Goal: Task Accomplishment & Management: Use online tool/utility

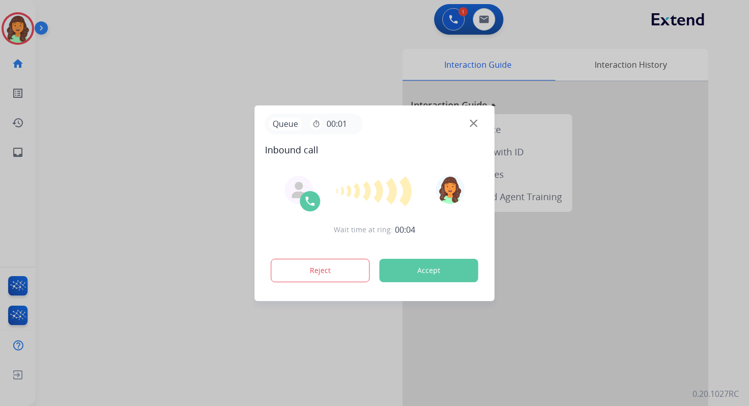
click at [422, 270] on button "Accept" at bounding box center [429, 270] width 99 height 23
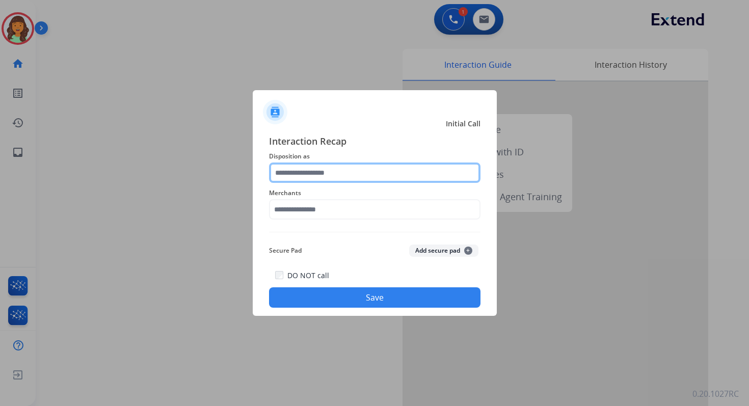
click at [346, 176] on input "text" at bounding box center [374, 173] width 211 height 20
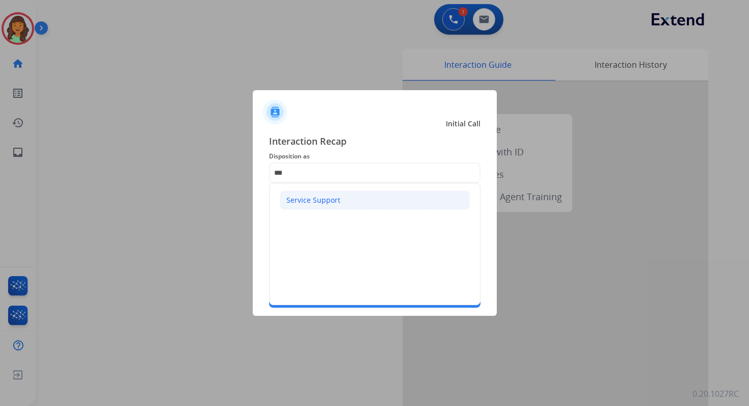
click at [334, 203] on div "Service Support" at bounding box center [313, 200] width 54 height 10
type input "**********"
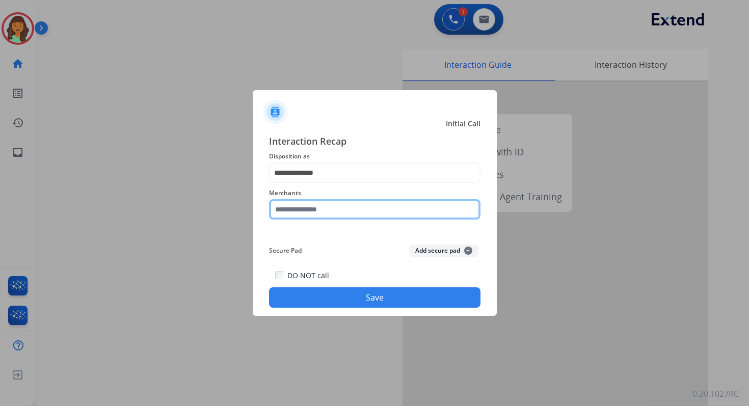
click at [334, 210] on input "text" at bounding box center [374, 209] width 211 height 20
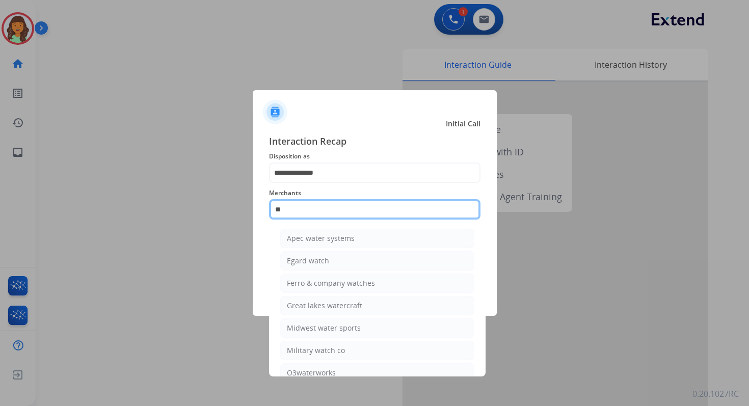
type input "*"
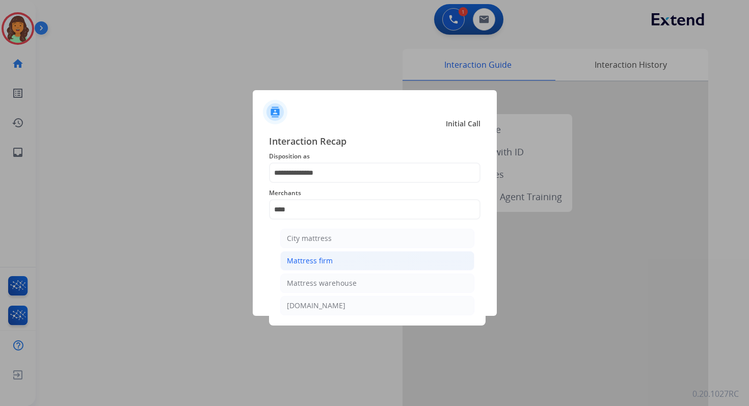
click at [342, 261] on li "Mattress firm" at bounding box center [377, 260] width 194 height 19
type input "**********"
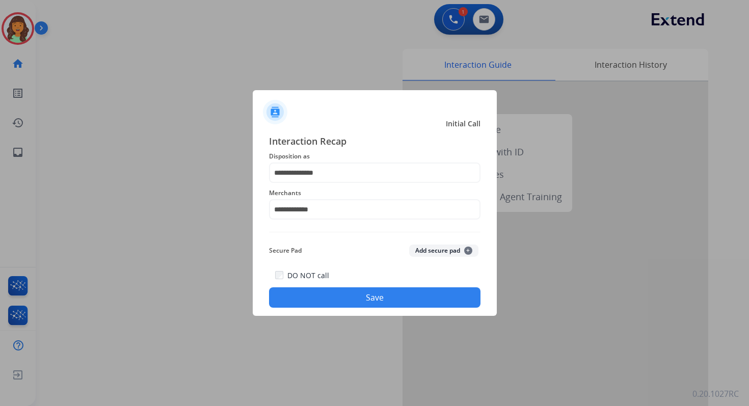
click at [362, 298] on button "Save" at bounding box center [374, 297] width 211 height 20
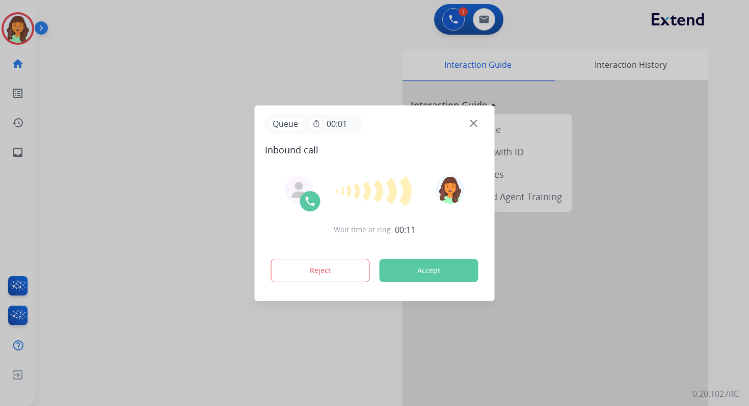
click at [423, 272] on button "Accept" at bounding box center [429, 270] width 99 height 23
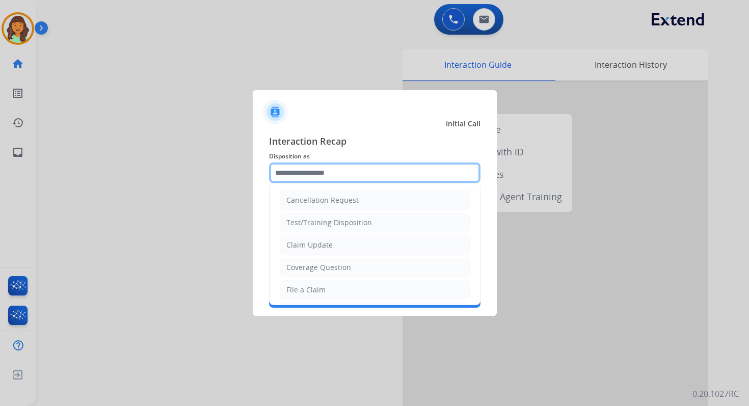
click at [337, 171] on input "text" at bounding box center [374, 173] width 211 height 20
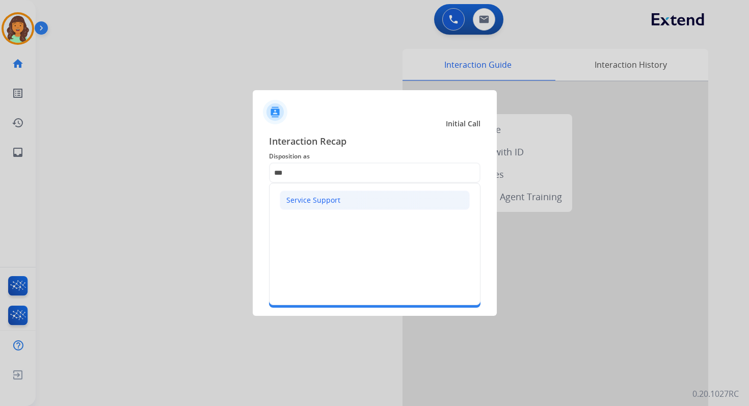
click at [333, 195] on div "Service Support" at bounding box center [313, 200] width 54 height 10
type input "**********"
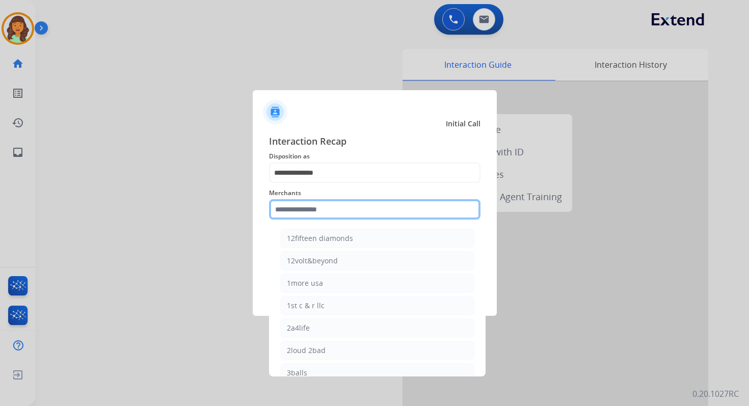
click at [338, 214] on input "text" at bounding box center [374, 209] width 211 height 20
type input "*"
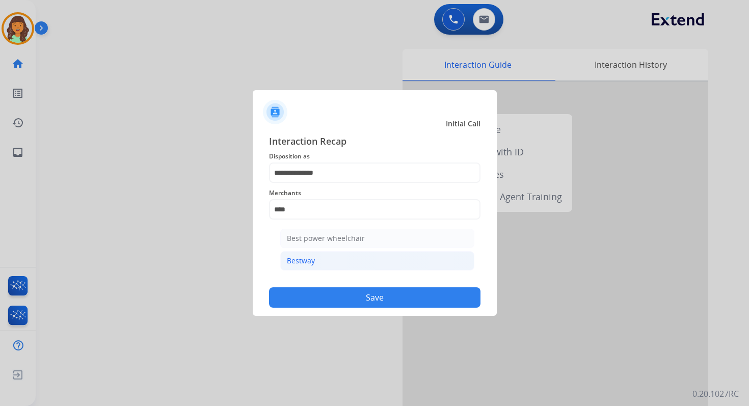
click at [357, 268] on li "Bestway" at bounding box center [377, 260] width 194 height 19
type input "*******"
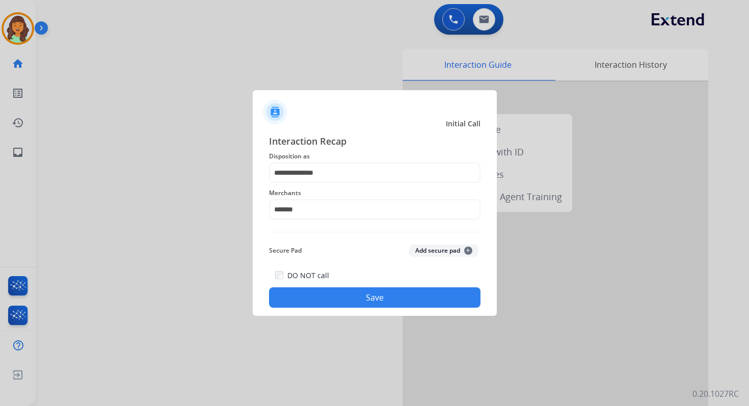
click at [380, 291] on button "Save" at bounding box center [374, 297] width 211 height 20
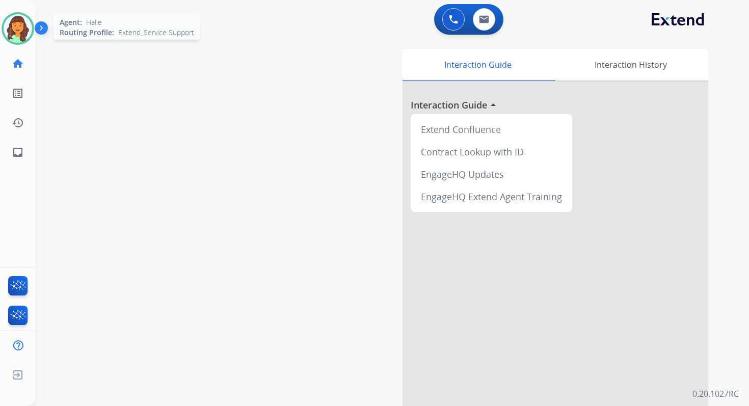
click at [19, 29] on img at bounding box center [18, 28] width 29 height 29
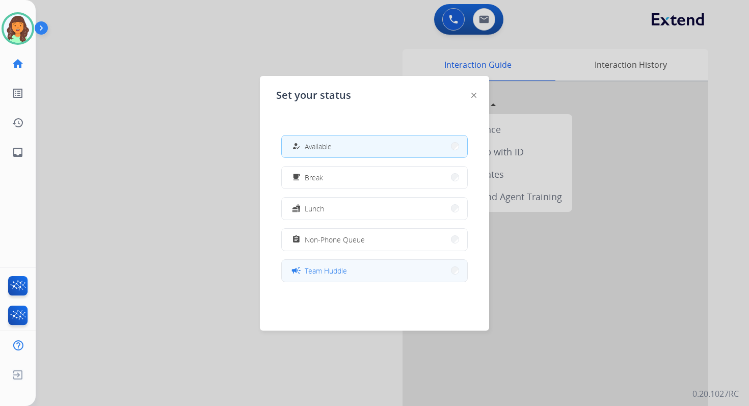
click at [334, 266] on span "Team Huddle" at bounding box center [326, 270] width 42 height 11
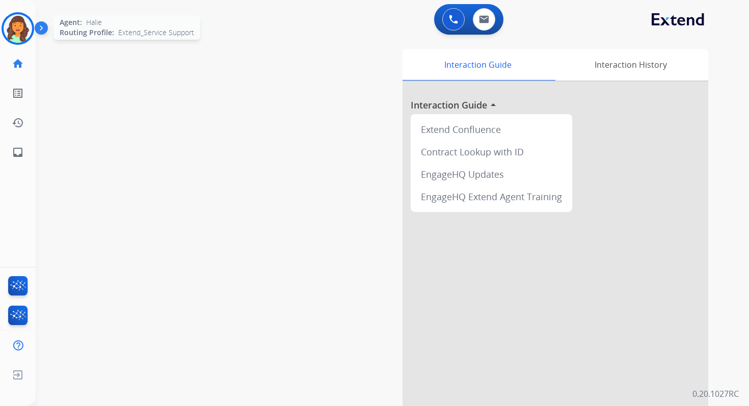
click at [20, 24] on img at bounding box center [18, 28] width 29 height 29
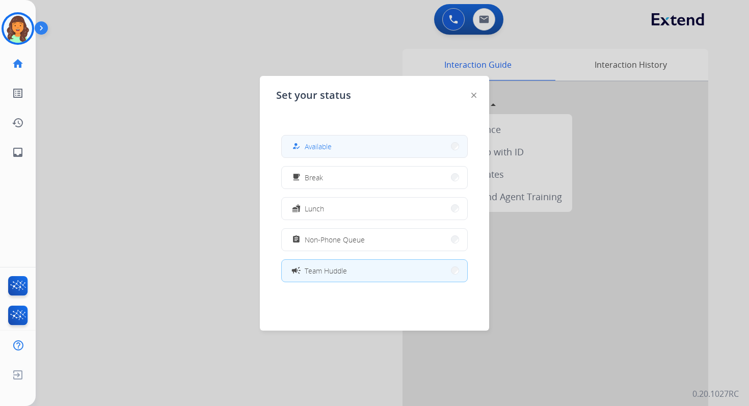
click at [323, 148] on span "Available" at bounding box center [318, 146] width 27 height 11
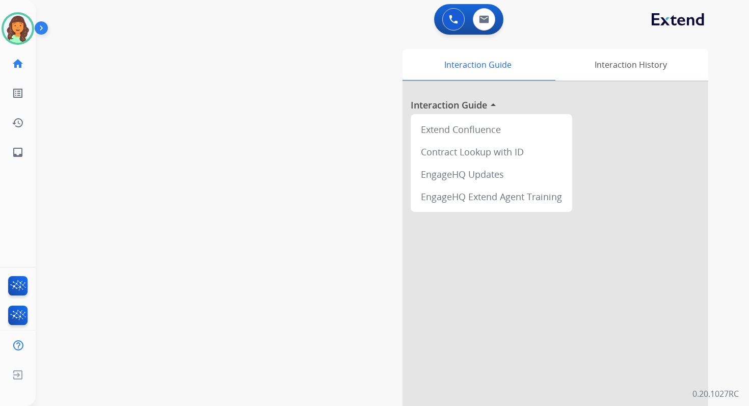
click at [370, 73] on div "Interaction Guide Interaction History Interaction Guide arrow_drop_up Extend Co…" at bounding box center [508, 255] width 400 height 413
click at [490, 16] on button at bounding box center [484, 19] width 22 height 22
select select "**********"
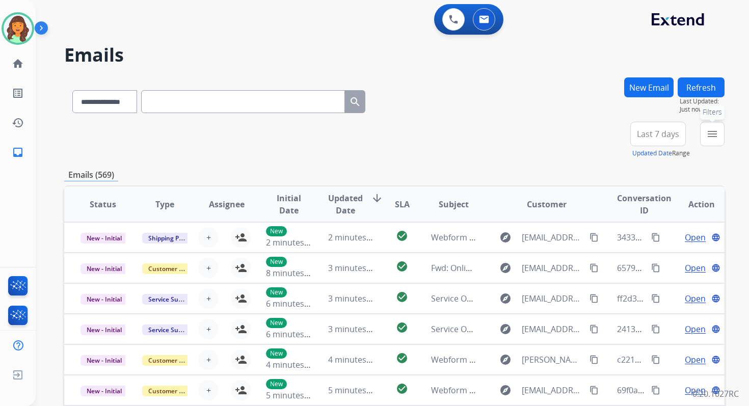
click at [717, 138] on mat-icon "menu" at bounding box center [712, 134] width 12 height 12
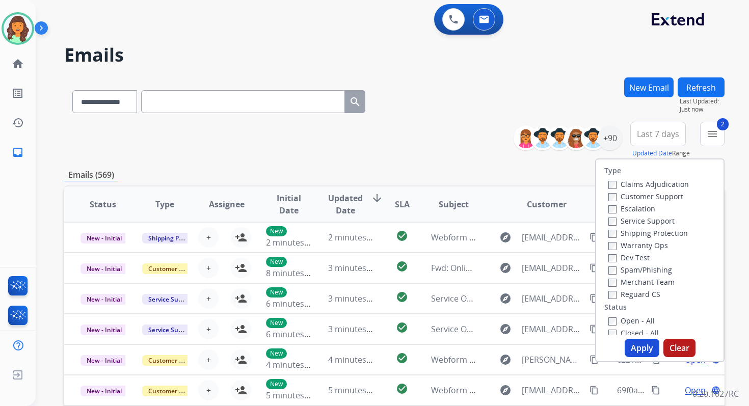
click at [633, 352] on button "Apply" at bounding box center [642, 348] width 35 height 18
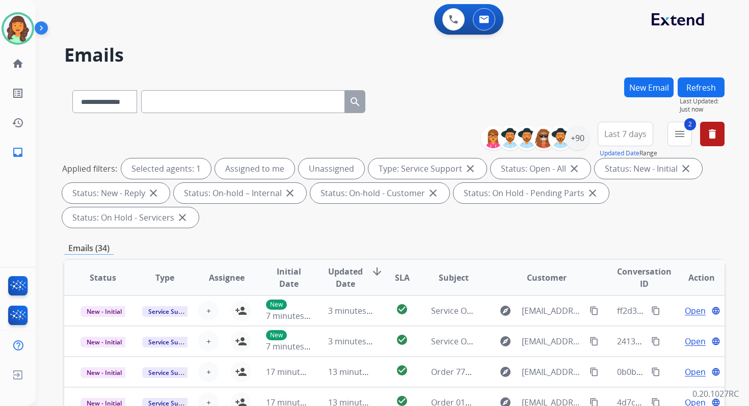
click at [390, 240] on div "**********" at bounding box center [394, 365] width 660 height 576
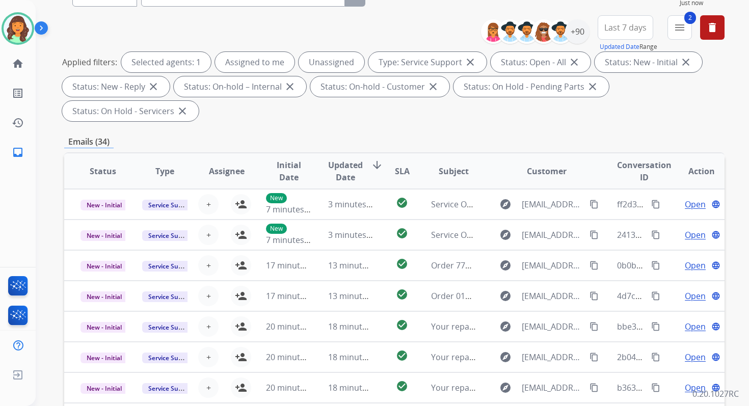
scroll to position [247, 0]
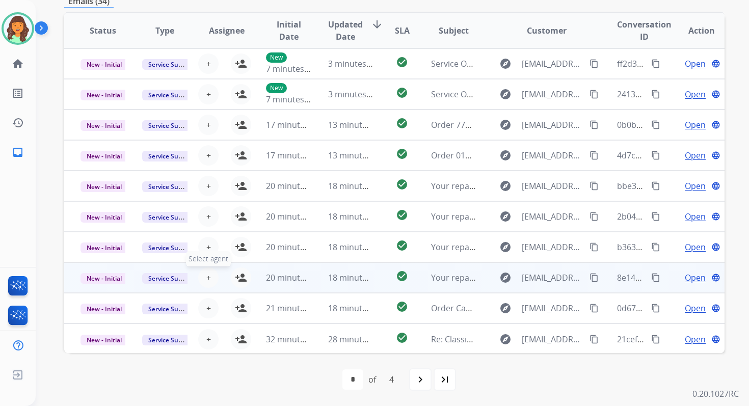
click at [210, 275] on button "+ Select agent" at bounding box center [208, 277] width 20 height 20
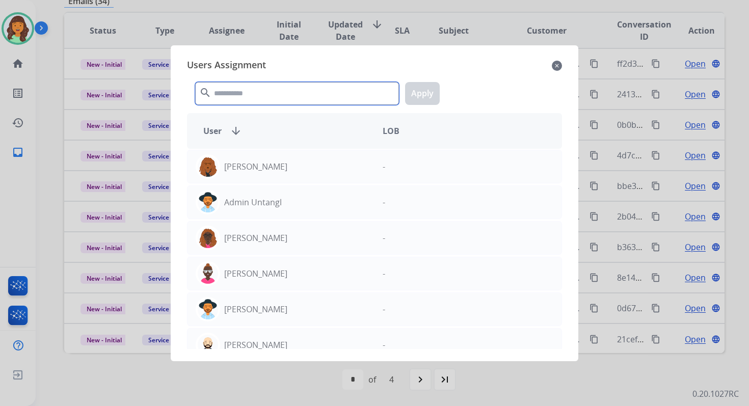
click at [253, 82] on input "text" at bounding box center [297, 93] width 204 height 23
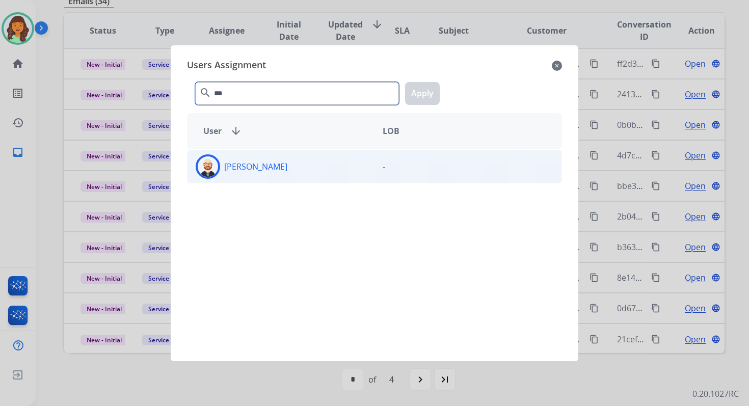
type input "***"
click at [276, 161] on div "[PERSON_NAME]" at bounding box center [280, 166] width 187 height 24
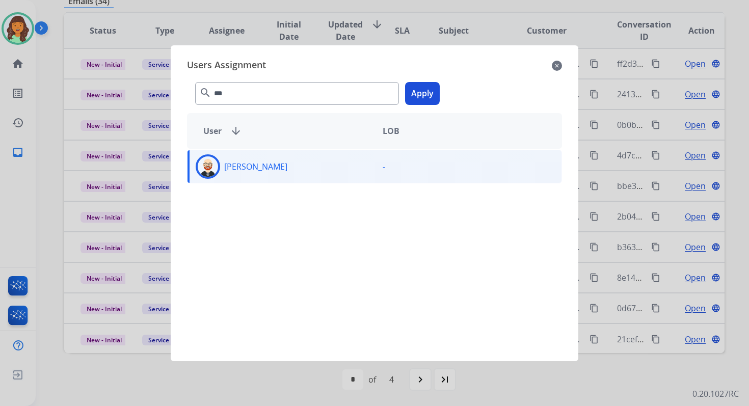
click at [413, 97] on button "Apply" at bounding box center [422, 93] width 35 height 23
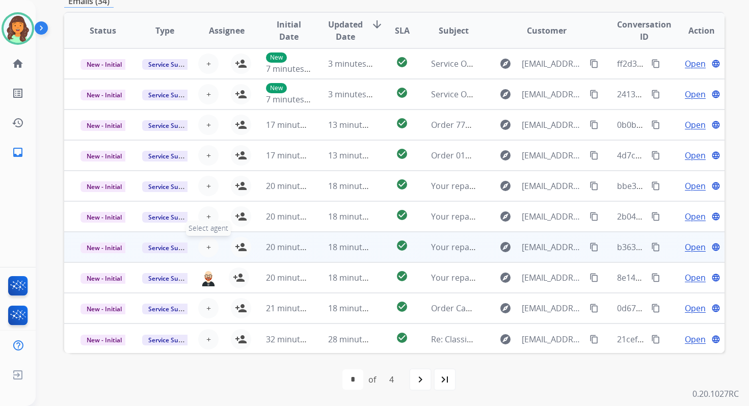
click at [206, 247] on span "+" at bounding box center [208, 247] width 5 height 12
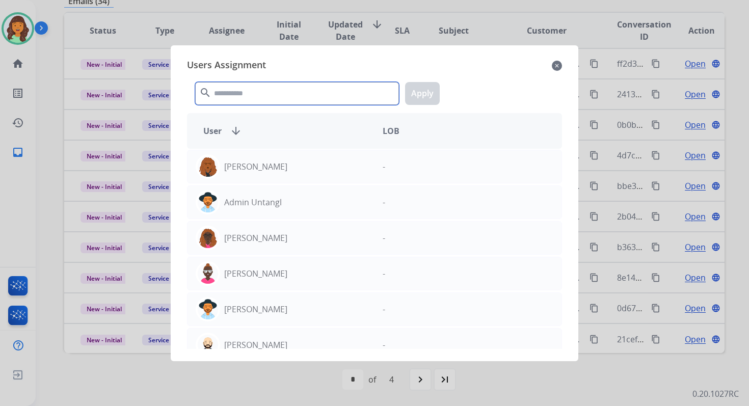
click at [234, 98] on input "text" at bounding box center [297, 93] width 204 height 23
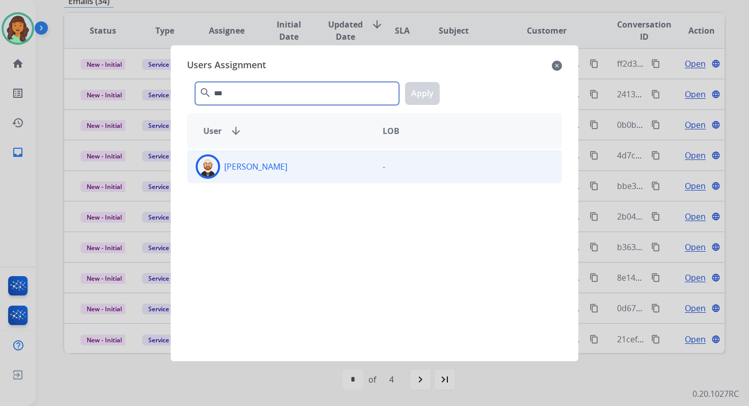
type input "***"
click at [268, 178] on div "Ezra Barnes -" at bounding box center [374, 167] width 375 height 34
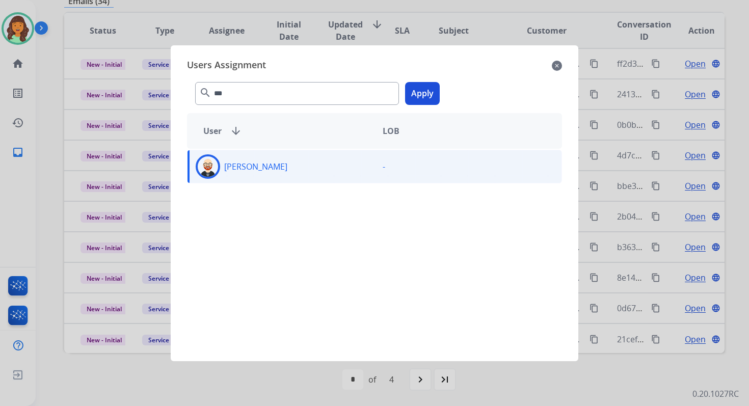
click at [431, 92] on button "Apply" at bounding box center [422, 93] width 35 height 23
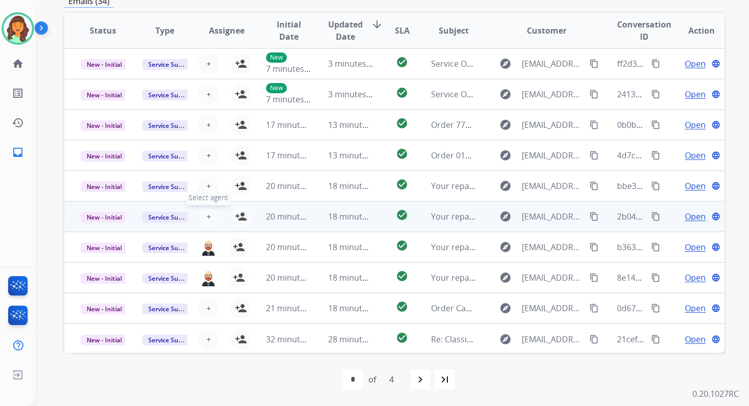
click at [206, 217] on span "+" at bounding box center [208, 216] width 5 height 12
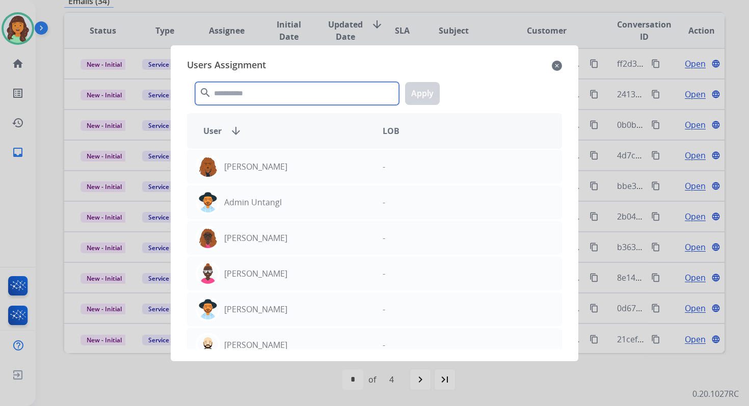
click at [246, 94] on input "text" at bounding box center [297, 93] width 204 height 23
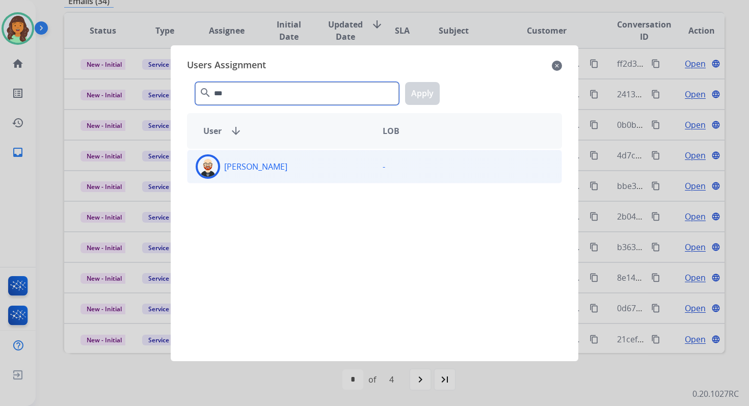
type input "***"
click at [278, 165] on div "[PERSON_NAME]" at bounding box center [280, 166] width 187 height 24
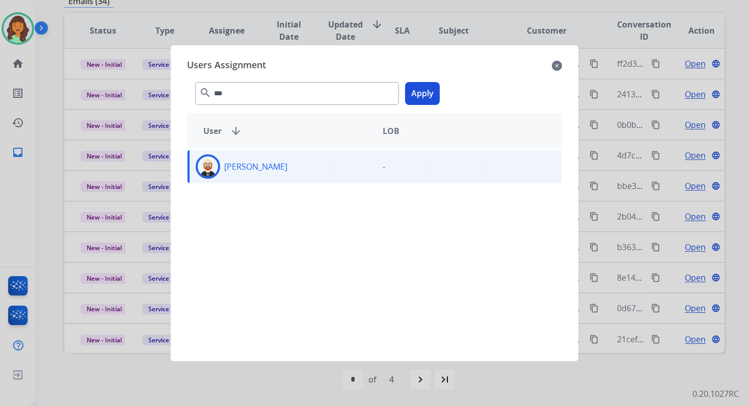
click at [418, 102] on button "Apply" at bounding box center [422, 93] width 35 height 23
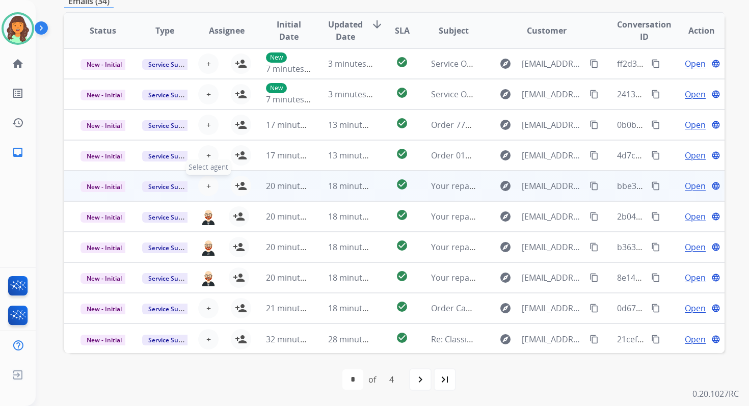
click at [206, 191] on span "+" at bounding box center [208, 186] width 5 height 12
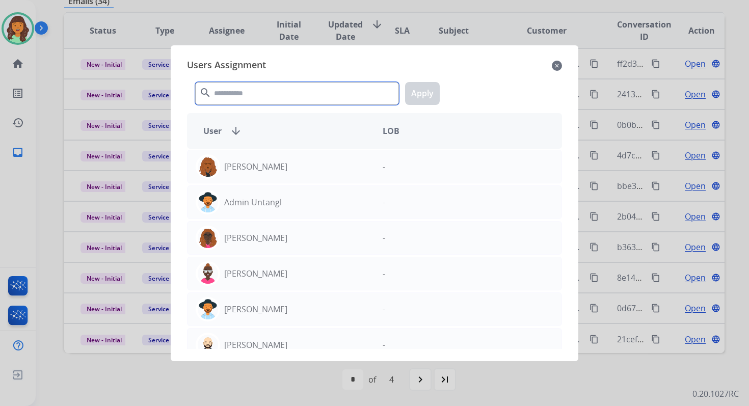
click at [250, 91] on input "text" at bounding box center [297, 93] width 204 height 23
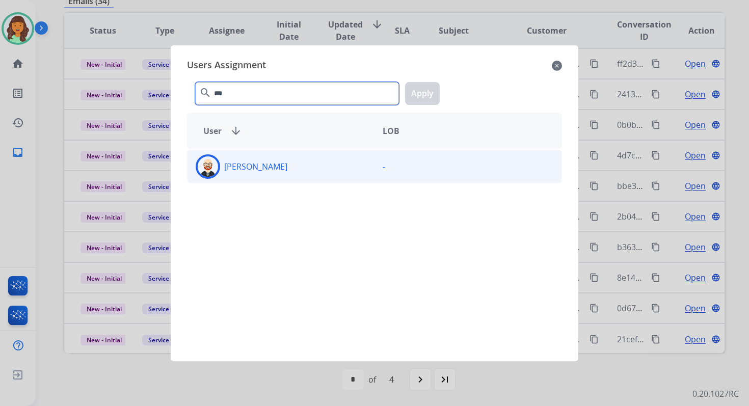
type input "***"
click at [274, 169] on div "[PERSON_NAME]" at bounding box center [280, 166] width 187 height 24
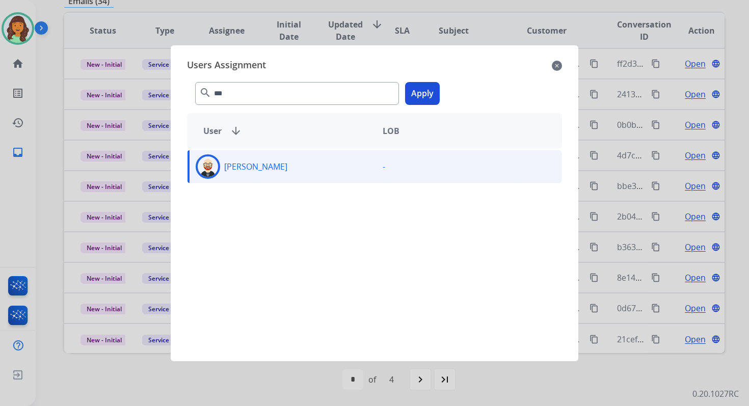
click at [416, 97] on button "Apply" at bounding box center [422, 93] width 35 height 23
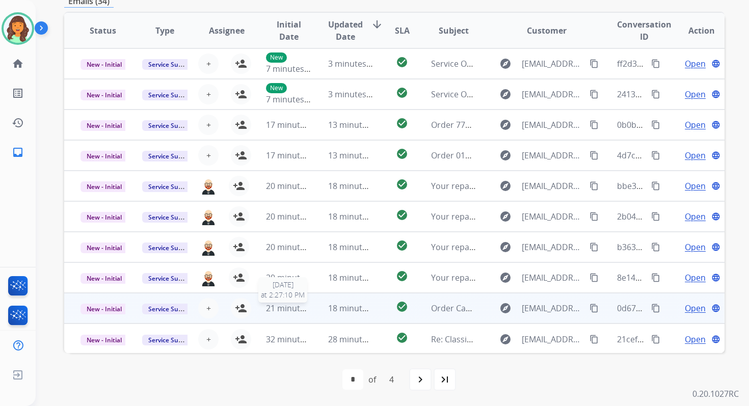
click at [308, 308] on span "21 minutes ago" at bounding box center [295, 308] width 59 height 11
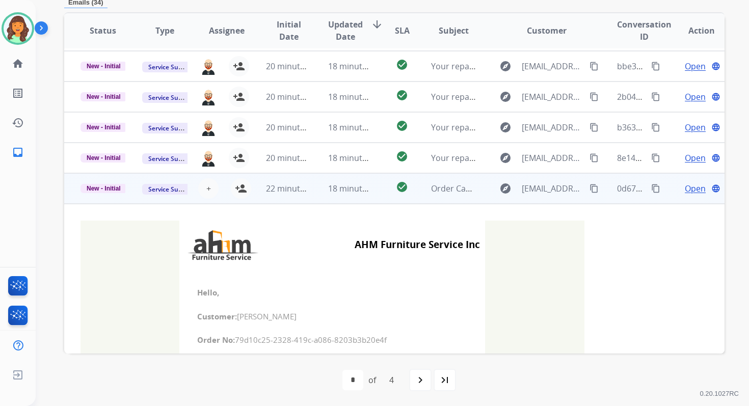
scroll to position [64, 0]
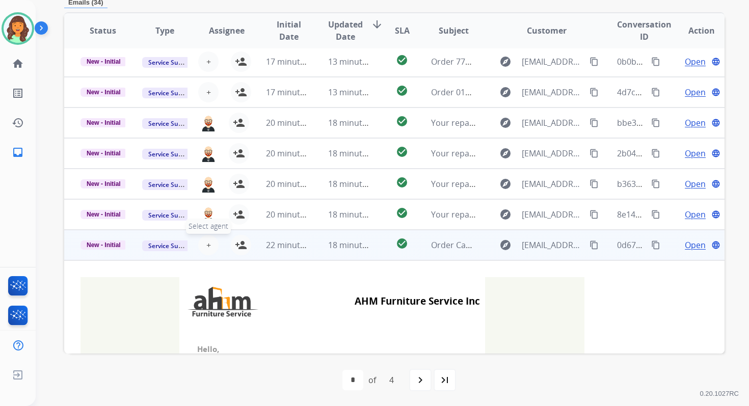
click at [206, 243] on span "+" at bounding box center [208, 245] width 5 height 12
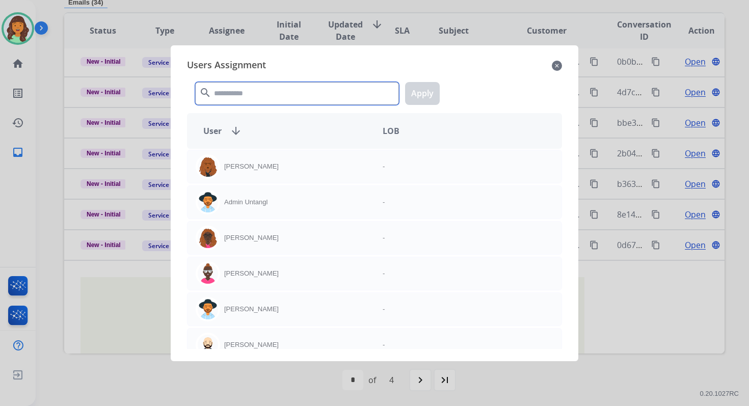
click at [232, 100] on input "text" at bounding box center [297, 93] width 204 height 23
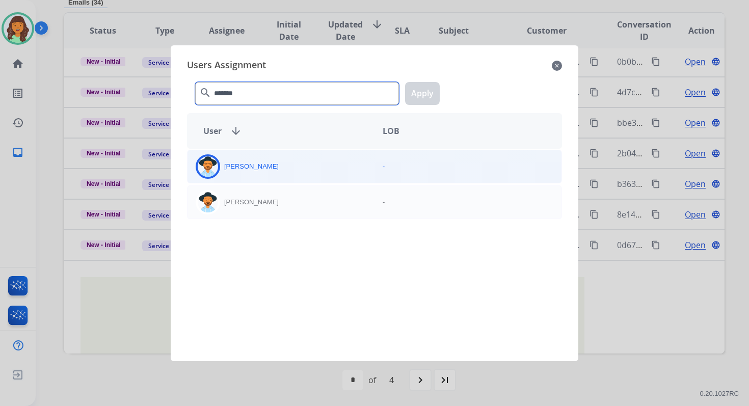
type input "*******"
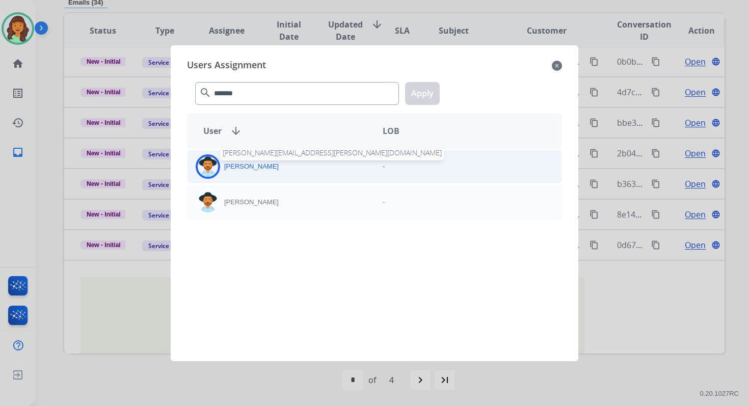
click at [261, 165] on p "Heather Hocker" at bounding box center [251, 167] width 55 height 10
click at [435, 82] on button "Apply" at bounding box center [422, 93] width 35 height 23
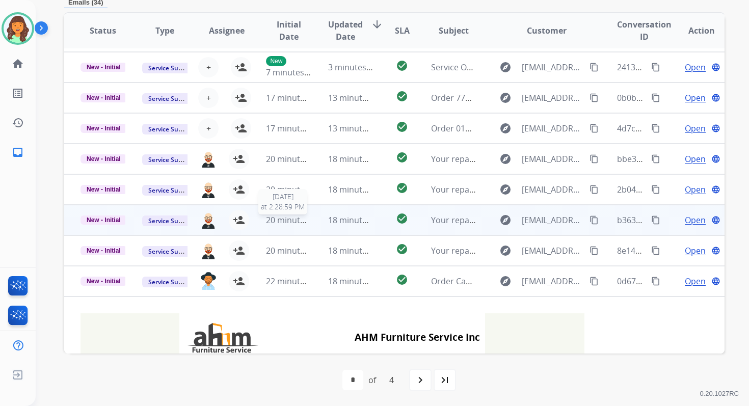
scroll to position [0, 0]
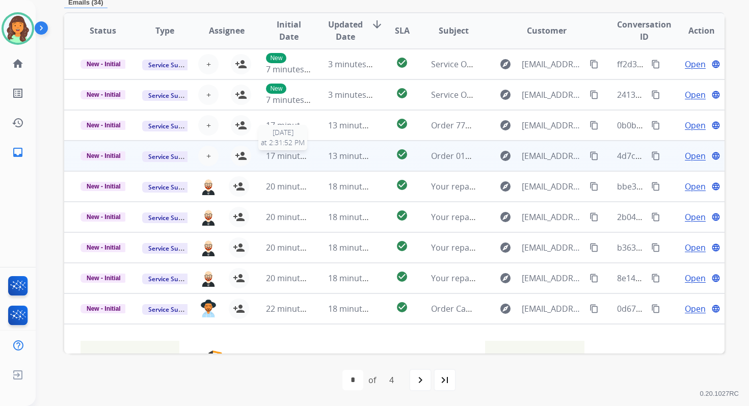
click at [296, 159] on span "17 minutes ago" at bounding box center [295, 155] width 59 height 11
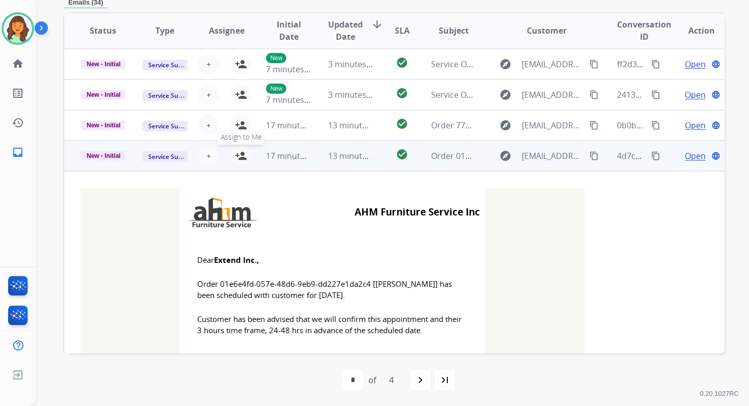
click at [237, 151] on mat-icon "person_add" at bounding box center [241, 156] width 12 height 12
click at [116, 156] on span "New - Initial" at bounding box center [103, 155] width 46 height 9
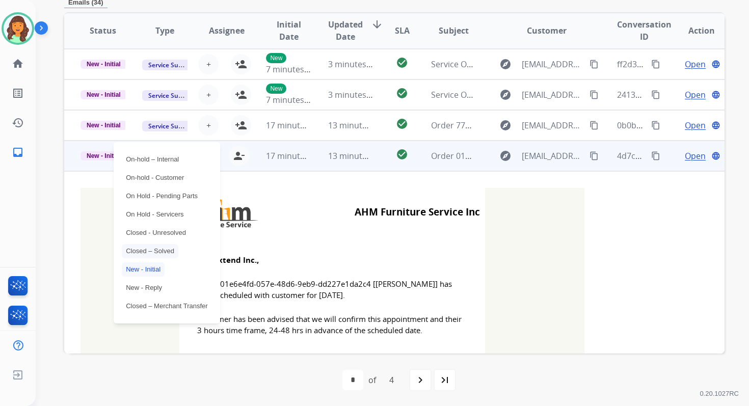
click at [157, 253] on p "Closed – Solved" at bounding box center [150, 251] width 57 height 14
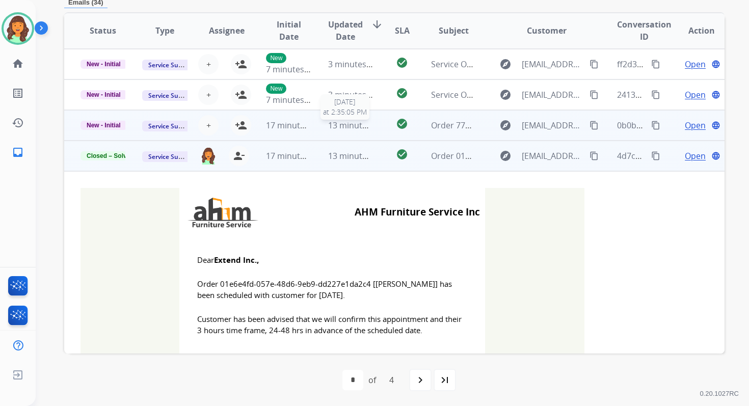
click at [342, 124] on span "13 minutes ago" at bounding box center [357, 125] width 59 height 11
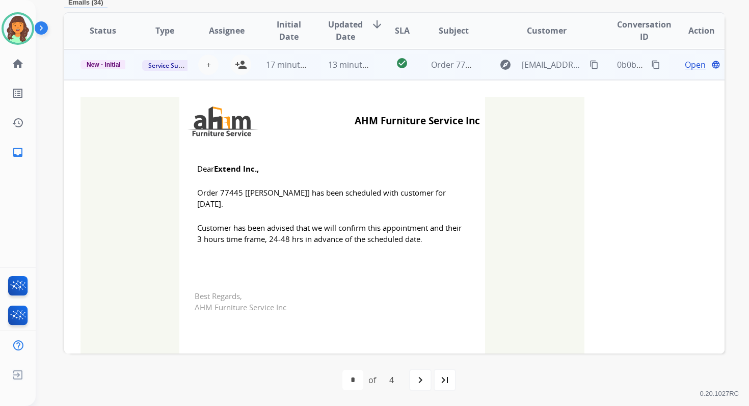
scroll to position [61, 0]
click at [241, 59] on mat-icon "person_add" at bounding box center [241, 64] width 12 height 12
click at [110, 65] on span "New - Initial" at bounding box center [103, 64] width 46 height 9
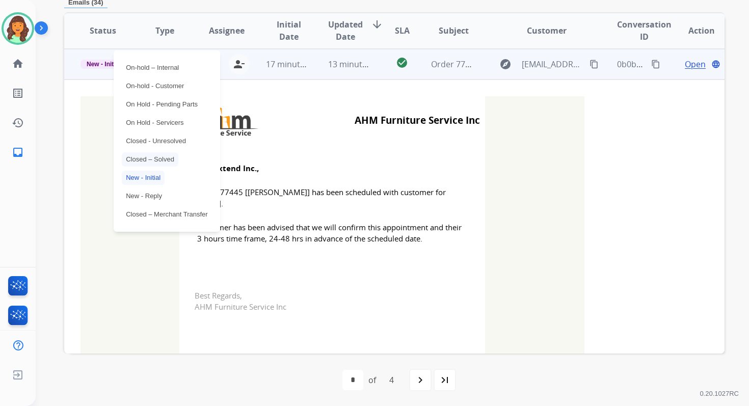
click at [144, 156] on p "Closed – Solved" at bounding box center [150, 159] width 57 height 14
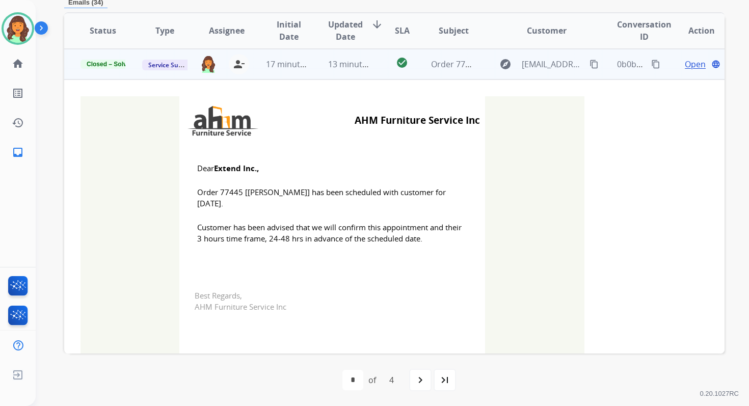
scroll to position [0, 0]
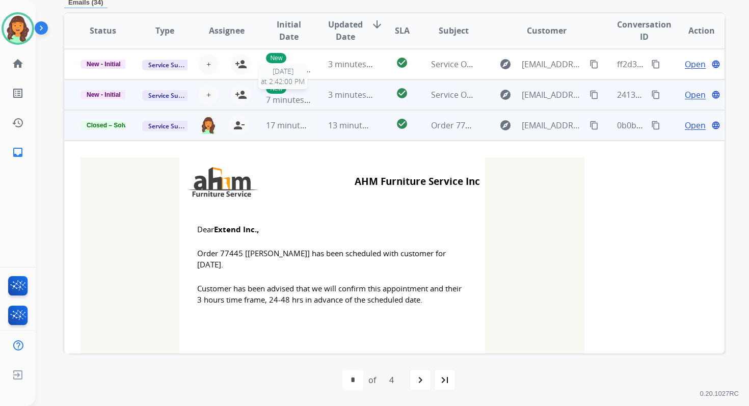
click at [292, 94] on span "7 minutes ago" at bounding box center [293, 99] width 55 height 11
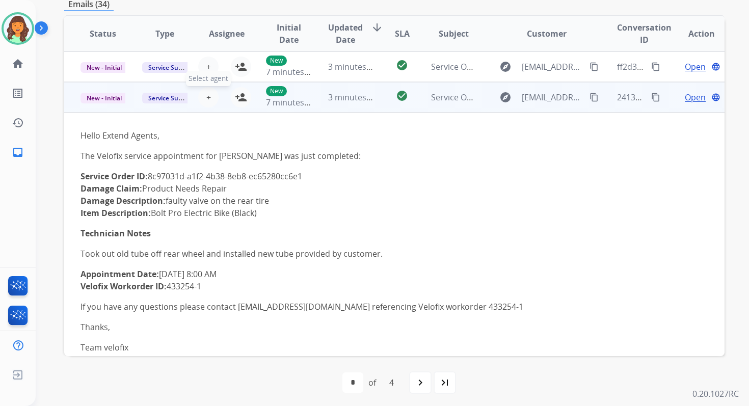
click at [207, 97] on span "+" at bounding box center [208, 97] width 5 height 12
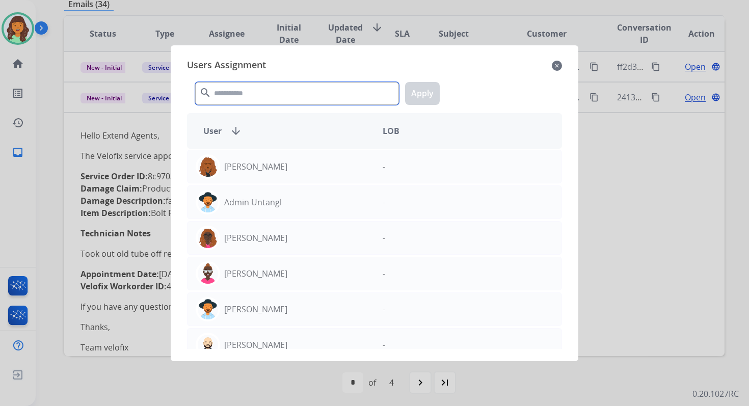
click at [281, 99] on input "text" at bounding box center [297, 93] width 204 height 23
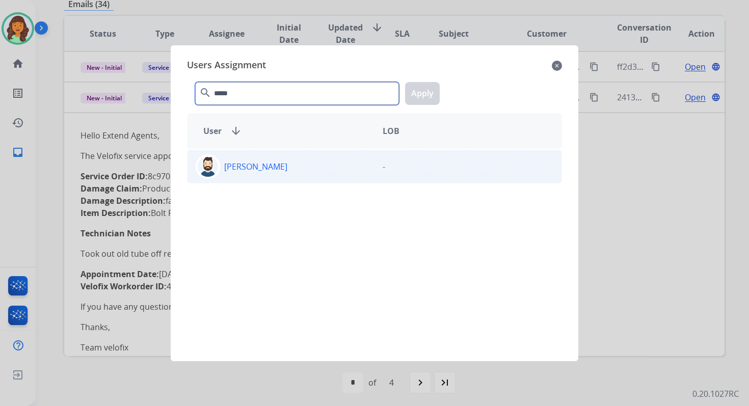
type input "*****"
click at [297, 167] on div "Jared Holt" at bounding box center [280, 166] width 187 height 24
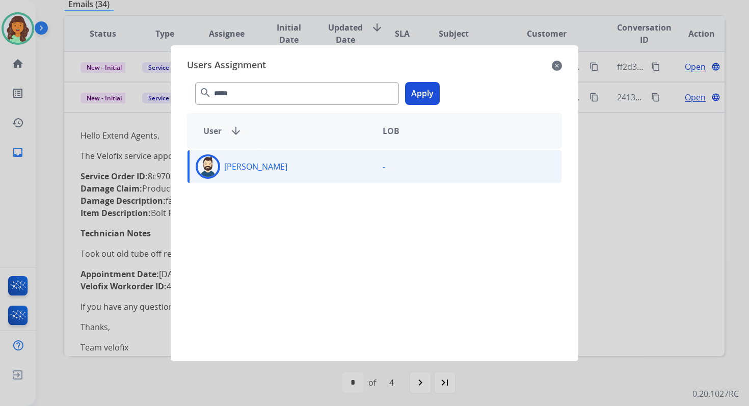
click at [425, 92] on button "Apply" at bounding box center [422, 93] width 35 height 23
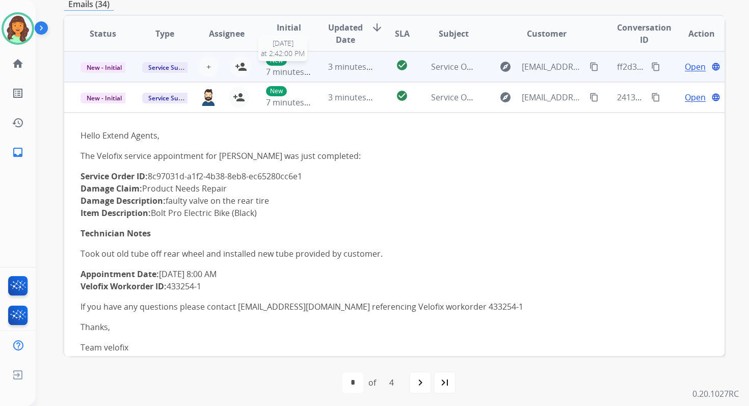
click at [306, 58] on div "New 7 minutes ago" at bounding box center [288, 67] width 45 height 22
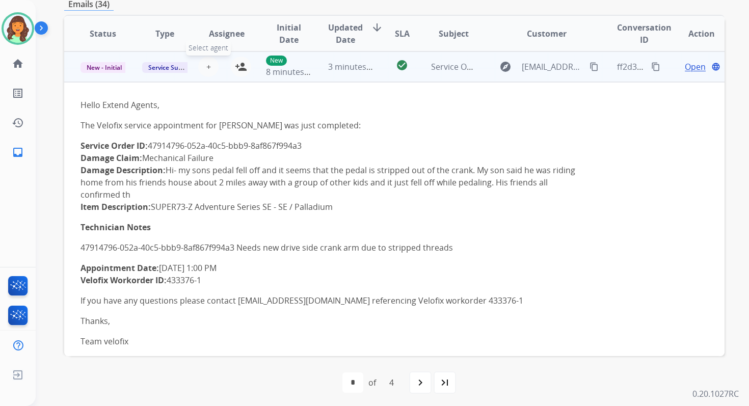
click at [208, 66] on span "+" at bounding box center [208, 67] width 5 height 12
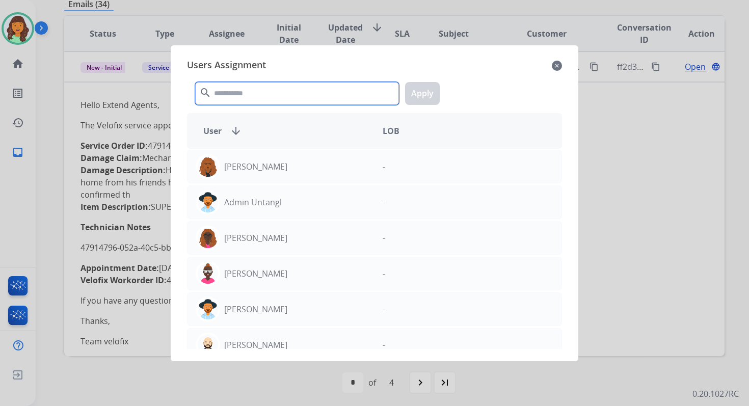
click at [261, 91] on input "text" at bounding box center [297, 93] width 204 height 23
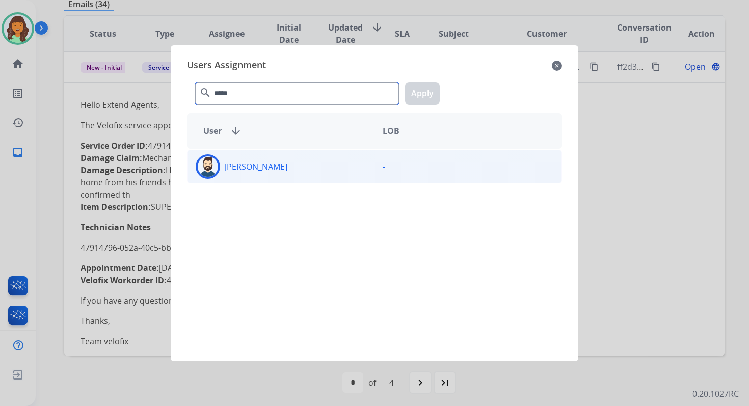
type input "*****"
click at [280, 173] on div "Jared Holt" at bounding box center [280, 166] width 187 height 24
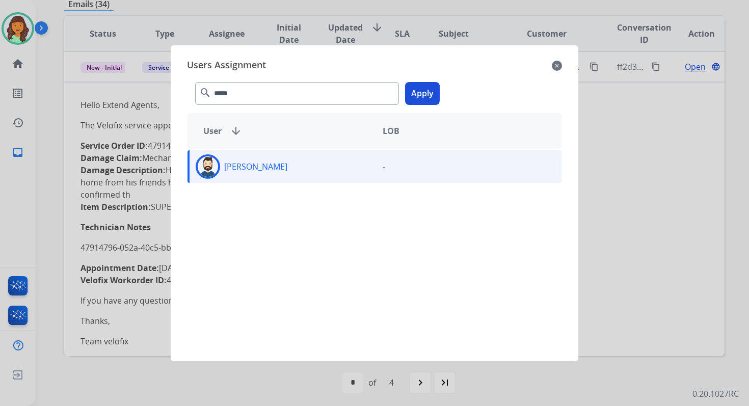
click at [427, 95] on button "Apply" at bounding box center [422, 93] width 35 height 23
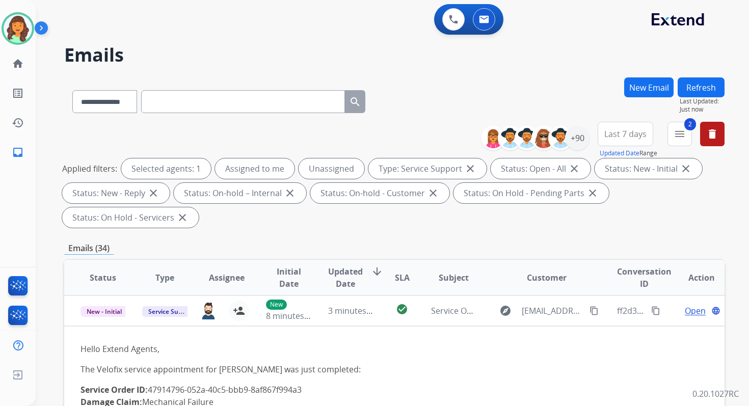
click at [704, 90] on button "Refresh" at bounding box center [701, 87] width 47 height 20
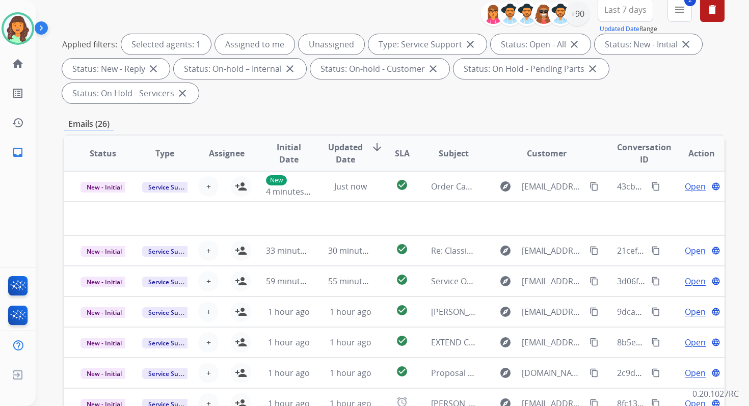
scroll to position [247, 0]
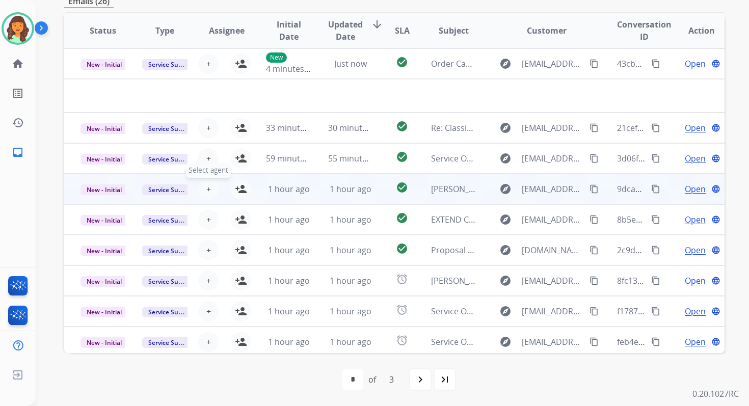
click at [206, 190] on span "+" at bounding box center [208, 189] width 5 height 12
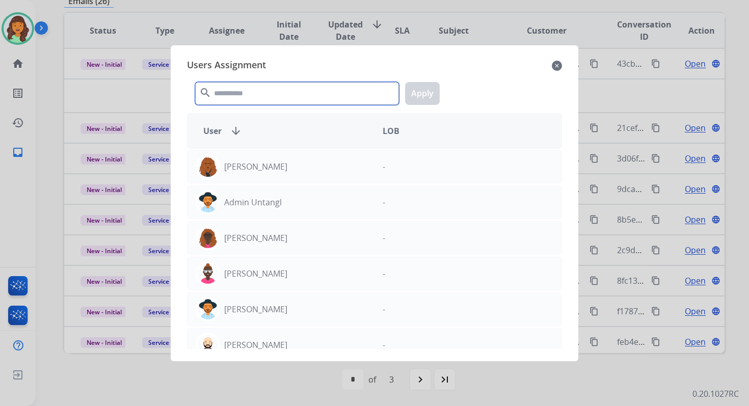
click at [257, 96] on input "text" at bounding box center [297, 93] width 204 height 23
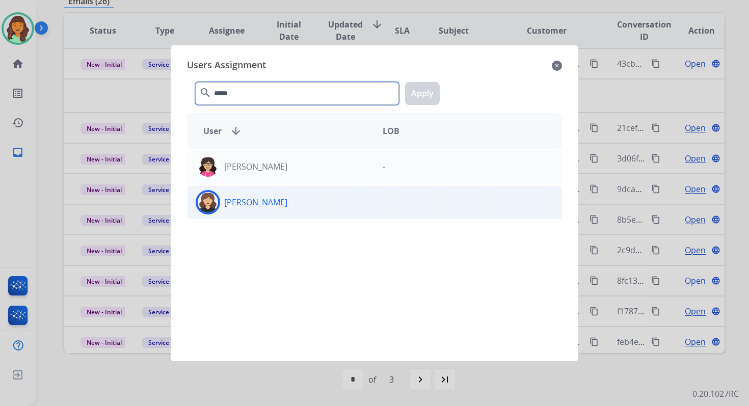
type input "*****"
click at [298, 204] on div "Whittney Boothe" at bounding box center [280, 202] width 187 height 24
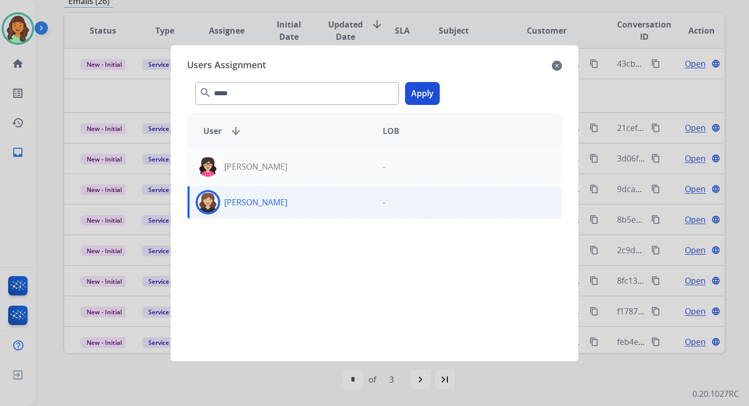
click at [432, 93] on button "Apply" at bounding box center [422, 93] width 35 height 23
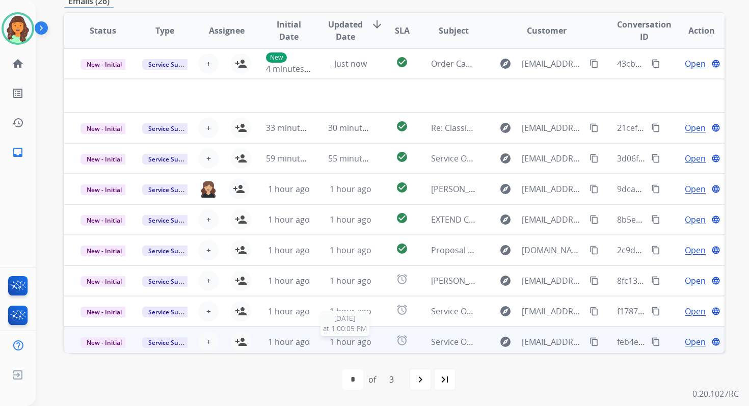
click at [330, 344] on span "1 hour ago" at bounding box center [351, 341] width 42 height 11
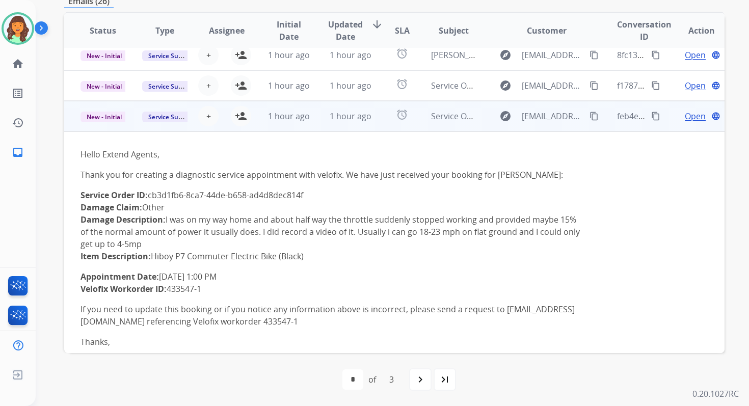
scroll to position [97, 0]
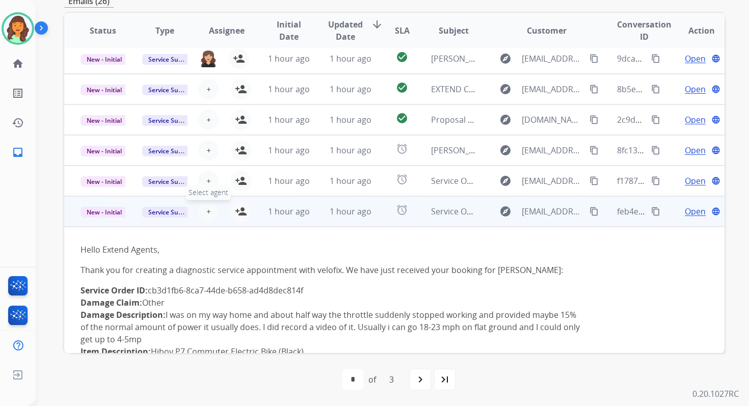
click at [208, 212] on span "+" at bounding box center [208, 211] width 5 height 12
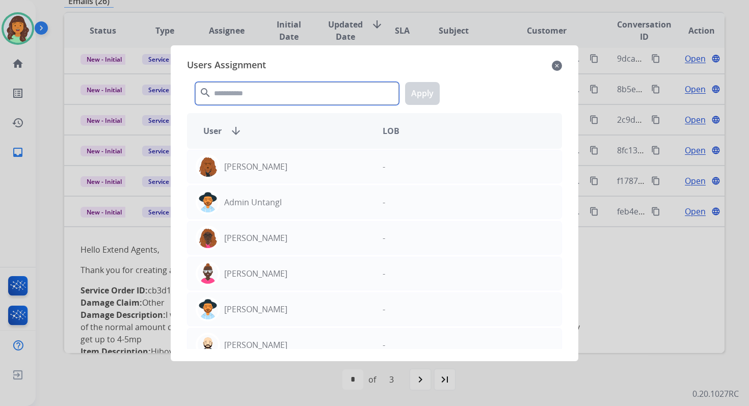
click at [241, 94] on input "text" at bounding box center [297, 93] width 204 height 23
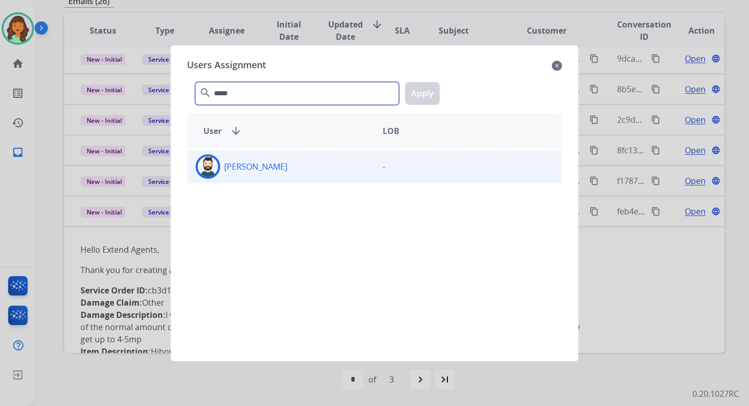
type input "*****"
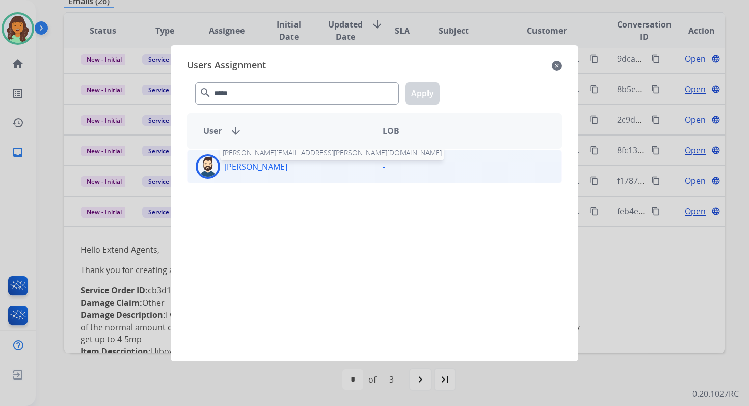
click at [254, 163] on p "Jared Holt" at bounding box center [255, 166] width 63 height 12
click at [425, 100] on button "Apply" at bounding box center [422, 93] width 35 height 23
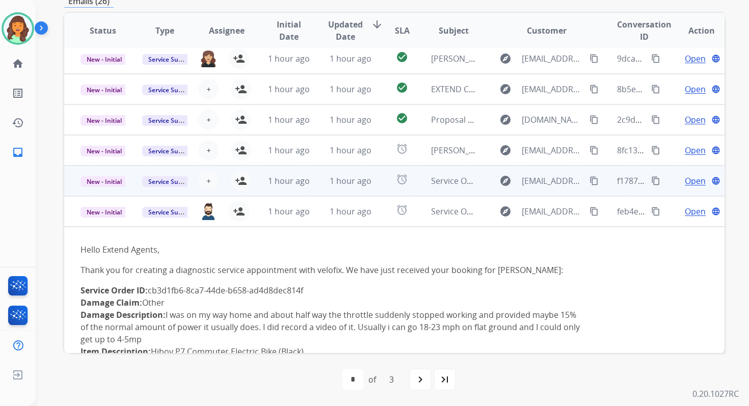
click at [316, 190] on td "1 hour ago" at bounding box center [343, 181] width 62 height 31
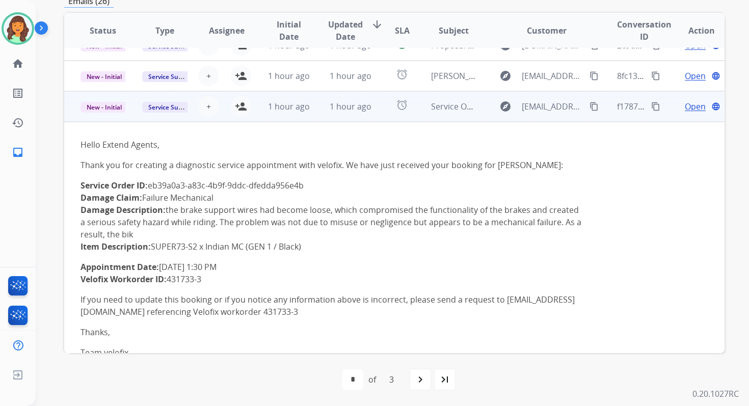
scroll to position [214, 0]
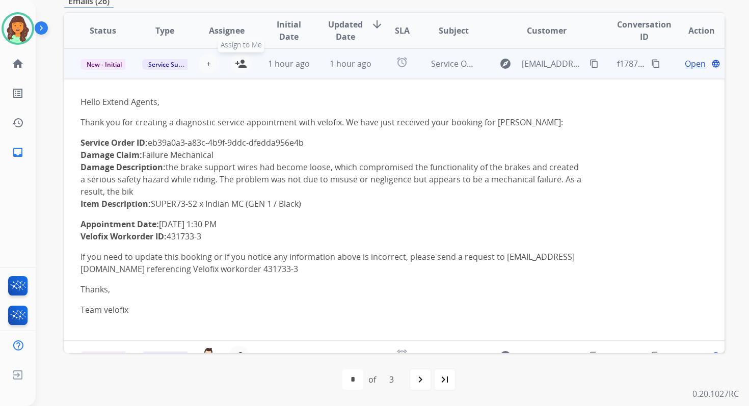
click at [238, 67] on mat-icon "person_add" at bounding box center [241, 64] width 12 height 12
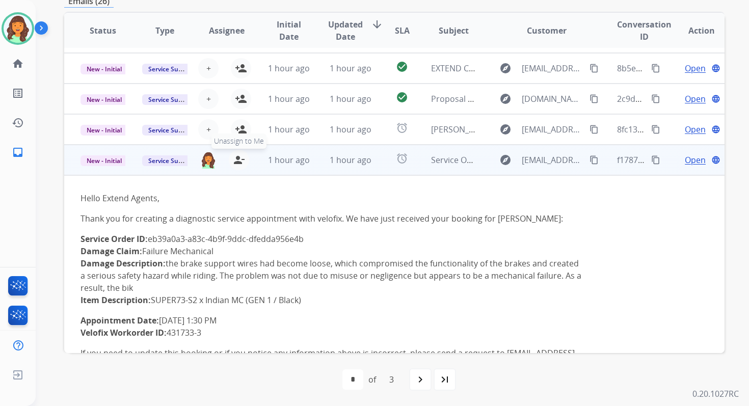
scroll to position [112, 0]
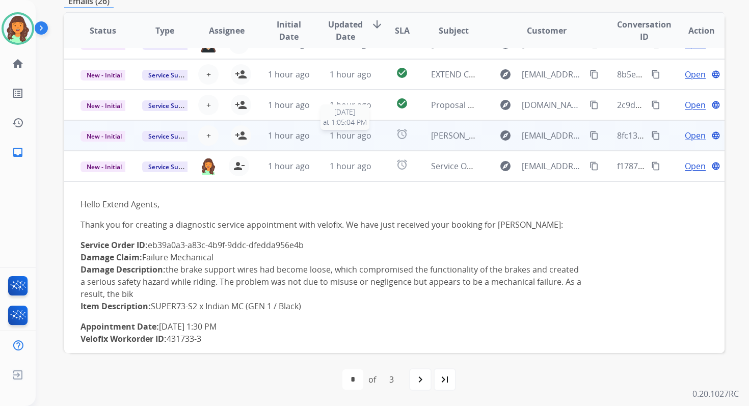
click at [348, 136] on span "1 hour ago" at bounding box center [351, 135] width 42 height 11
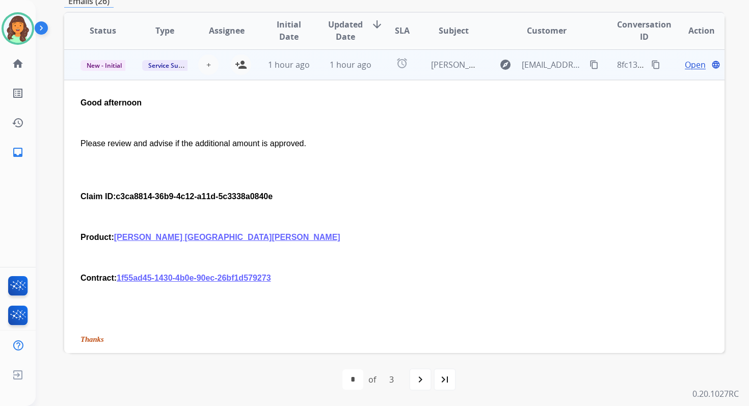
scroll to position [183, 0]
click at [207, 64] on span "+" at bounding box center [208, 64] width 5 height 12
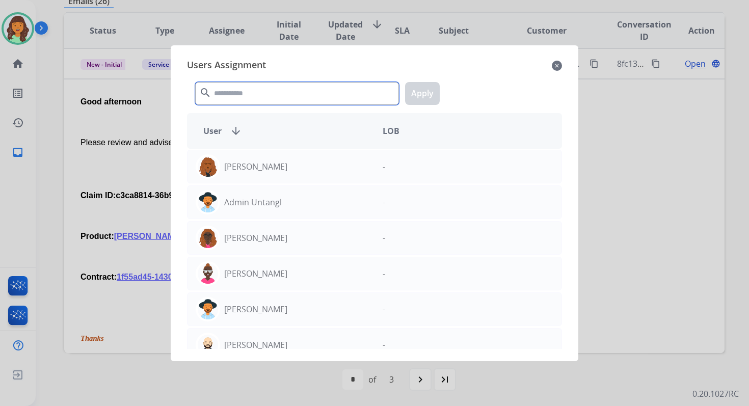
click at [226, 104] on input "text" at bounding box center [297, 93] width 204 height 23
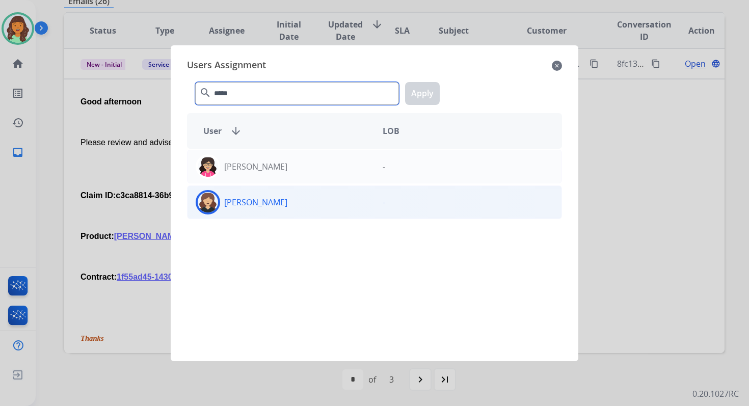
type input "*****"
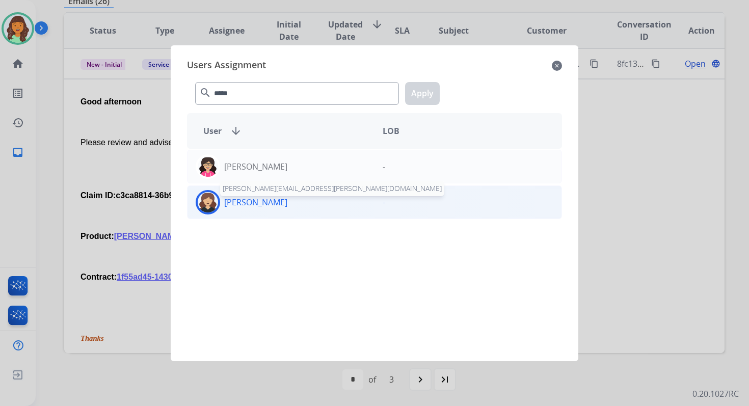
click at [276, 202] on p "Whittney Boothe" at bounding box center [255, 202] width 63 height 12
click at [423, 95] on button "Apply" at bounding box center [422, 93] width 35 height 23
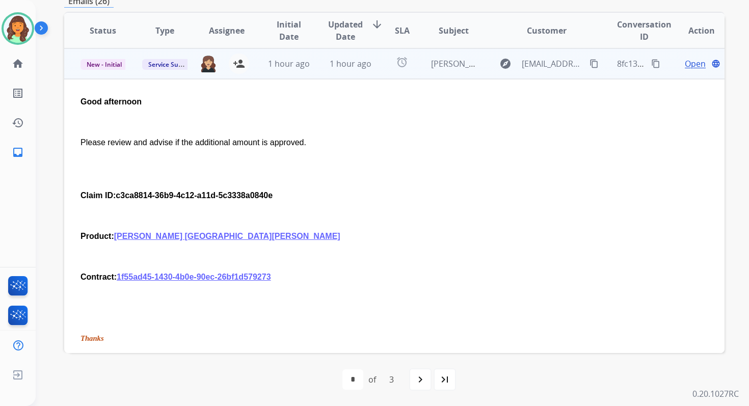
scroll to position [0, 0]
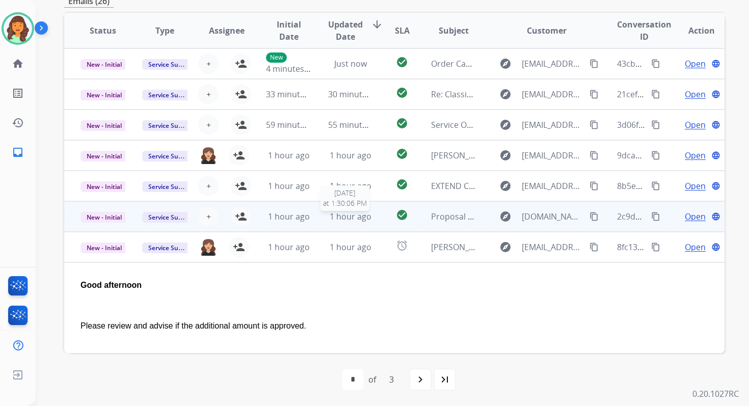
click at [331, 217] on span "1 hour ago" at bounding box center [351, 216] width 42 height 11
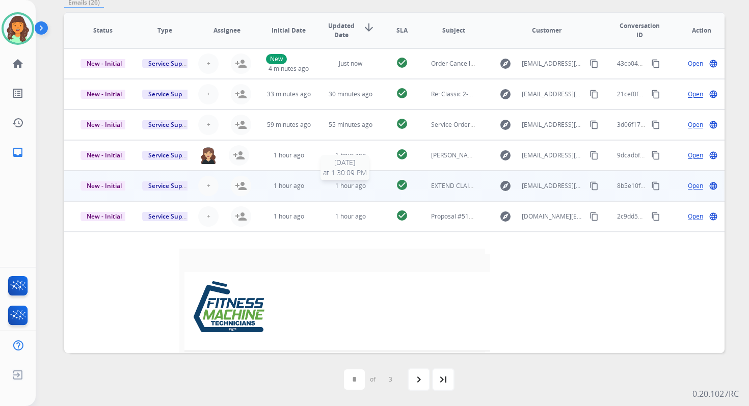
click at [335, 181] on span "1 hour ago" at bounding box center [350, 185] width 31 height 9
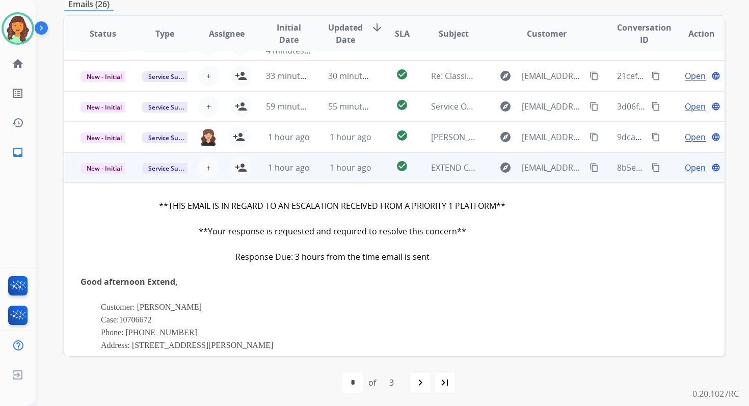
scroll to position [18, 0]
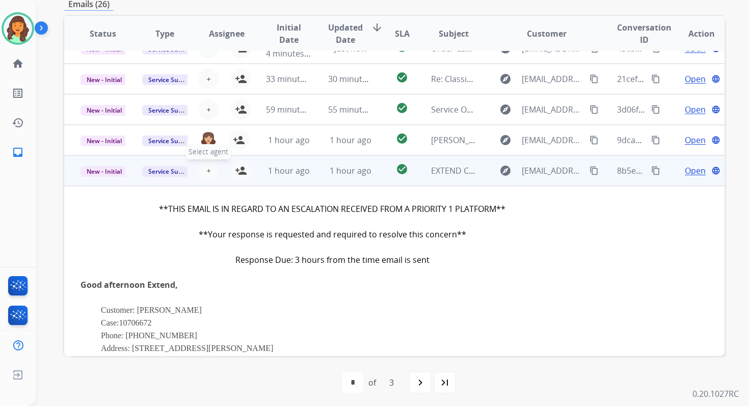
click at [210, 171] on button "+ Select agent" at bounding box center [208, 170] width 20 height 20
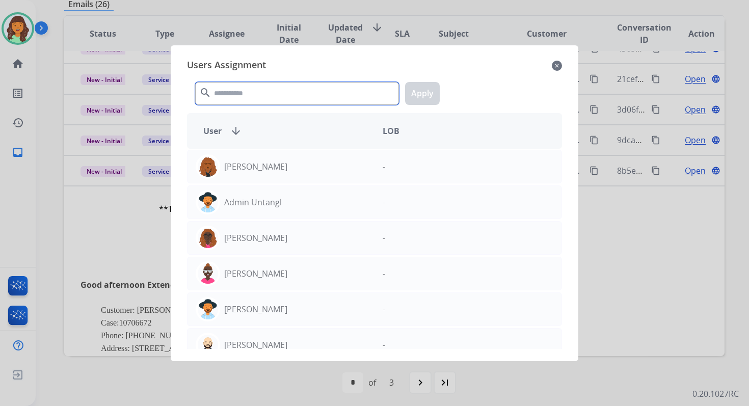
click at [246, 93] on input "text" at bounding box center [297, 93] width 204 height 23
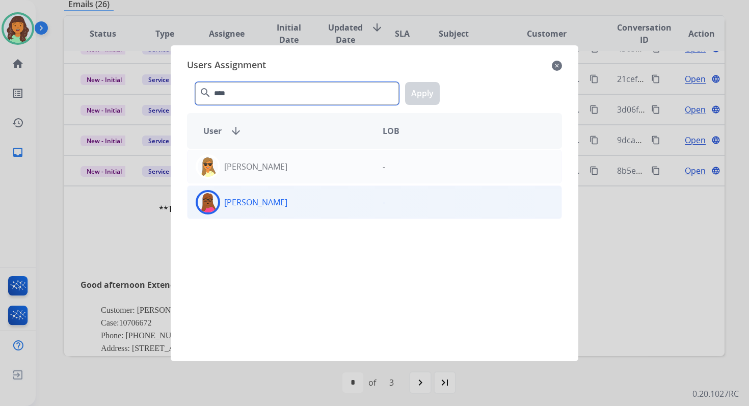
type input "****"
click at [287, 210] on div "Emily Thurman" at bounding box center [280, 202] width 187 height 24
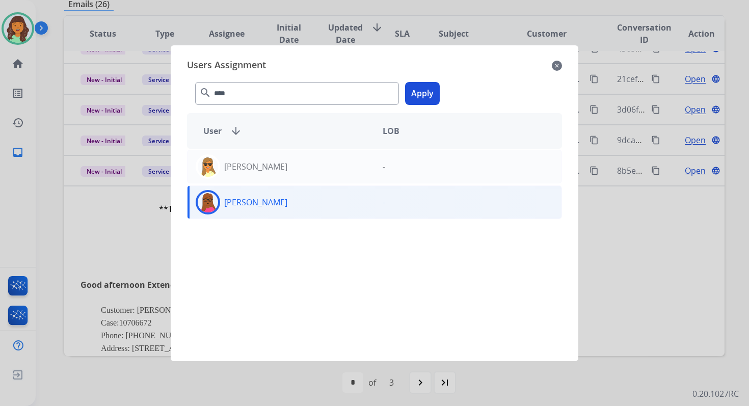
click at [425, 87] on button "Apply" at bounding box center [422, 93] width 35 height 23
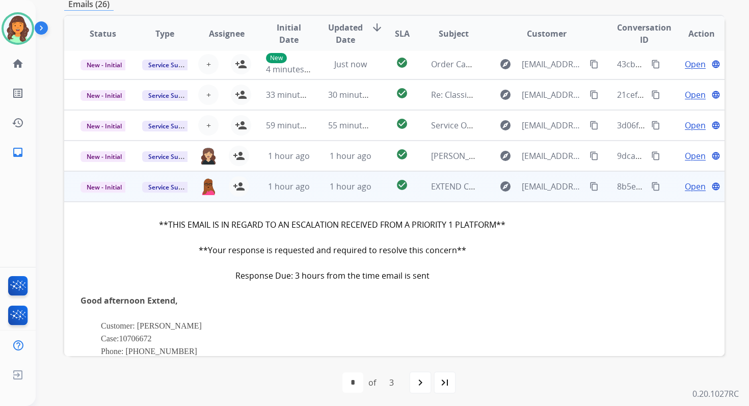
scroll to position [0, 0]
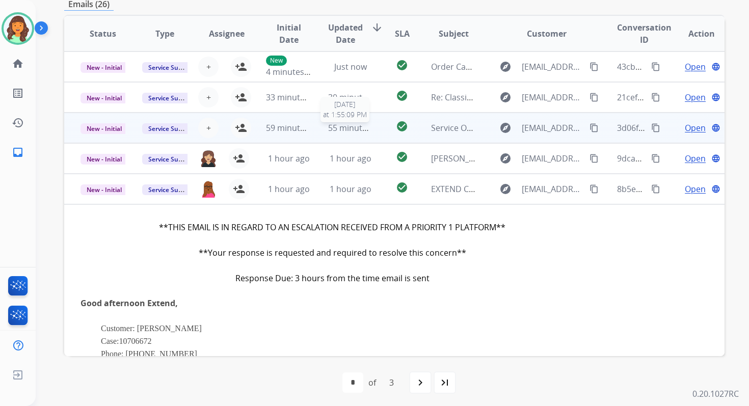
click at [335, 123] on span "55 minutes ago" at bounding box center [357, 127] width 59 height 11
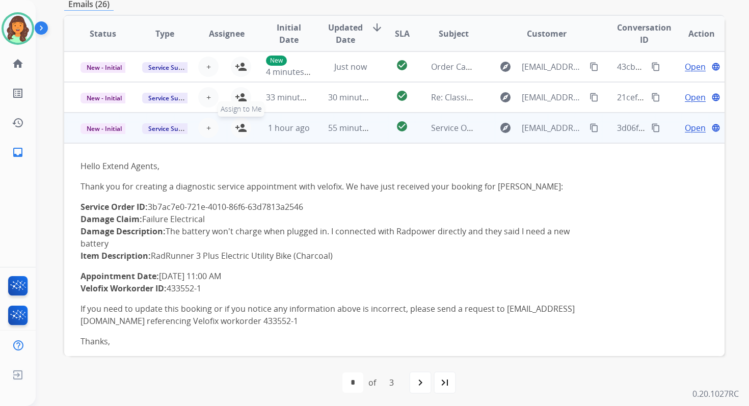
click at [242, 127] on mat-icon "person_add" at bounding box center [241, 128] width 12 height 12
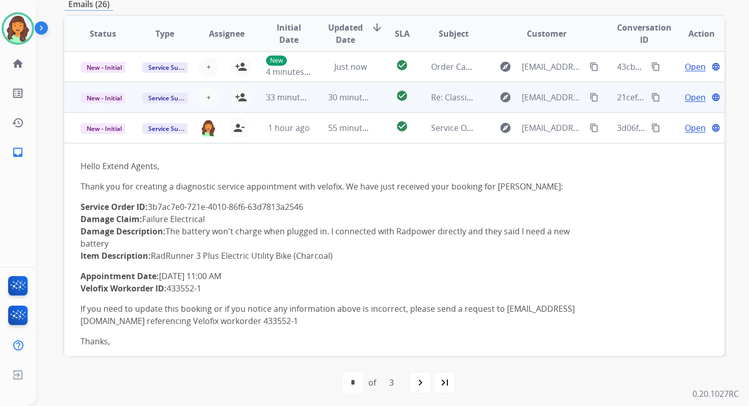
click at [312, 103] on td "30 minutes ago" at bounding box center [343, 97] width 62 height 31
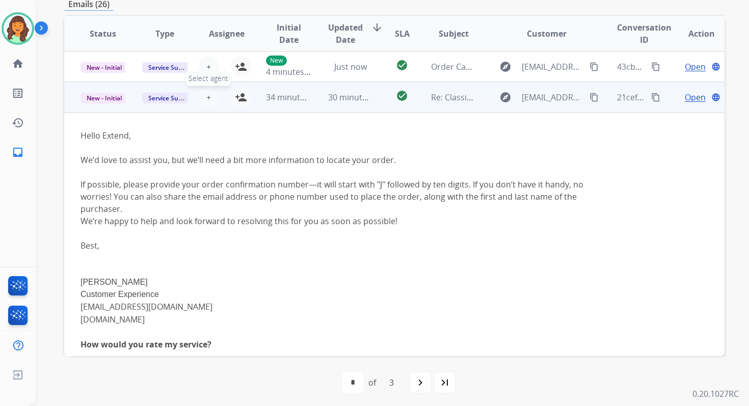
click at [207, 98] on span "+" at bounding box center [208, 97] width 5 height 12
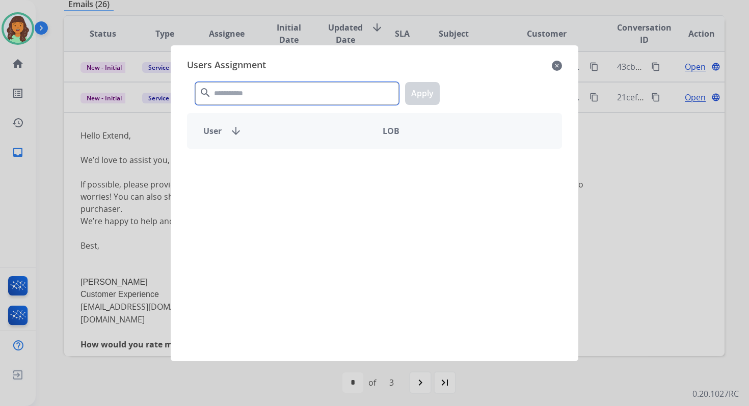
click at [238, 90] on input "text" at bounding box center [297, 93] width 204 height 23
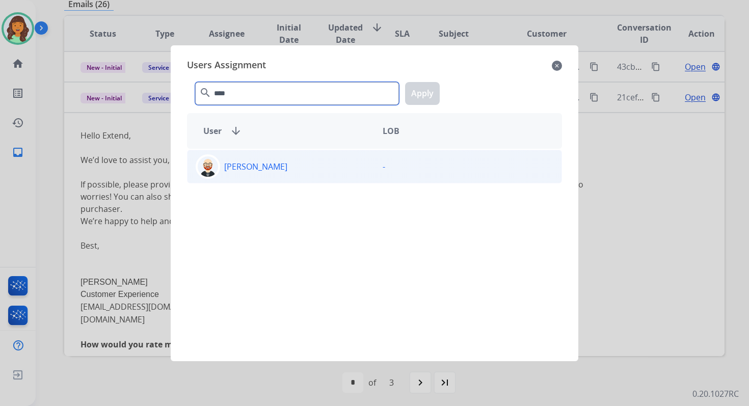
type input "****"
click at [287, 151] on div "Ezra Barnes -" at bounding box center [374, 167] width 375 height 34
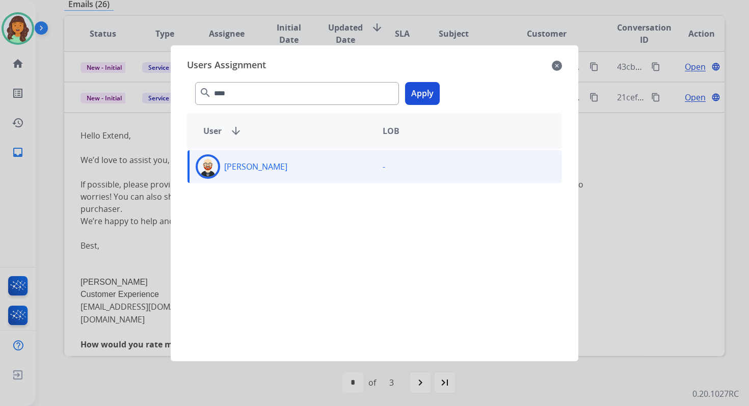
click at [427, 92] on button "Apply" at bounding box center [422, 93] width 35 height 23
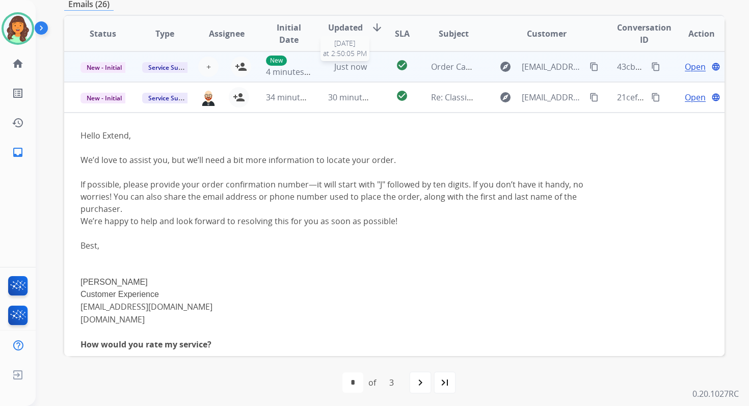
click at [343, 66] on span "Just now" at bounding box center [350, 66] width 33 height 11
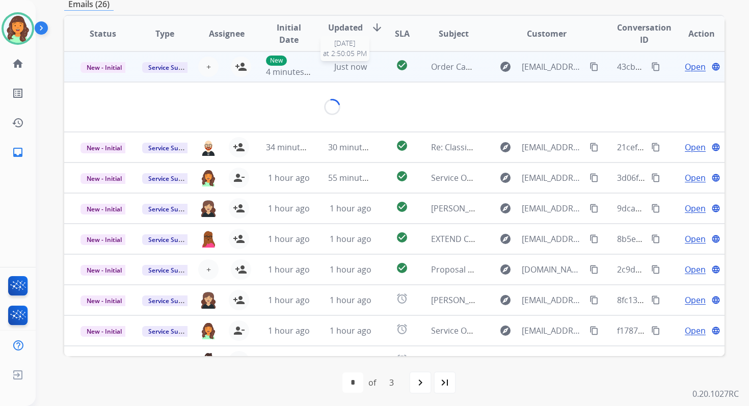
scroll to position [245, 0]
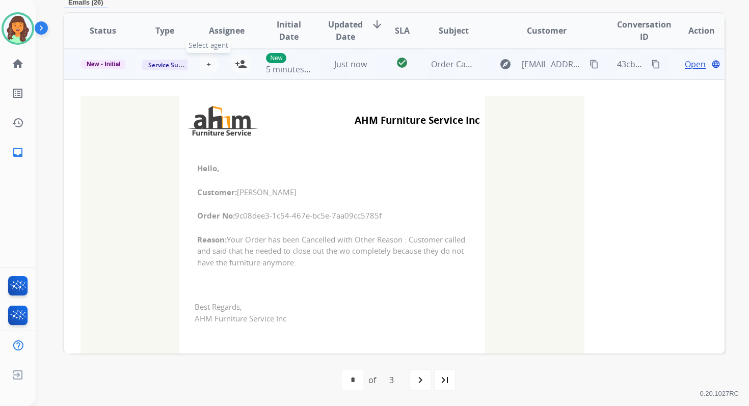
click at [206, 64] on span "+" at bounding box center [208, 64] width 5 height 12
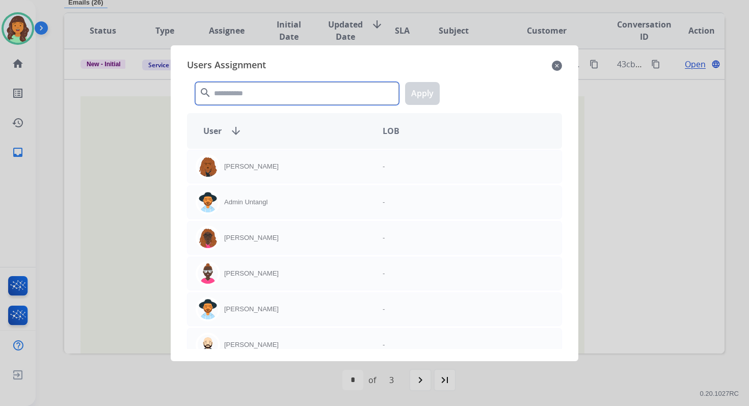
click at [249, 101] on input "text" at bounding box center [297, 93] width 204 height 23
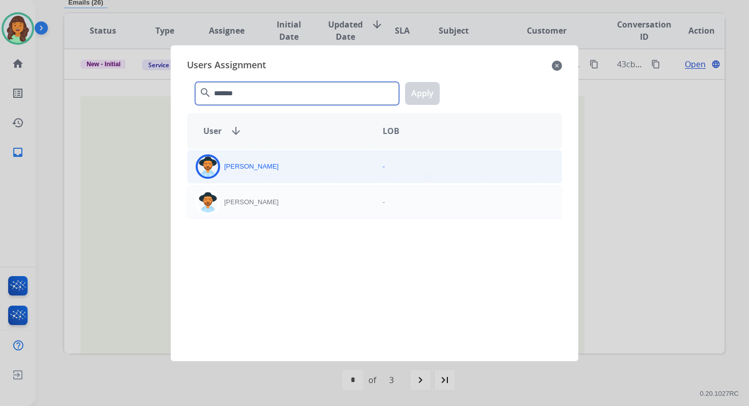
type input "*******"
click at [289, 173] on div "Heather Hocker" at bounding box center [280, 166] width 187 height 24
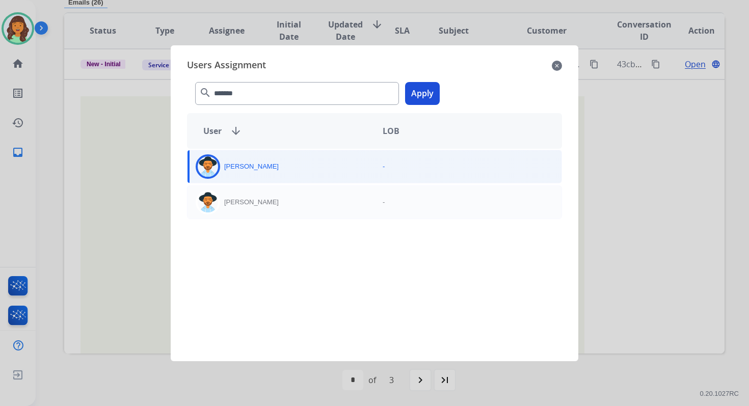
click at [425, 88] on button "Apply" at bounding box center [422, 93] width 35 height 23
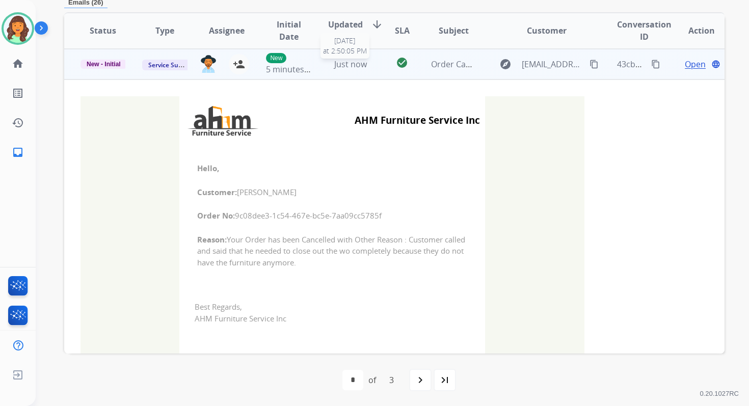
click at [343, 66] on span "Just now" at bounding box center [350, 64] width 33 height 11
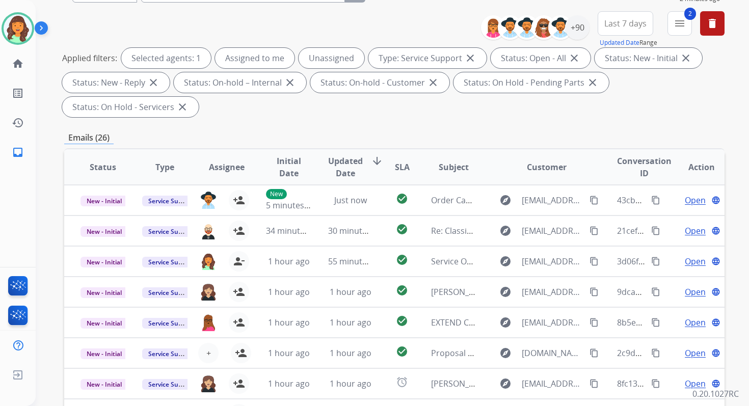
scroll to position [0, 0]
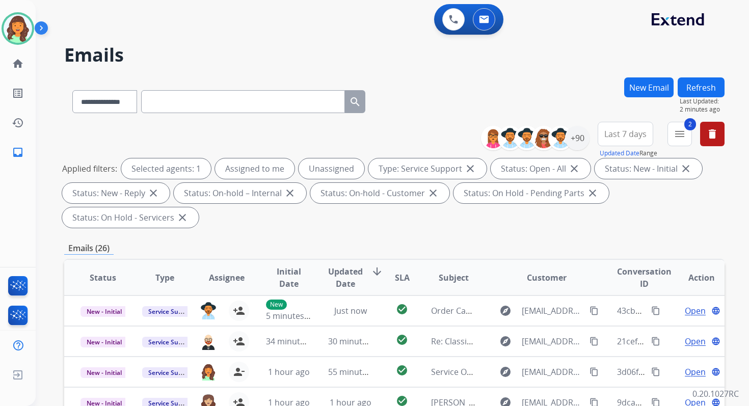
click at [701, 87] on button "Refresh" at bounding box center [701, 87] width 47 height 20
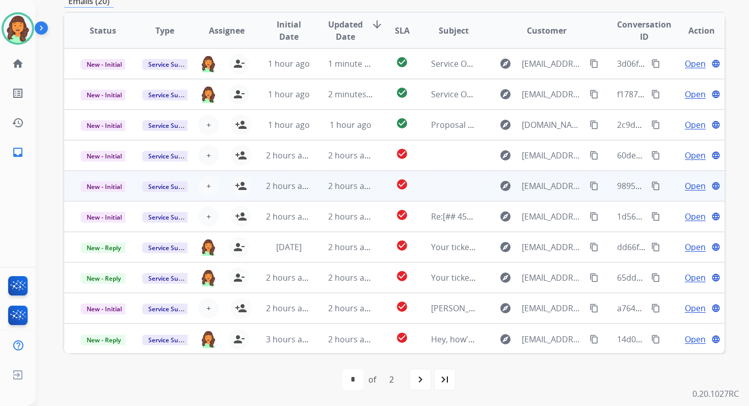
click at [318, 178] on td "2 hours ago" at bounding box center [343, 186] width 62 height 31
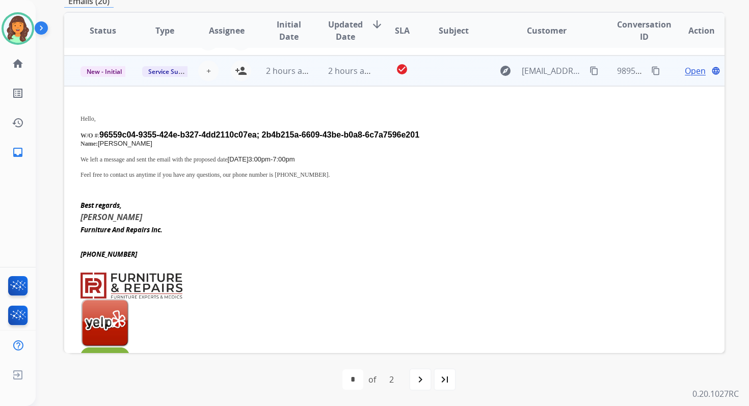
scroll to position [122, 0]
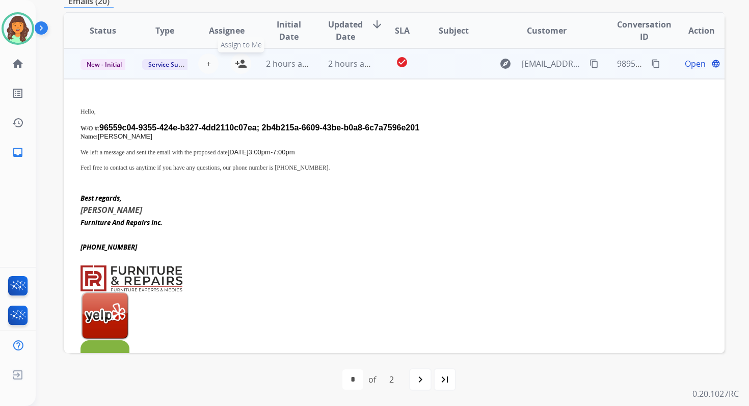
click at [240, 64] on mat-icon "person_add" at bounding box center [241, 64] width 12 height 12
click at [110, 64] on span "New - Initial" at bounding box center [103, 64] width 47 height 11
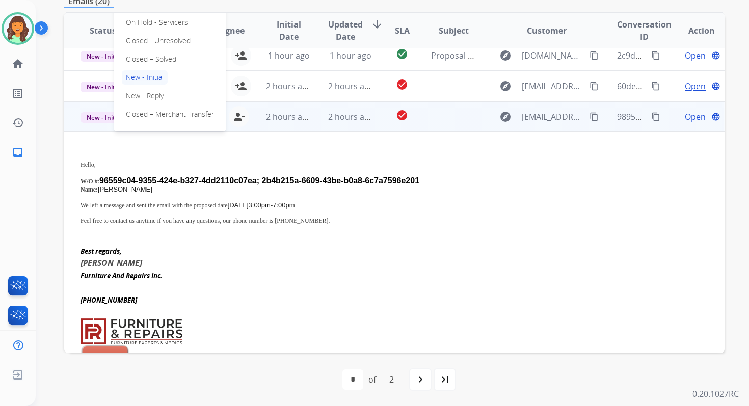
scroll to position [65, 0]
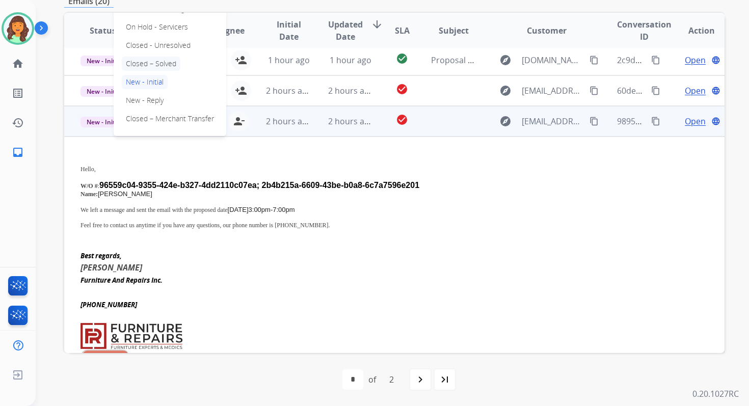
click at [145, 64] on p "Closed – Solved" at bounding box center [151, 64] width 59 height 14
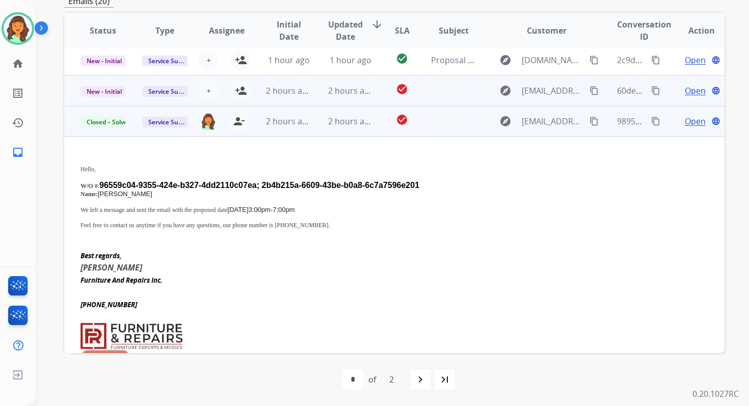
click at [353, 95] on span "2 hours ago" at bounding box center [351, 90] width 46 height 11
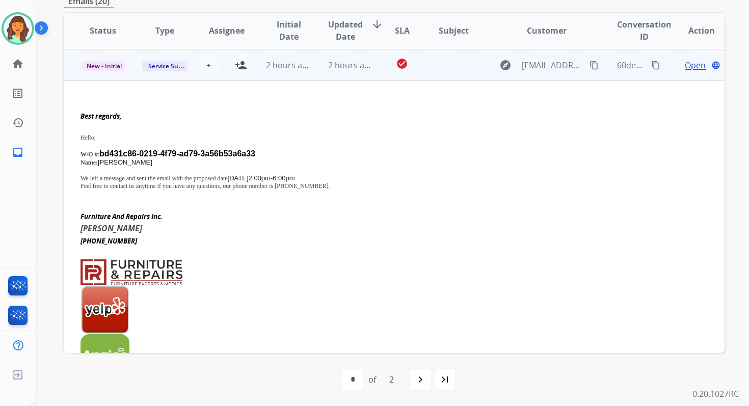
scroll to position [92, 0]
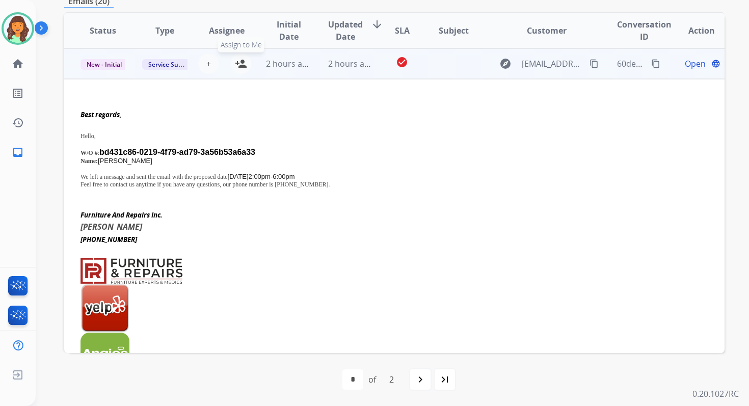
click at [244, 65] on mat-icon "person_add" at bounding box center [241, 64] width 12 height 12
click at [113, 63] on span "New - Initial" at bounding box center [103, 64] width 47 height 11
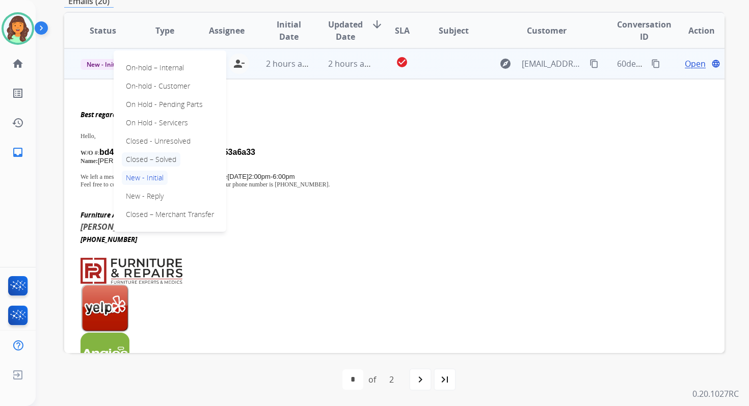
click at [166, 160] on p "Closed – Solved" at bounding box center [151, 159] width 59 height 14
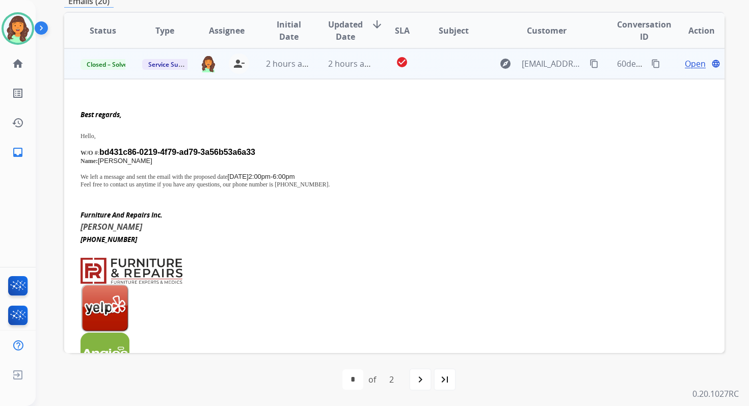
scroll to position [0, 0]
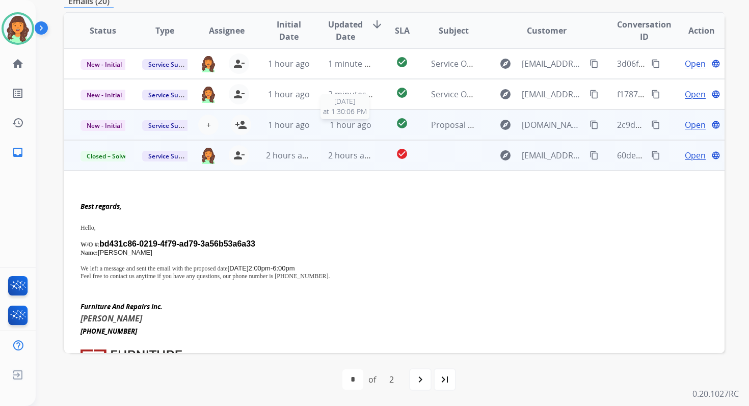
click at [329, 130] on div "1 hour ago" at bounding box center [350, 125] width 45 height 12
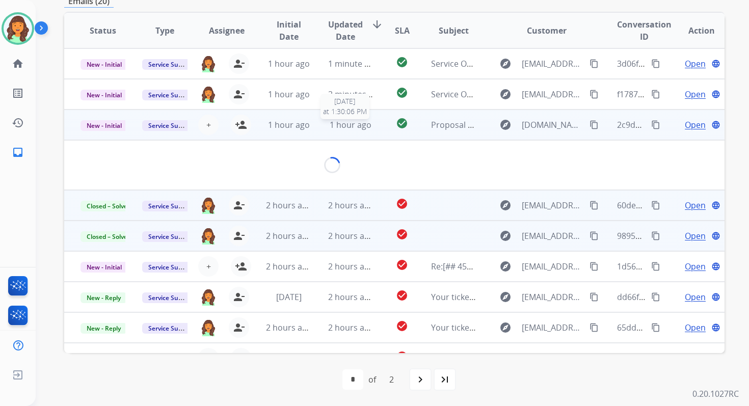
scroll to position [217, 0]
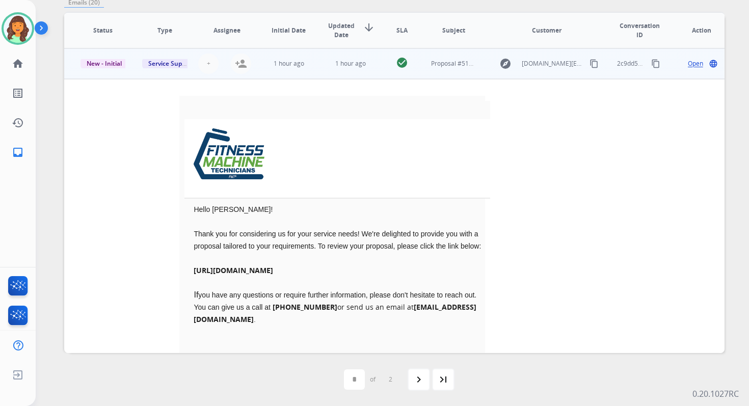
click at [329, 69] on td "1 hour ago" at bounding box center [343, 63] width 62 height 31
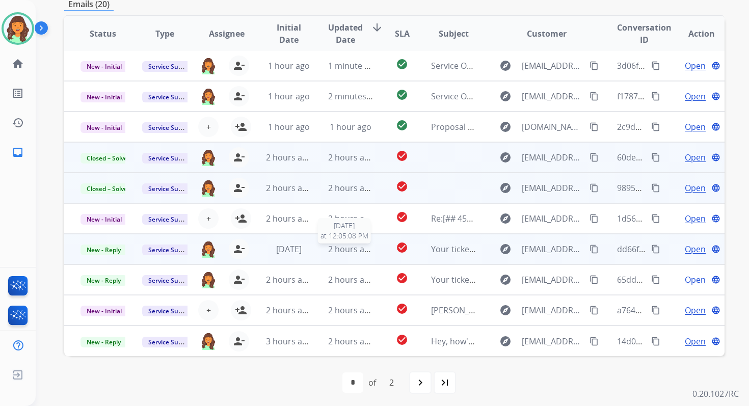
scroll to position [247, 0]
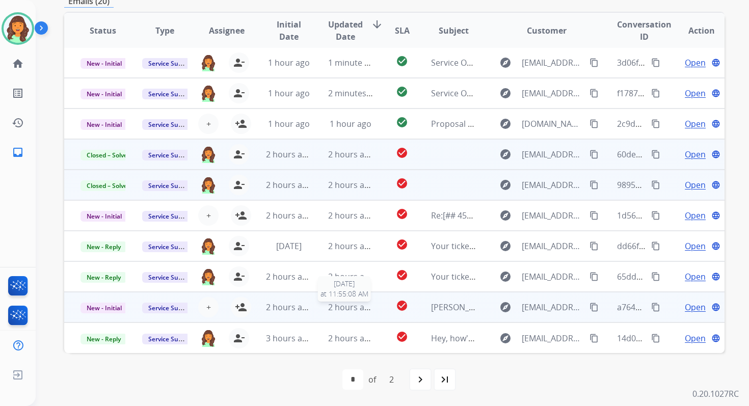
click at [354, 311] on span "2 hours ago" at bounding box center [351, 307] width 46 height 11
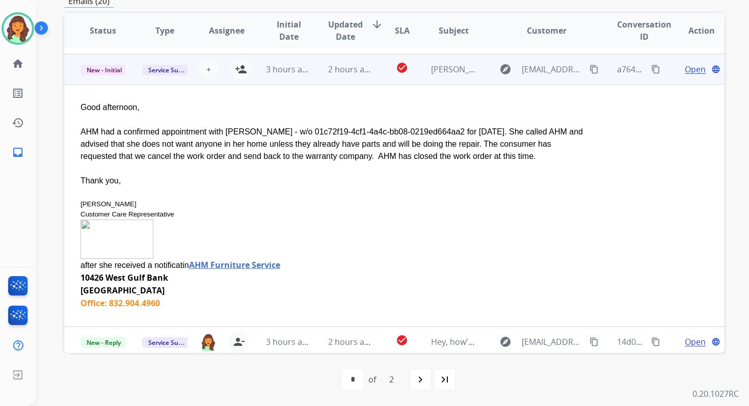
scroll to position [242, 0]
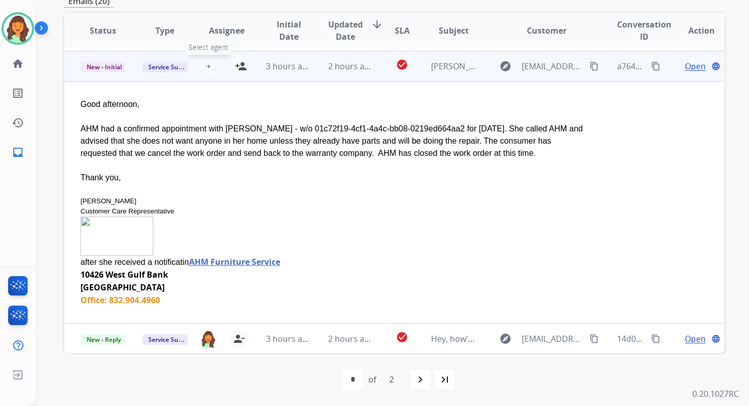
click at [208, 65] on span "+" at bounding box center [208, 66] width 5 height 12
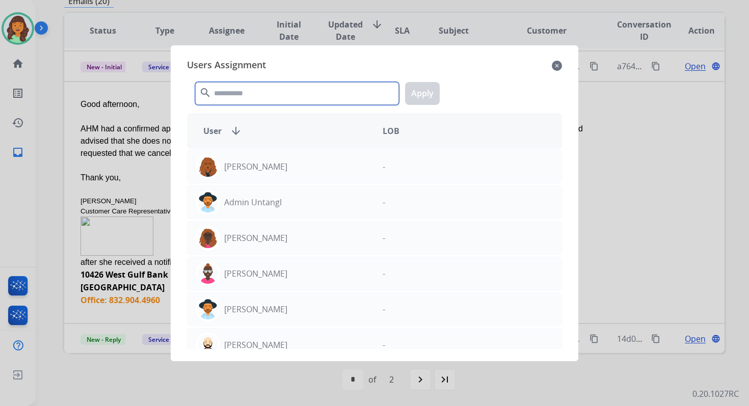
click at [233, 94] on input "text" at bounding box center [297, 93] width 204 height 23
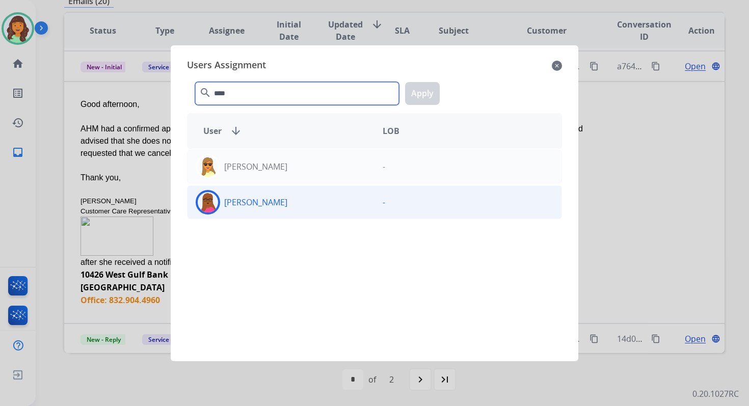
type input "****"
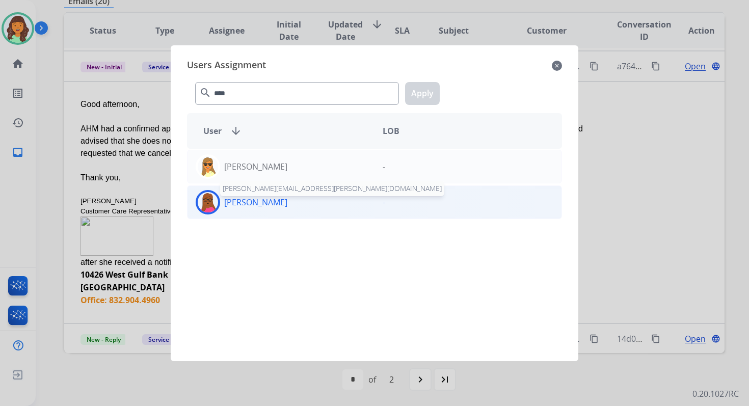
click at [267, 205] on p "Emily Thurman" at bounding box center [255, 202] width 63 height 12
click at [423, 96] on button "Apply" at bounding box center [422, 93] width 35 height 23
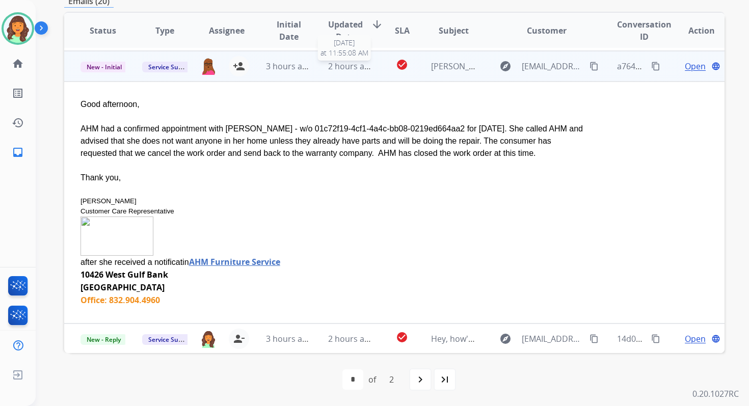
click at [354, 64] on span "2 hours ago" at bounding box center [351, 66] width 46 height 11
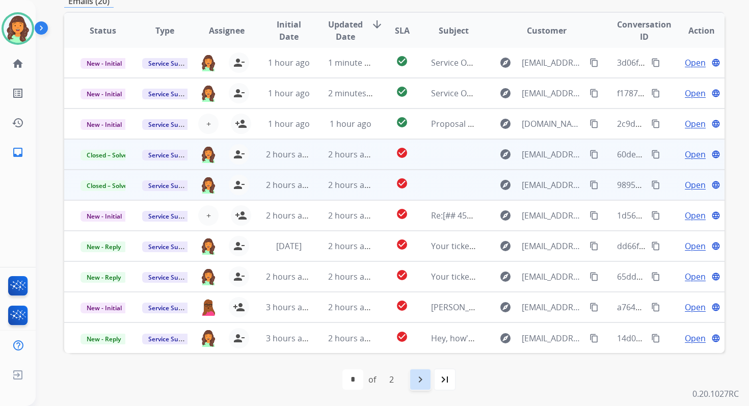
click at [423, 379] on mat-icon "navigate_next" at bounding box center [420, 379] width 12 height 12
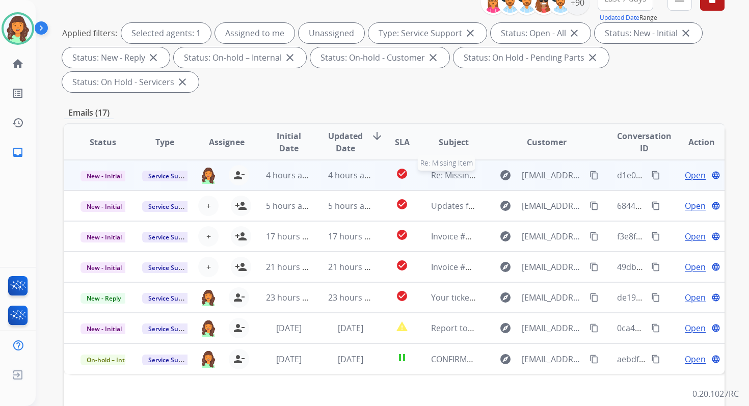
scroll to position [247, 0]
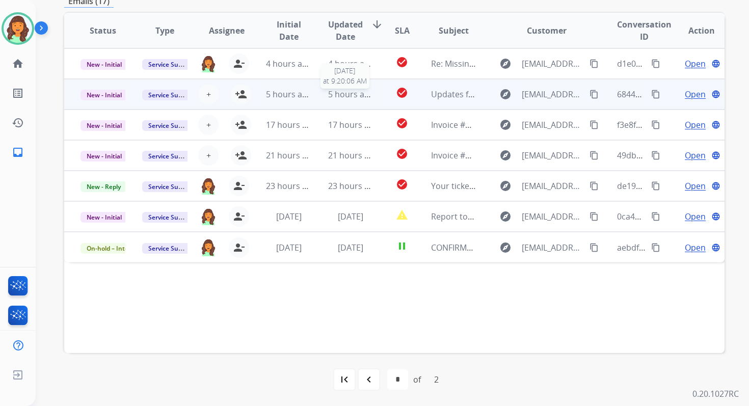
click at [337, 98] on span "5 hours ago" at bounding box center [351, 94] width 46 height 11
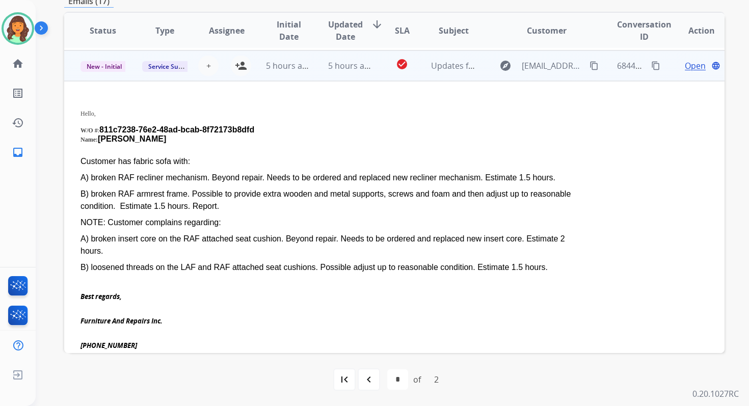
scroll to position [31, 0]
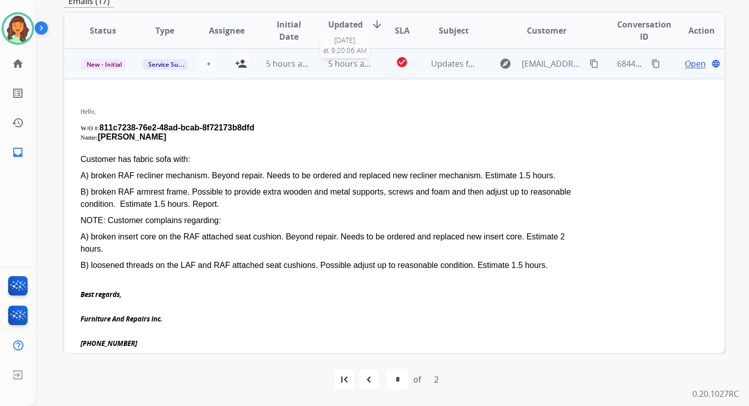
click at [336, 66] on span "5 hours ago" at bounding box center [351, 63] width 46 height 11
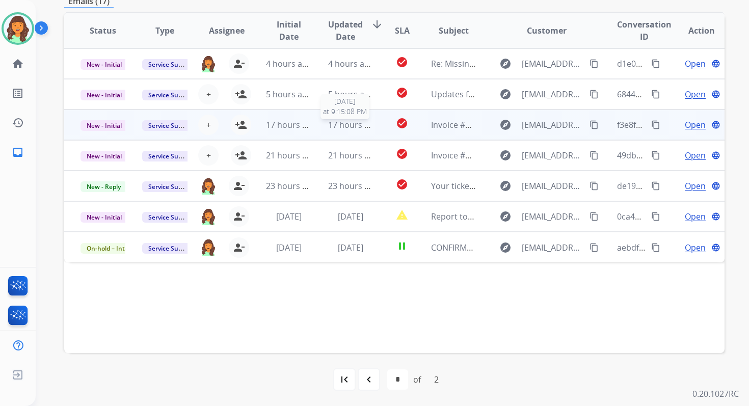
click at [337, 126] on span "17 hours ago" at bounding box center [353, 124] width 50 height 11
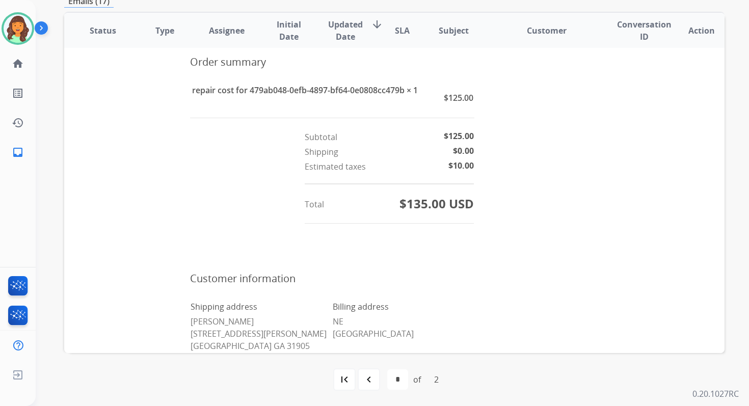
scroll to position [651, 0]
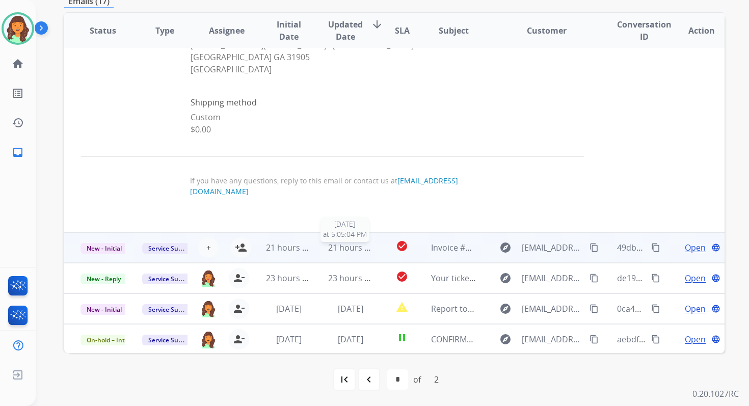
click at [340, 242] on span "21 hours ago" at bounding box center [353, 247] width 50 height 11
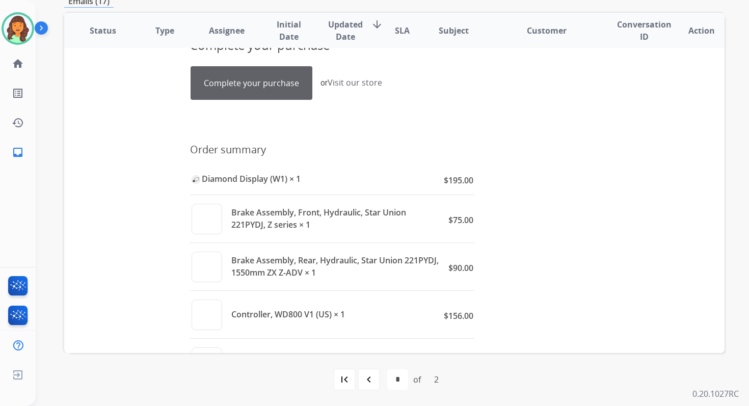
scroll to position [0, 0]
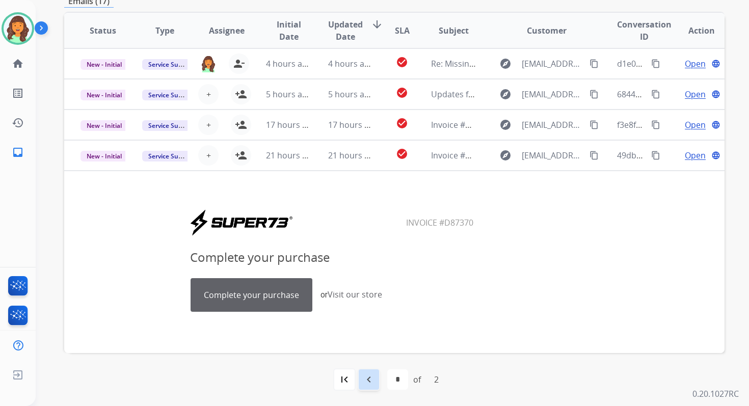
click at [372, 378] on mat-icon "navigate_before" at bounding box center [369, 379] width 12 height 12
select select "*"
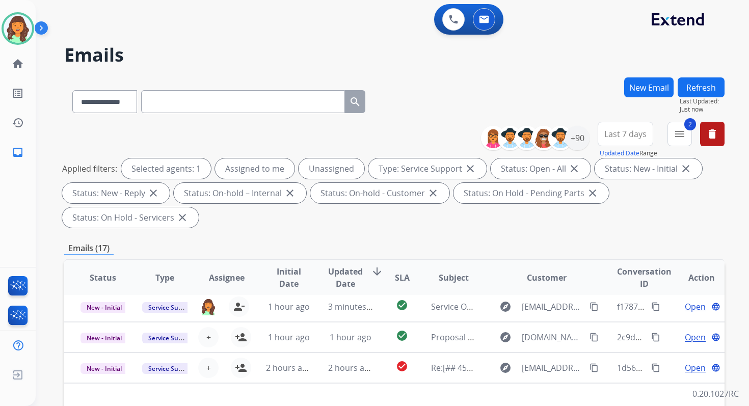
scroll to position [247, 0]
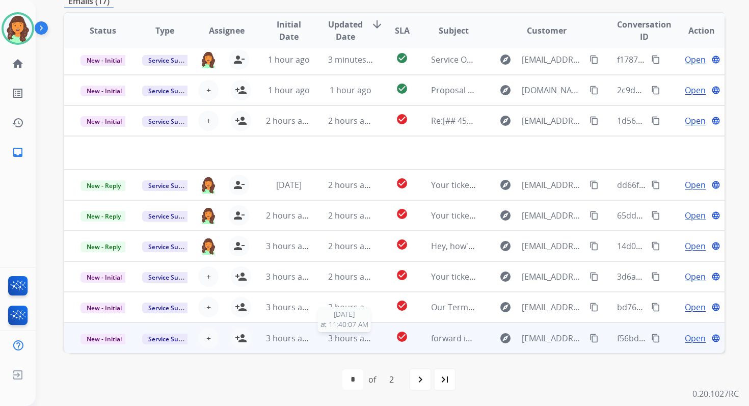
click at [356, 335] on span "3 hours ago" at bounding box center [351, 338] width 46 height 11
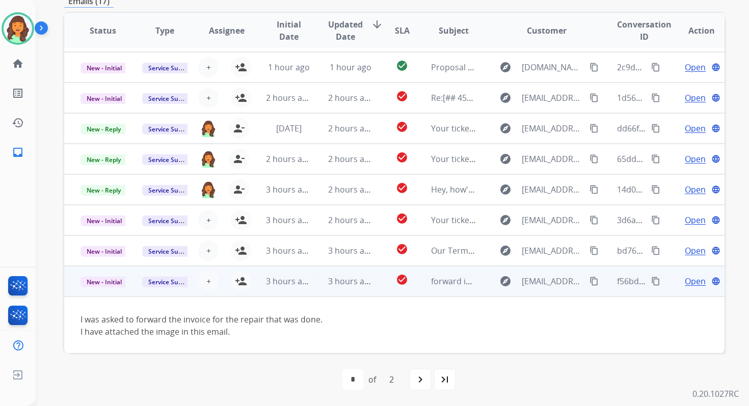
scroll to position [59, 0]
click at [240, 280] on mat-icon "person_add" at bounding box center [241, 280] width 12 height 12
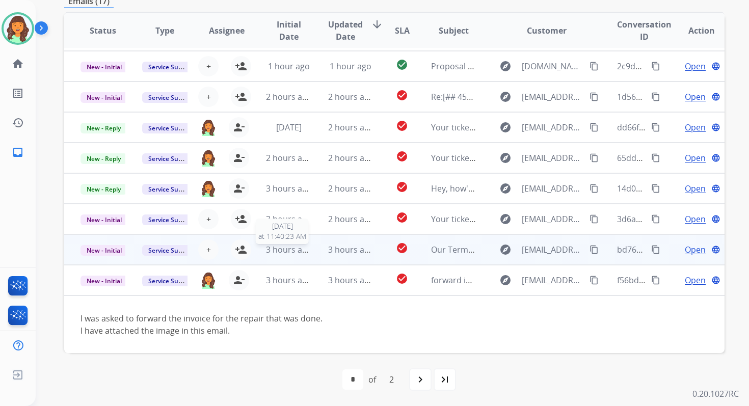
click at [305, 255] on div "3 hours ago" at bounding box center [288, 250] width 45 height 12
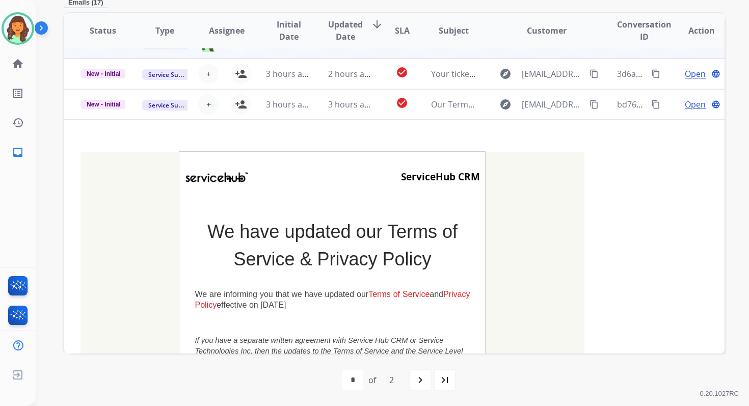
scroll to position [198, 0]
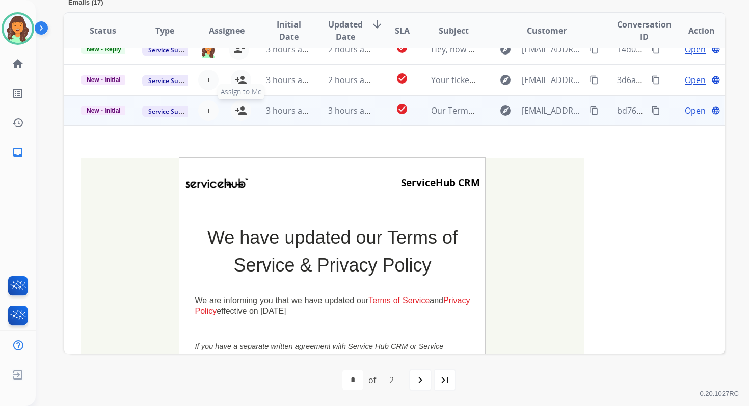
click at [240, 110] on mat-icon "person_add" at bounding box center [241, 110] width 12 height 12
click at [111, 111] on span "New - Initial" at bounding box center [103, 110] width 46 height 9
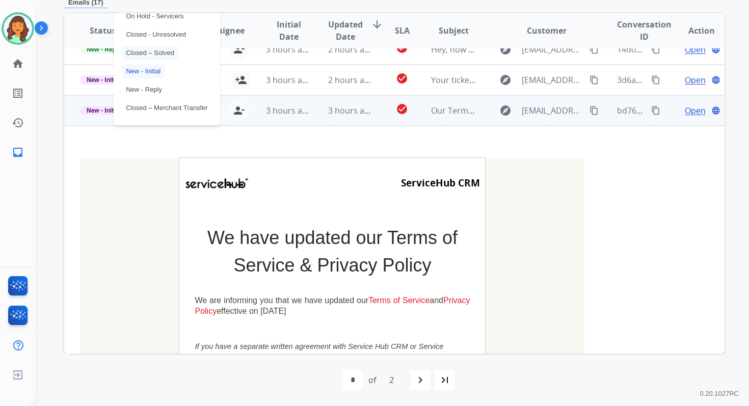
click at [157, 52] on p "Closed – Solved" at bounding box center [150, 53] width 57 height 14
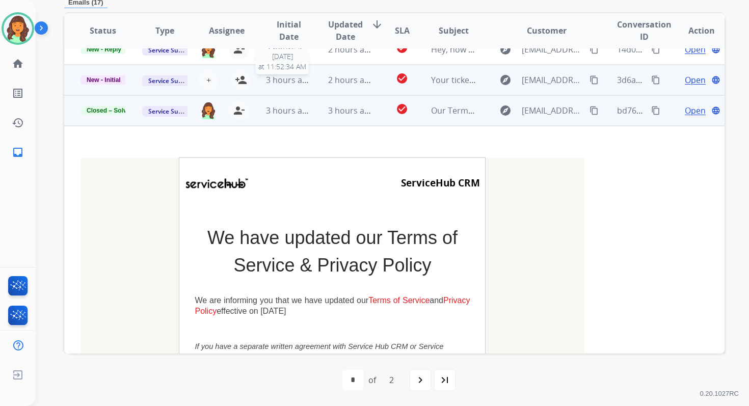
click at [299, 78] on span "3 hours ago" at bounding box center [289, 79] width 46 height 11
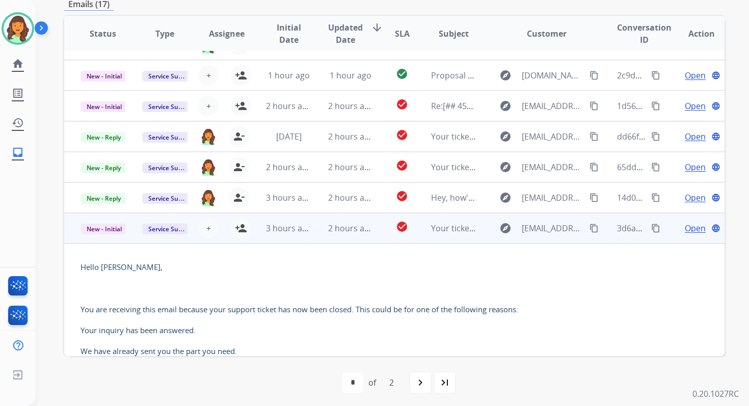
scroll to position [0, 0]
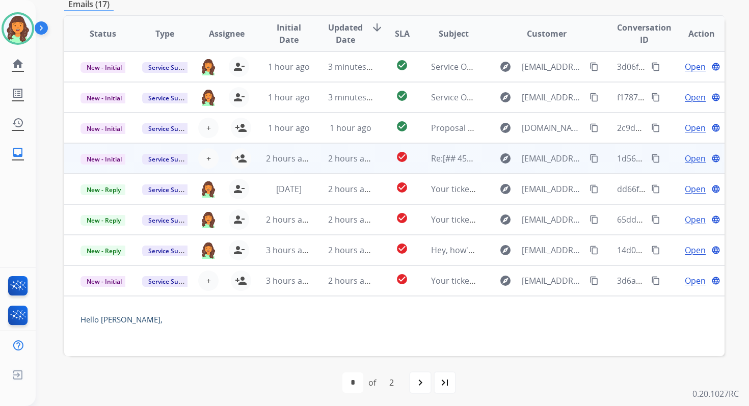
click at [345, 167] on td "2 hours ago" at bounding box center [343, 158] width 62 height 31
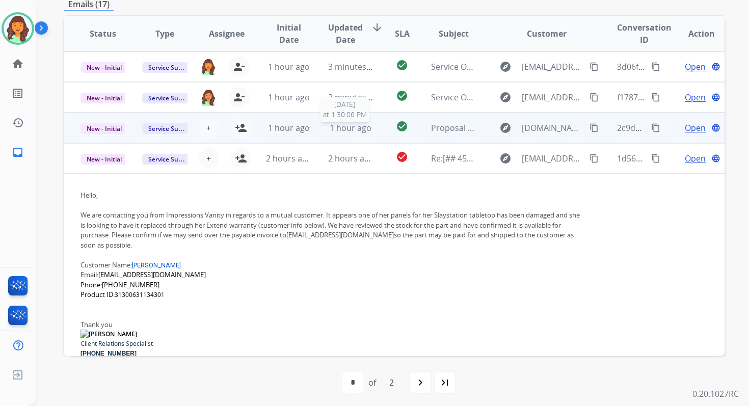
click at [345, 127] on span "1 hour ago" at bounding box center [351, 127] width 42 height 11
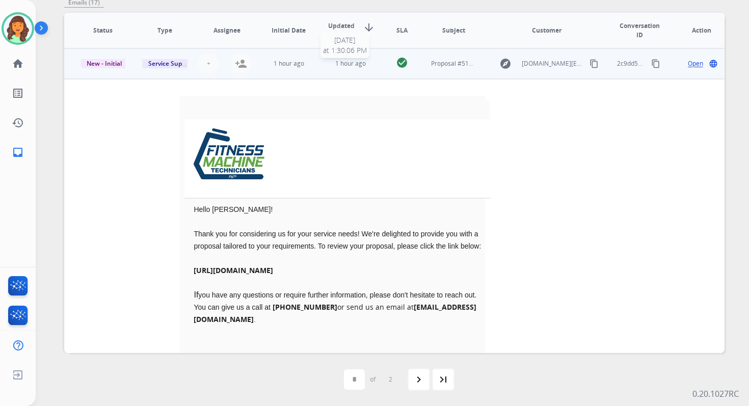
click at [354, 65] on span "1 hour ago" at bounding box center [350, 63] width 31 height 9
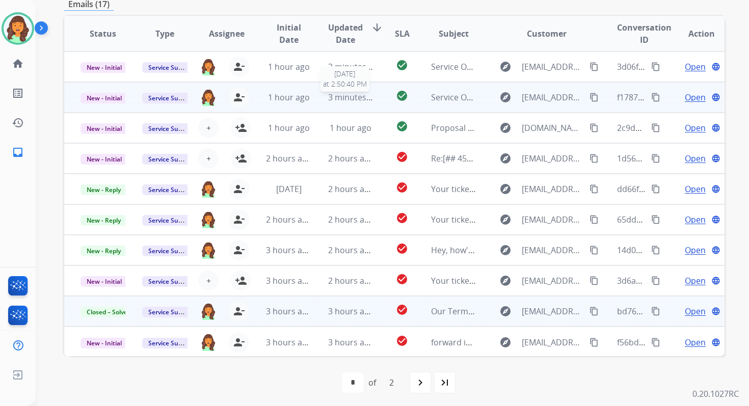
click at [364, 100] on span "3 minutes ago" at bounding box center [355, 97] width 55 height 11
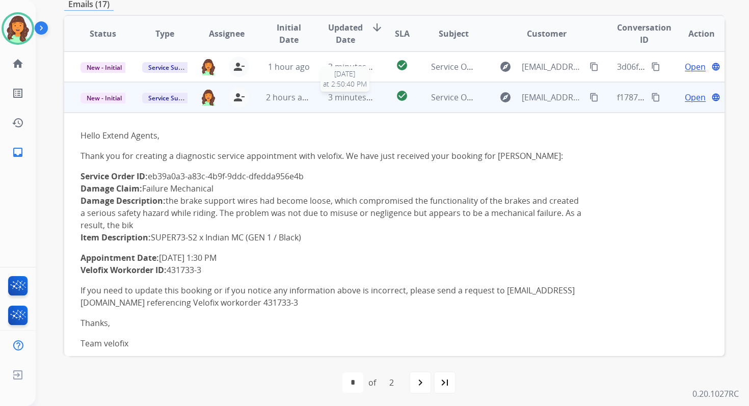
scroll to position [31, 0]
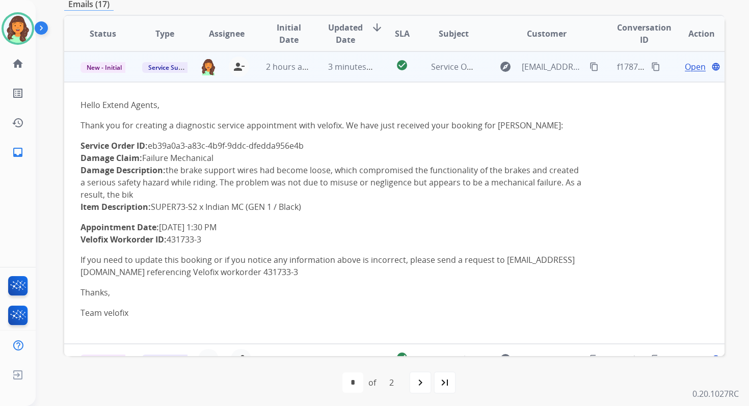
click at [685, 66] on span "Open" at bounding box center [695, 67] width 21 height 12
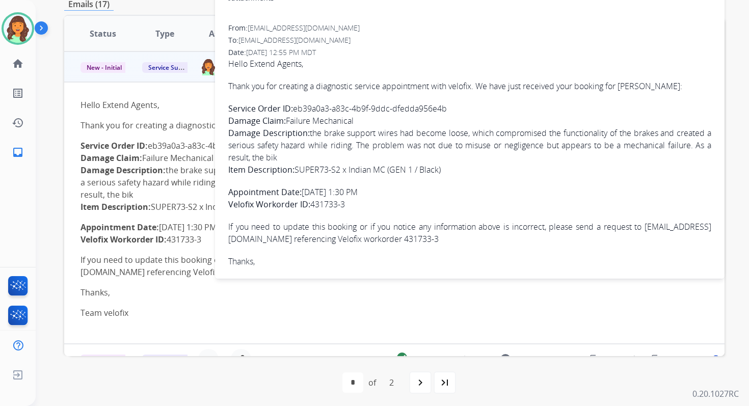
drag, startPoint x: 294, startPoint y: 108, endPoint x: 456, endPoint y: 108, distance: 162.0
click at [456, 108] on p "Service Order ID: eb39a0a3-a83c-4b9f-9ddc-dfedda956e4b Damage Claim: Failure Me…" at bounding box center [469, 138] width 483 height 73
copy p "eb39a0a3-a83c-4b9f-9ddc-dfedda956e4b"
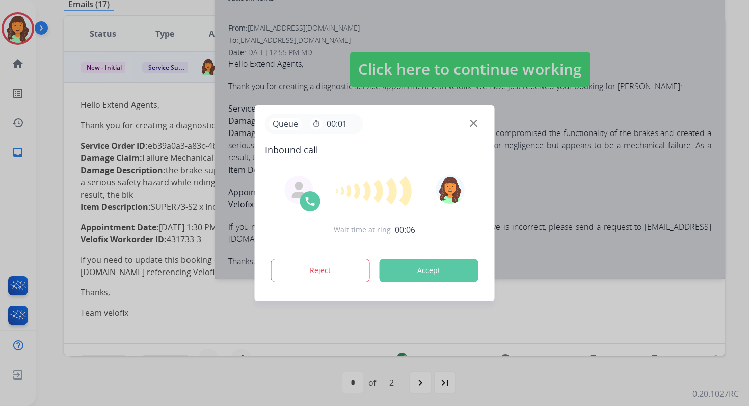
click at [426, 265] on button "Accept" at bounding box center [429, 270] width 99 height 23
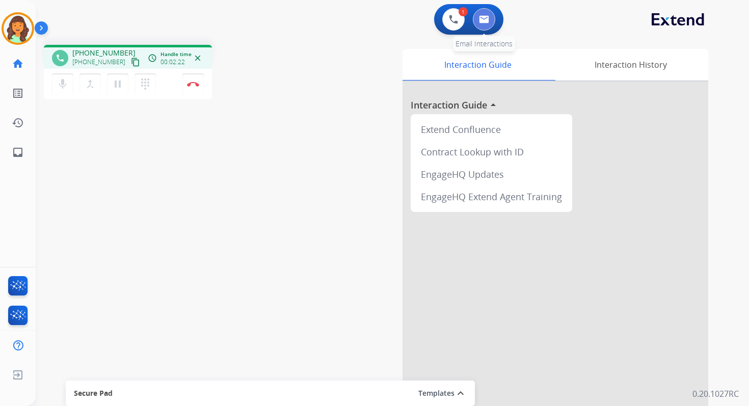
click at [486, 17] on img at bounding box center [484, 19] width 10 height 8
select select "**********"
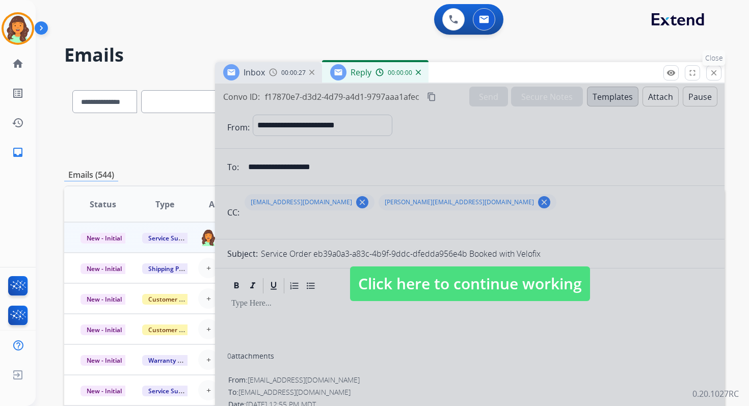
click at [714, 76] on mat-icon "close" at bounding box center [713, 72] width 9 height 9
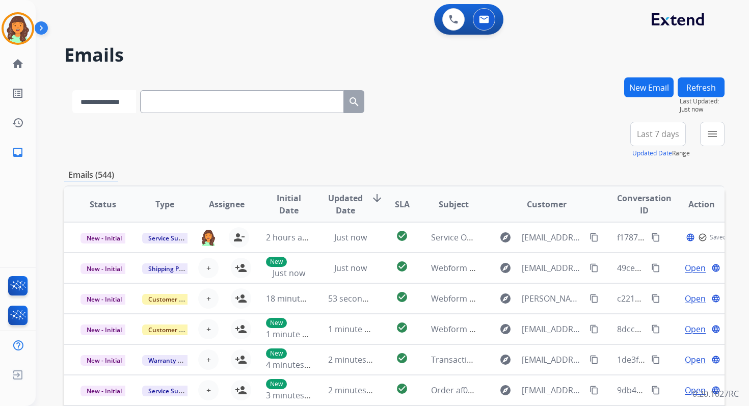
click at [97, 102] on select "**********" at bounding box center [104, 101] width 64 height 23
select select "**********"
click at [72, 90] on select "**********" at bounding box center [104, 101] width 64 height 23
click at [169, 106] on input "text" at bounding box center [243, 101] width 204 height 23
paste input "**********"
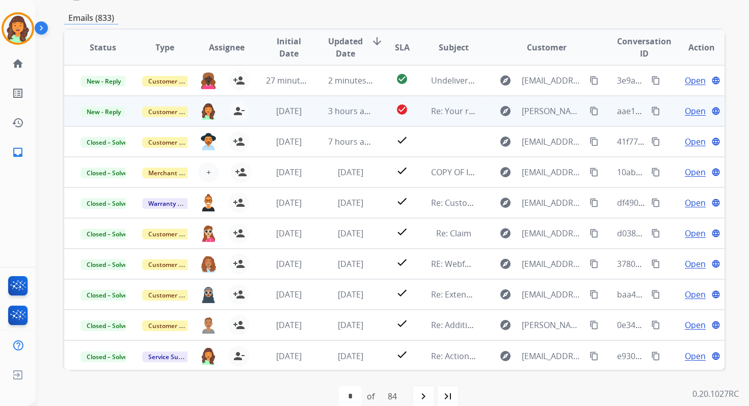
scroll to position [127, 0]
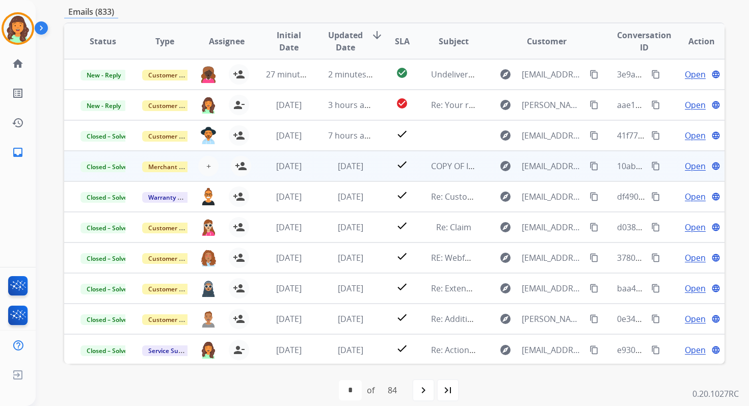
click at [321, 168] on td "2 days ago" at bounding box center [343, 166] width 62 height 31
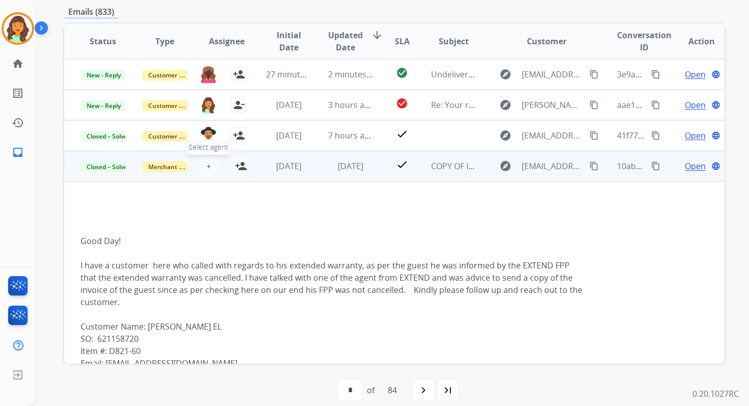
scroll to position [0, 0]
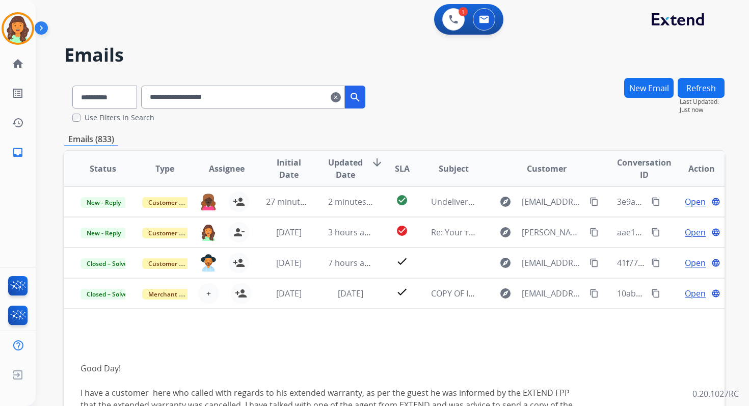
click at [191, 99] on input "**********" at bounding box center [243, 97] width 204 height 23
paste input "text"
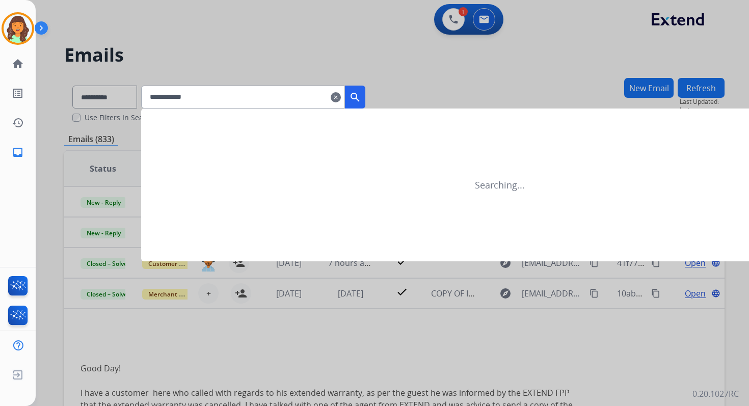
type input "**********"
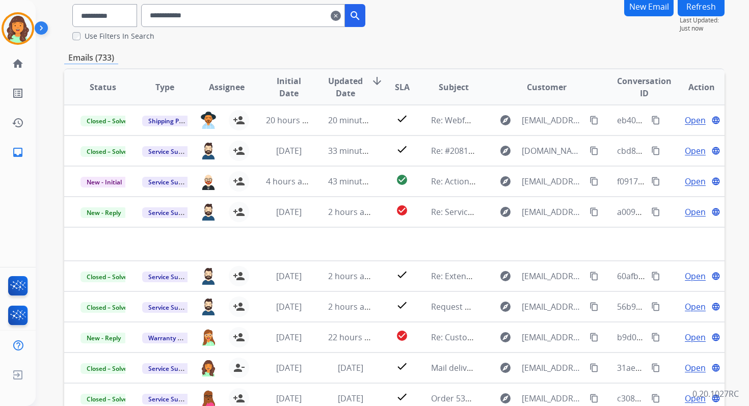
scroll to position [138, 0]
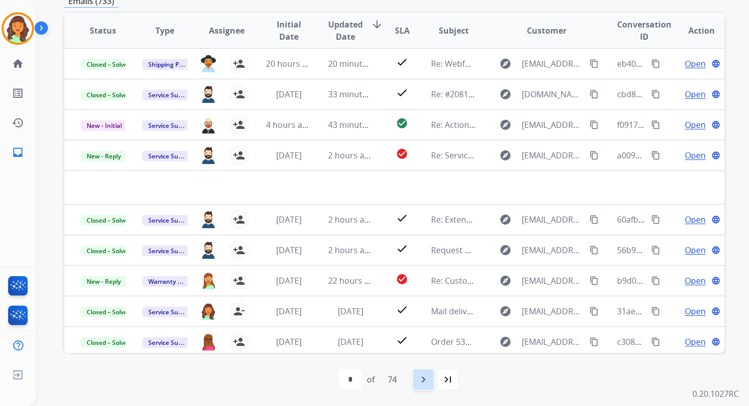
click at [422, 380] on mat-icon "navigate_next" at bounding box center [423, 379] width 12 height 12
select select "*"
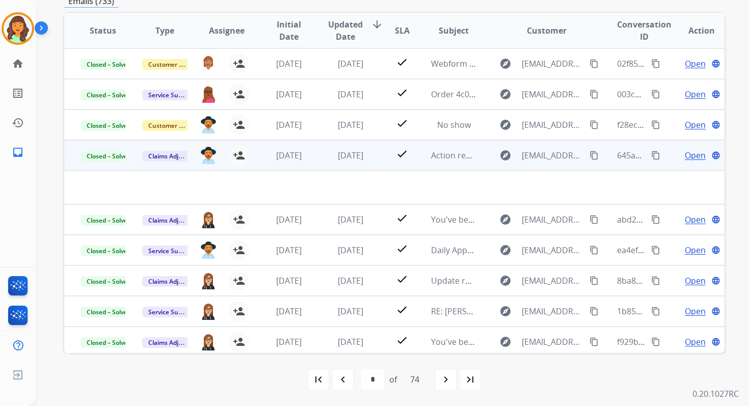
scroll to position [0, 0]
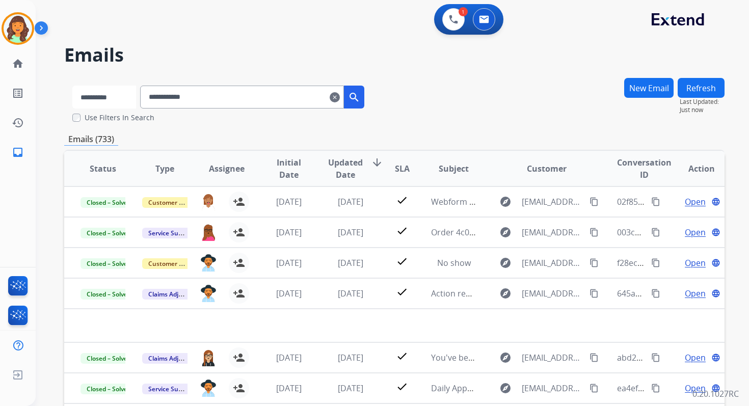
click at [115, 91] on select "**********" at bounding box center [104, 97] width 64 height 23
select select "**********"
click at [72, 86] on select "**********" at bounding box center [104, 97] width 64 height 23
click at [179, 94] on input "**********" at bounding box center [243, 97] width 204 height 23
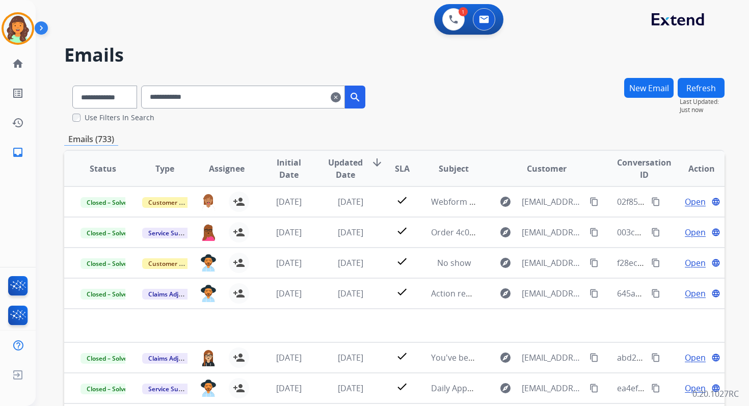
click at [179, 94] on input "**********" at bounding box center [243, 97] width 204 height 23
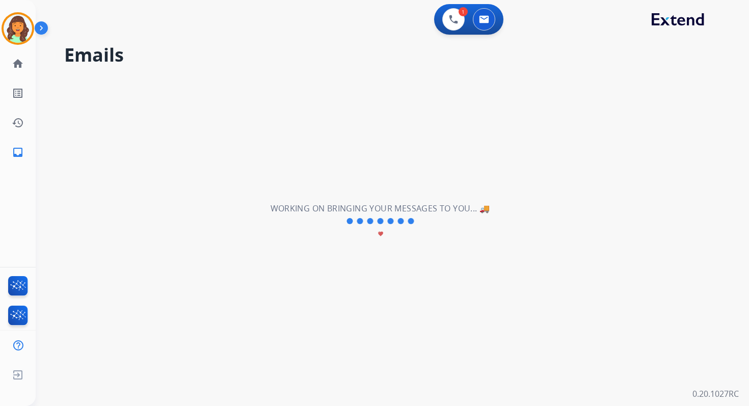
select select "*"
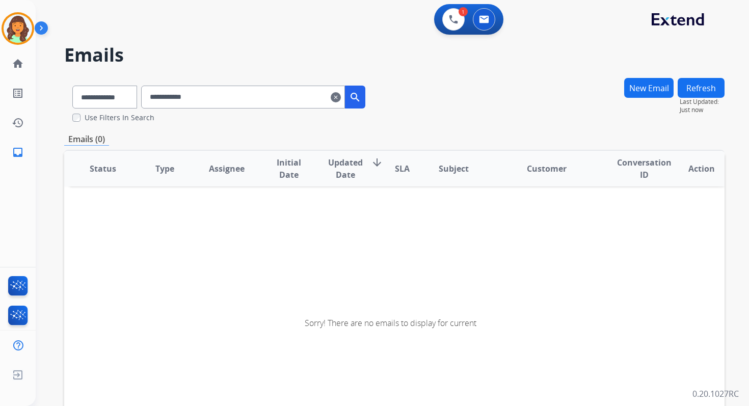
click at [193, 99] on input "**********" at bounding box center [243, 97] width 204 height 23
paste input "********"
type input "**********"
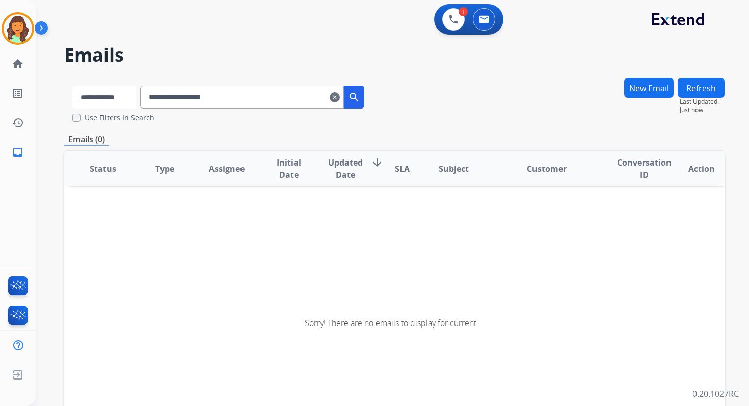
click at [120, 96] on select "**********" at bounding box center [104, 97] width 64 height 23
select select "**********"
click at [72, 86] on select "**********" at bounding box center [104, 97] width 64 height 23
click at [180, 96] on input "**********" at bounding box center [243, 97] width 204 height 23
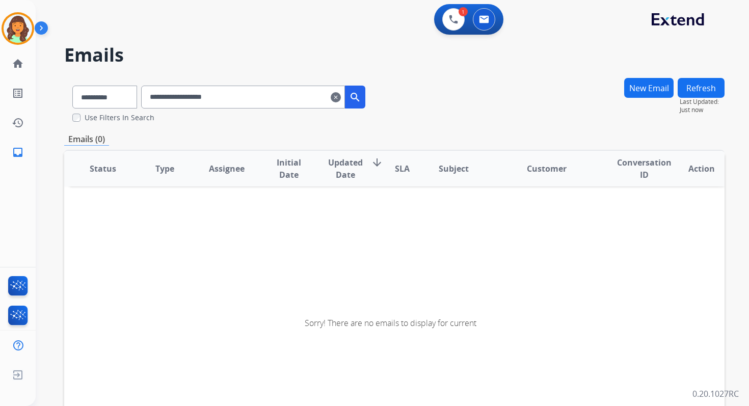
click at [180, 96] on input "**********" at bounding box center [243, 97] width 204 height 23
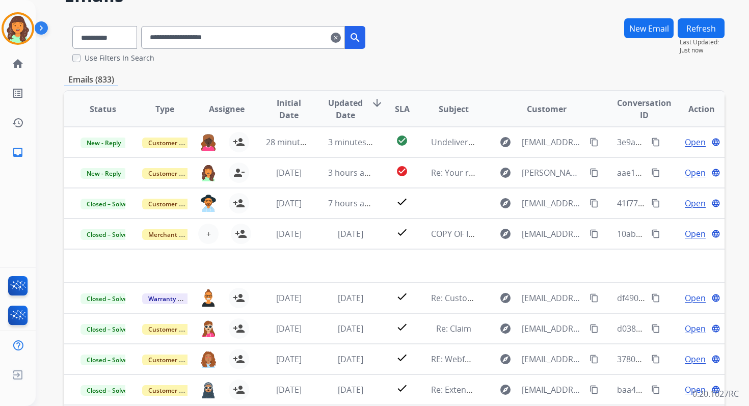
scroll to position [138, 0]
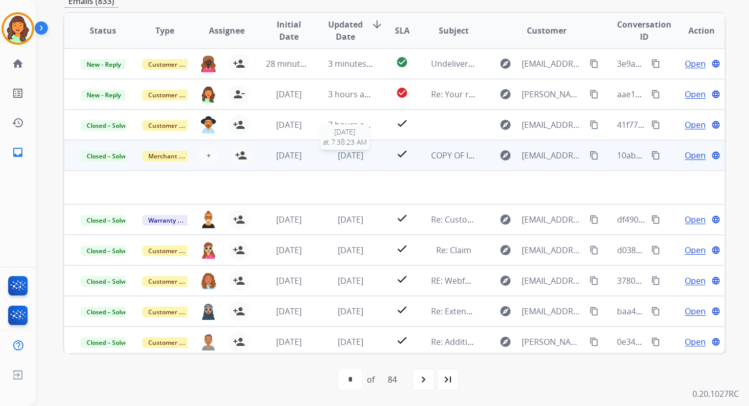
click at [338, 158] on span "2 days ago" at bounding box center [350, 155] width 25 height 11
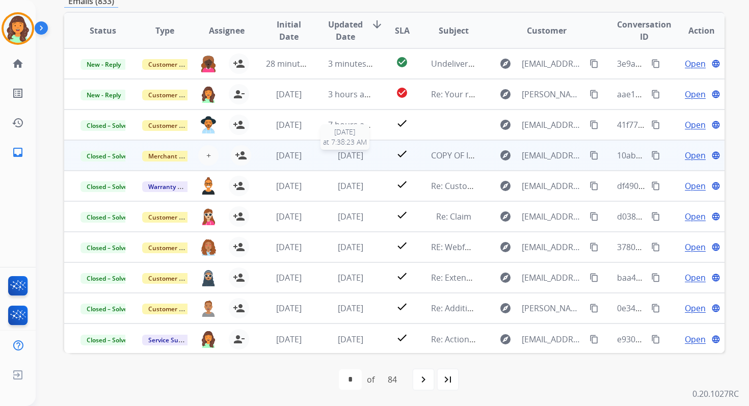
click at [338, 158] on span "2 days ago" at bounding box center [350, 155] width 25 height 11
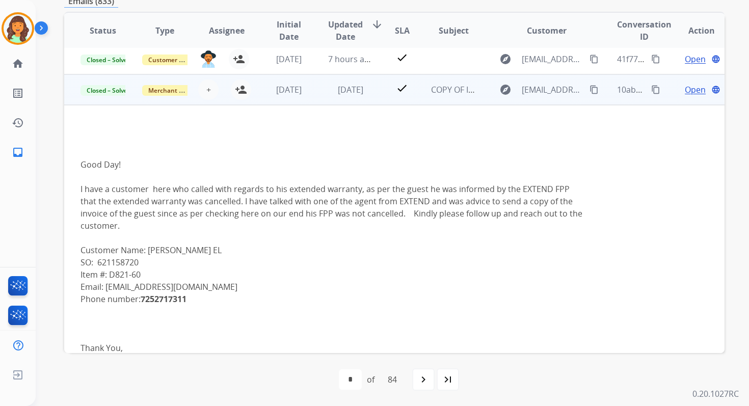
scroll to position [92, 0]
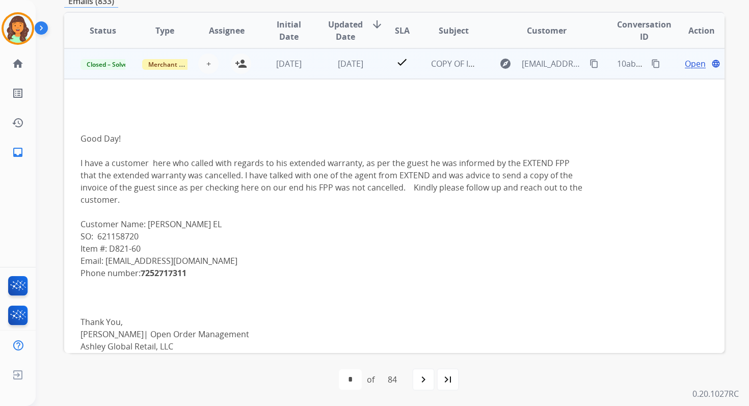
click at [688, 62] on span "Open" at bounding box center [695, 64] width 21 height 12
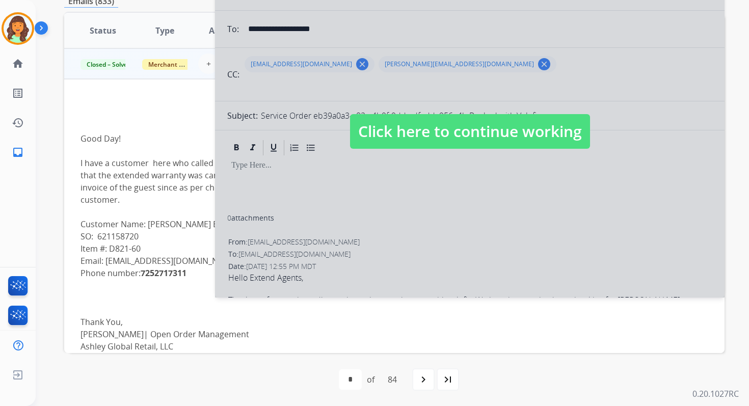
select select "**********"
click at [404, 127] on span "Click here to continue working" at bounding box center [470, 131] width 240 height 35
select select
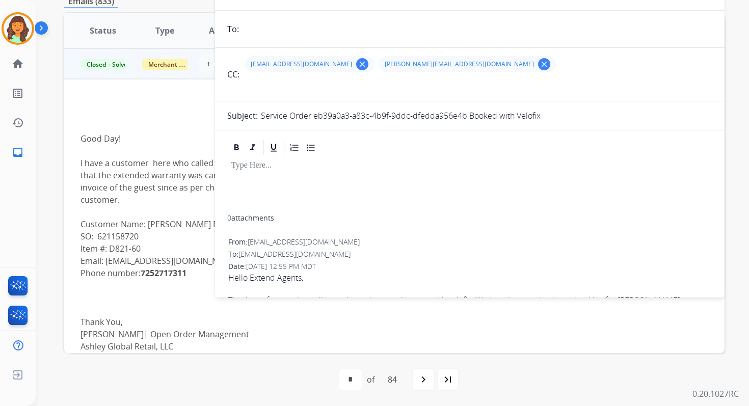
scroll to position [0, 0]
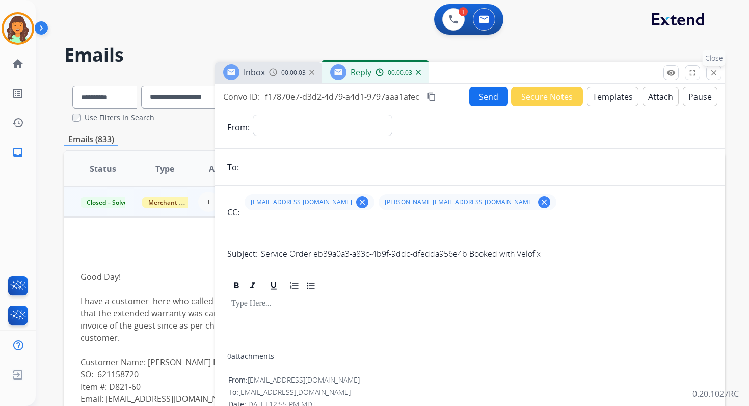
click at [711, 73] on mat-icon "close" at bounding box center [713, 72] width 9 height 9
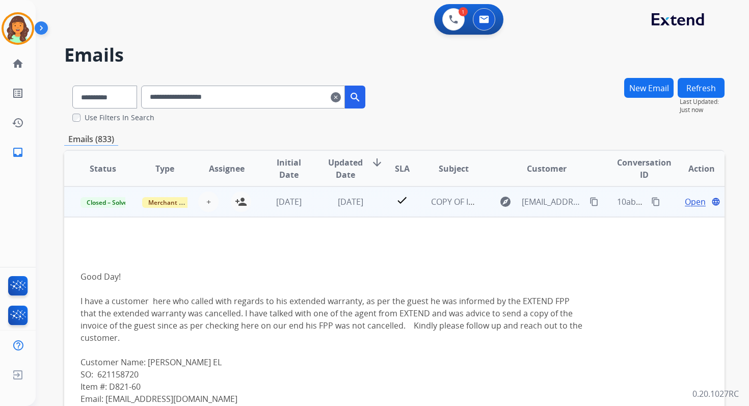
click at [685, 201] on span "Open" at bounding box center [695, 202] width 21 height 12
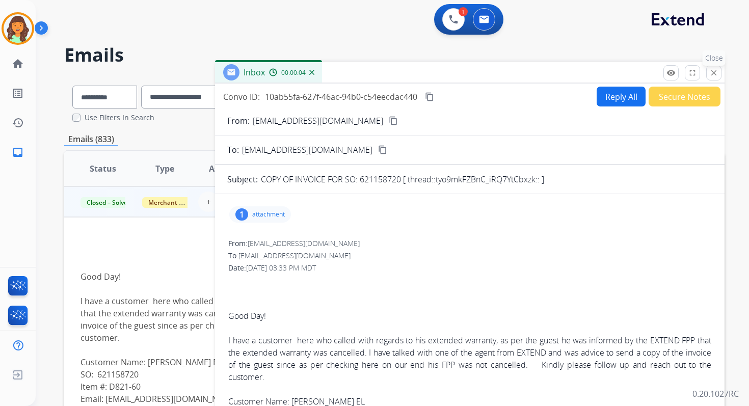
click at [715, 71] on mat-icon "close" at bounding box center [713, 72] width 9 height 9
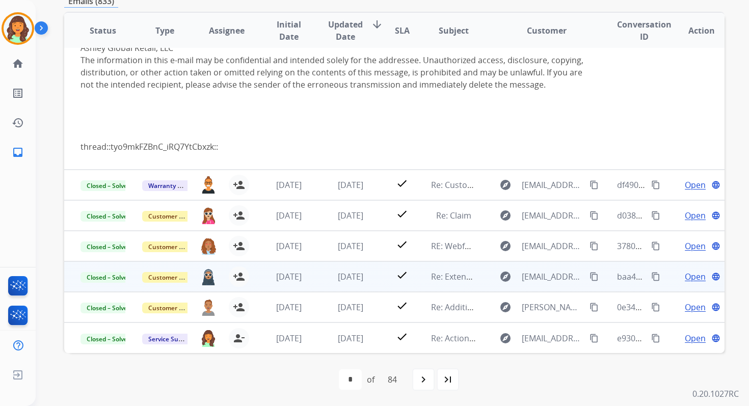
scroll to position [390, 0]
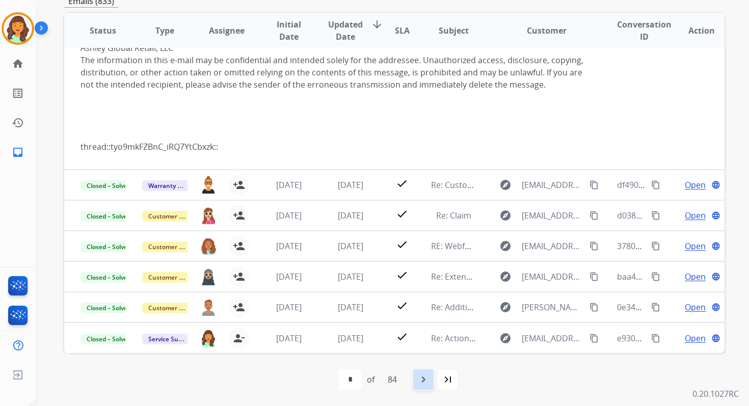
click at [424, 380] on mat-icon "navigate_next" at bounding box center [423, 379] width 12 height 12
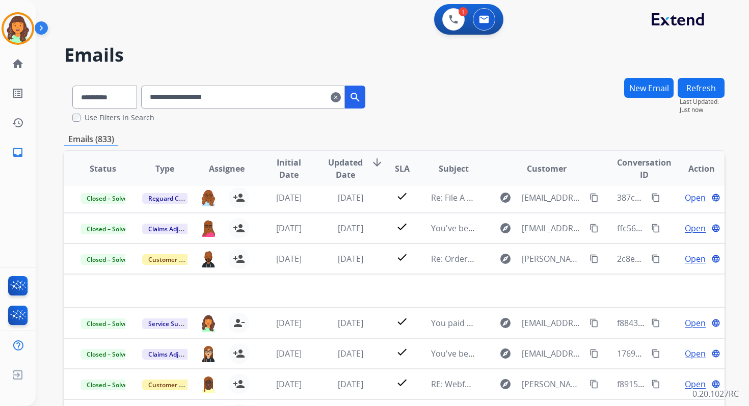
scroll to position [138, 0]
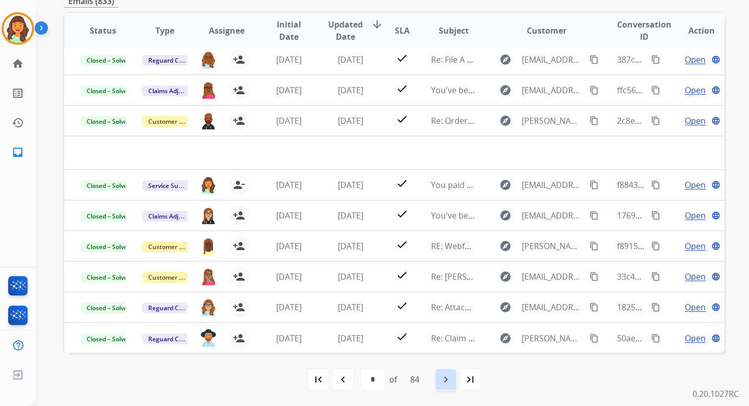
click at [443, 380] on mat-icon "navigate_next" at bounding box center [446, 379] width 12 height 12
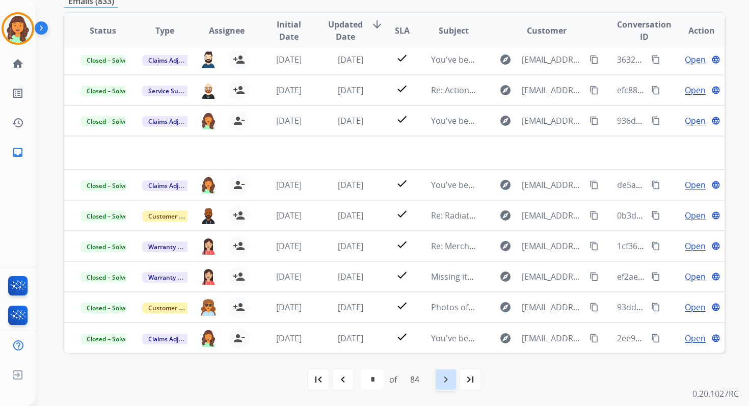
click at [444, 378] on mat-icon "navigate_next" at bounding box center [446, 379] width 12 height 12
select select "*"
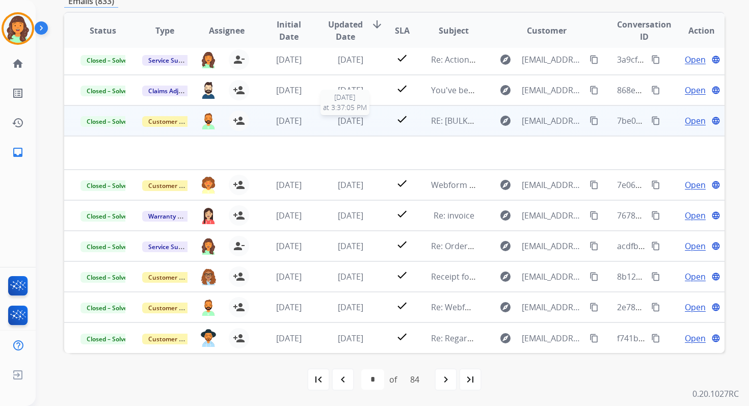
click at [338, 119] on span "1 month ago" at bounding box center [350, 120] width 25 height 11
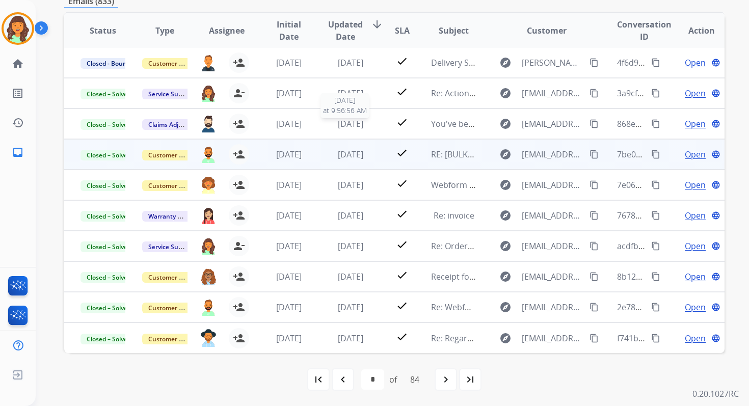
scroll to position [1, 0]
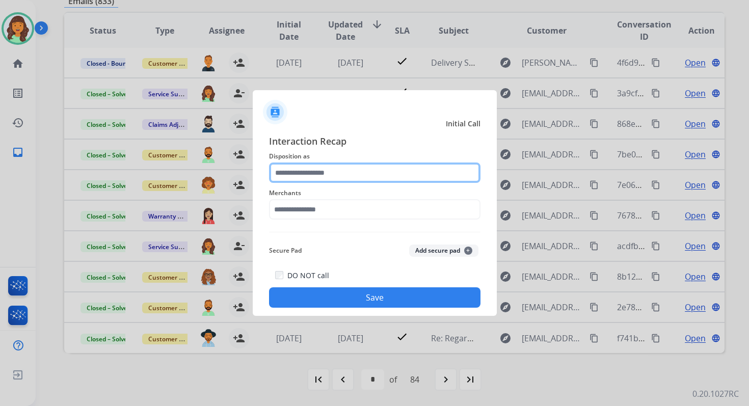
click at [311, 175] on input "text" at bounding box center [374, 173] width 211 height 20
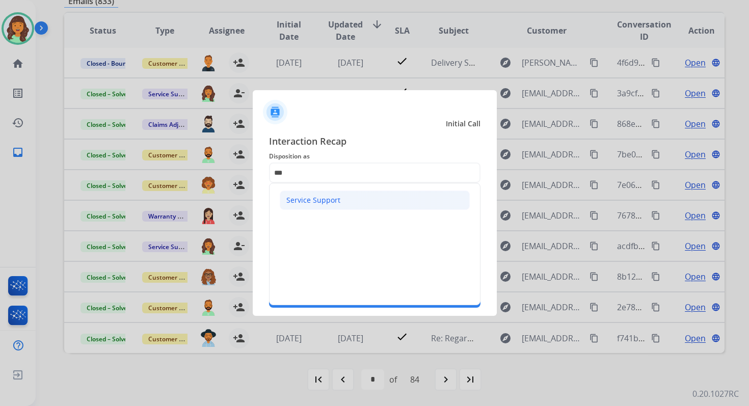
click at [314, 199] on div "Service Support" at bounding box center [313, 200] width 54 height 10
type input "**********"
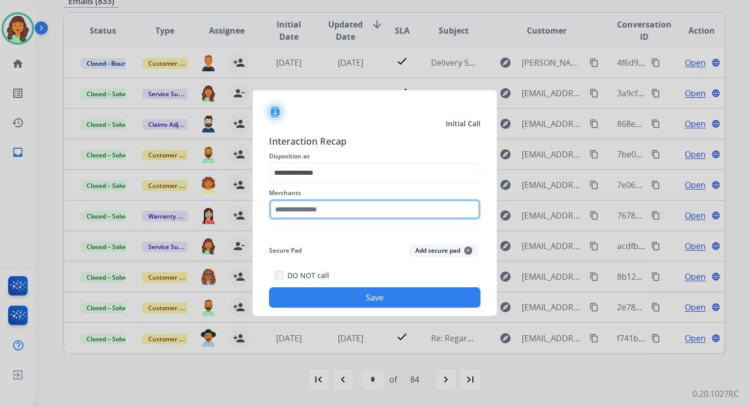
click at [315, 206] on input "text" at bounding box center [374, 209] width 211 height 20
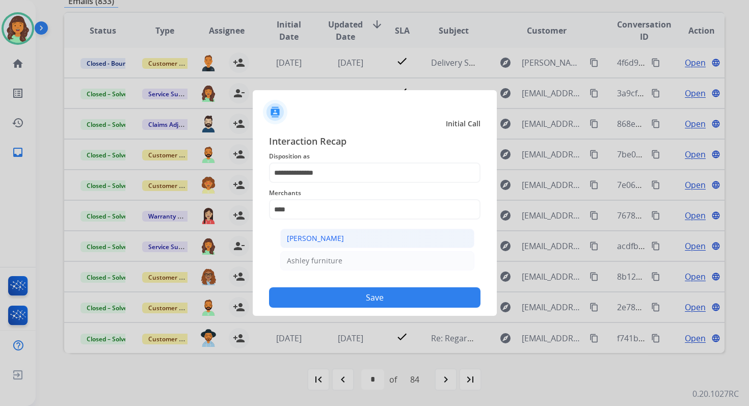
click at [329, 233] on div "Ashley - Reguard" at bounding box center [315, 238] width 57 height 10
type input "**********"
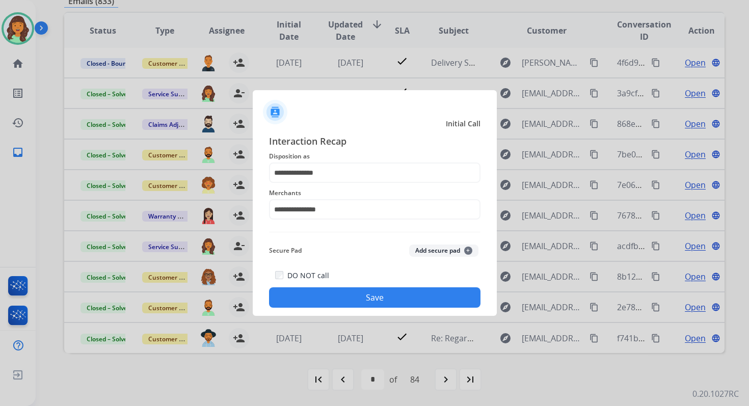
click at [359, 285] on div "DO NOT call Save" at bounding box center [374, 288] width 211 height 39
click at [359, 293] on button "Save" at bounding box center [374, 297] width 211 height 20
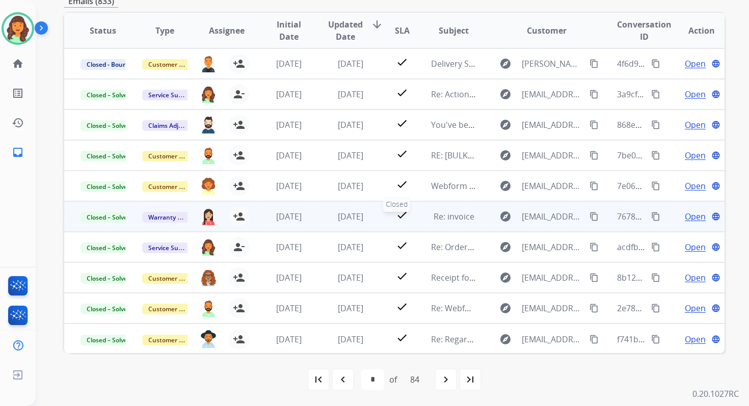
scroll to position [0, 0]
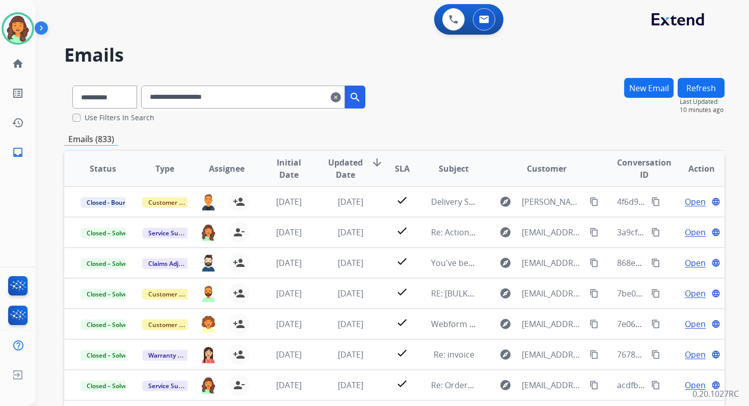
click at [341, 92] on mat-icon "clear" at bounding box center [336, 97] width 10 height 12
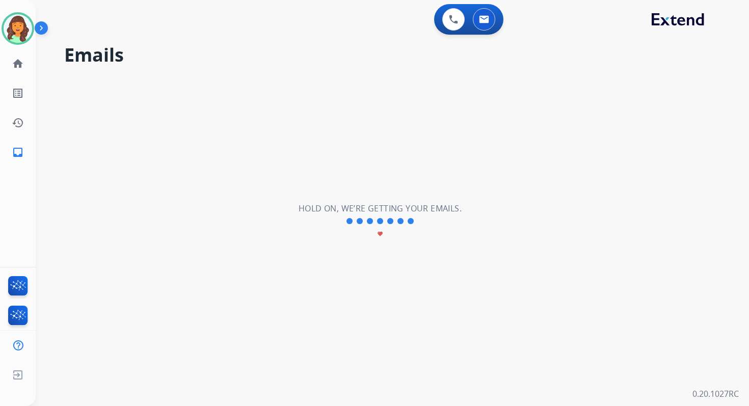
select select "**********"
select select "*"
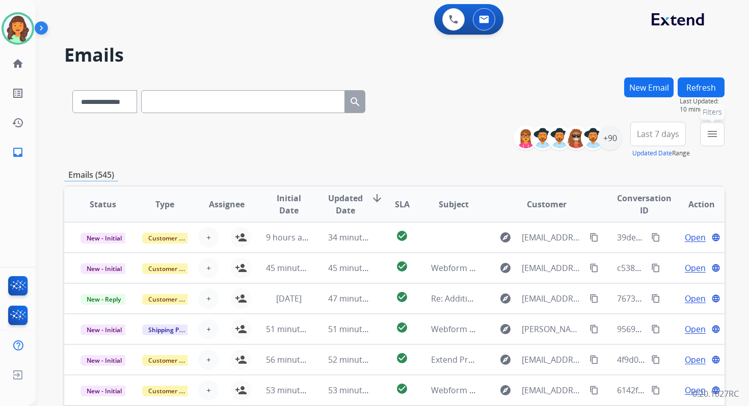
click at [723, 139] on button "menu Filters" at bounding box center [712, 134] width 24 height 24
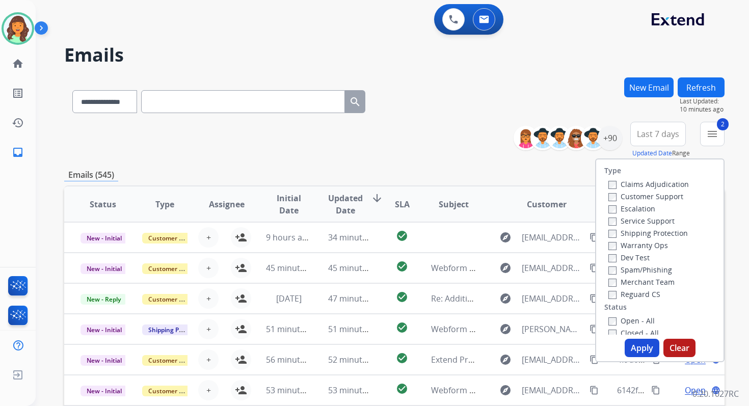
click at [635, 345] on button "Apply" at bounding box center [642, 348] width 35 height 18
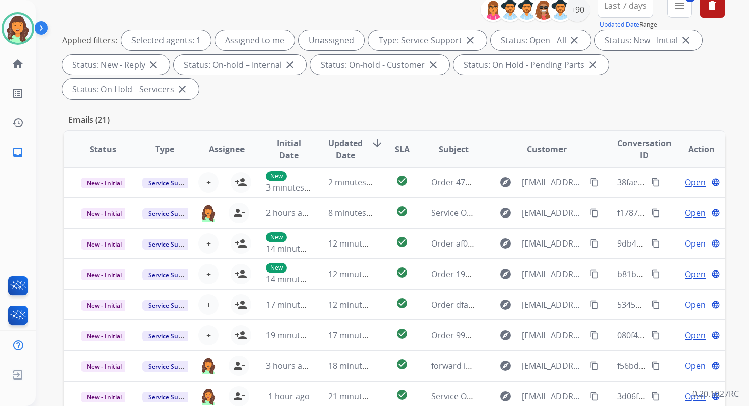
scroll to position [247, 0]
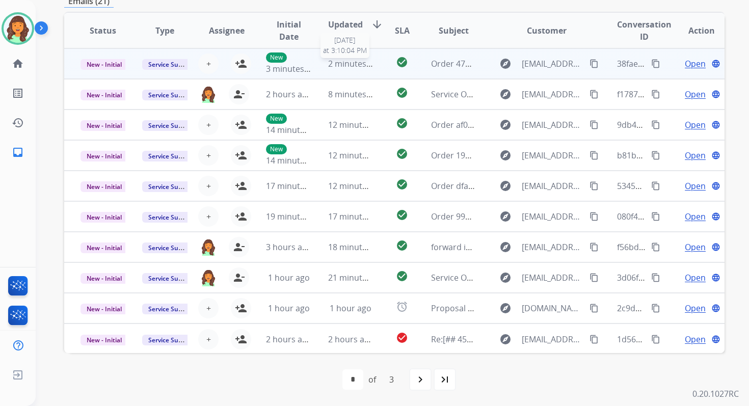
click at [328, 67] on span "2 minutes ago" at bounding box center [355, 63] width 55 height 11
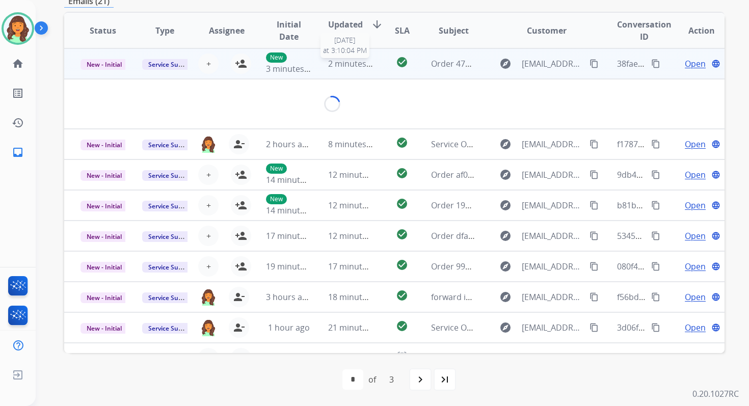
scroll to position [245, 0]
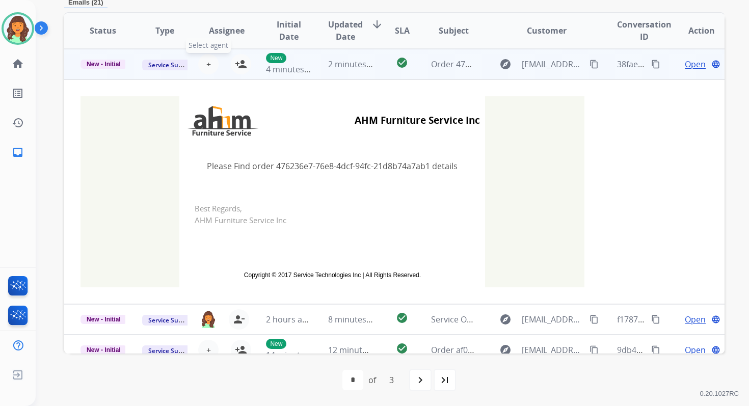
click at [207, 62] on span "+" at bounding box center [208, 64] width 5 height 12
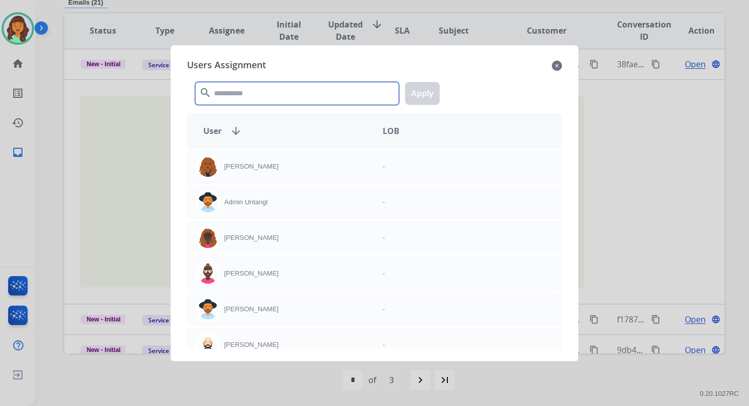
click at [239, 101] on input "text" at bounding box center [297, 93] width 204 height 23
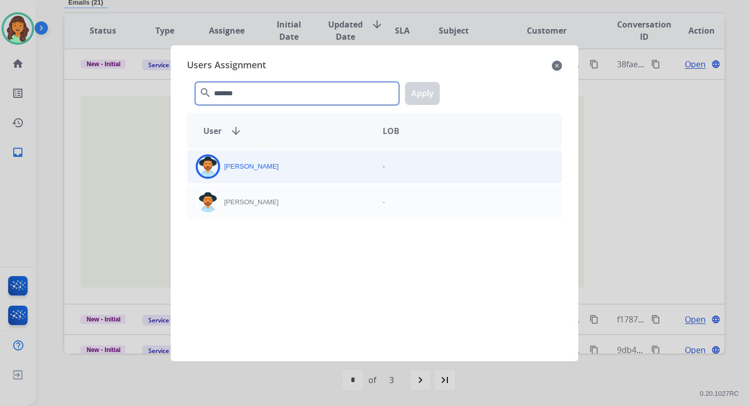
type input "*******"
click at [261, 160] on div "Heather Hocker" at bounding box center [280, 166] width 187 height 24
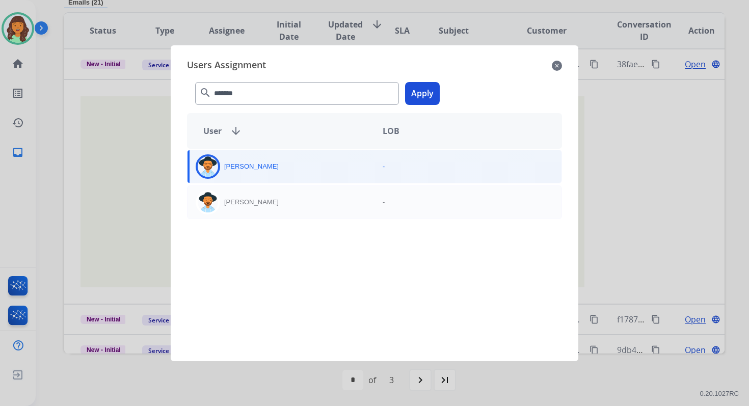
click at [427, 77] on div "******* search Apply" at bounding box center [374, 91] width 375 height 35
click at [423, 91] on button "Apply" at bounding box center [422, 93] width 35 height 23
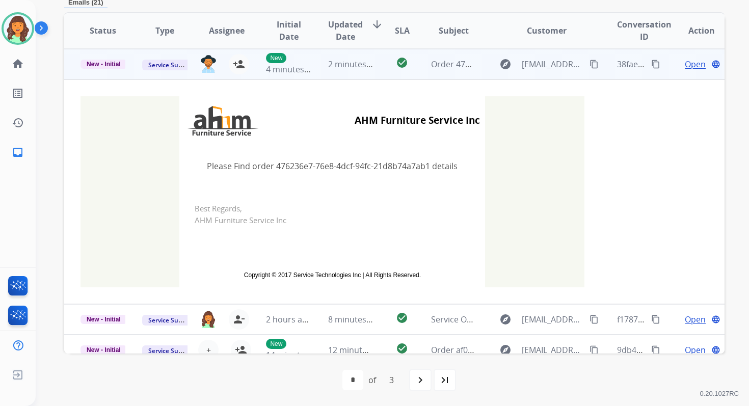
click at [364, 72] on td "2 minutes ago" at bounding box center [343, 64] width 62 height 31
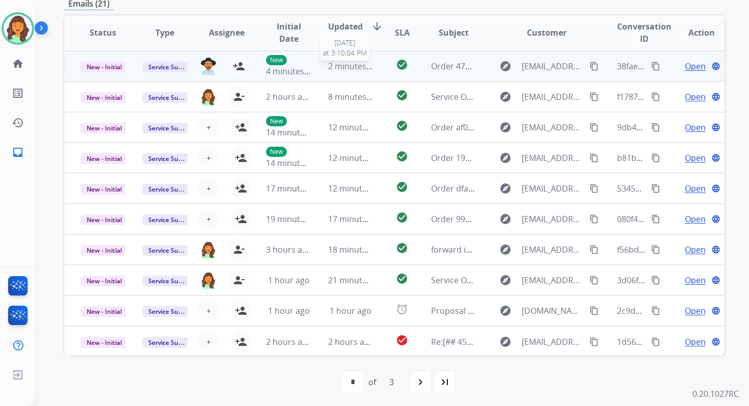
scroll to position [244, 0]
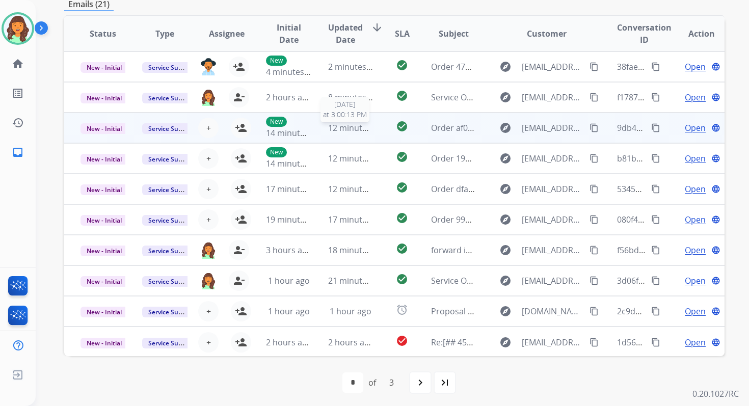
click at [335, 126] on span "12 minutes ago" at bounding box center [357, 127] width 59 height 11
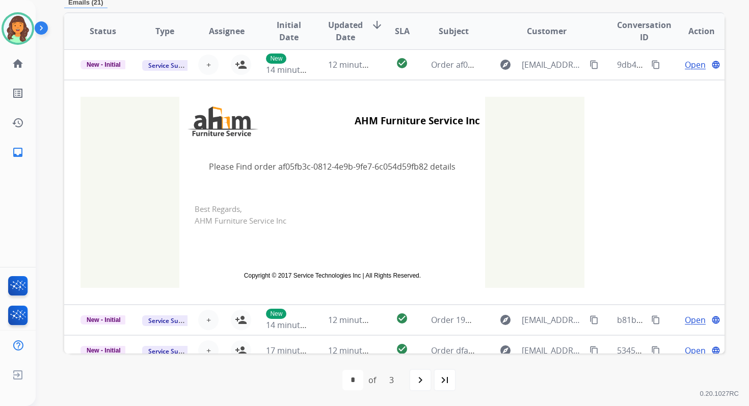
scroll to position [61, 0]
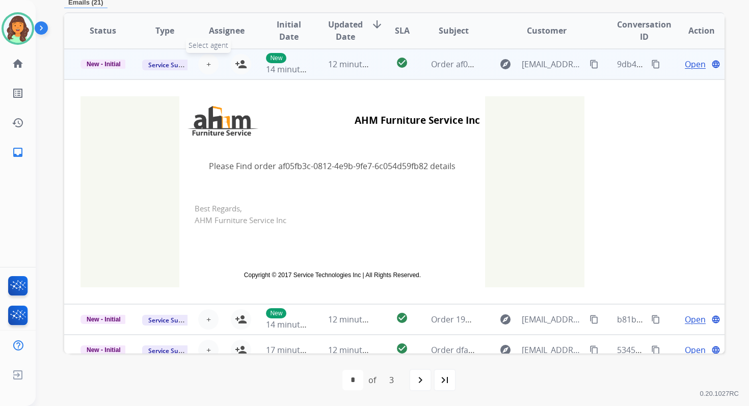
click at [208, 63] on span "+" at bounding box center [208, 64] width 5 height 12
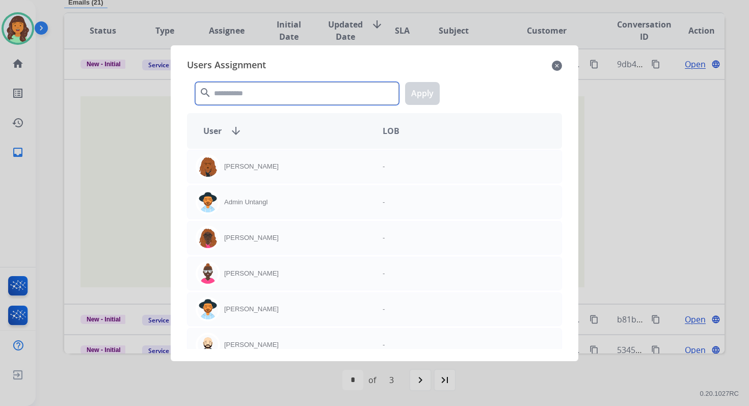
click at [249, 95] on input "text" at bounding box center [297, 93] width 204 height 23
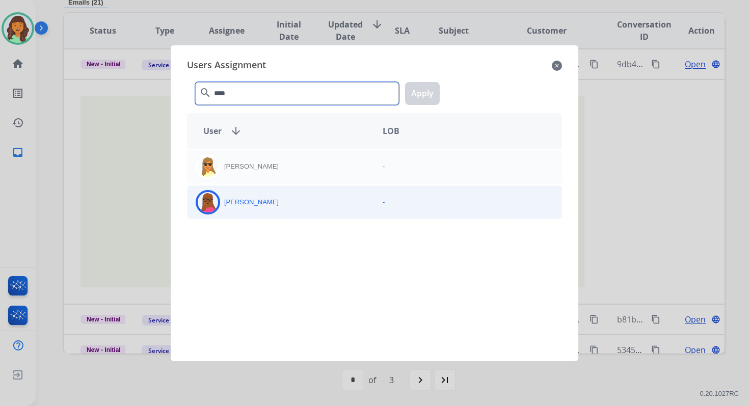
type input "****"
click at [272, 201] on div "Emily Thurman" at bounding box center [280, 202] width 187 height 24
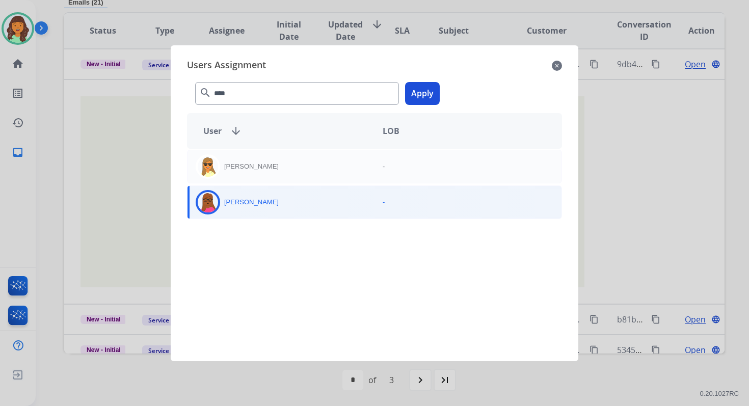
click at [421, 95] on button "Apply" at bounding box center [422, 93] width 35 height 23
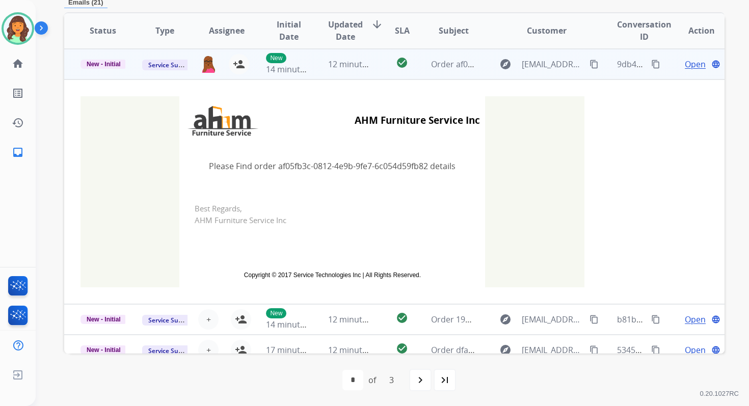
click at [338, 71] on td "12 minutes ago" at bounding box center [343, 64] width 62 height 31
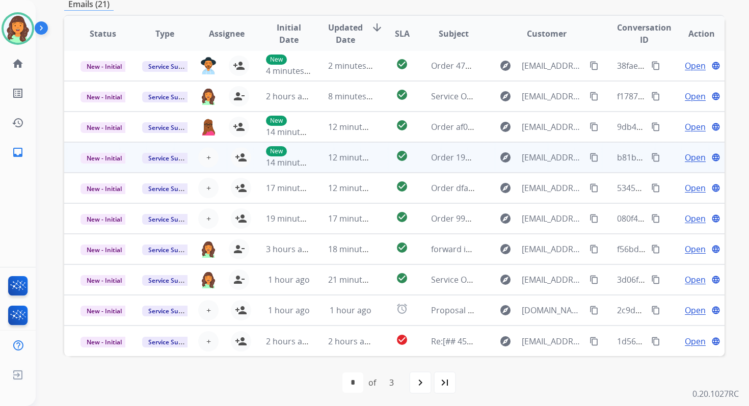
click at [354, 164] on td "12 minutes ago" at bounding box center [343, 157] width 62 height 31
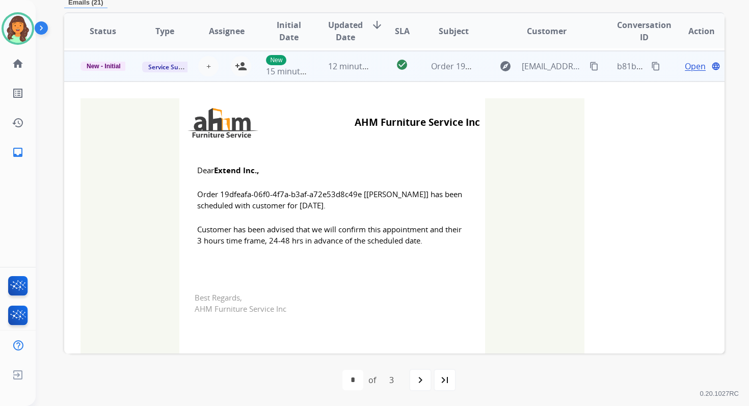
scroll to position [92, 0]
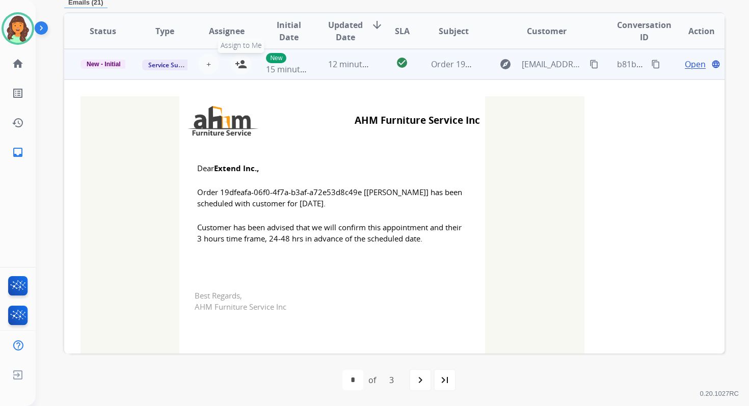
click at [239, 66] on mat-icon "person_add" at bounding box center [241, 64] width 12 height 12
click at [96, 64] on span "New - Initial" at bounding box center [103, 64] width 46 height 9
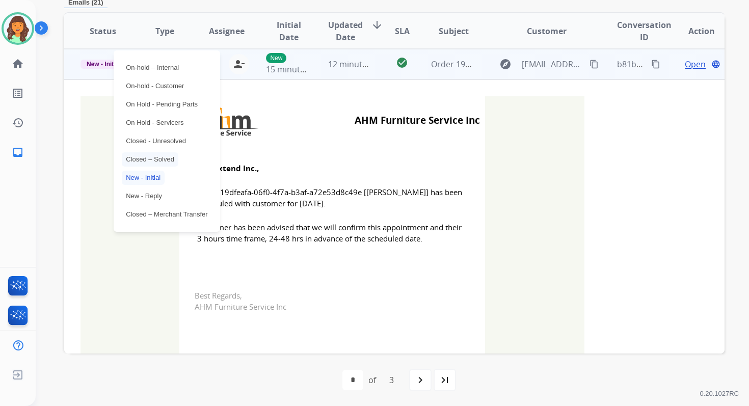
click at [160, 165] on p "Closed – Solved" at bounding box center [150, 159] width 57 height 14
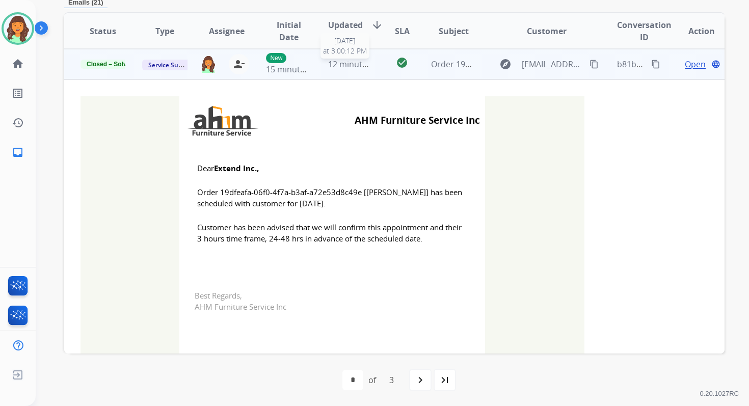
click at [357, 60] on span "12 minutes ago" at bounding box center [357, 64] width 59 height 11
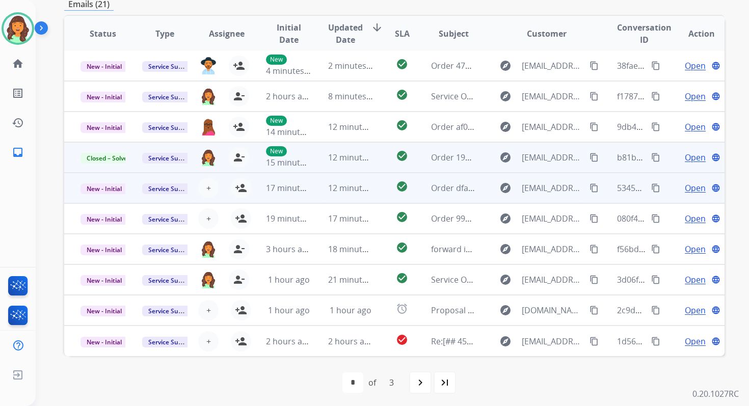
click at [348, 196] on td "12 minutes ago" at bounding box center [343, 188] width 62 height 31
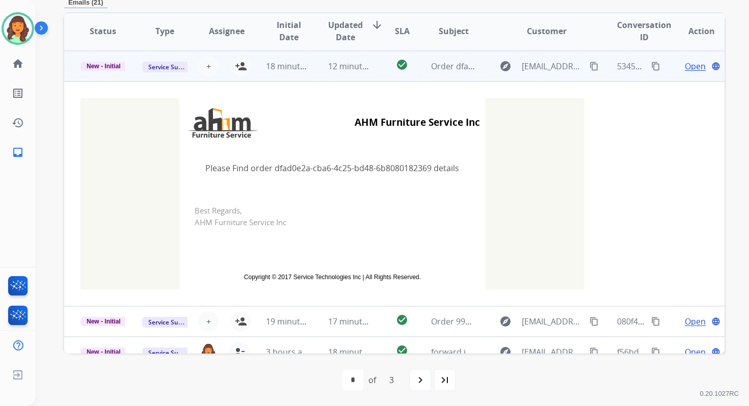
scroll to position [122, 0]
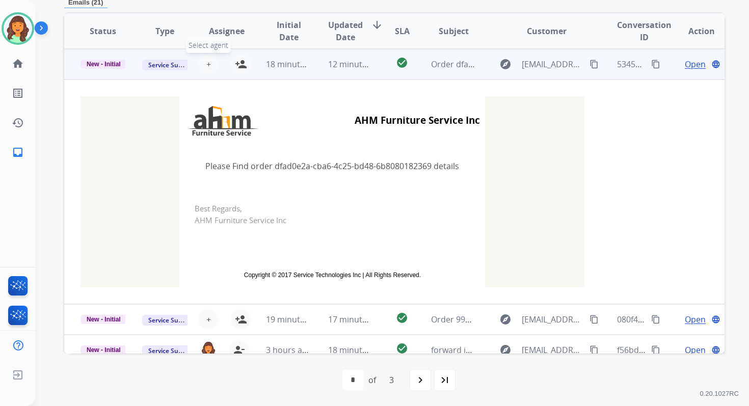
click at [206, 64] on span "+" at bounding box center [208, 64] width 5 height 12
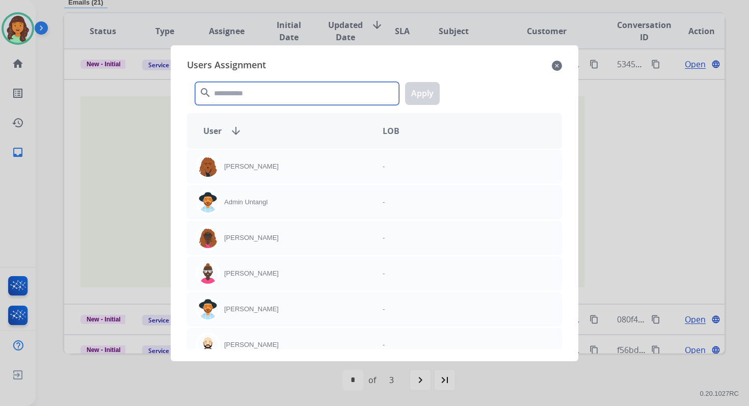
click at [245, 96] on input "text" at bounding box center [297, 93] width 204 height 23
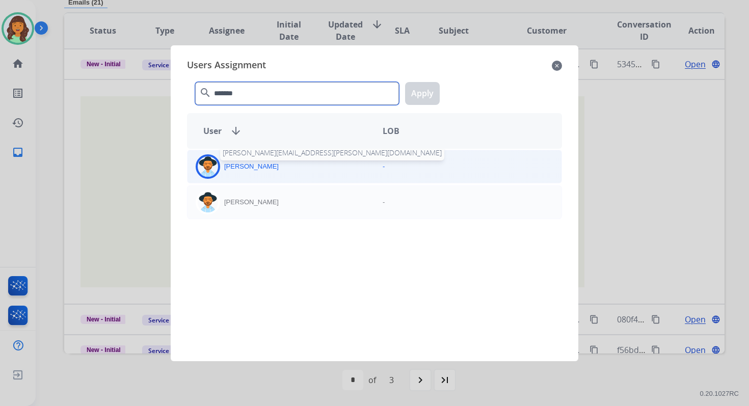
type input "*******"
click at [265, 169] on p "Heather Hocker" at bounding box center [251, 167] width 55 height 10
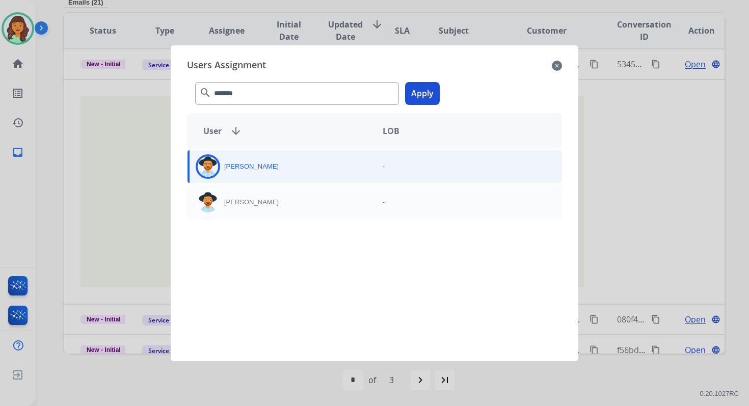
click at [416, 101] on button "Apply" at bounding box center [422, 93] width 35 height 23
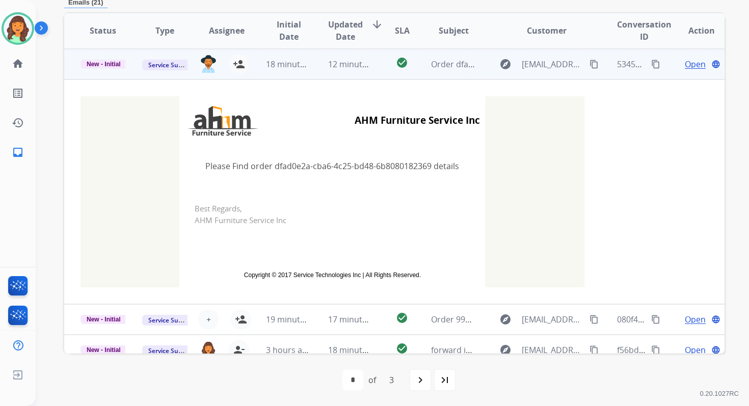
click at [348, 76] on td "12 minutes ago" at bounding box center [343, 64] width 62 height 31
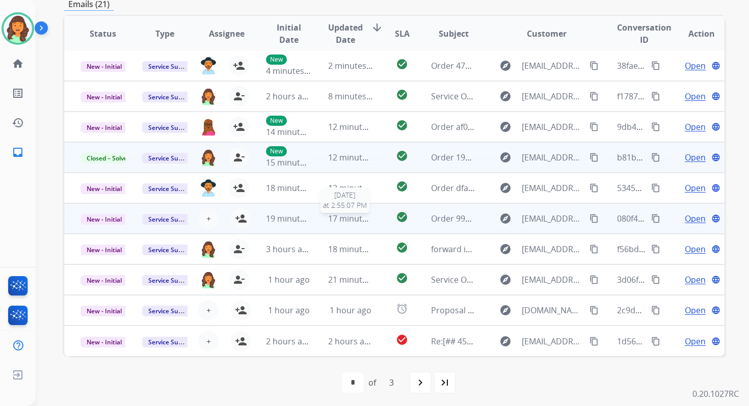
click at [348, 215] on span "17 minutes ago" at bounding box center [357, 218] width 59 height 11
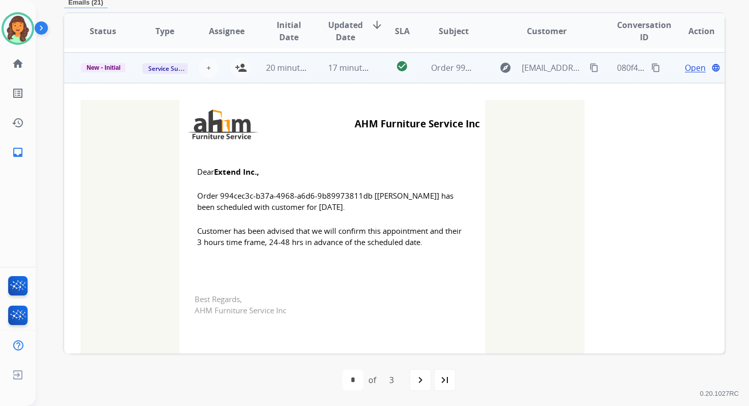
scroll to position [153, 0]
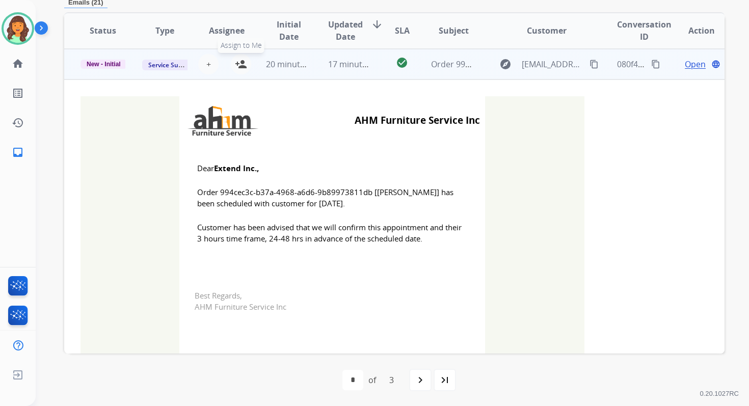
click at [238, 62] on mat-icon "person_add" at bounding box center [241, 64] width 12 height 12
click at [103, 63] on span "New - Initial" at bounding box center [103, 64] width 46 height 9
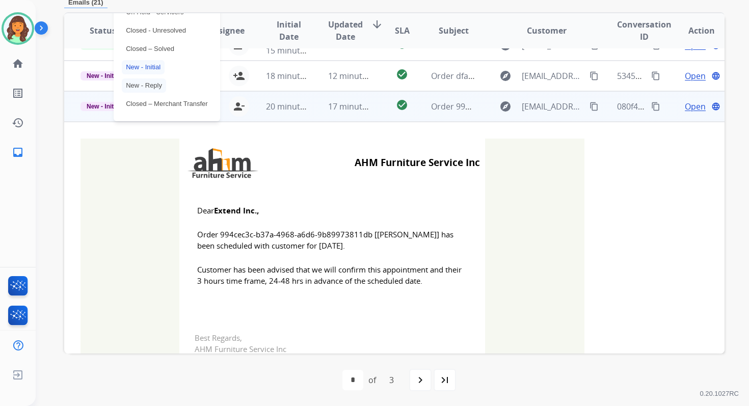
scroll to position [98, 0]
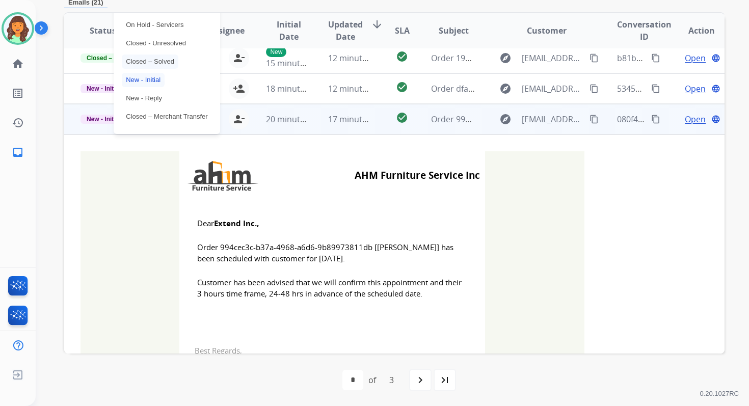
click at [148, 61] on p "Closed – Solved" at bounding box center [150, 62] width 57 height 14
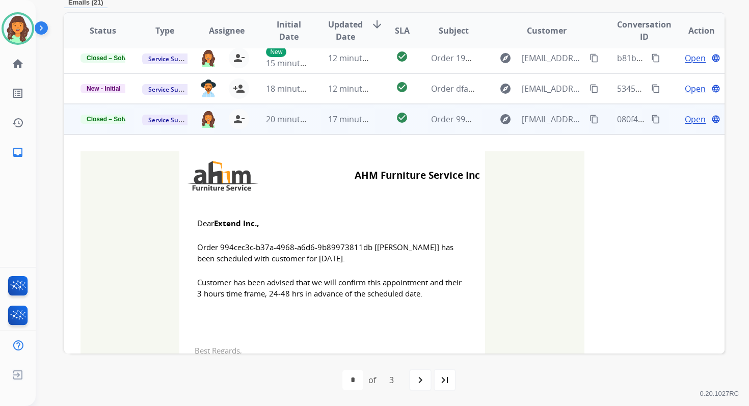
click at [350, 127] on td "17 minutes ago" at bounding box center [343, 119] width 62 height 31
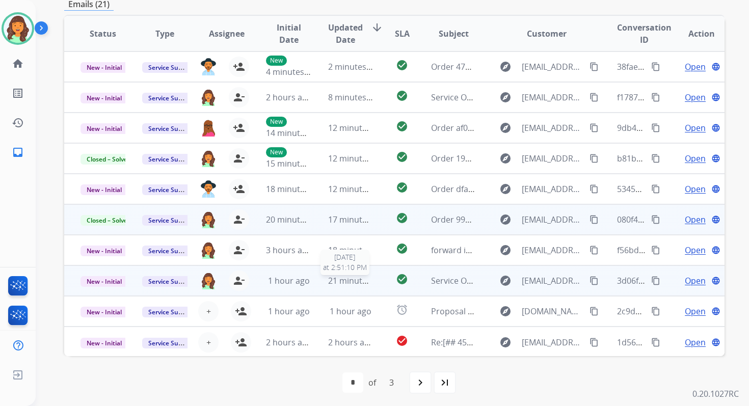
scroll to position [0, 0]
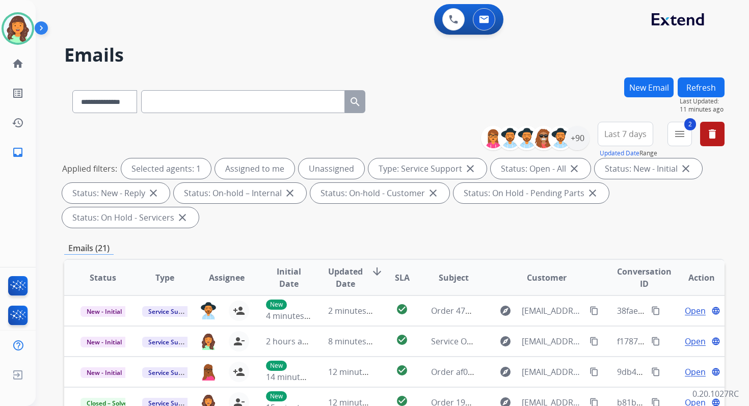
click at [707, 80] on button "Refresh" at bounding box center [701, 87] width 47 height 20
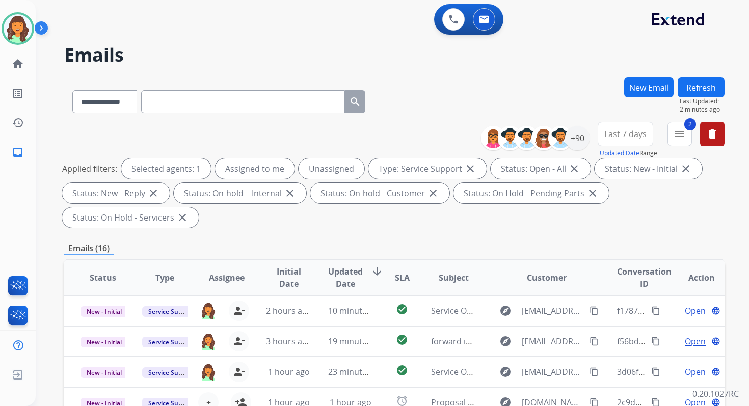
scroll to position [247, 0]
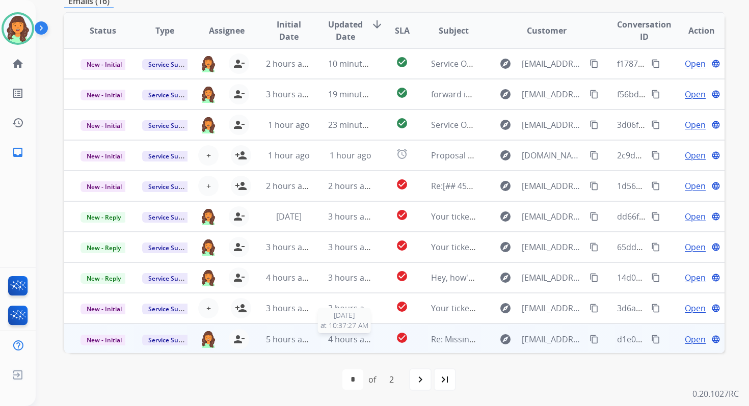
click at [340, 334] on span "4 hours ago" at bounding box center [351, 339] width 46 height 11
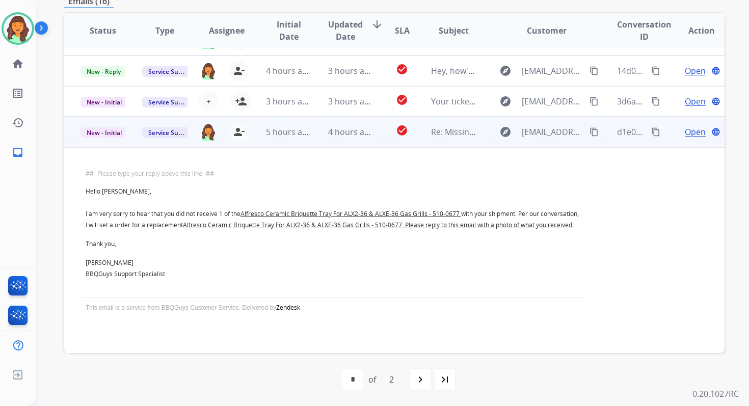
scroll to position [218, 0]
click at [688, 126] on span "Open" at bounding box center [695, 132] width 21 height 12
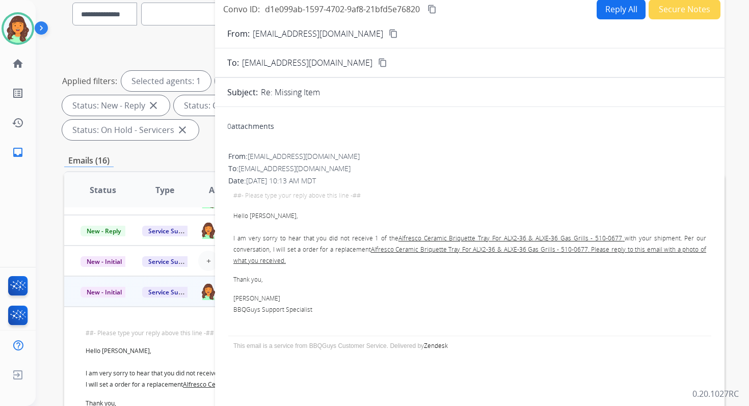
scroll to position [51, 0]
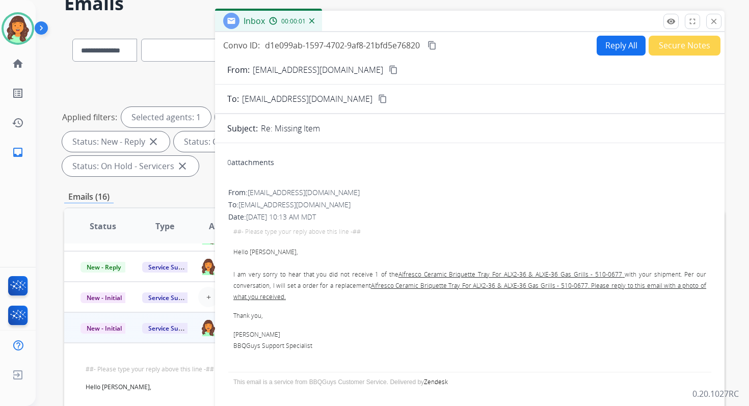
click at [624, 49] on button "Reply All" at bounding box center [621, 46] width 49 height 20
select select "**********"
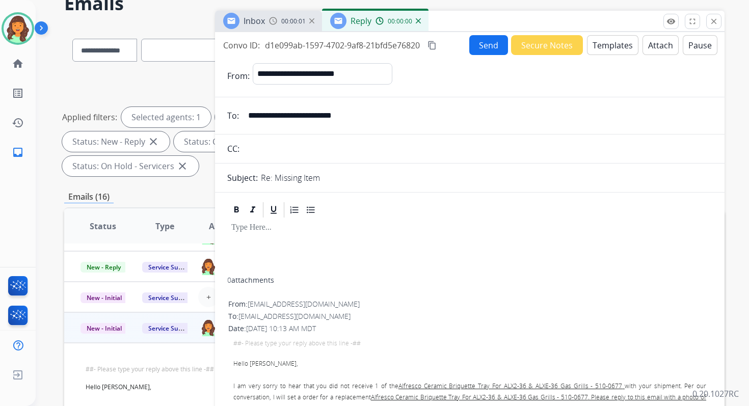
click at [615, 46] on button "Templates" at bounding box center [612, 45] width 51 height 20
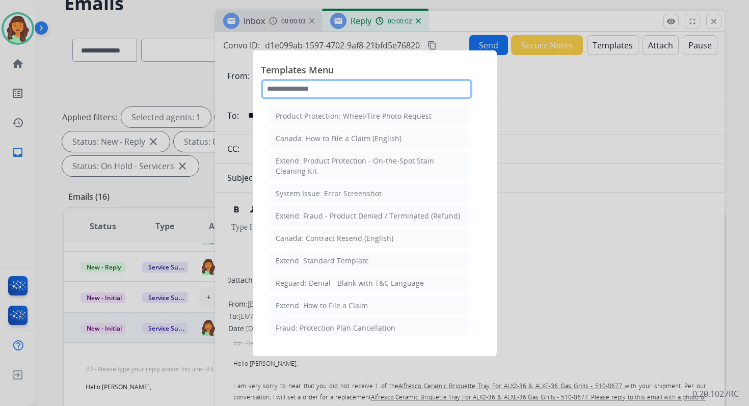
click at [319, 93] on input "text" at bounding box center [366, 89] width 211 height 20
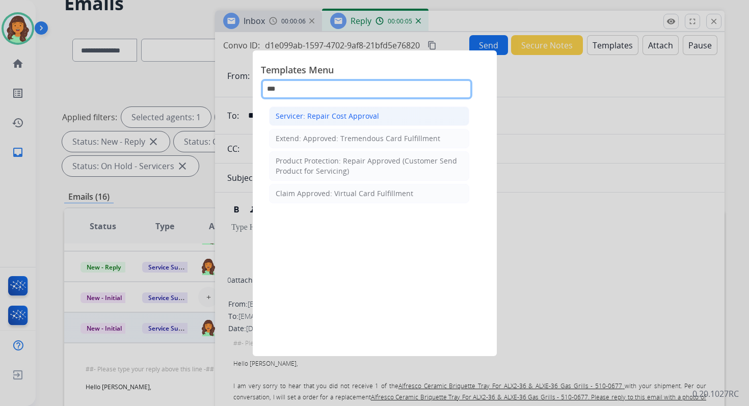
type input "***"
click at [353, 118] on div "Servicer: Repair Cost Approval" at bounding box center [327, 116] width 103 height 10
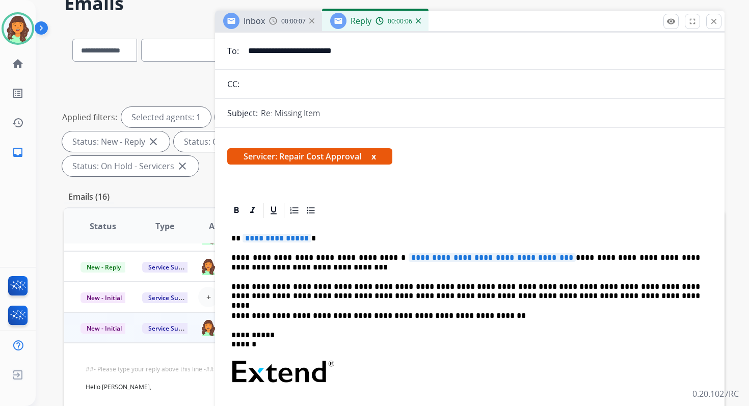
scroll to position [109, 0]
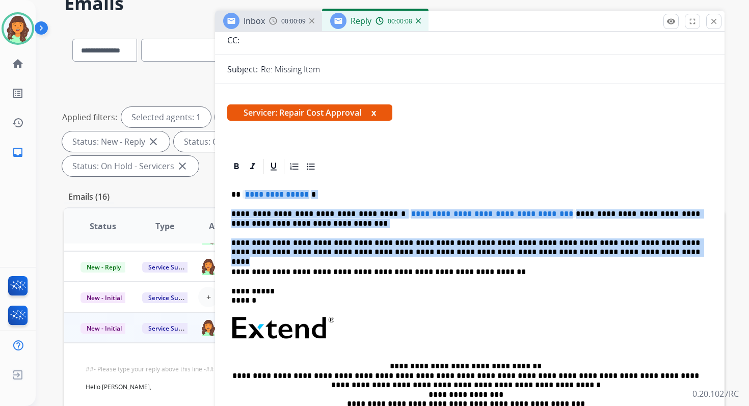
drag, startPoint x: 241, startPoint y: 195, endPoint x: 568, endPoint y: 254, distance: 332.4
click at [568, 254] on div "**********" at bounding box center [469, 329] width 485 height 306
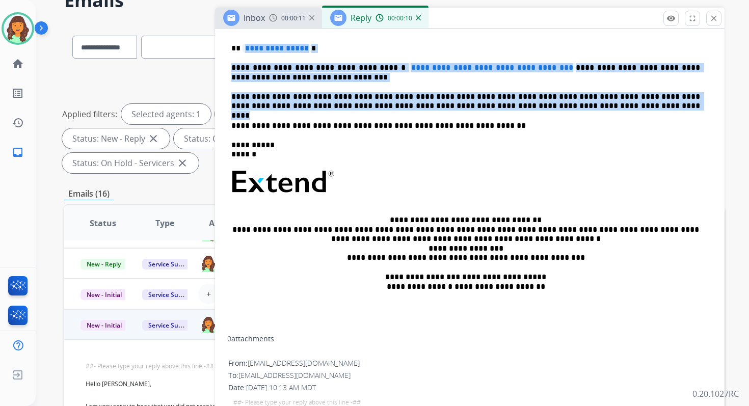
scroll to position [214, 0]
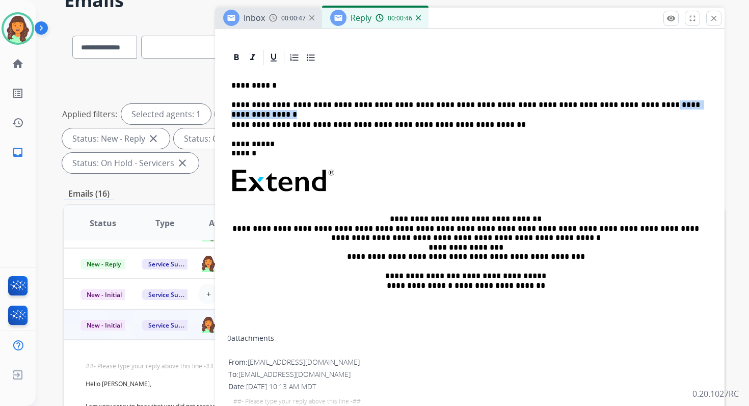
drag, startPoint x: 593, startPoint y: 103, endPoint x: 677, endPoint y: 104, distance: 84.1
click at [677, 104] on p "**********" at bounding box center [465, 104] width 469 height 9
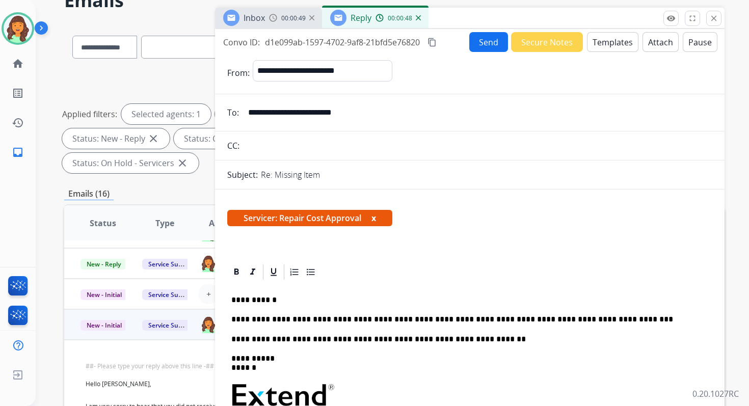
scroll to position [0, 0]
click at [487, 42] on button "Send" at bounding box center [488, 42] width 39 height 20
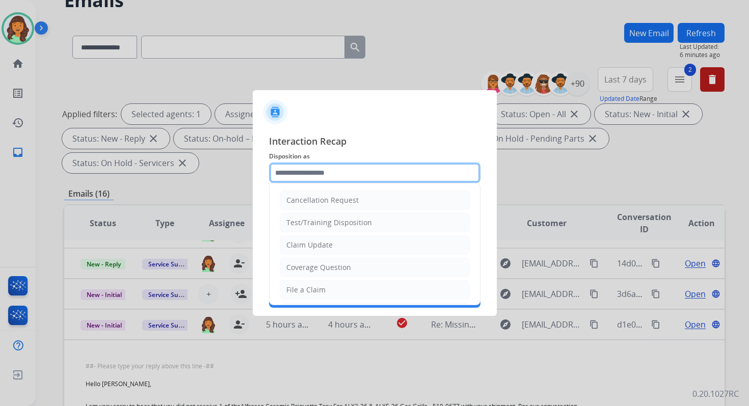
click at [303, 175] on input "text" at bounding box center [374, 173] width 211 height 20
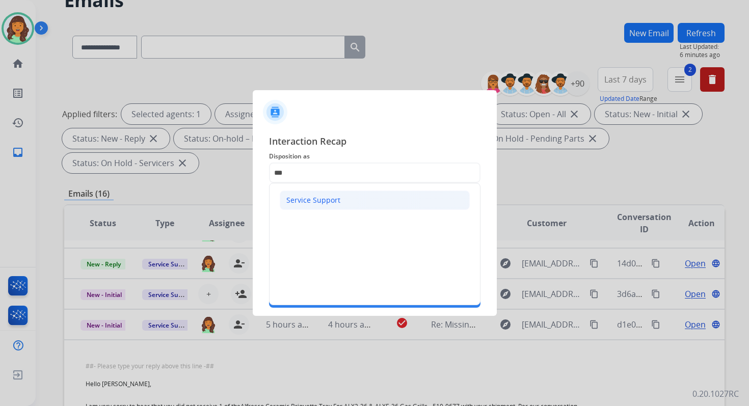
click at [306, 200] on div "Service Support" at bounding box center [313, 200] width 54 height 10
type input "**********"
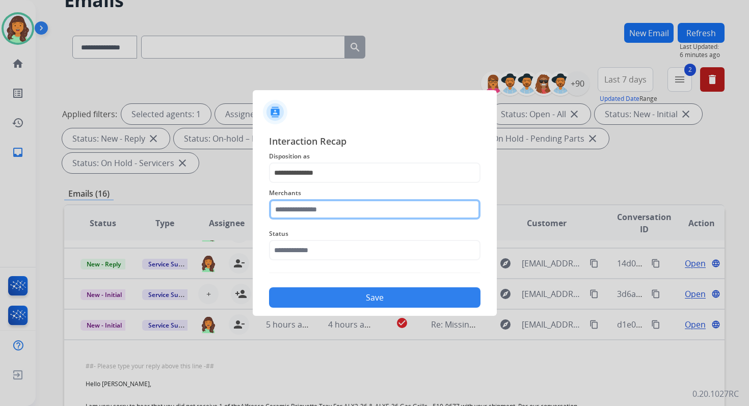
click at [312, 208] on input "text" at bounding box center [374, 209] width 211 height 20
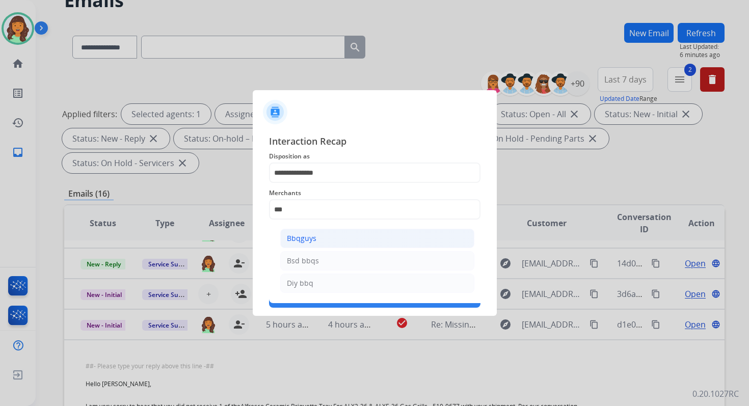
click at [337, 245] on li "Bbqguys" at bounding box center [377, 238] width 194 height 19
type input "*******"
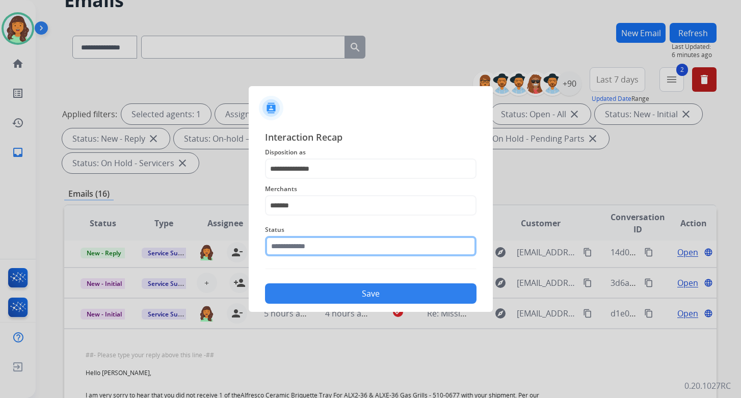
click at [330, 247] on input "text" at bounding box center [370, 246] width 211 height 20
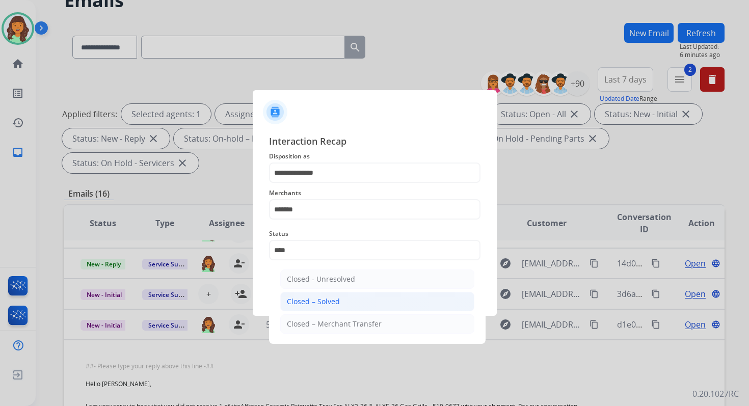
click at [339, 295] on li "Closed – Solved" at bounding box center [377, 301] width 194 height 19
type input "**********"
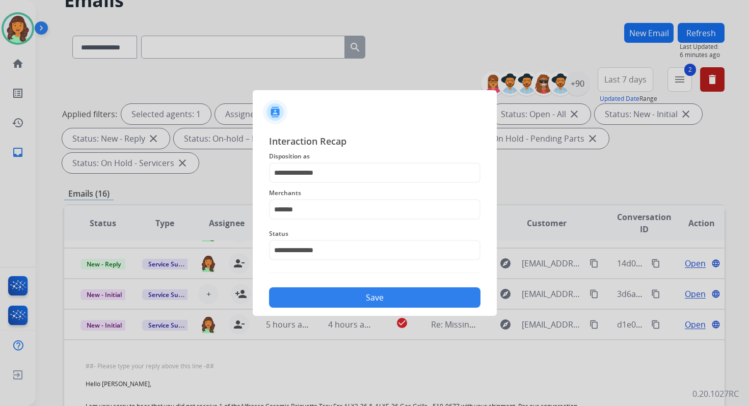
click at [339, 295] on button "Save" at bounding box center [374, 297] width 211 height 20
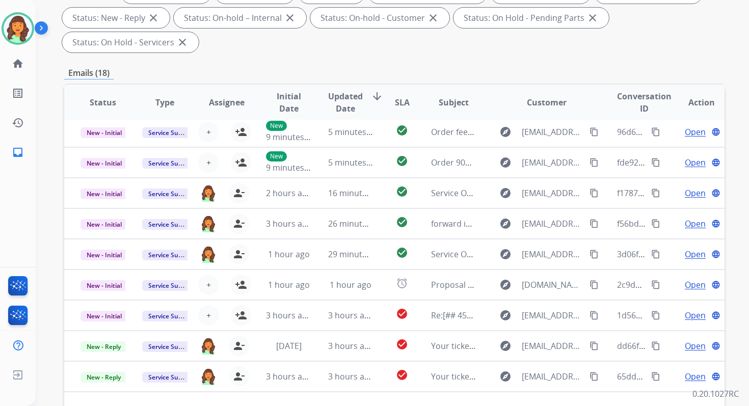
scroll to position [247, 0]
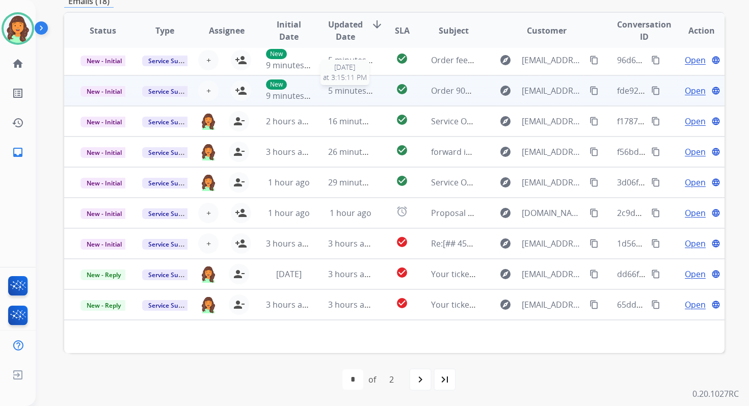
click at [336, 96] on div "5 minutes ago" at bounding box center [350, 91] width 45 height 12
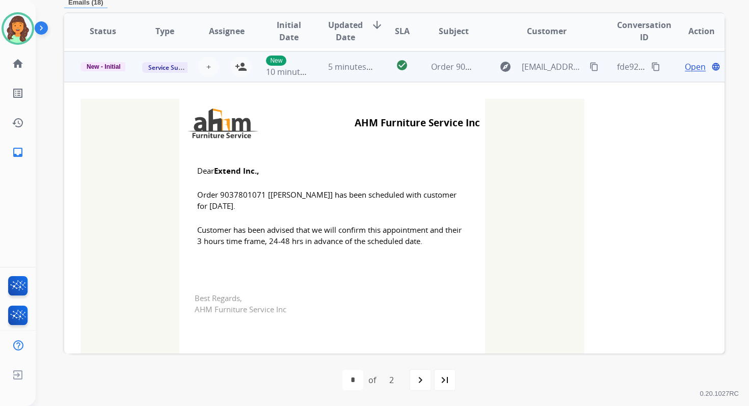
scroll to position [61, 0]
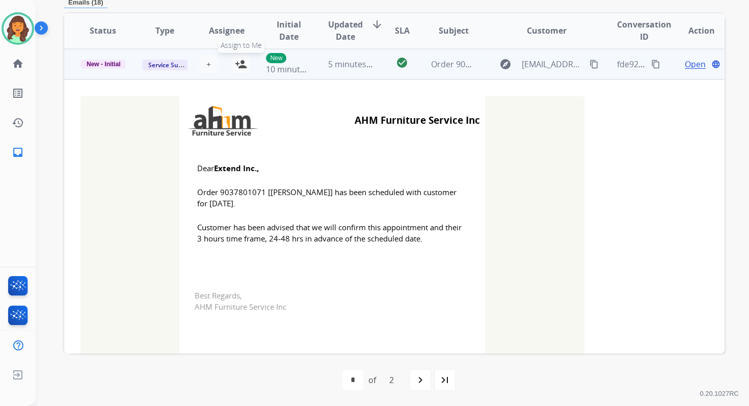
click at [239, 63] on mat-icon "person_add" at bounding box center [241, 64] width 12 height 12
click at [86, 63] on span "New - Initial" at bounding box center [103, 64] width 46 height 9
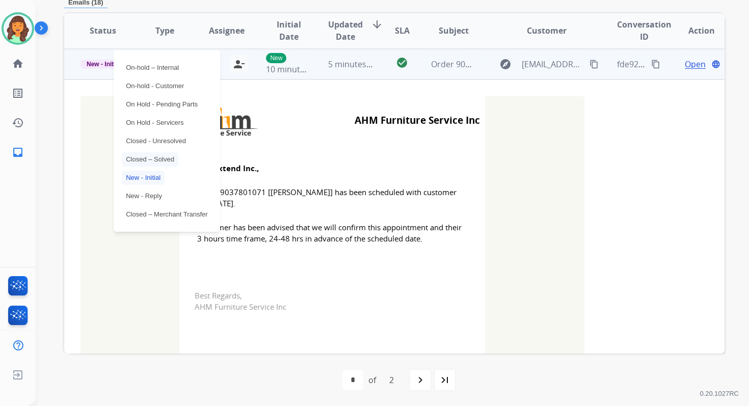
click at [163, 164] on p "Closed – Solved" at bounding box center [150, 159] width 57 height 14
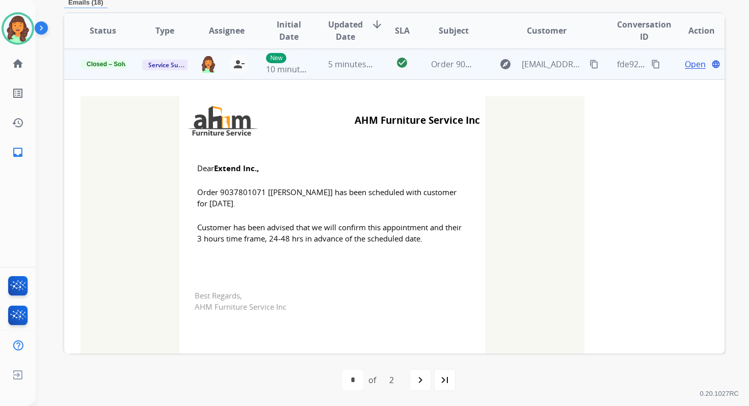
scroll to position [0, 0]
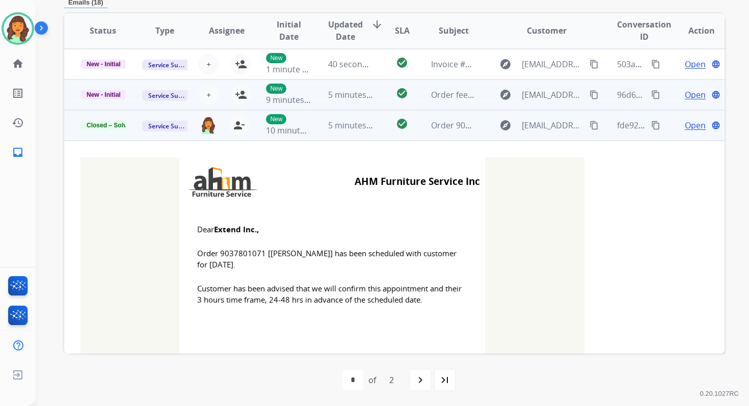
click at [344, 87] on td "5 minutes ago" at bounding box center [343, 94] width 62 height 31
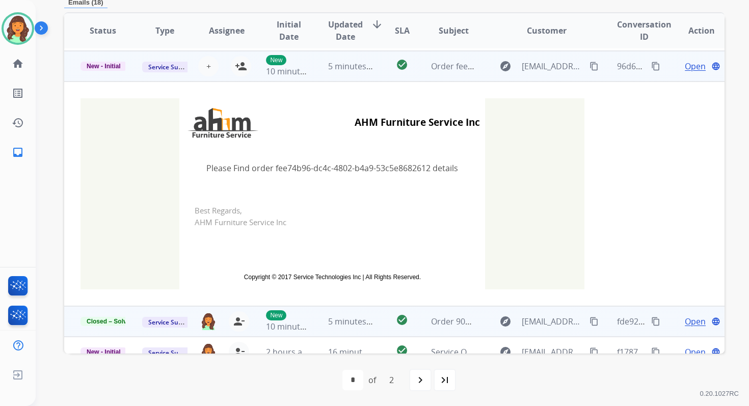
scroll to position [31, 0]
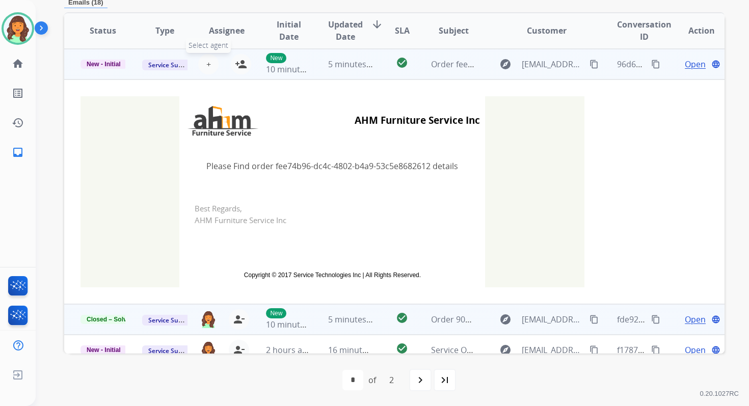
click at [208, 64] on span "+" at bounding box center [208, 64] width 5 height 12
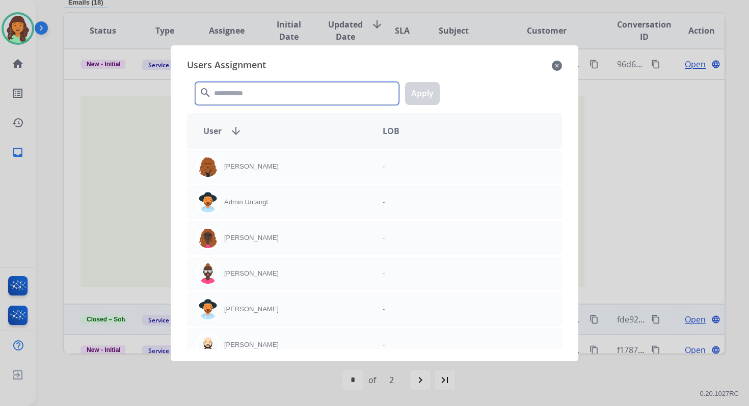
click at [243, 103] on input "text" at bounding box center [297, 93] width 204 height 23
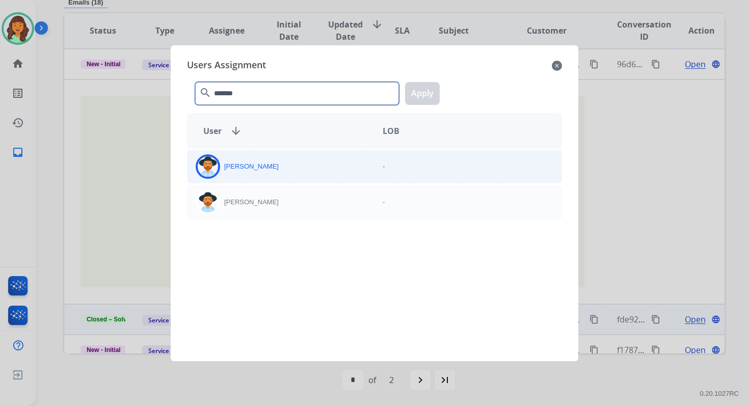
type input "*******"
click at [288, 171] on div "Heather Hocker" at bounding box center [280, 166] width 187 height 24
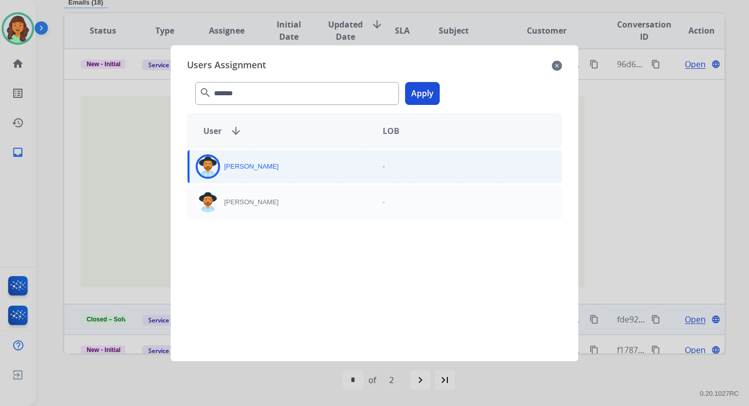
click at [431, 84] on button "Apply" at bounding box center [422, 93] width 35 height 23
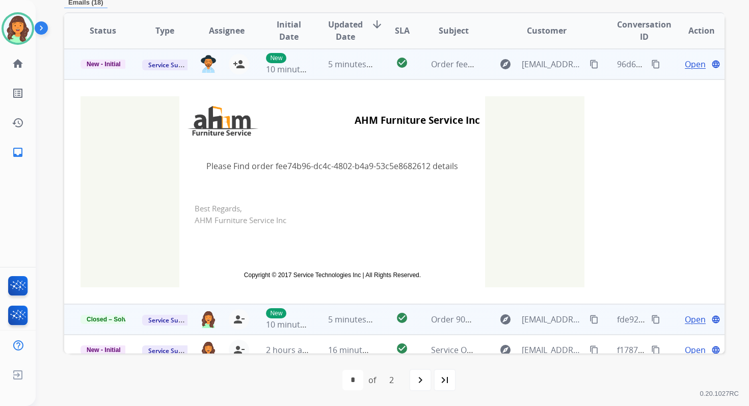
scroll to position [0, 0]
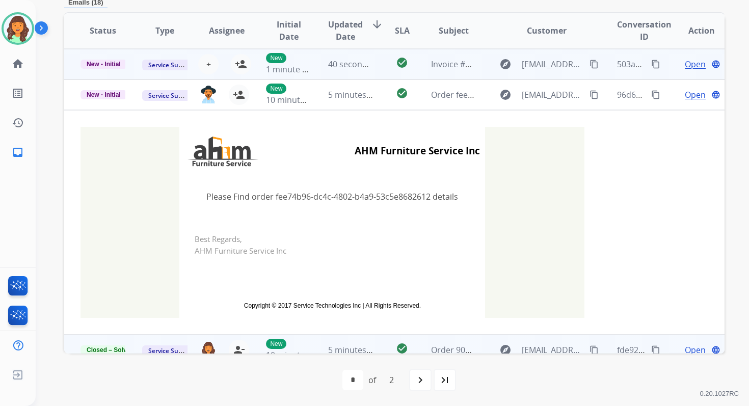
click at [346, 72] on td "40 seconds ago" at bounding box center [343, 64] width 62 height 31
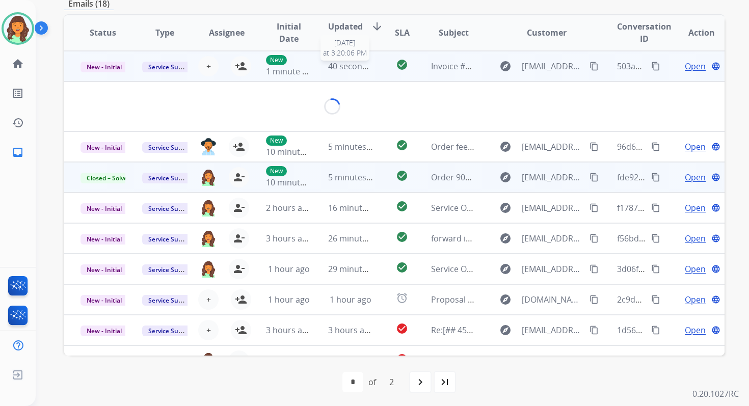
scroll to position [244, 0]
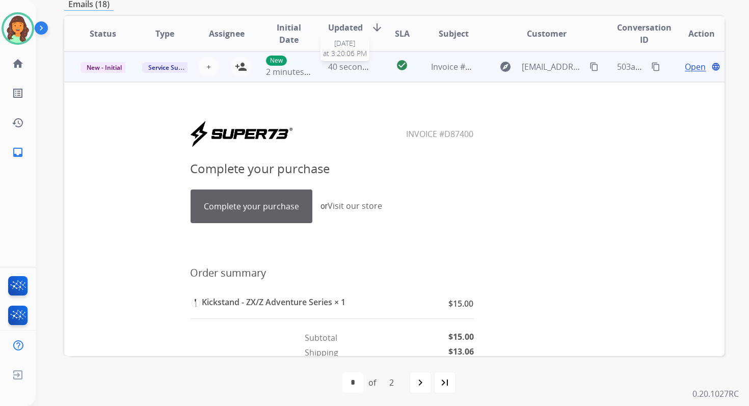
click at [345, 62] on span "40 seconds ago" at bounding box center [358, 66] width 60 height 11
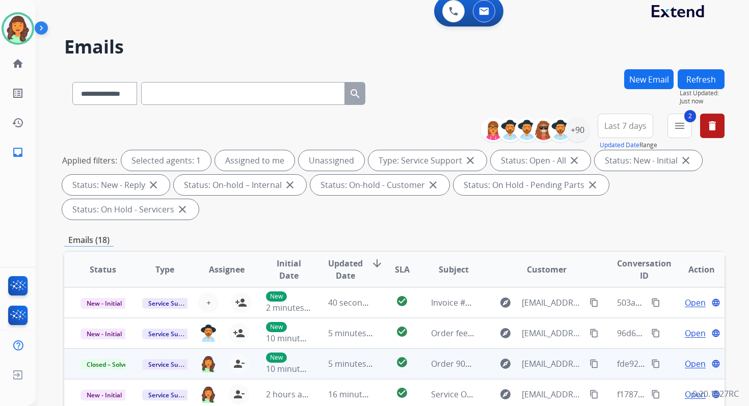
scroll to position [0, 0]
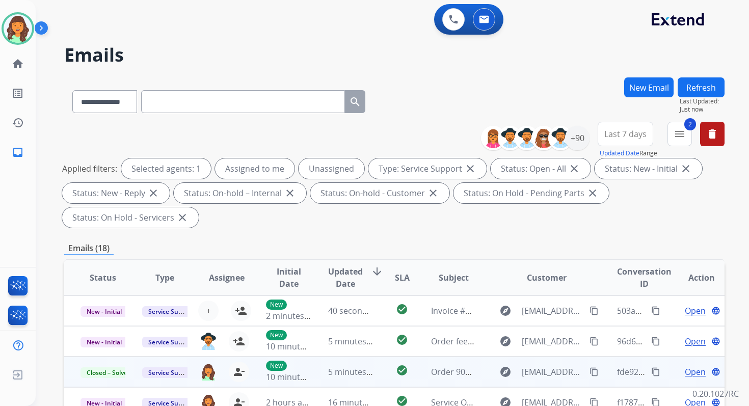
click at [694, 87] on button "Refresh" at bounding box center [701, 87] width 47 height 20
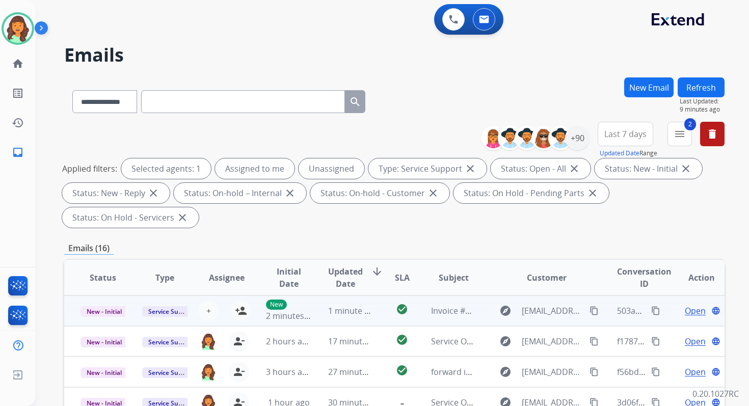
click at [324, 306] on td "1 minute ago" at bounding box center [343, 311] width 62 height 31
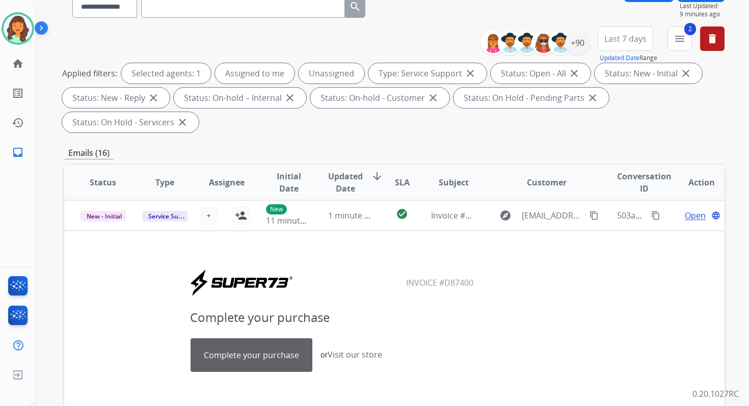
scroll to position [247, 0]
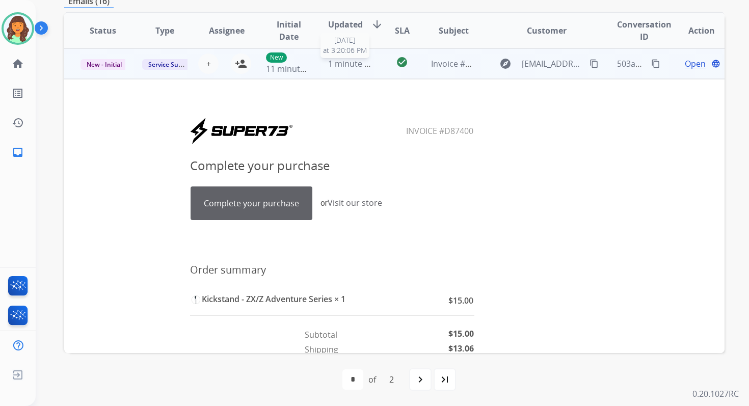
click at [347, 66] on span "1 minute ago" at bounding box center [353, 63] width 50 height 11
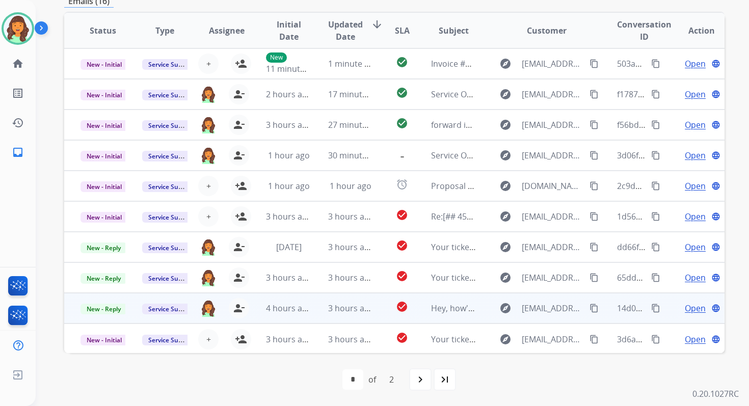
scroll to position [1, 0]
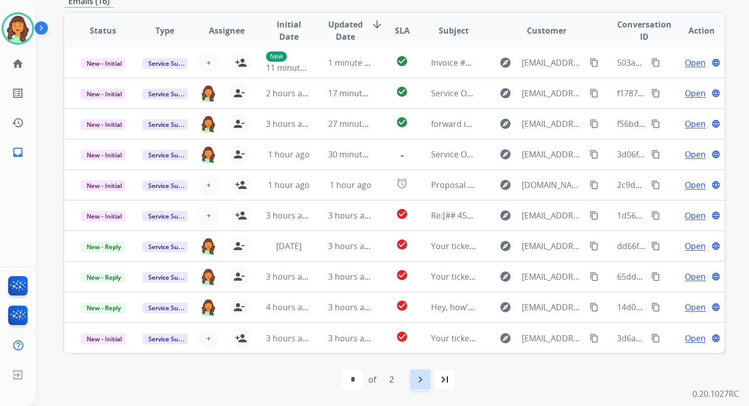
click at [423, 376] on mat-icon "navigate_next" at bounding box center [420, 379] width 12 height 12
select select "*"
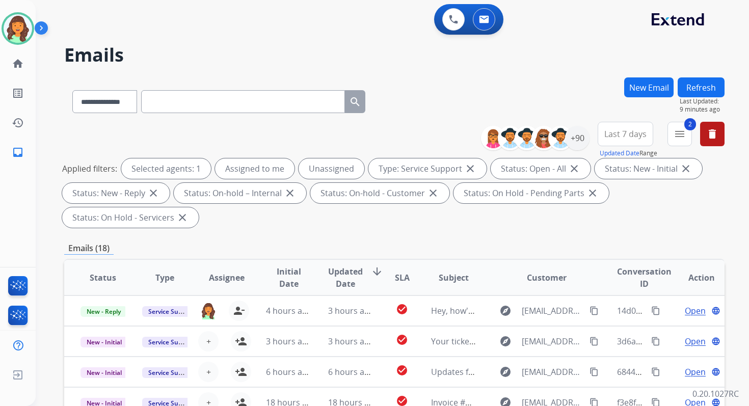
scroll to position [247, 0]
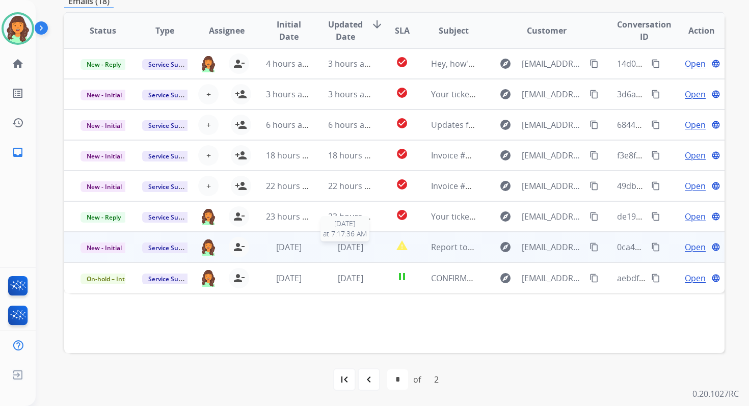
click at [338, 243] on span "2 days ago" at bounding box center [350, 246] width 25 height 11
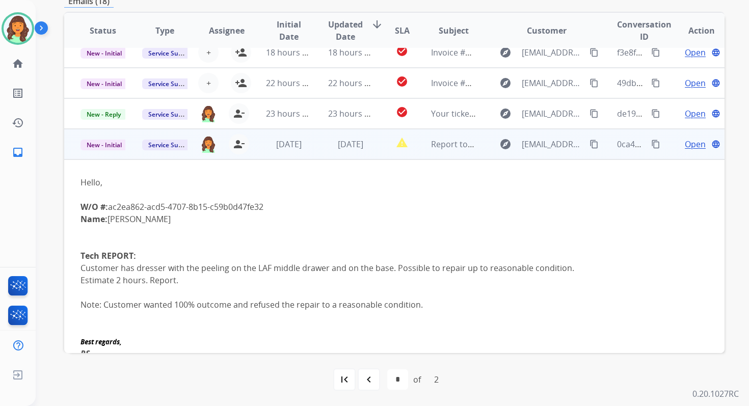
scroll to position [99, 0]
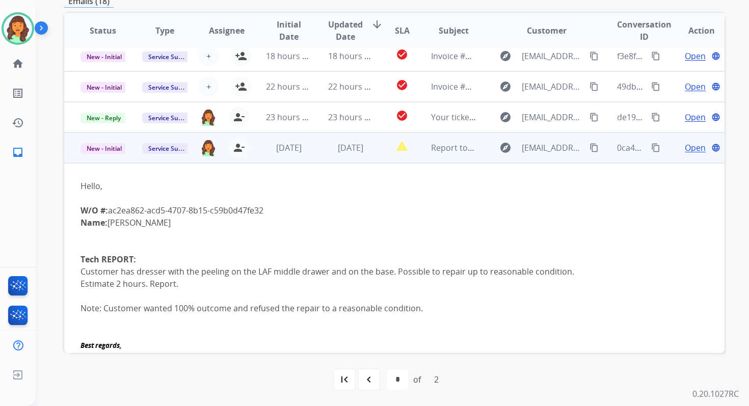
click at [687, 145] on span "Open" at bounding box center [695, 148] width 21 height 12
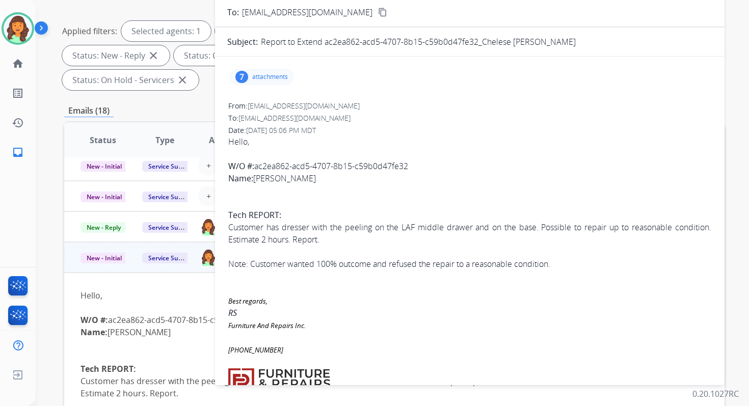
scroll to position [106, 0]
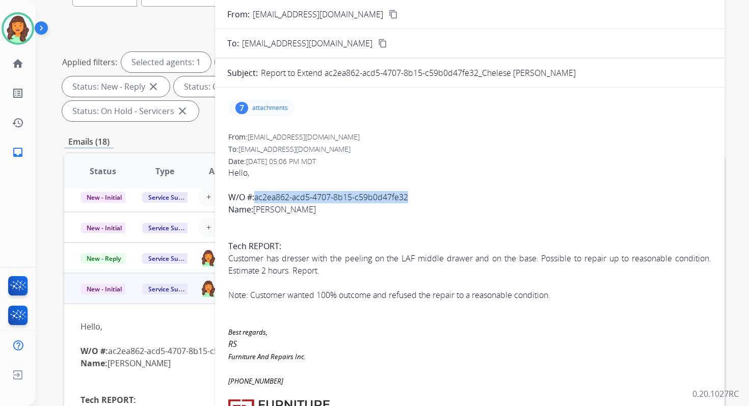
drag, startPoint x: 257, startPoint y: 196, endPoint x: 421, endPoint y: 193, distance: 164.1
click at [421, 193] on div "W/O #: ac2ea862-acd5-4707-8b15-c59b0d47fe32" at bounding box center [469, 197] width 483 height 12
copy div "ac2ea862-acd5-4707-8b15-c59b0d47fe32"
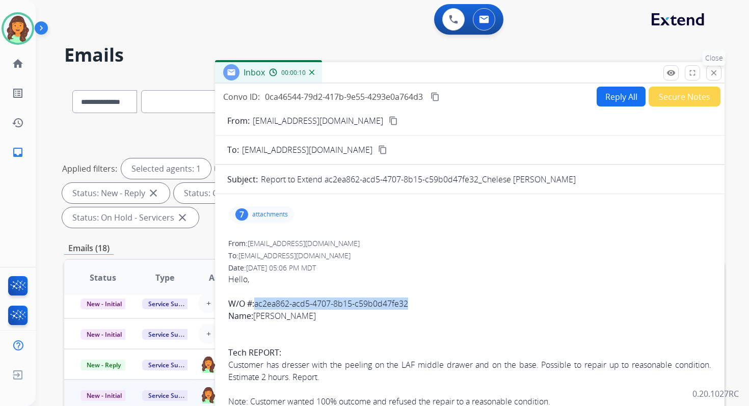
click at [712, 71] on mat-icon "close" at bounding box center [713, 72] width 9 height 9
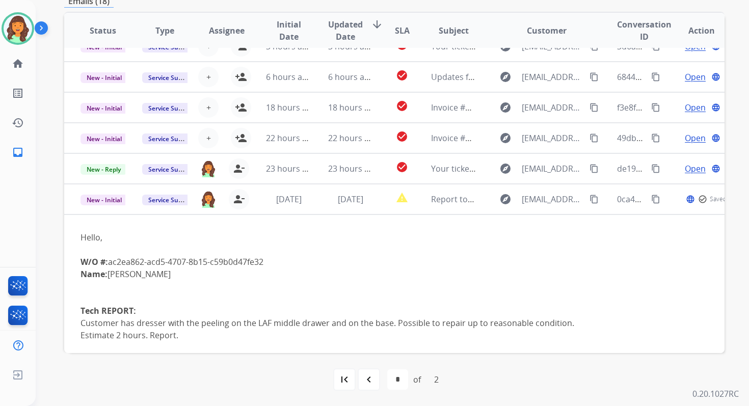
scroll to position [44, 0]
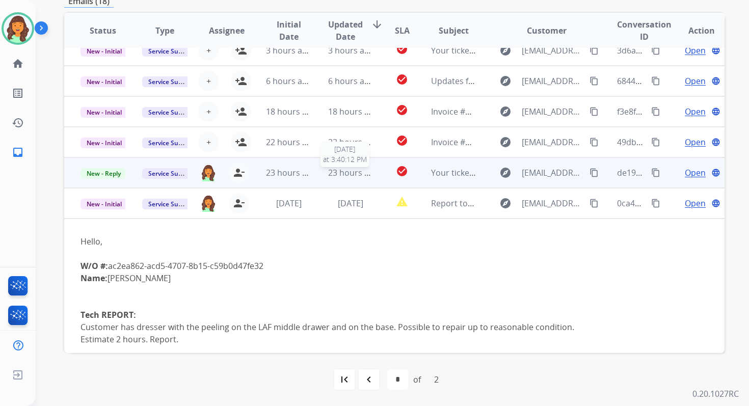
click at [350, 171] on span "23 hours ago" at bounding box center [353, 172] width 50 height 11
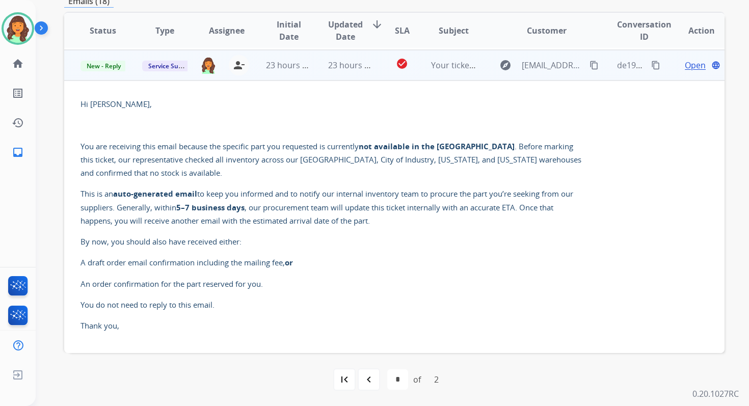
scroll to position [153, 0]
click at [689, 58] on span "Open" at bounding box center [695, 64] width 21 height 12
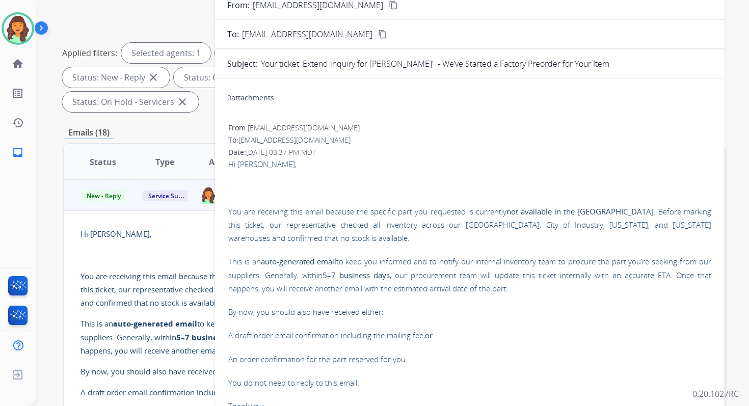
scroll to position [113, 0]
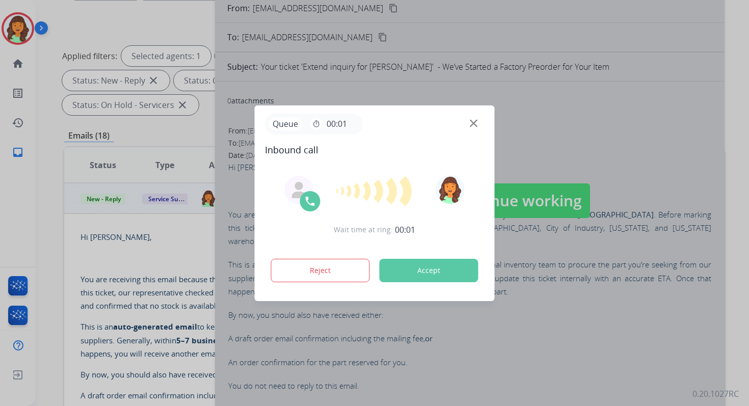
click at [473, 120] on img at bounding box center [474, 123] width 8 height 8
click at [475, 123] on img at bounding box center [474, 123] width 8 height 8
click at [474, 123] on img at bounding box center [474, 123] width 8 height 8
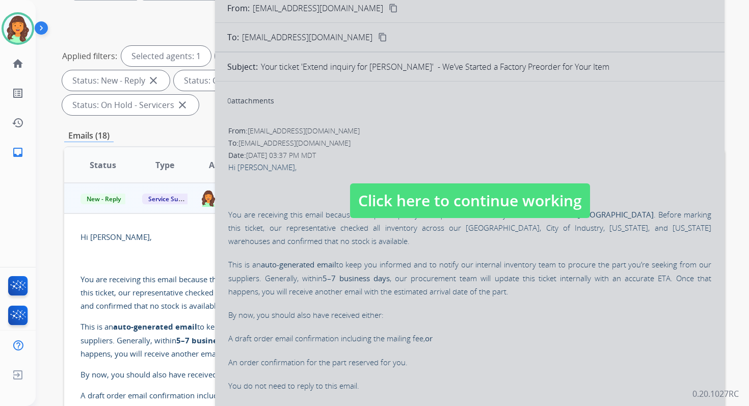
click at [474, 123] on div "**********" at bounding box center [374, 203] width 749 height 406
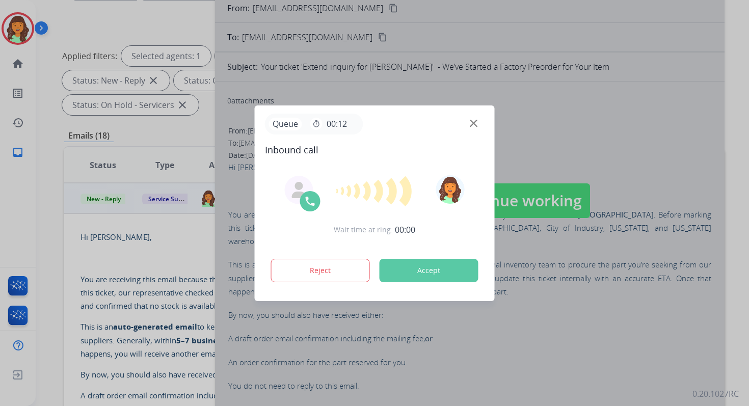
click at [474, 123] on img at bounding box center [474, 123] width 8 height 8
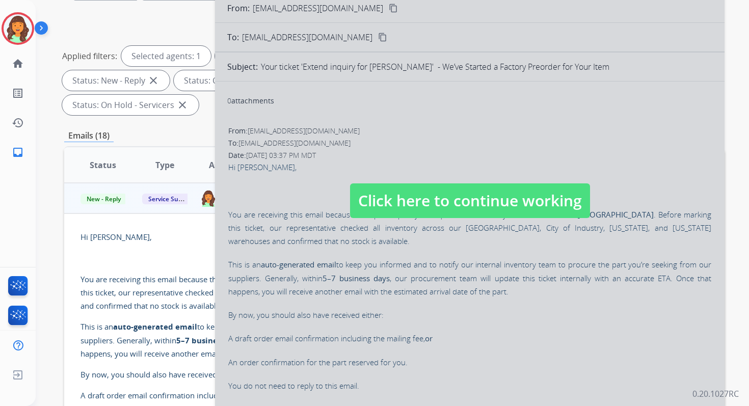
click at [474, 123] on div at bounding box center [469, 190] width 509 height 439
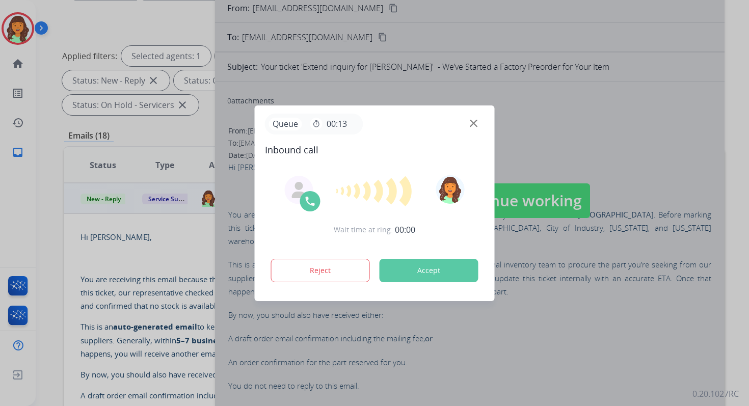
click at [474, 123] on img at bounding box center [474, 123] width 8 height 8
click at [474, 123] on div at bounding box center [469, 190] width 509 height 439
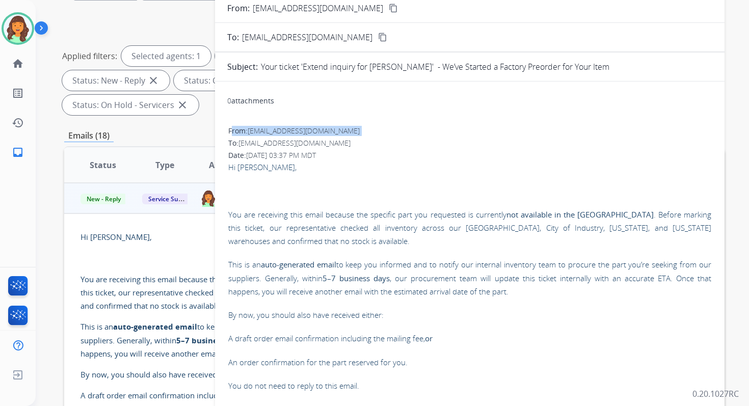
click at [474, 123] on div "**********" at bounding box center [374, 203] width 749 height 406
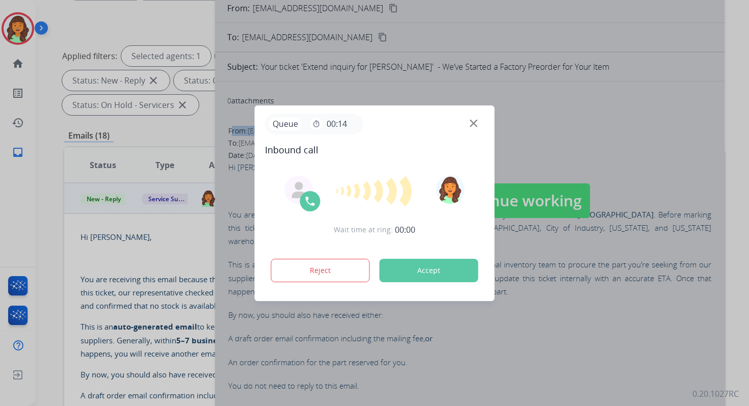
click at [474, 123] on img at bounding box center [474, 123] width 8 height 8
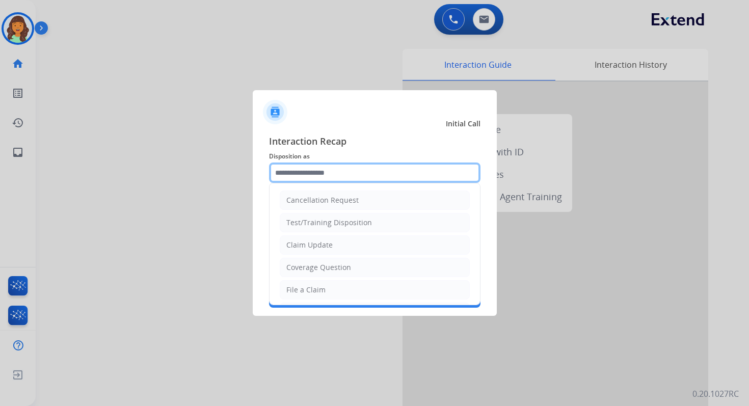
click at [362, 170] on input "text" at bounding box center [374, 173] width 211 height 20
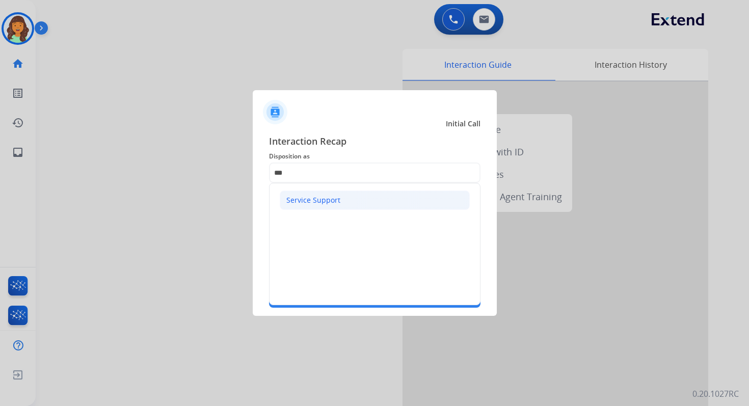
click at [370, 204] on li "Service Support" at bounding box center [375, 200] width 190 height 19
type input "**********"
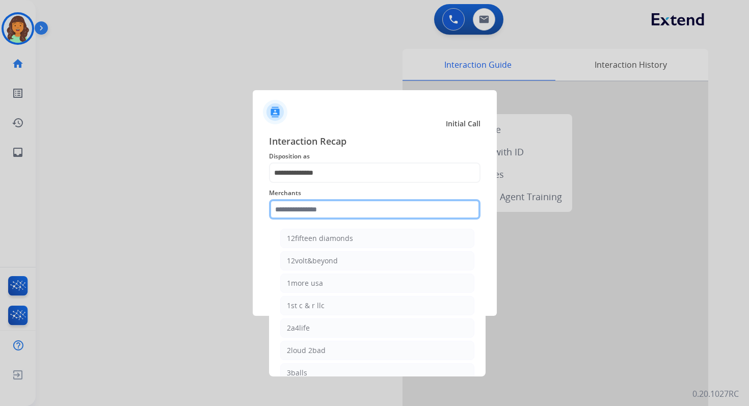
click at [368, 205] on input "text" at bounding box center [374, 209] width 211 height 20
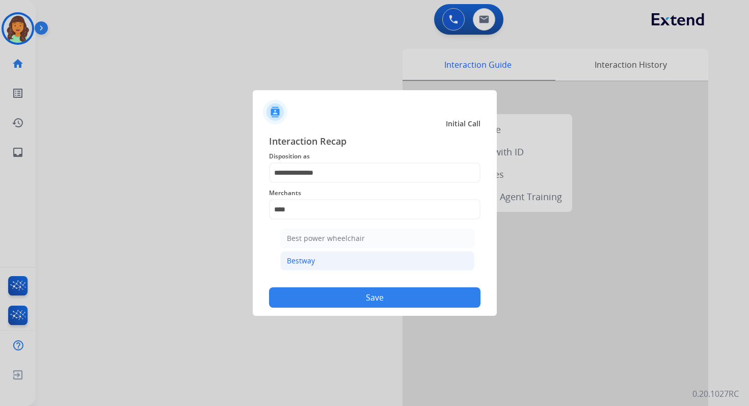
click at [347, 262] on li "Bestway" at bounding box center [377, 260] width 194 height 19
type input "*******"
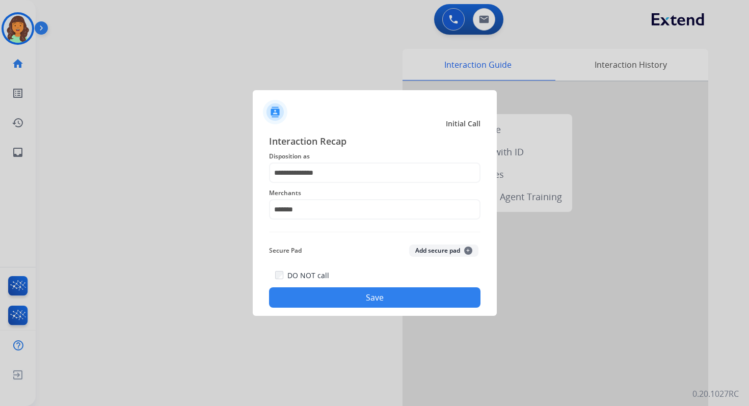
click at [392, 299] on button "Save" at bounding box center [374, 297] width 211 height 20
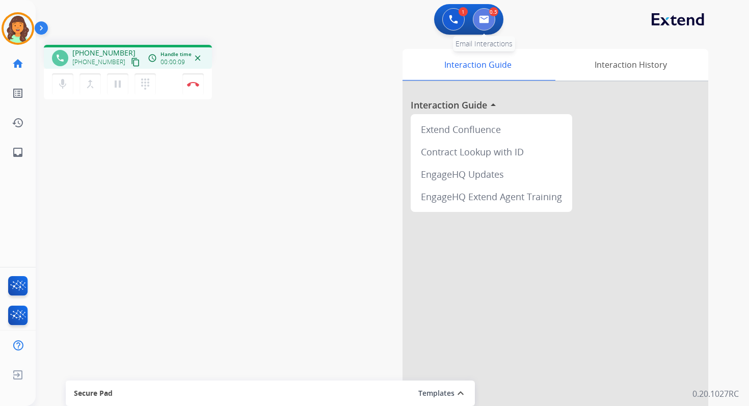
click at [483, 14] on button at bounding box center [484, 19] width 22 height 22
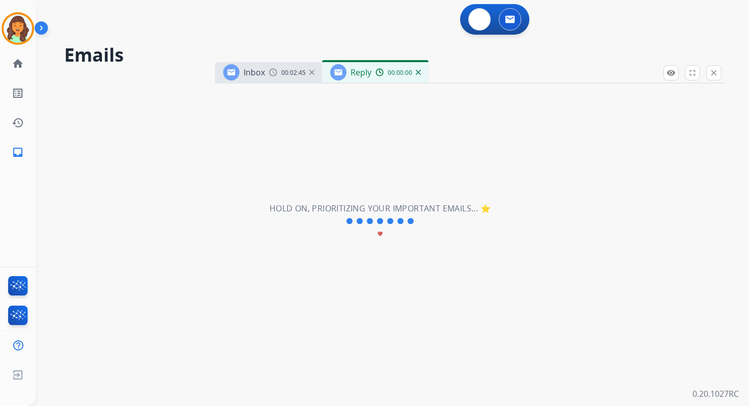
select select "**********"
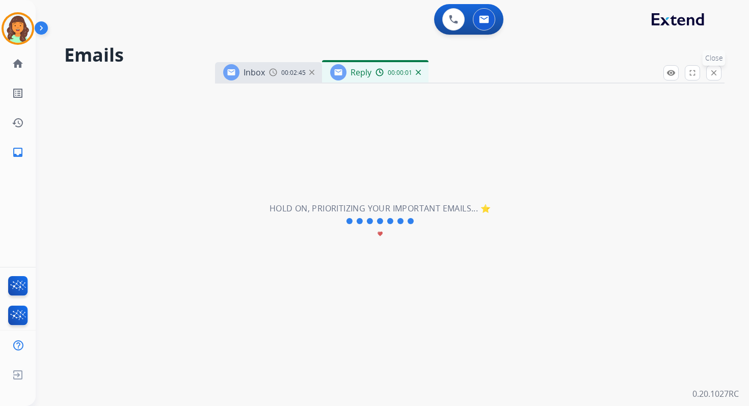
click at [715, 73] on mat-icon "close" at bounding box center [713, 72] width 9 height 9
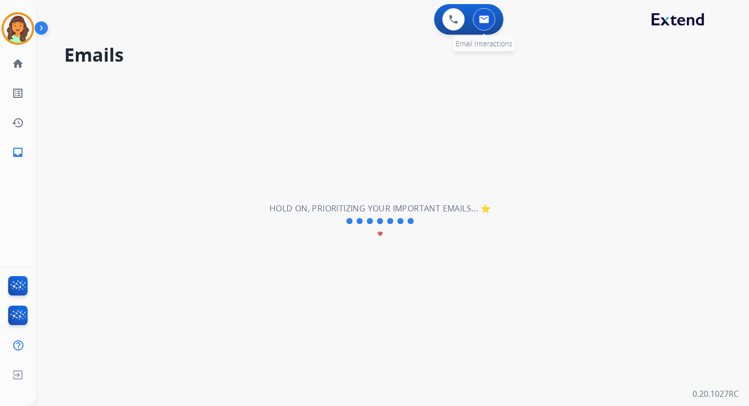
click at [482, 21] on img at bounding box center [484, 19] width 10 height 8
click at [489, 17] on img at bounding box center [484, 19] width 10 height 8
click at [479, 18] on img at bounding box center [484, 19] width 10 height 8
click at [19, 64] on mat-icon "home" at bounding box center [18, 64] width 12 height 12
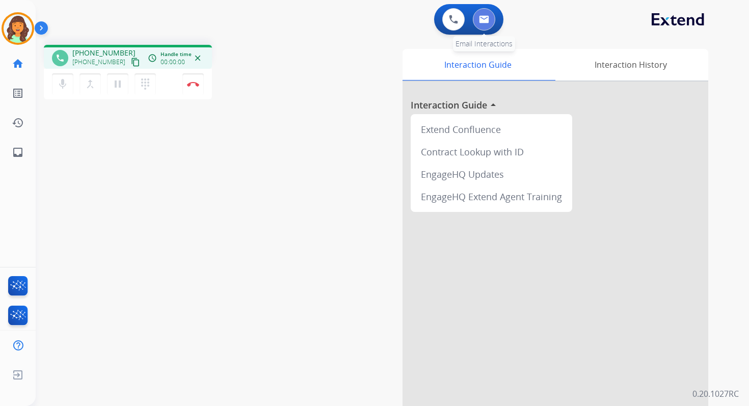
click at [489, 18] on button at bounding box center [484, 19] width 22 height 22
select select "**********"
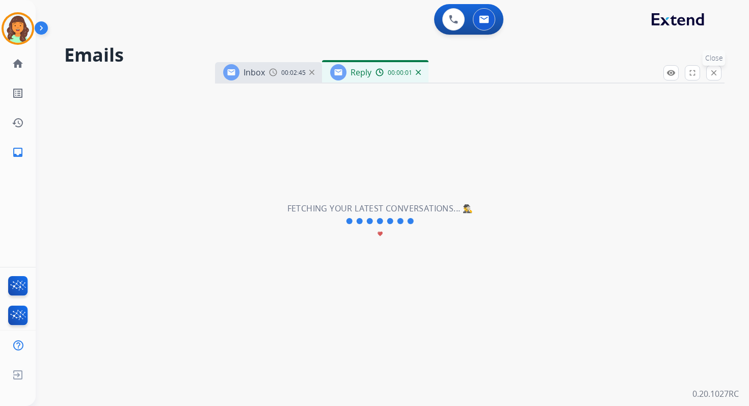
click at [718, 72] on mat-icon "close" at bounding box center [713, 72] width 9 height 9
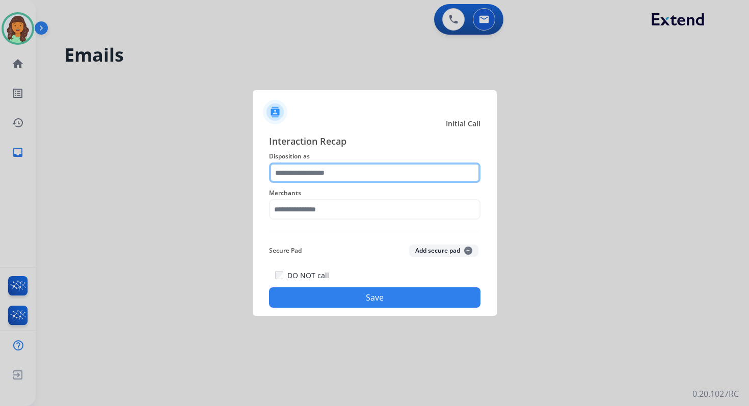
click at [315, 165] on input "text" at bounding box center [374, 173] width 211 height 20
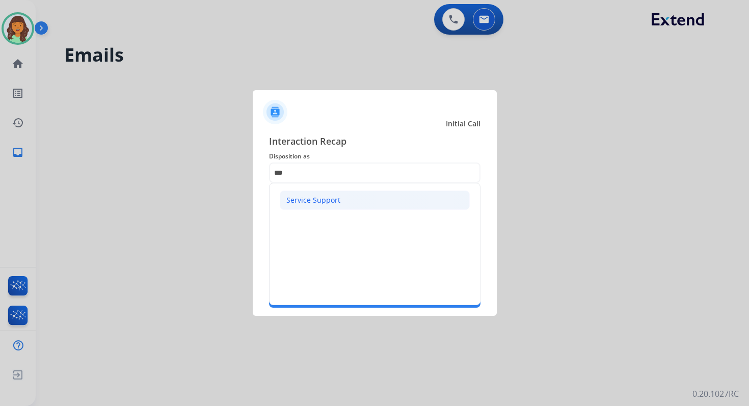
click at [315, 193] on li "Service Support" at bounding box center [375, 200] width 190 height 19
type input "**********"
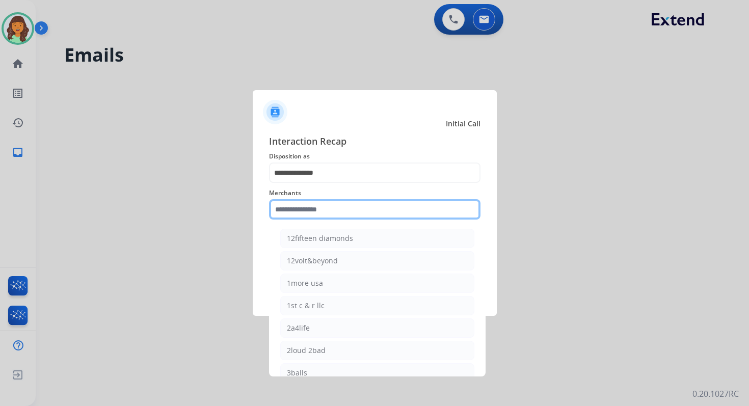
click at [318, 202] on input "text" at bounding box center [374, 209] width 211 height 20
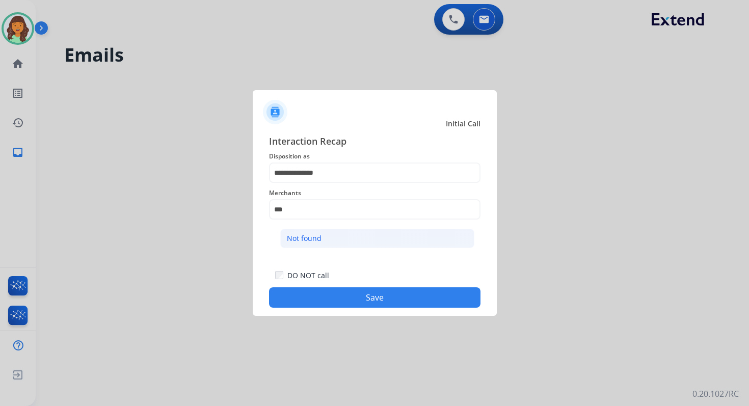
click at [340, 238] on li "Not found" at bounding box center [377, 238] width 194 height 19
type input "*********"
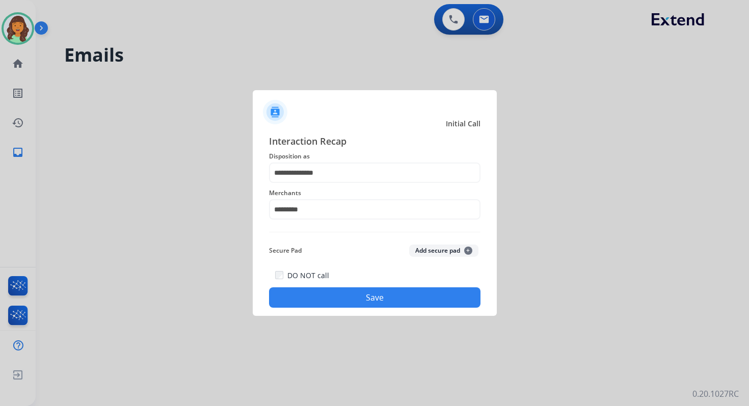
click at [387, 303] on button "Save" at bounding box center [374, 297] width 211 height 20
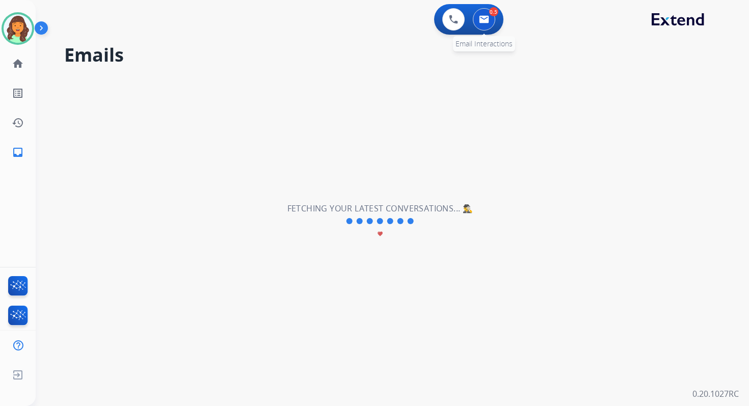
click at [487, 17] on img at bounding box center [484, 19] width 10 height 8
click at [19, 65] on mat-icon "home" at bounding box center [18, 64] width 12 height 12
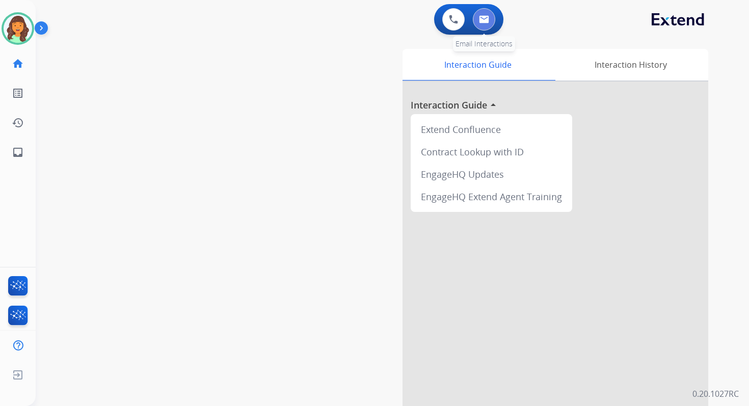
click at [488, 17] on img at bounding box center [484, 19] width 10 height 8
select select "**********"
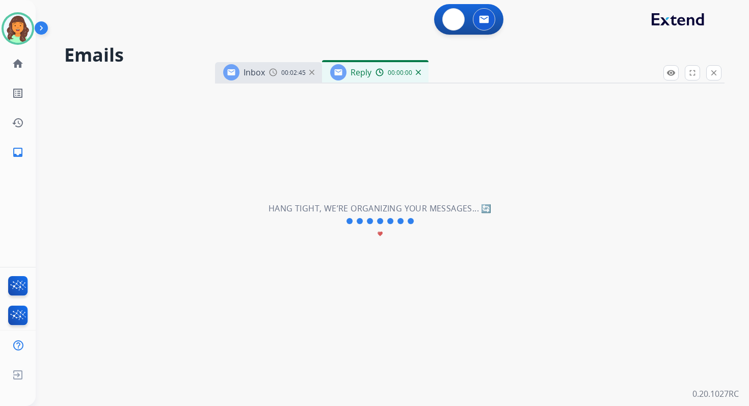
select select "**********"
click at [718, 70] on button "close Close" at bounding box center [713, 72] width 15 height 15
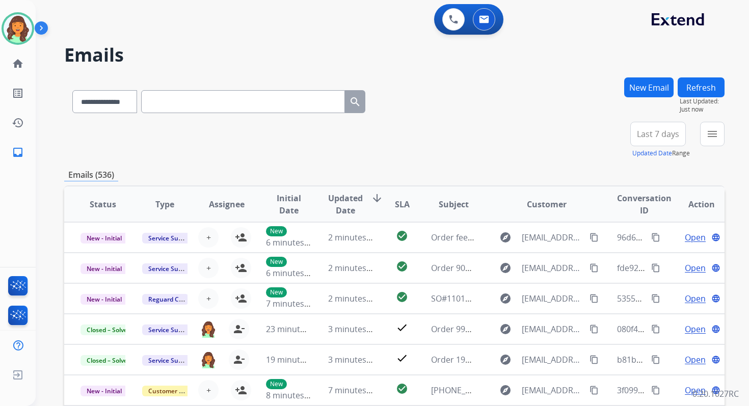
click at [173, 103] on input "text" at bounding box center [243, 101] width 204 height 23
click at [115, 102] on select "**********" at bounding box center [104, 101] width 64 height 23
select select "**********"
click at [72, 90] on select "**********" at bounding box center [104, 101] width 64 height 23
click at [171, 102] on input "text" at bounding box center [243, 101] width 204 height 23
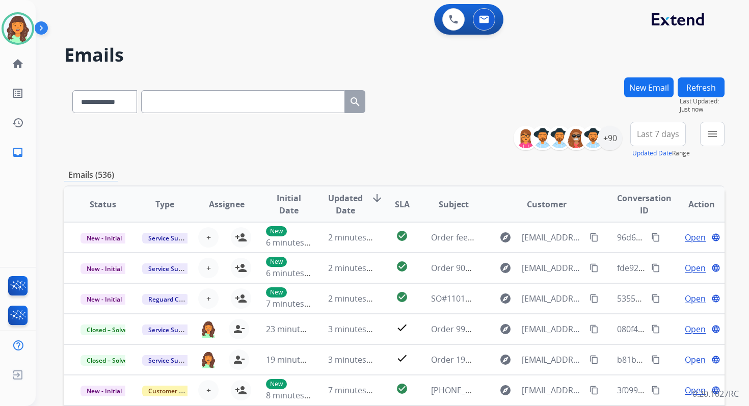
paste input "**********"
type input "**********"
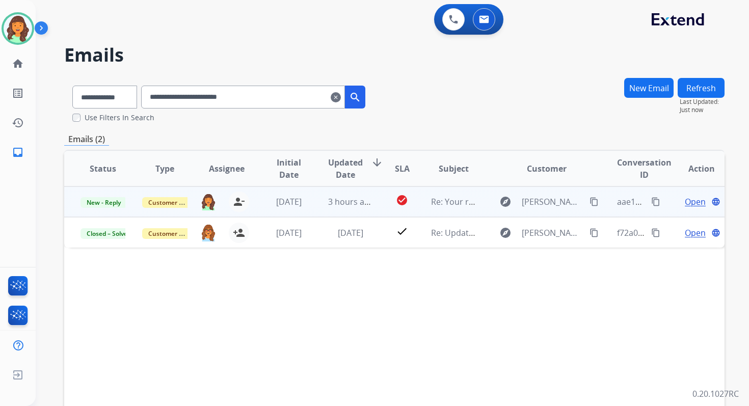
click at [685, 201] on span "Open" at bounding box center [695, 202] width 21 height 12
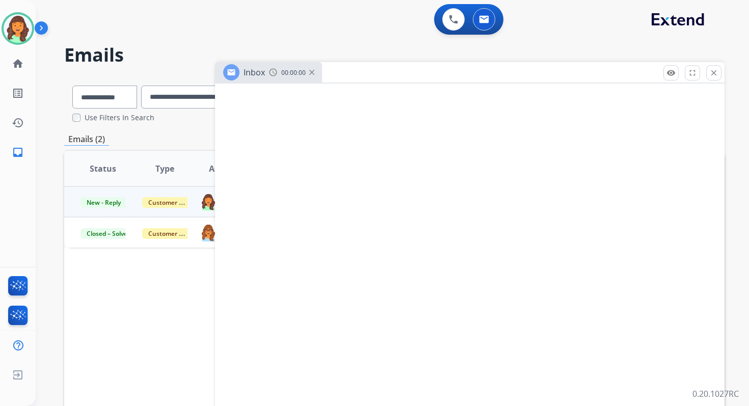
select select "**********"
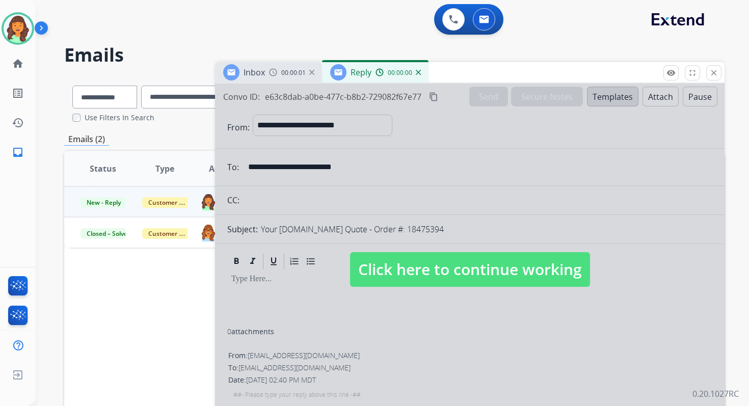
click at [446, 262] on span "Click here to continue working" at bounding box center [470, 269] width 240 height 35
select select
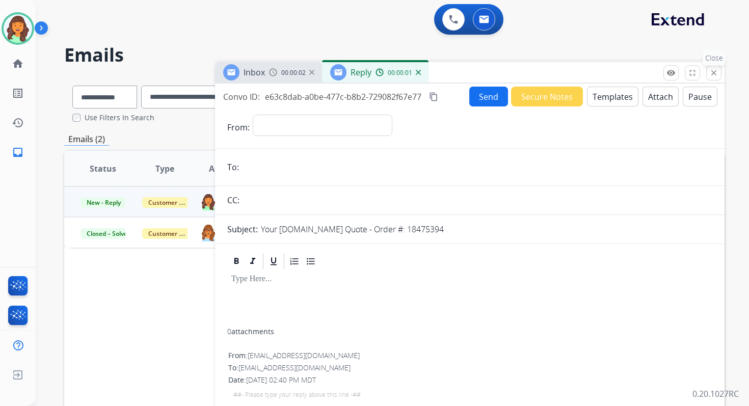
click at [715, 68] on button "close Close" at bounding box center [713, 72] width 15 height 15
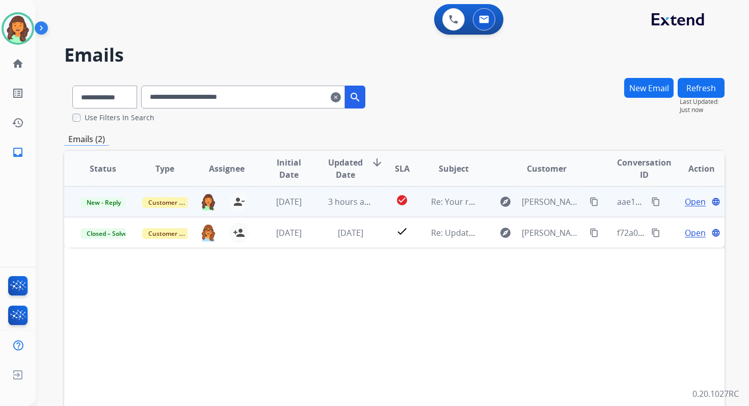
click at [691, 202] on span "Open" at bounding box center [695, 202] width 21 height 12
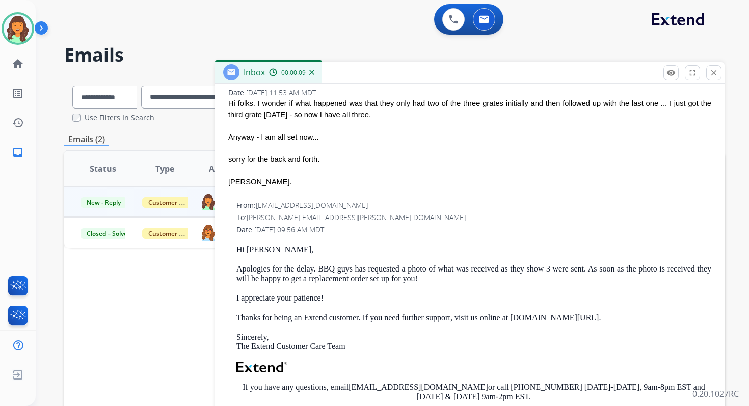
scroll to position [184, 0]
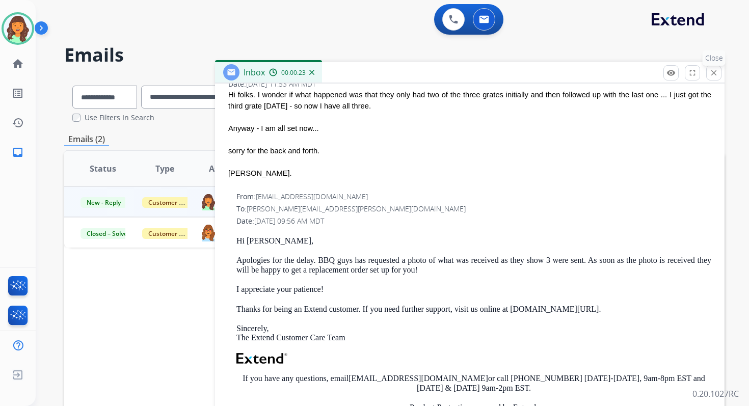
click at [714, 70] on mat-icon "close" at bounding box center [713, 72] width 9 height 9
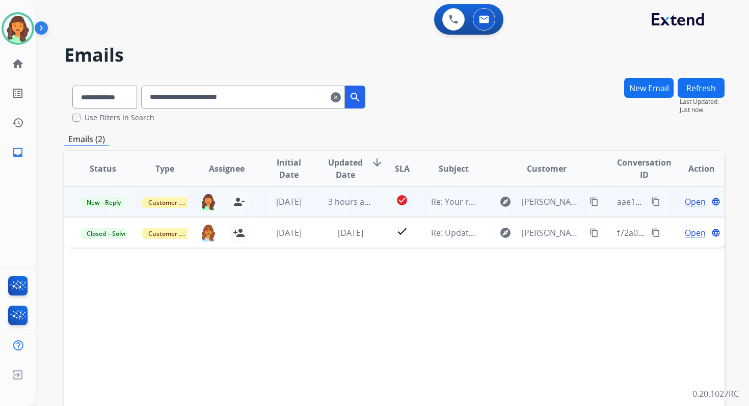
click at [373, 203] on td "check_circle" at bounding box center [393, 201] width 41 height 31
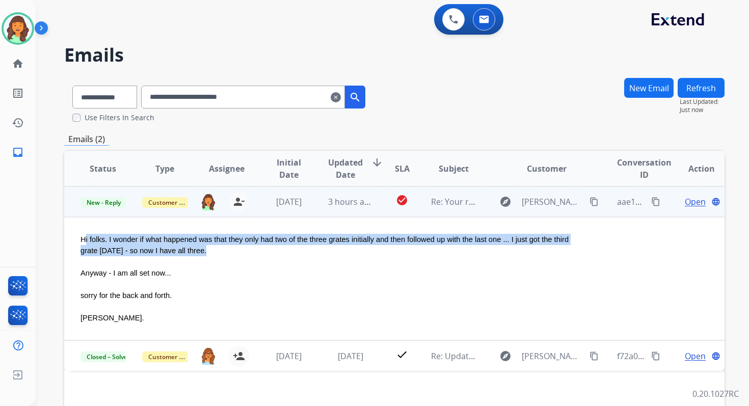
copy div "Hi folks. I wonder if what happened was that they only had two of the three gra…"
drag, startPoint x: 81, startPoint y: 239, endPoint x: 203, endPoint y: 260, distance: 124.0
click at [203, 260] on div "Hi folks. I wonder if what happened was that they only had two of the three gra…" at bounding box center [332, 279] width 504 height 90
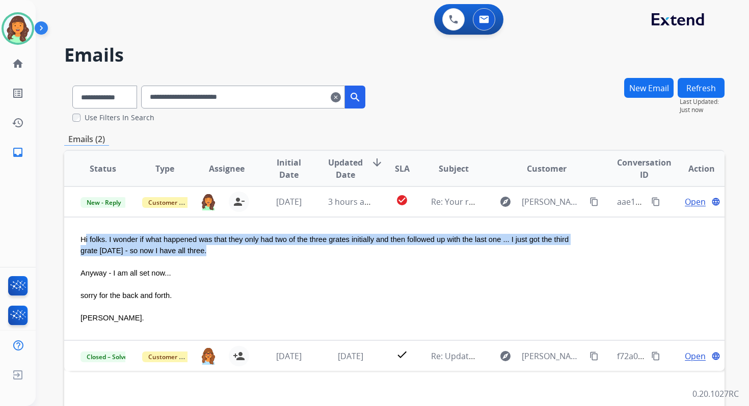
copy div "Hi folks. I wonder if what happened was that they only had two of the three gra…"
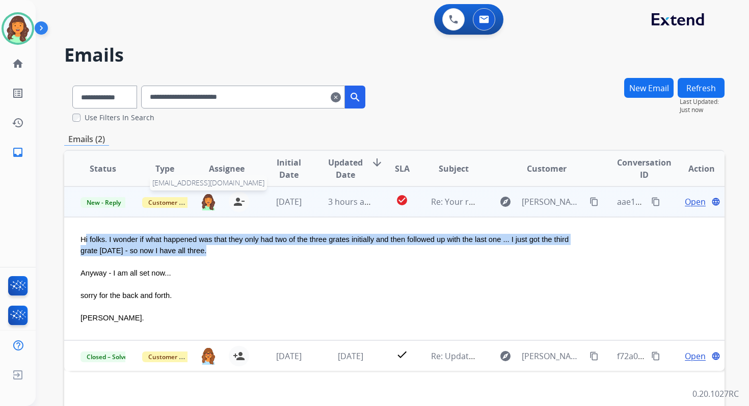
click at [206, 201] on img at bounding box center [208, 201] width 16 height 17
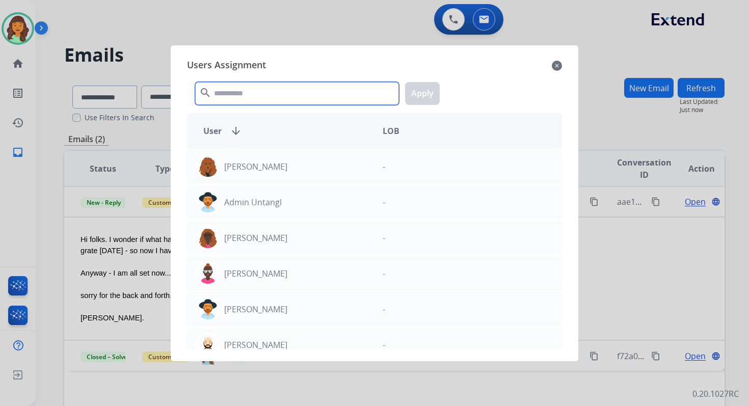
click at [270, 99] on input "text" at bounding box center [297, 93] width 204 height 23
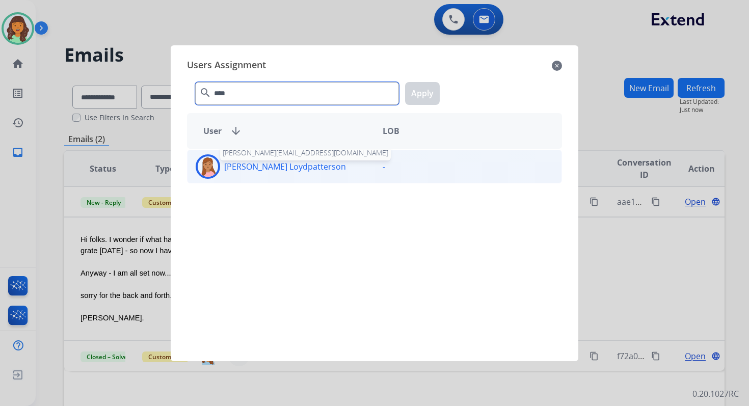
type input "****"
click at [293, 162] on p "[PERSON_NAME] Loydpatterson" at bounding box center [285, 166] width 122 height 12
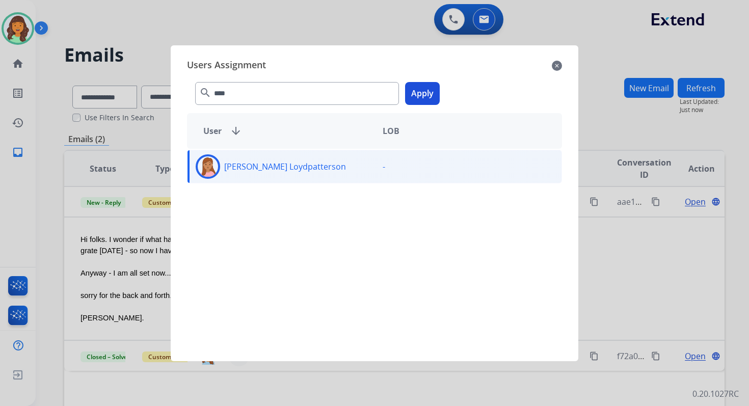
click at [416, 94] on button "Apply" at bounding box center [422, 93] width 35 height 23
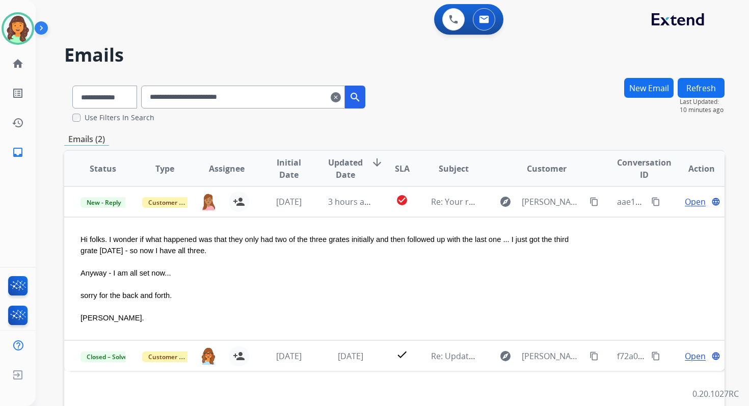
click at [341, 95] on mat-icon "clear" at bounding box center [336, 97] width 10 height 12
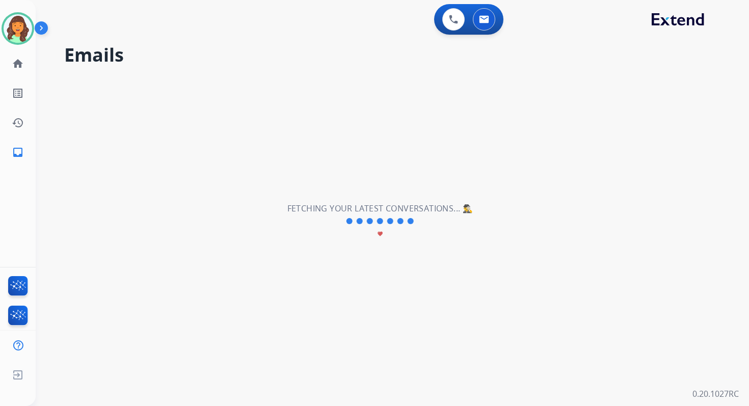
select select "**********"
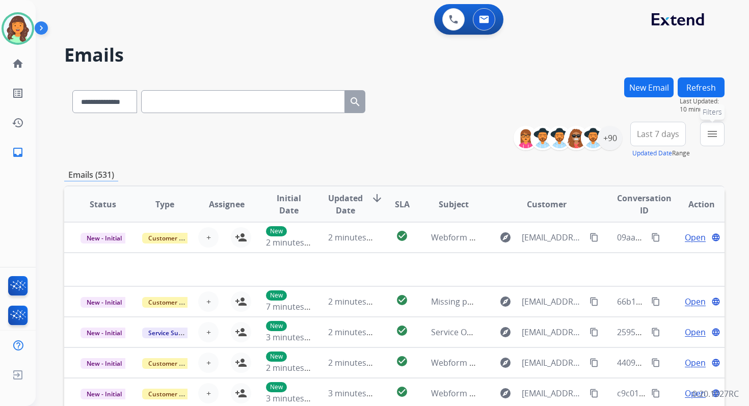
click at [712, 132] on mat-icon "menu" at bounding box center [712, 134] width 12 height 12
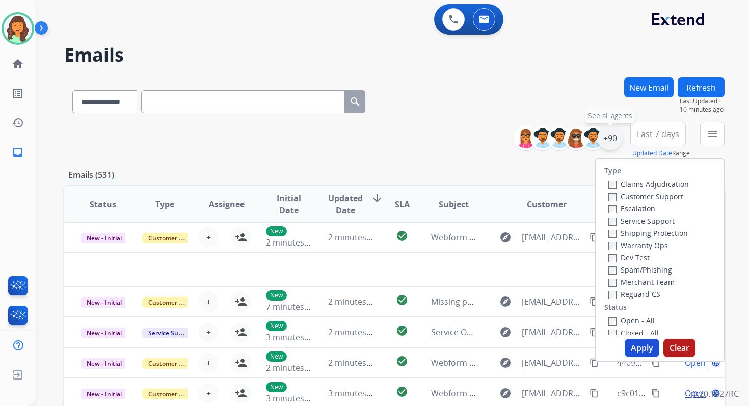
click at [612, 136] on div "+90" at bounding box center [610, 138] width 24 height 24
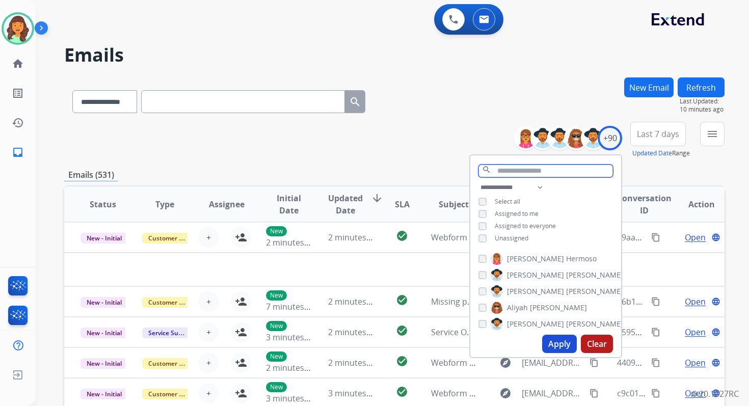
click at [516, 169] on input "text" at bounding box center [545, 171] width 135 height 13
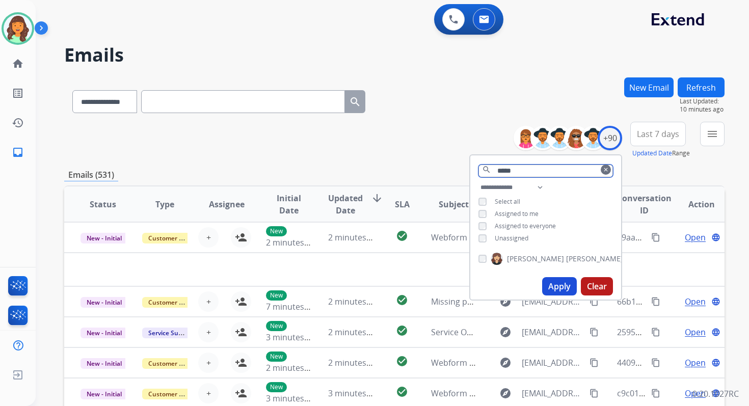
type input "*****"
click at [561, 281] on button "Apply" at bounding box center [559, 286] width 35 height 18
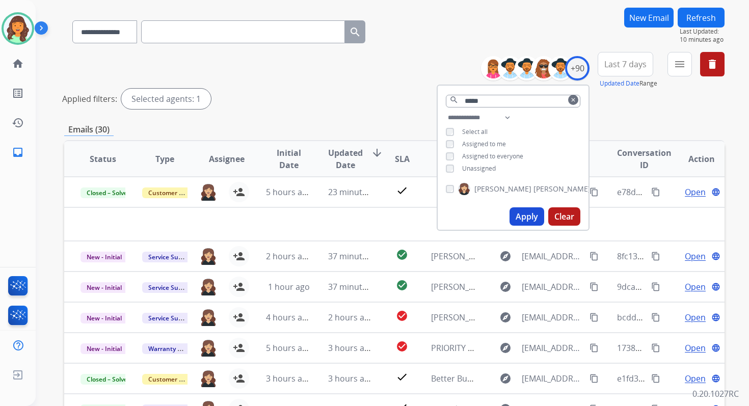
scroll to position [198, 0]
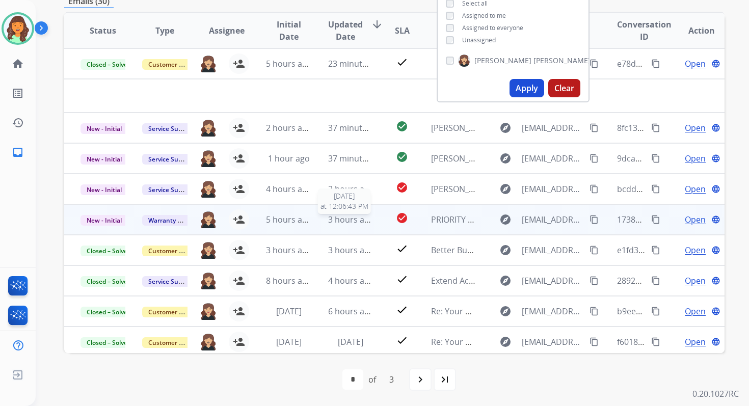
click at [356, 222] on span "3 hours ago" at bounding box center [351, 219] width 46 height 11
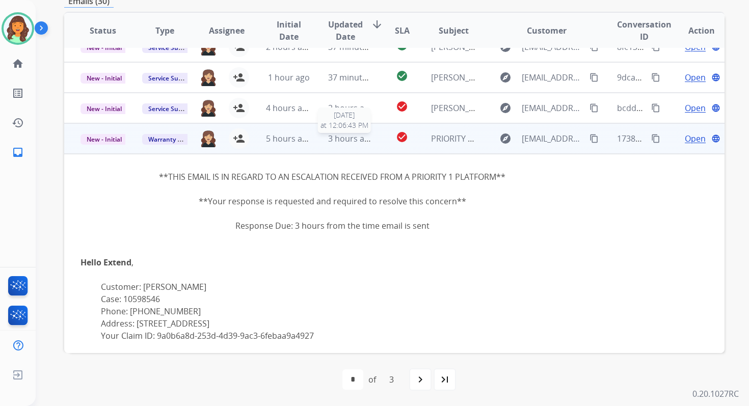
scroll to position [44, 0]
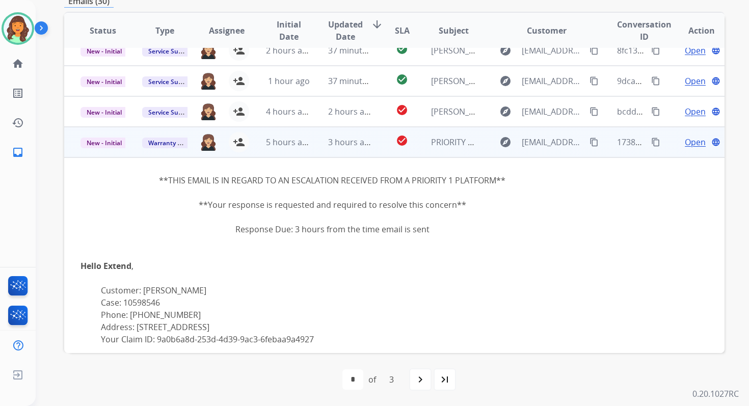
click at [685, 142] on span "Open" at bounding box center [695, 142] width 21 height 12
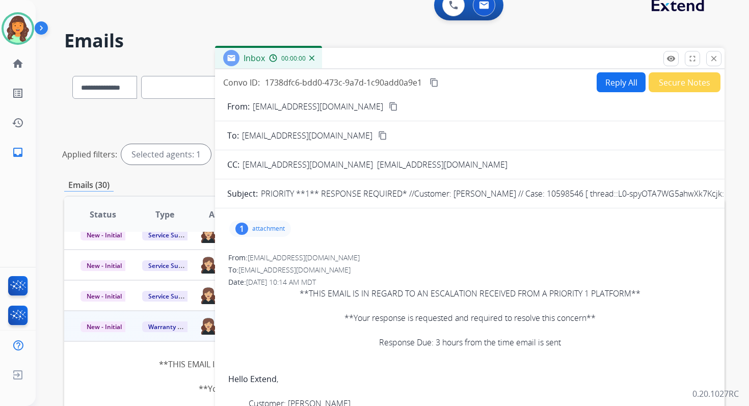
scroll to position [0, 0]
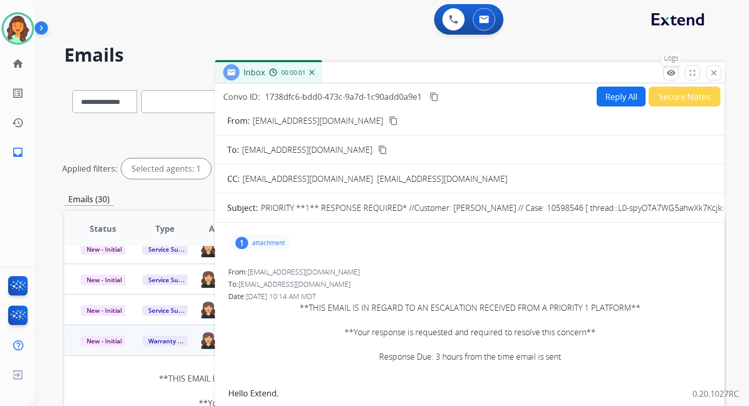
click at [669, 72] on mat-icon "remove_red_eye" at bounding box center [670, 72] width 9 height 9
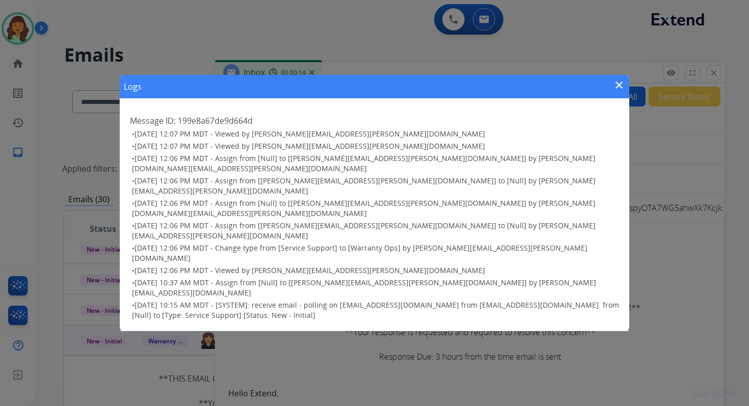
click at [614, 91] on mat-icon "close" at bounding box center [619, 85] width 12 height 12
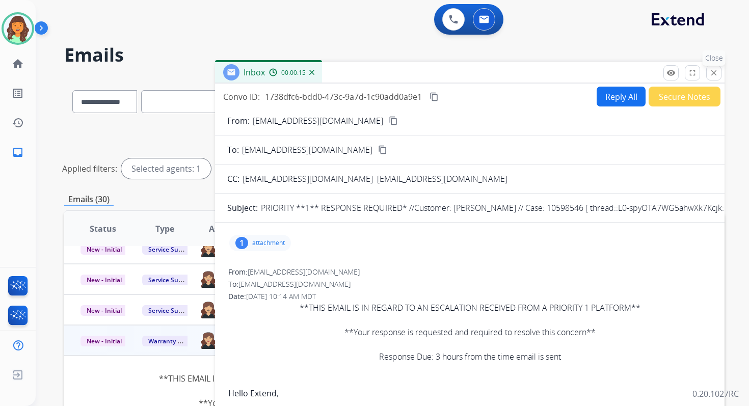
click at [714, 67] on button "close Close" at bounding box center [713, 72] width 15 height 15
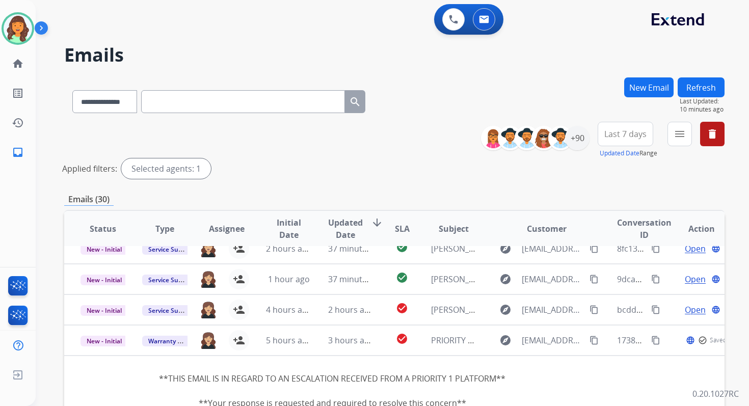
scroll to position [198, 0]
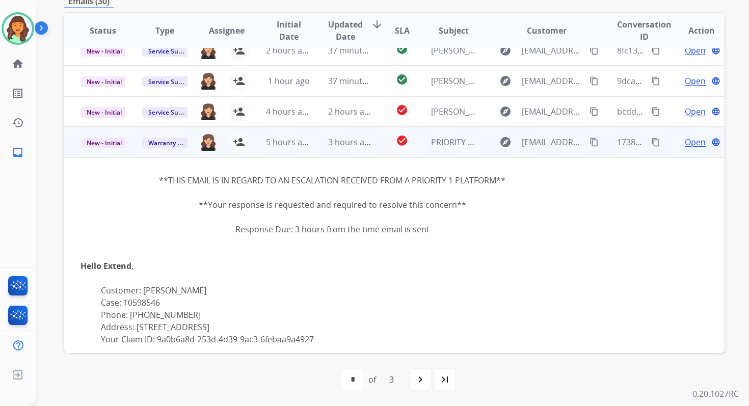
click at [685, 143] on span "Open" at bounding box center [695, 142] width 21 height 12
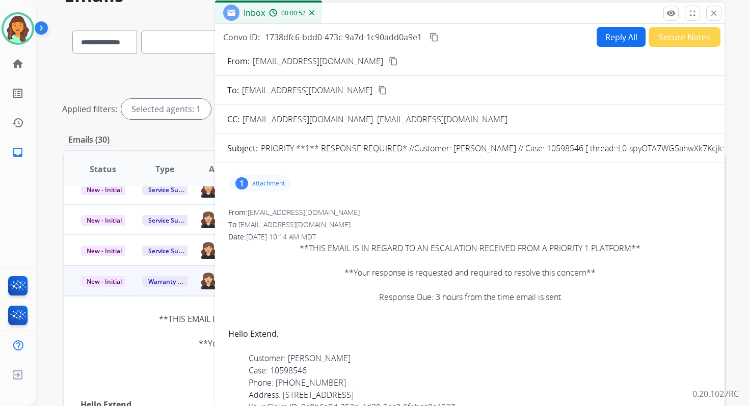
scroll to position [0, 0]
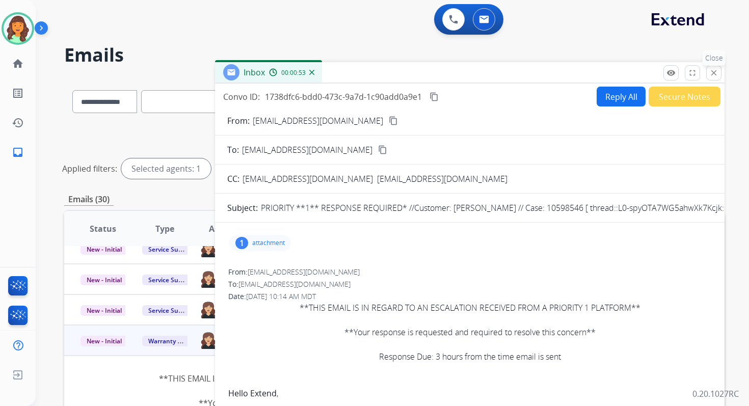
click at [712, 73] on mat-icon "close" at bounding box center [713, 72] width 9 height 9
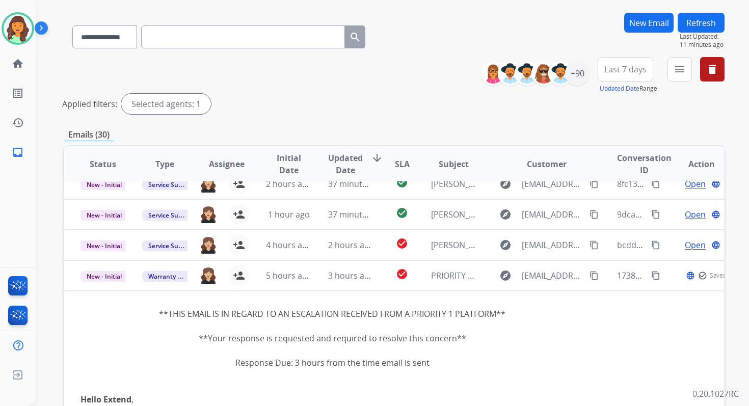
scroll to position [198, 0]
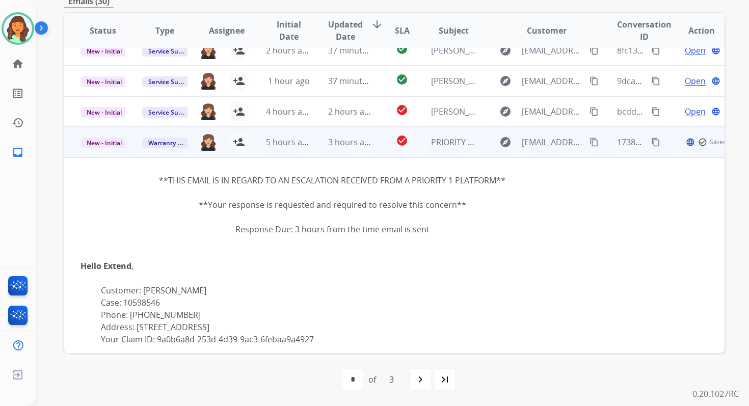
click at [358, 150] on td "3 hours ago" at bounding box center [343, 142] width 62 height 31
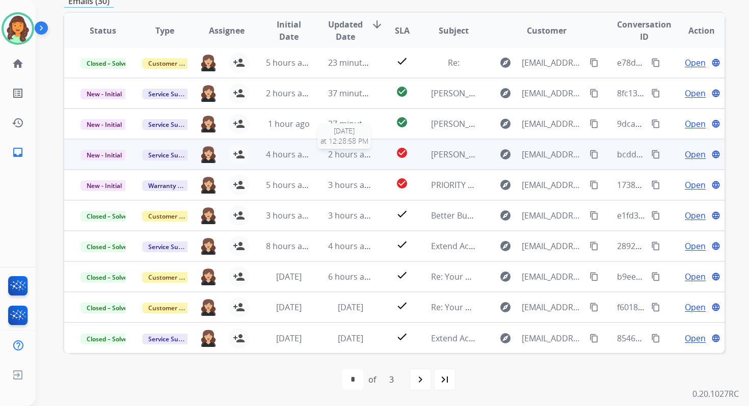
scroll to position [0, 0]
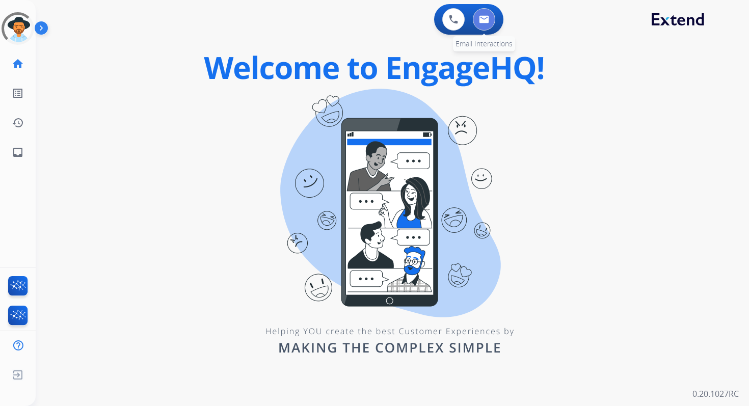
click at [480, 18] on img at bounding box center [484, 19] width 10 height 8
select select "**********"
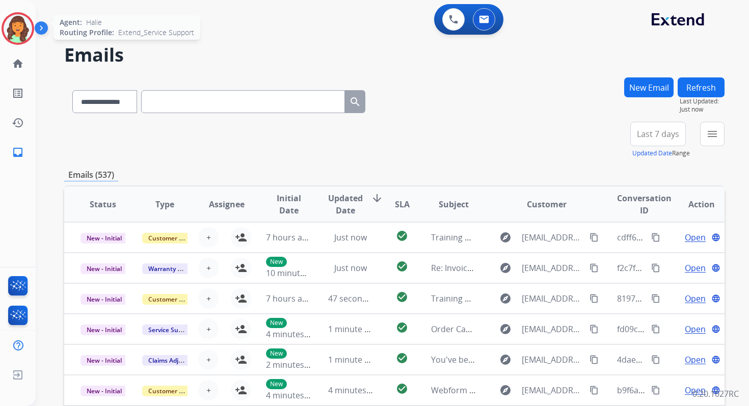
click at [24, 30] on img at bounding box center [18, 28] width 29 height 29
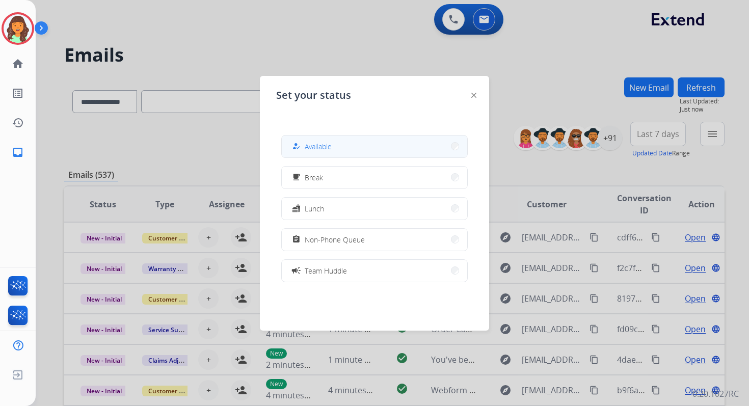
click at [312, 139] on button "how_to_reg Available" at bounding box center [374, 147] width 185 height 22
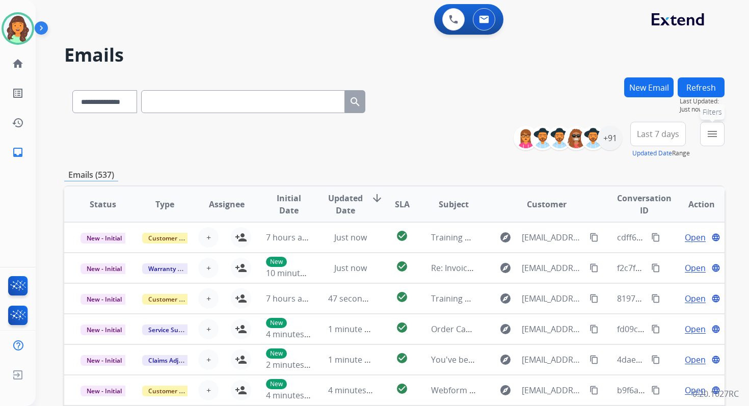
click at [714, 130] on mat-icon "menu" at bounding box center [712, 134] width 12 height 12
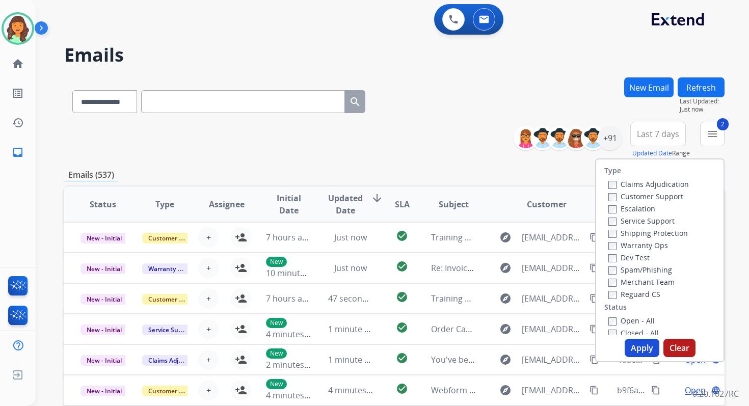
click at [640, 346] on button "Apply" at bounding box center [642, 348] width 35 height 18
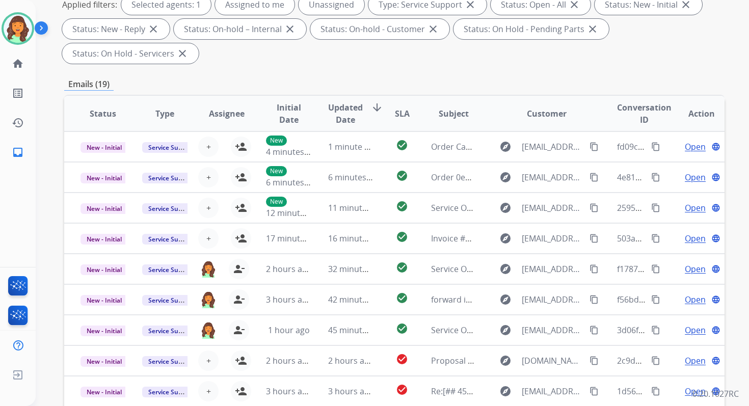
scroll to position [247, 0]
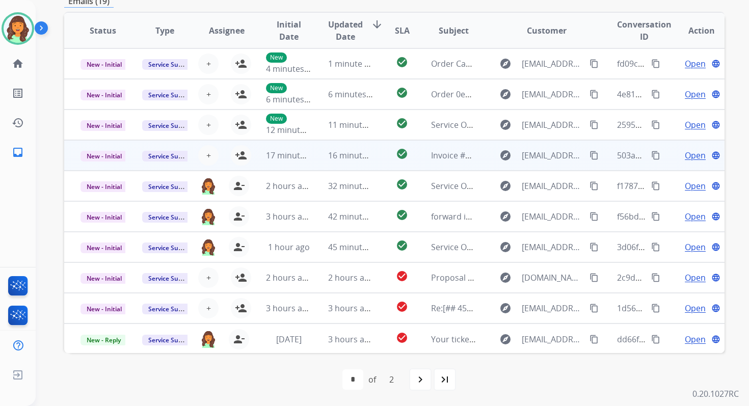
click at [354, 162] on td "16 minutes ago" at bounding box center [343, 155] width 62 height 31
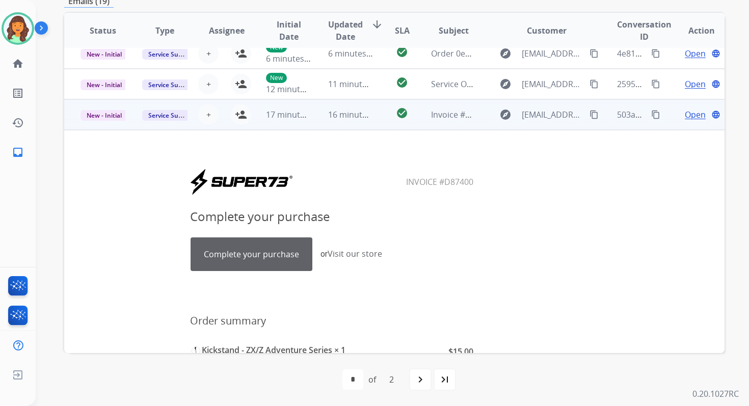
scroll to position [0, 0]
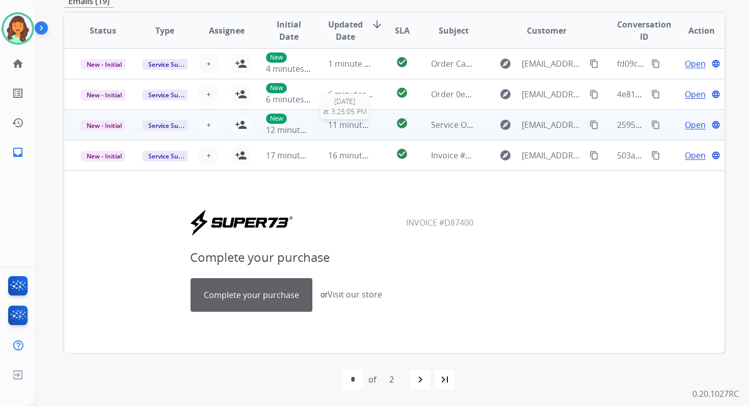
click at [353, 123] on span "11 minutes ago" at bounding box center [357, 124] width 59 height 11
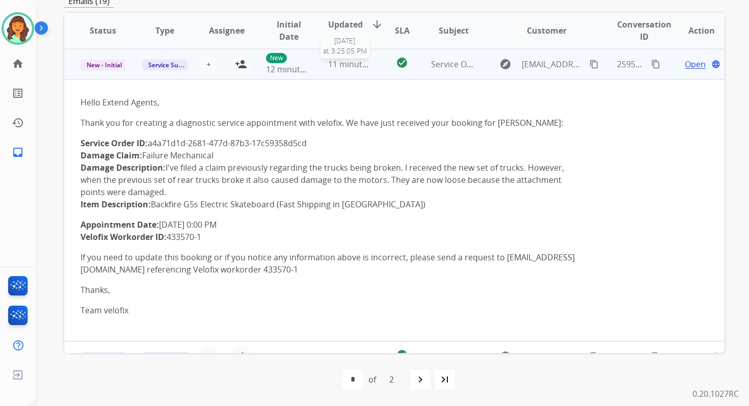
scroll to position [61, 0]
click at [240, 66] on mat-icon "person_add" at bounding box center [241, 64] width 12 height 12
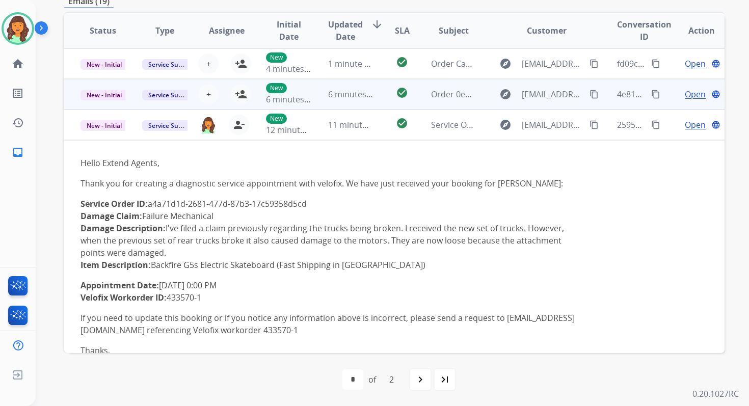
click at [319, 94] on td "6 minutes ago" at bounding box center [343, 94] width 62 height 31
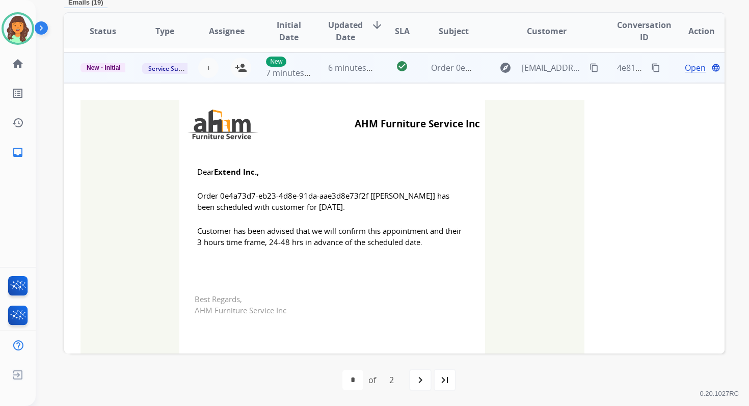
scroll to position [31, 0]
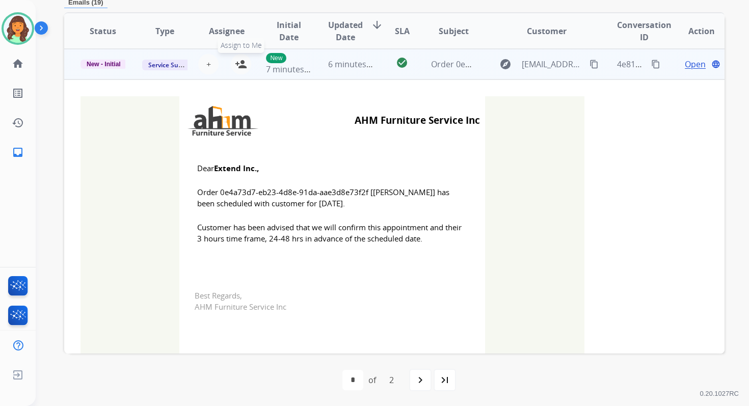
click at [243, 63] on mat-icon "person_add" at bounding box center [241, 64] width 12 height 12
click at [114, 63] on span "New - Initial" at bounding box center [103, 64] width 46 height 9
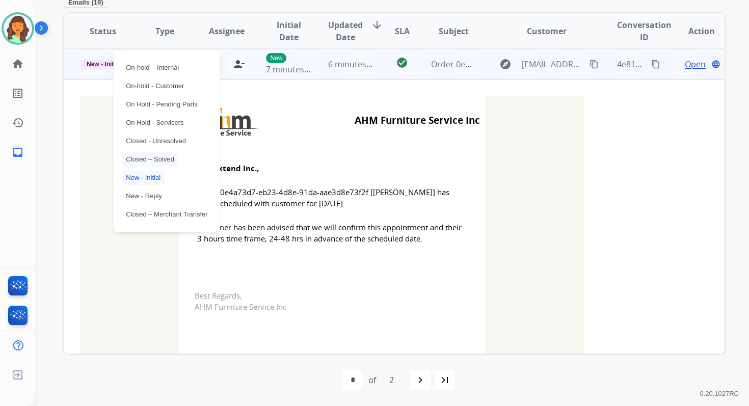
click at [156, 158] on p "Closed – Solved" at bounding box center [150, 159] width 57 height 14
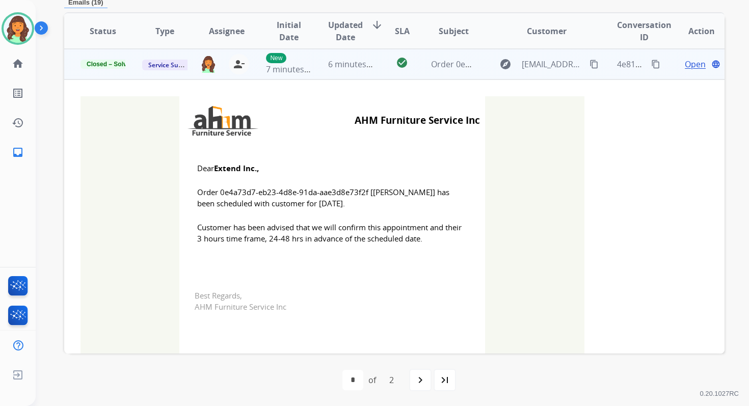
scroll to position [0, 0]
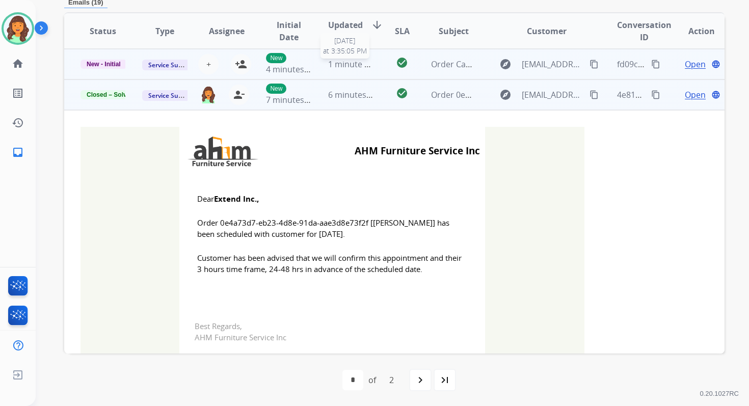
click at [345, 63] on span "1 minute ago" at bounding box center [353, 64] width 50 height 11
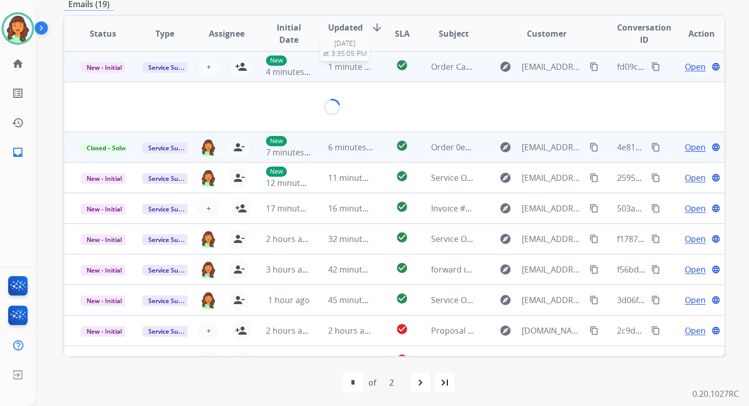
scroll to position [245, 0]
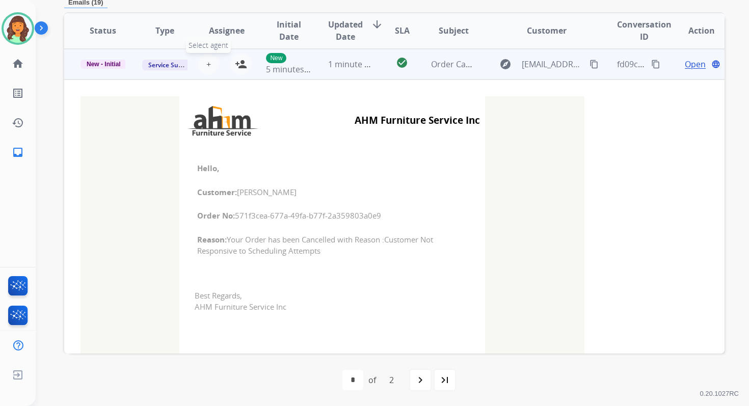
click at [206, 64] on span "+" at bounding box center [208, 64] width 5 height 12
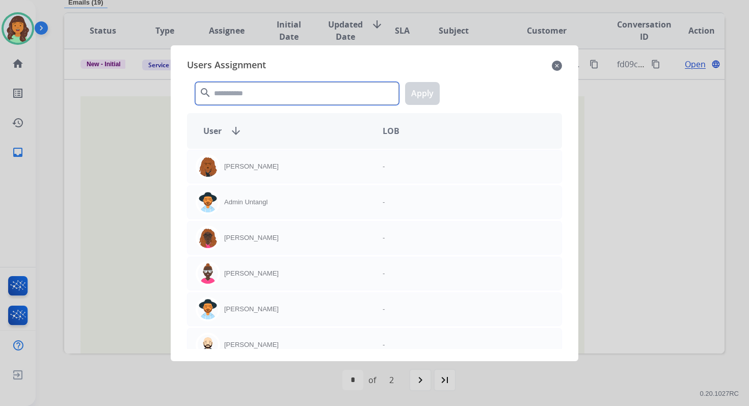
click at [231, 97] on input "text" at bounding box center [297, 93] width 204 height 23
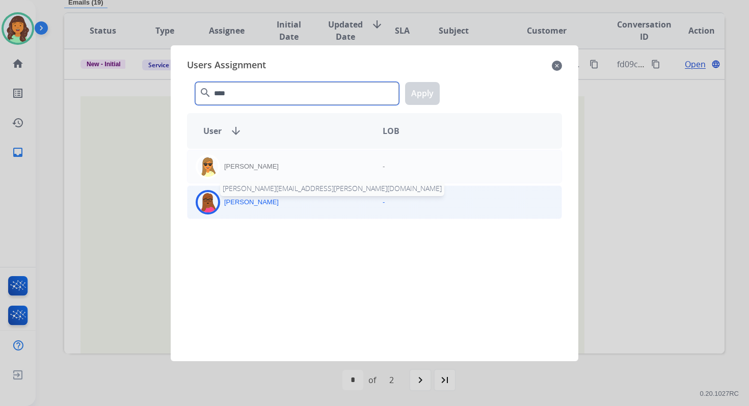
type input "****"
click at [266, 203] on p "Emily Thurman" at bounding box center [251, 202] width 55 height 10
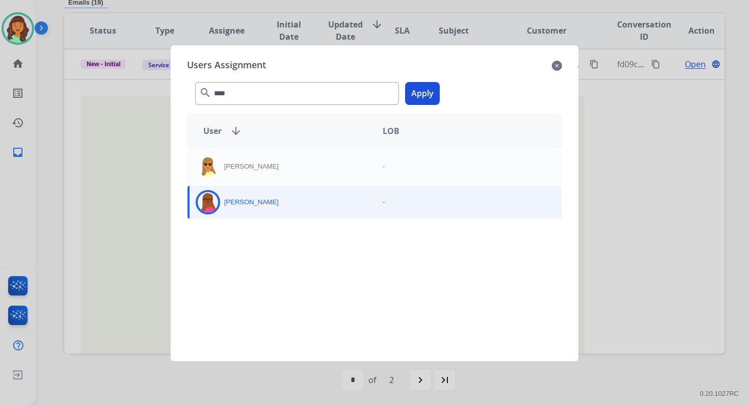
click at [420, 84] on button "Apply" at bounding box center [422, 93] width 35 height 23
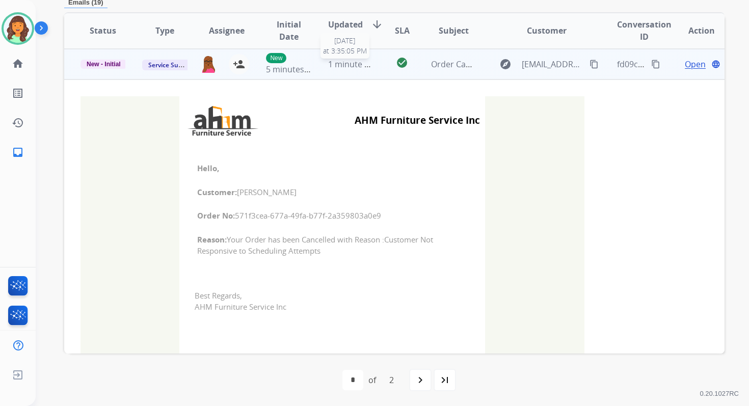
click at [347, 64] on span "1 minute ago" at bounding box center [353, 64] width 50 height 11
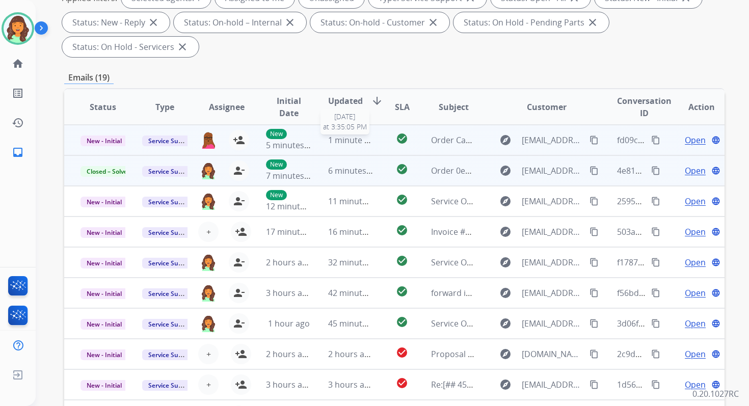
scroll to position [0, 0]
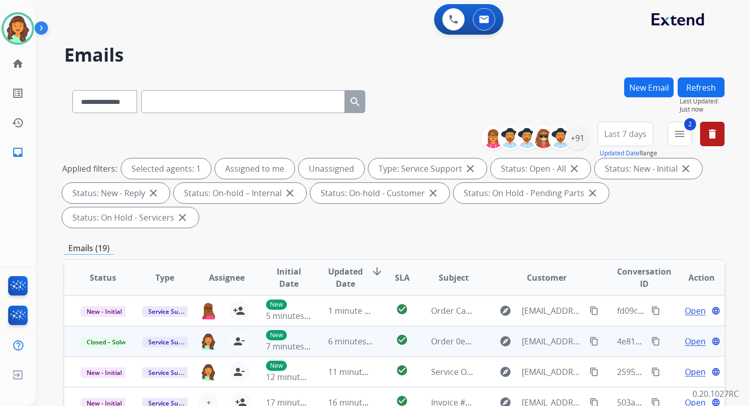
click at [711, 91] on button "Refresh" at bounding box center [701, 87] width 47 height 20
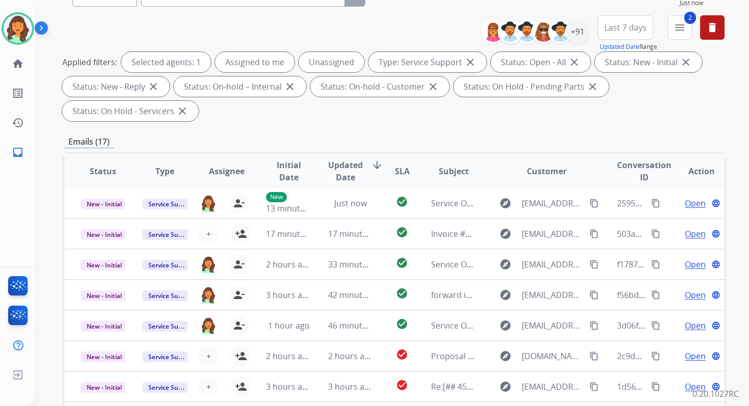
scroll to position [247, 0]
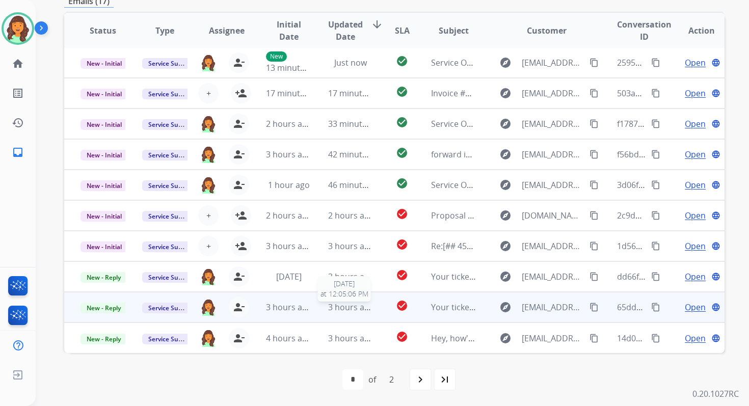
click at [360, 309] on span "3 hours ago" at bounding box center [351, 307] width 46 height 11
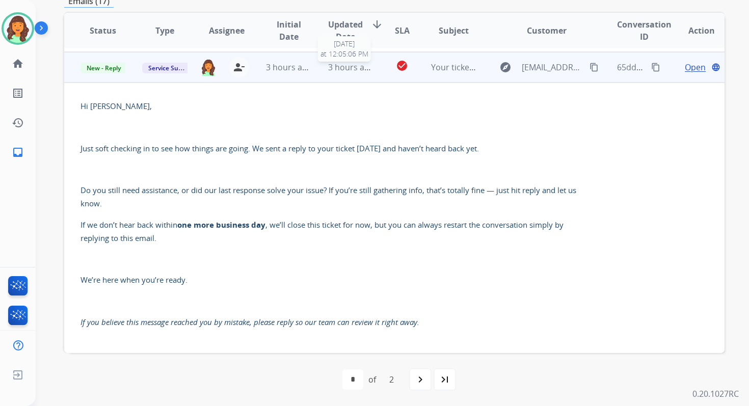
scroll to position [245, 0]
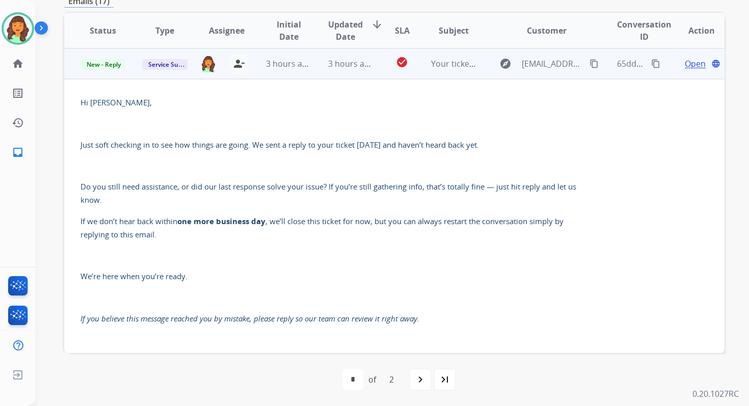
click at [685, 64] on span "Open" at bounding box center [695, 64] width 21 height 12
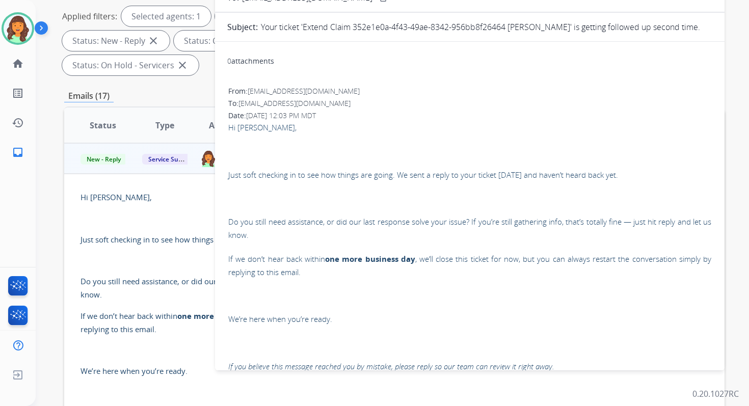
scroll to position [91, 0]
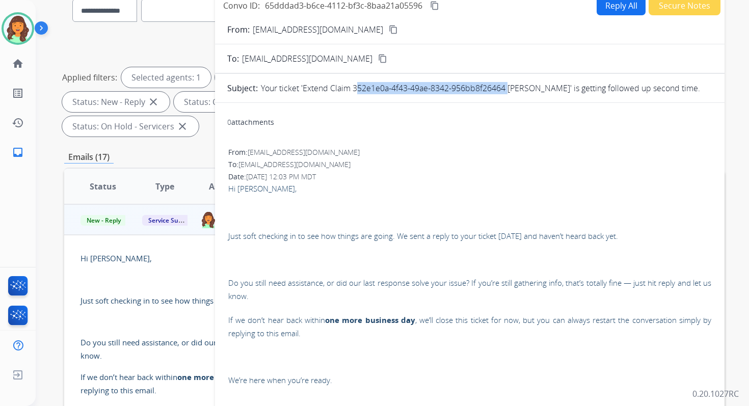
copy p "352e1e0a-4f43-49ae-8342-956bb8f26464"
drag, startPoint x: 353, startPoint y: 87, endPoint x: 507, endPoint y: 84, distance: 153.9
click at [507, 85] on p "Your ticket 'Extend Claim 352e1e0a-4f43-49ae-8342-956bb8f26464 Abhishek Channa'…" at bounding box center [480, 88] width 439 height 12
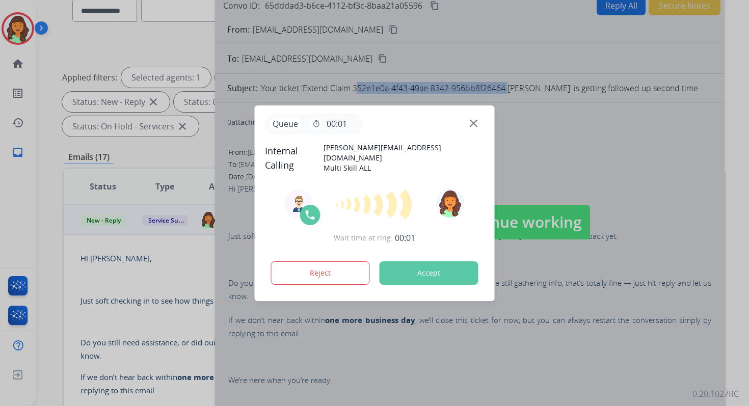
click at [434, 278] on button "Accept" at bounding box center [429, 272] width 99 height 23
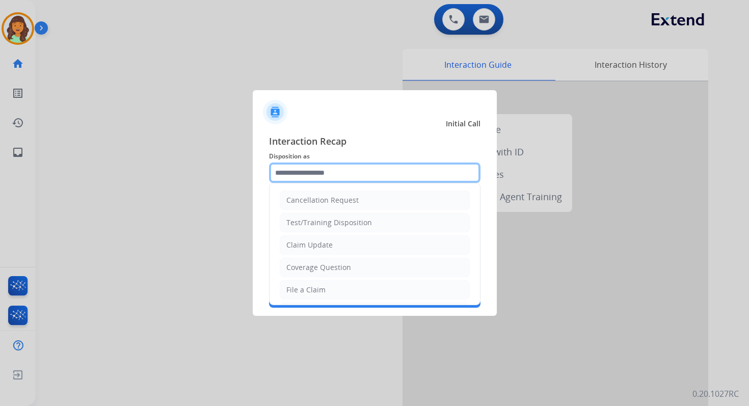
click at [330, 169] on input "text" at bounding box center [374, 173] width 211 height 20
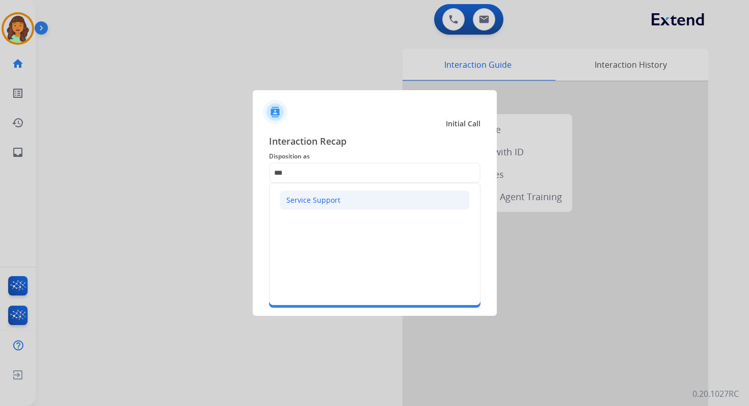
click at [315, 206] on li "Service Support" at bounding box center [375, 200] width 190 height 19
type input "**********"
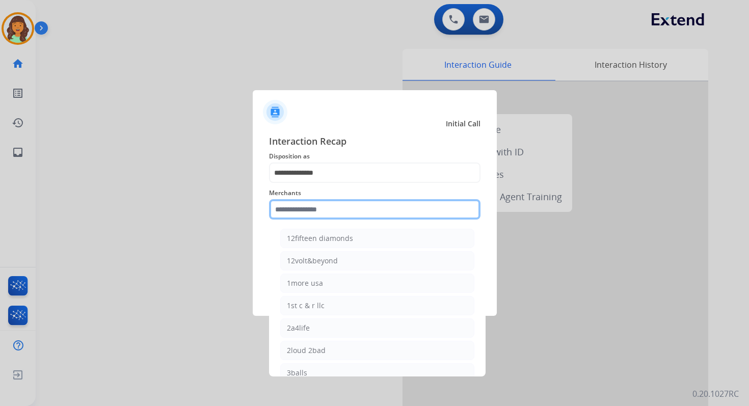
click at [316, 209] on input "text" at bounding box center [374, 209] width 211 height 20
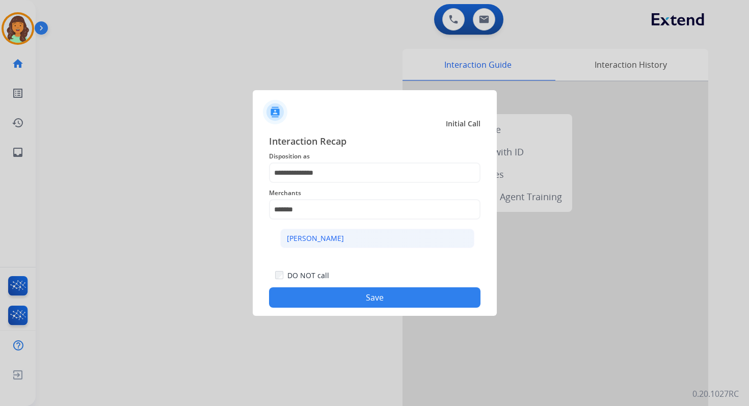
click at [322, 244] on li "Sam ash" at bounding box center [377, 238] width 194 height 19
type input "*******"
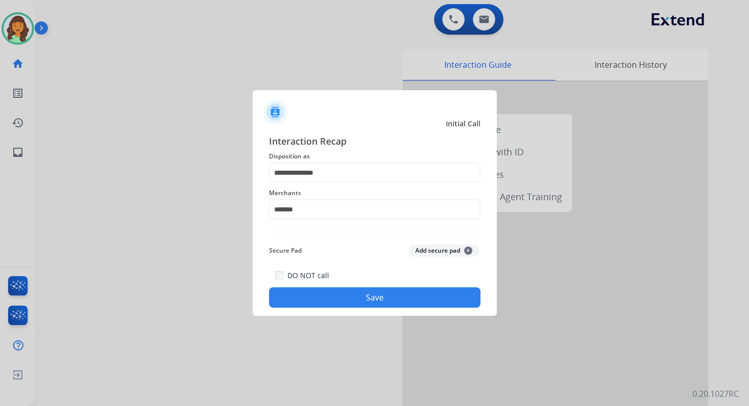
click at [390, 297] on button "Save" at bounding box center [374, 297] width 211 height 20
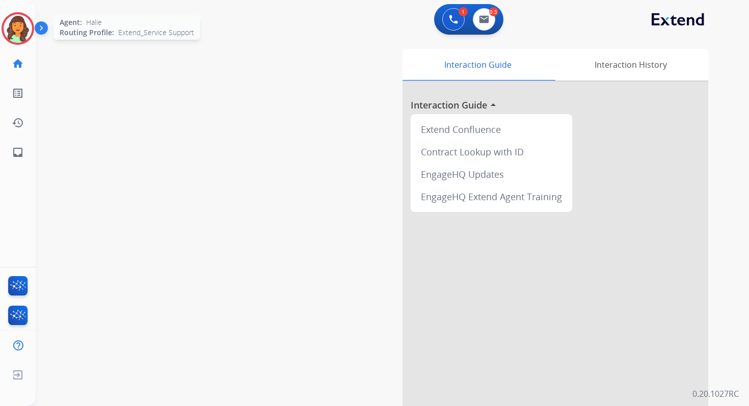
click at [20, 28] on img at bounding box center [18, 28] width 29 height 29
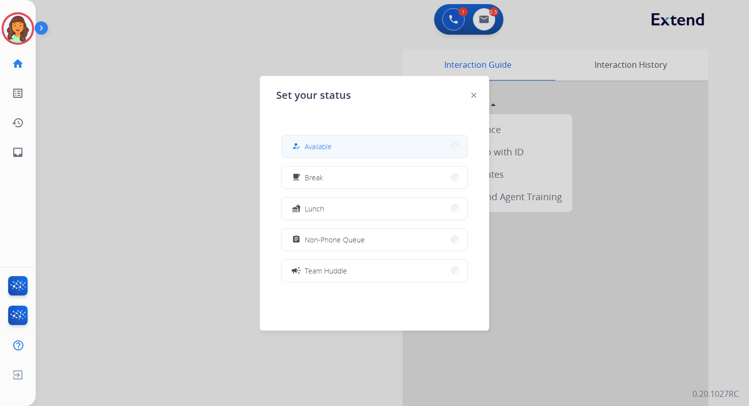
click at [367, 153] on button "how_to_reg Available" at bounding box center [374, 147] width 185 height 22
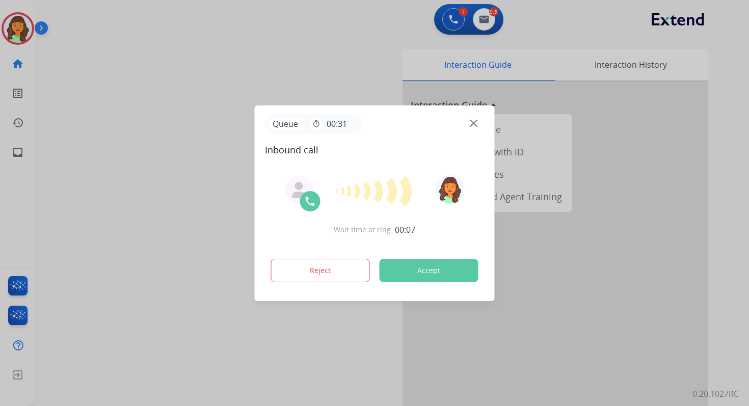
click at [445, 277] on button "Accept" at bounding box center [429, 270] width 99 height 23
click at [431, 270] on button "Accept" at bounding box center [429, 270] width 99 height 23
click at [474, 119] on img at bounding box center [474, 123] width 8 height 8
click at [446, 262] on button "Accept" at bounding box center [429, 270] width 99 height 23
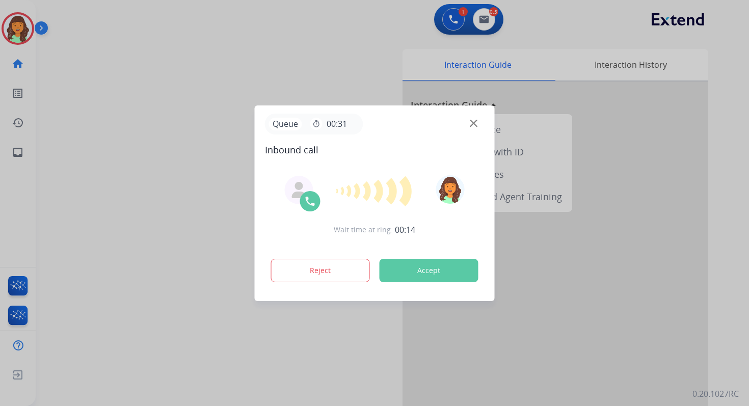
click at [446, 262] on button "Accept" at bounding box center [429, 270] width 99 height 23
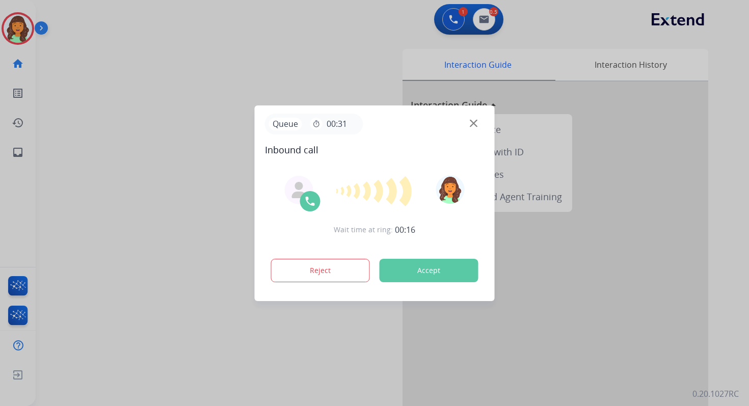
click at [446, 262] on button "Accept" at bounding box center [429, 270] width 99 height 23
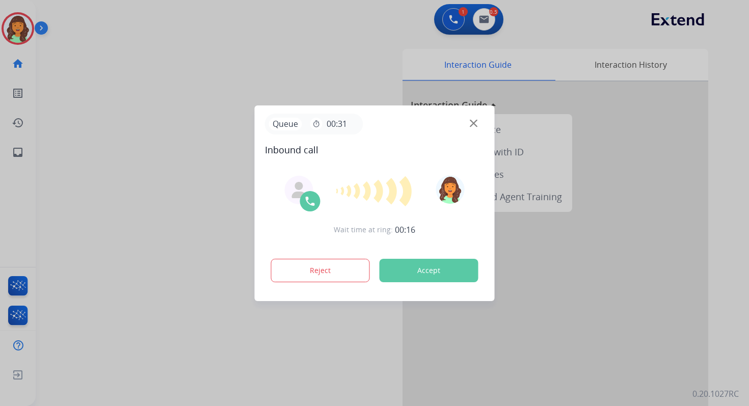
click at [446, 262] on button "Accept" at bounding box center [429, 270] width 99 height 23
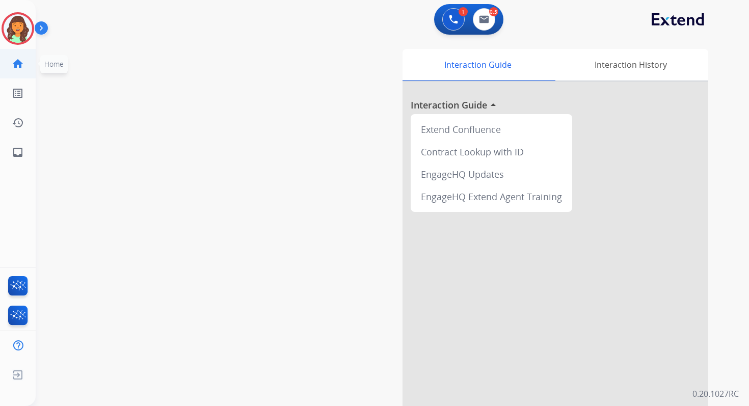
click at [19, 66] on mat-icon "home" at bounding box center [18, 64] width 12 height 12
click at [486, 21] on img at bounding box center [484, 19] width 10 height 8
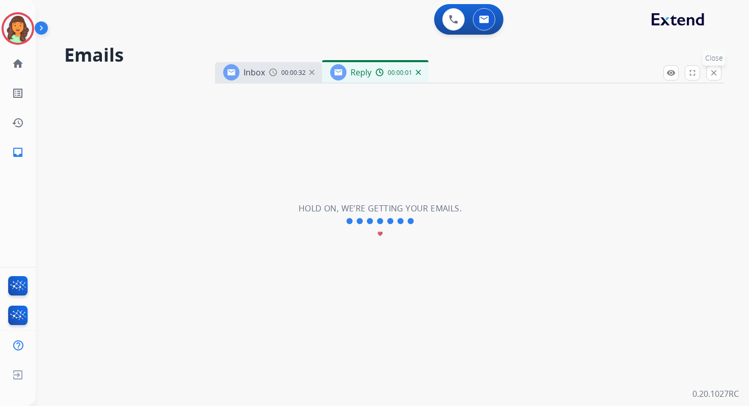
click at [718, 73] on button "close Close" at bounding box center [713, 72] width 15 height 15
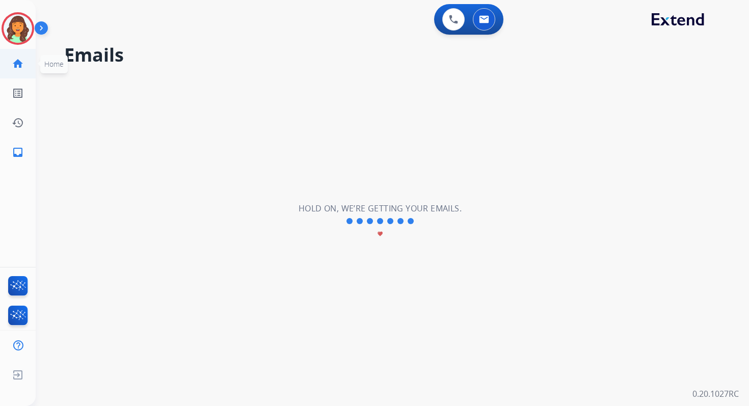
click at [14, 62] on mat-icon "home" at bounding box center [18, 64] width 12 height 12
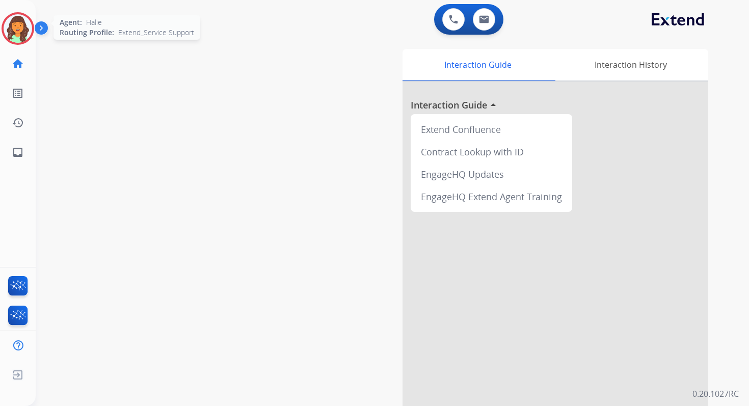
click at [16, 24] on img at bounding box center [18, 28] width 29 height 29
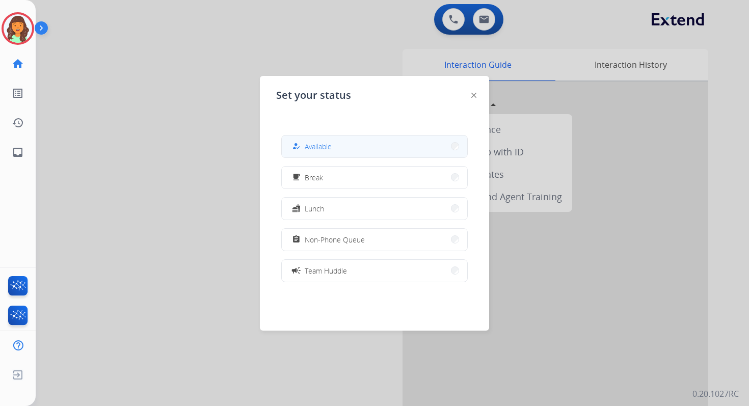
click at [325, 146] on span "Available" at bounding box center [318, 146] width 27 height 11
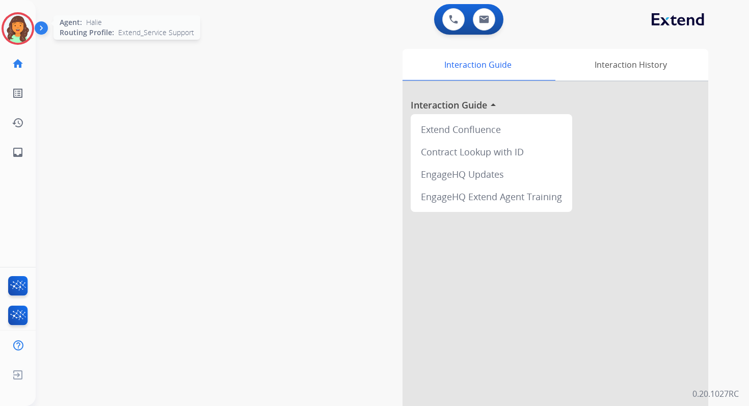
click at [27, 24] on img at bounding box center [18, 28] width 29 height 29
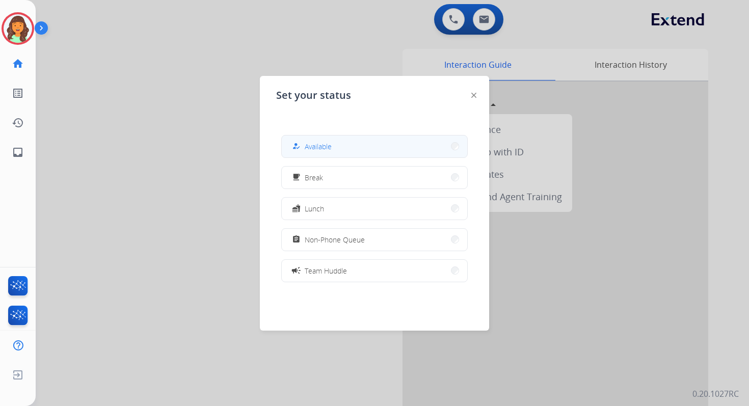
click at [355, 153] on button "how_to_reg Available" at bounding box center [374, 147] width 185 height 22
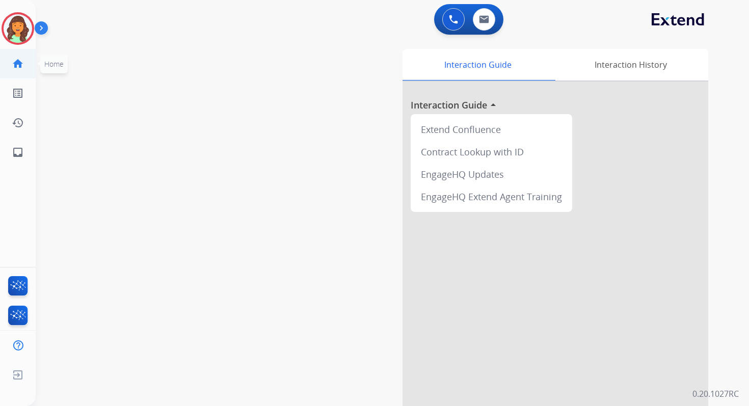
click at [19, 66] on mat-icon "home" at bounding box center [18, 64] width 12 height 12
click at [492, 24] on button at bounding box center [484, 19] width 22 height 22
select select "**********"
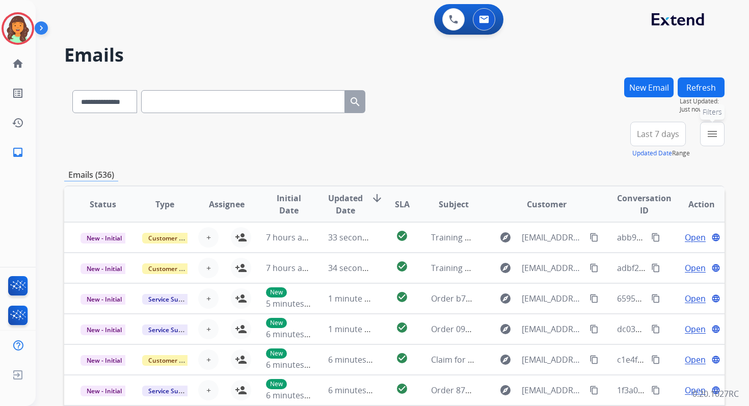
click at [708, 134] on mat-icon "menu" at bounding box center [712, 134] width 12 height 12
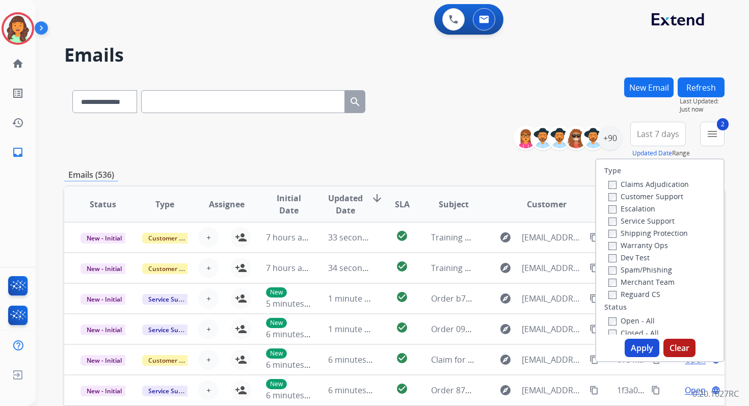
click at [636, 351] on button "Apply" at bounding box center [642, 348] width 35 height 18
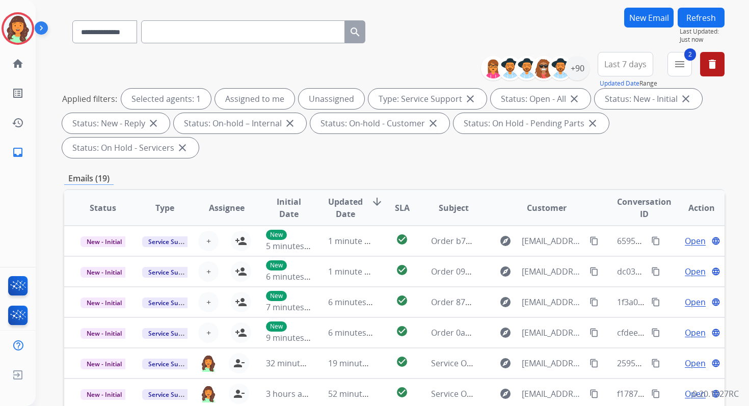
scroll to position [247, 0]
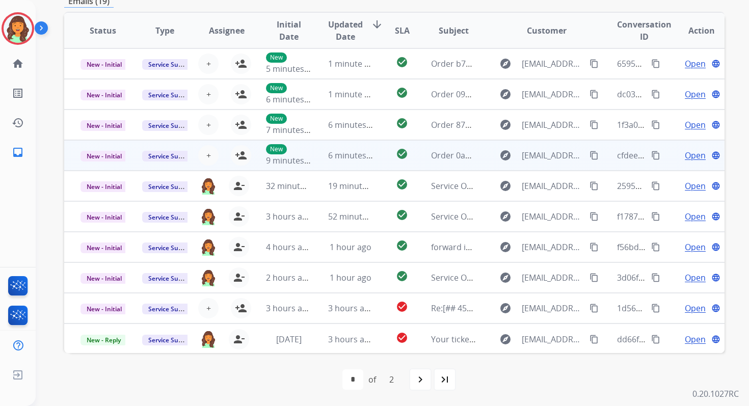
click at [321, 153] on td "6 minutes ago" at bounding box center [343, 155] width 62 height 31
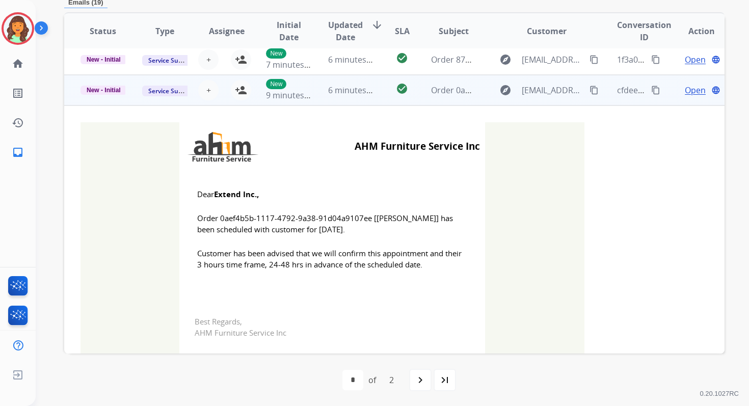
scroll to position [92, 0]
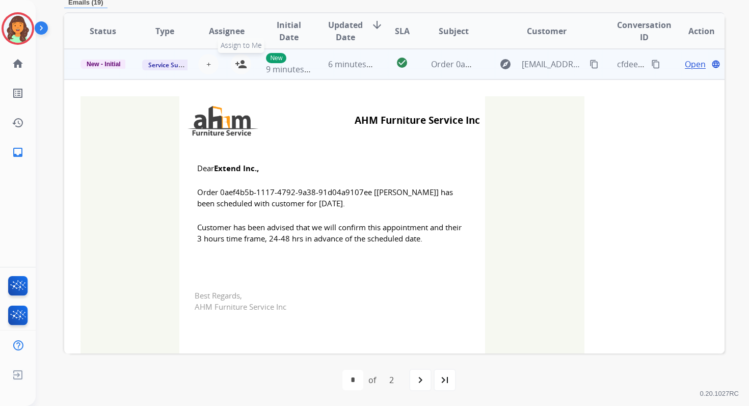
click at [242, 56] on button "person_add Assign to Me" at bounding box center [241, 64] width 20 height 20
click at [108, 61] on span "New - Initial" at bounding box center [103, 64] width 46 height 9
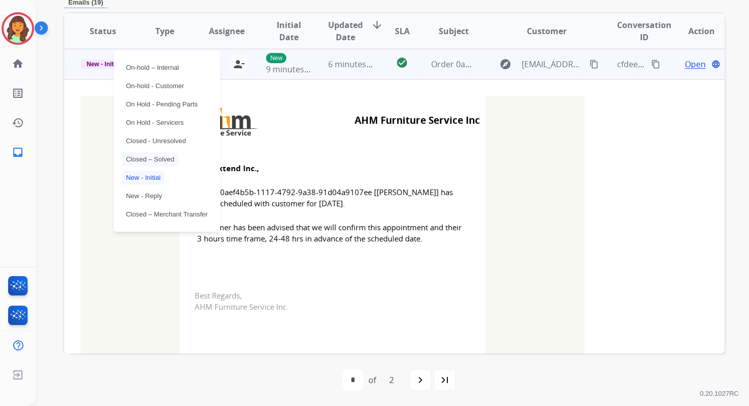
click at [148, 155] on p "Closed – Solved" at bounding box center [150, 159] width 57 height 14
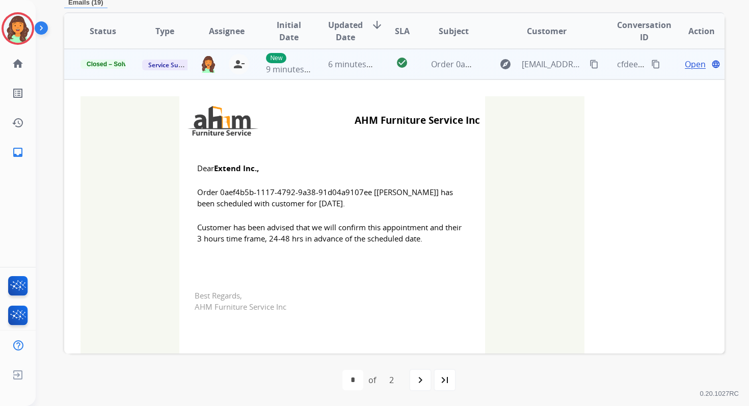
scroll to position [28, 0]
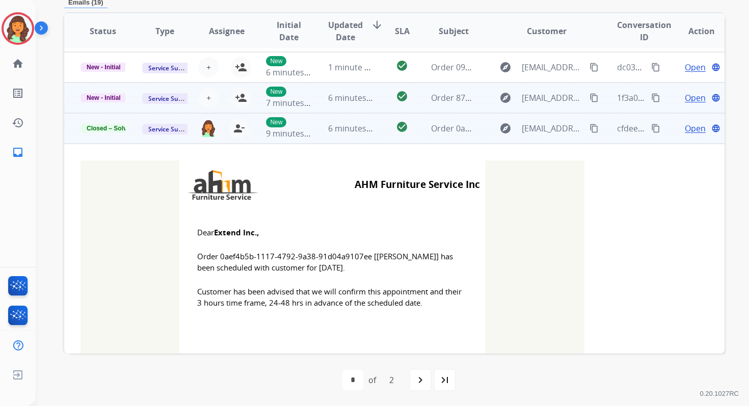
click at [338, 104] on td "6 minutes ago" at bounding box center [343, 98] width 62 height 31
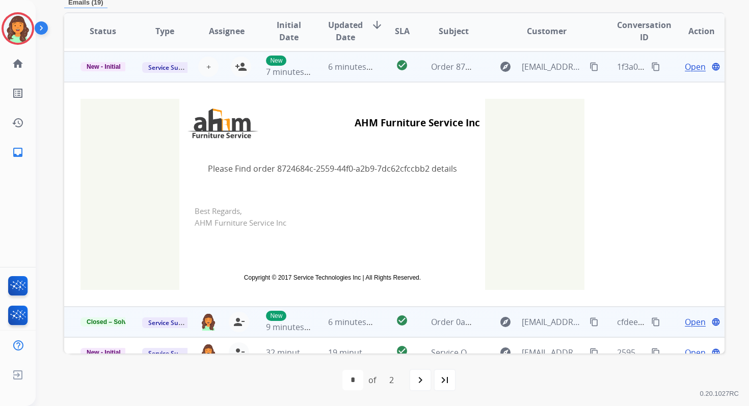
scroll to position [61, 0]
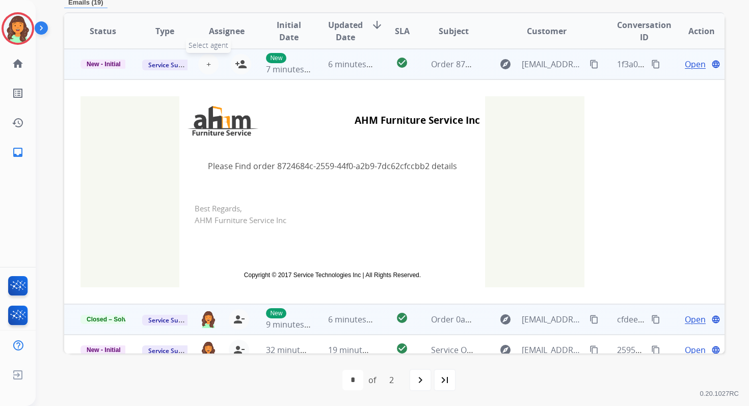
click at [206, 65] on span "+" at bounding box center [208, 64] width 5 height 12
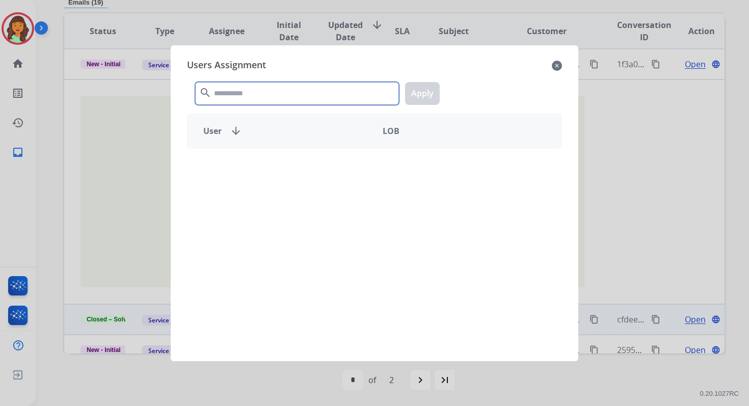
click at [235, 94] on input "text" at bounding box center [297, 93] width 204 height 23
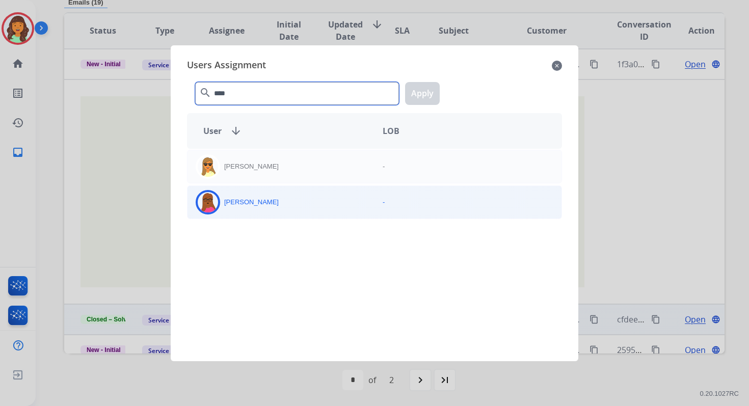
type input "****"
click at [256, 212] on div "[PERSON_NAME]" at bounding box center [280, 202] width 187 height 24
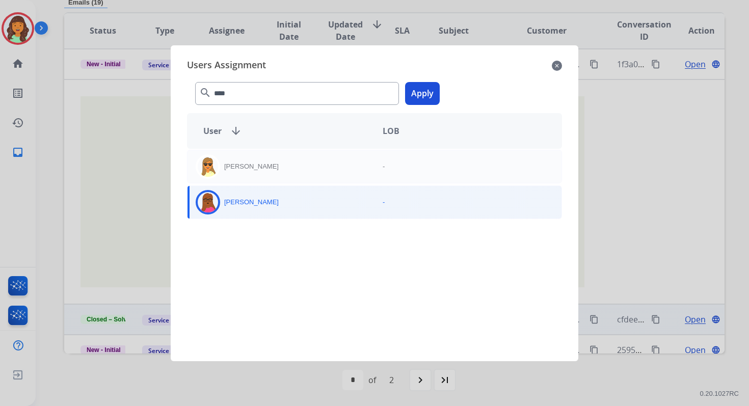
click at [427, 96] on button "Apply" at bounding box center [422, 93] width 35 height 23
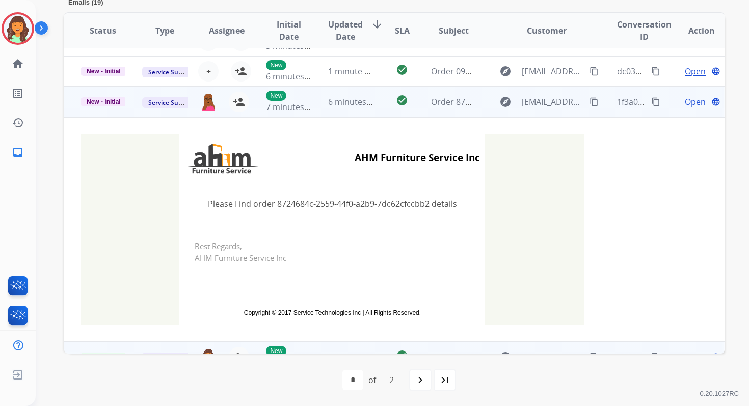
scroll to position [0, 0]
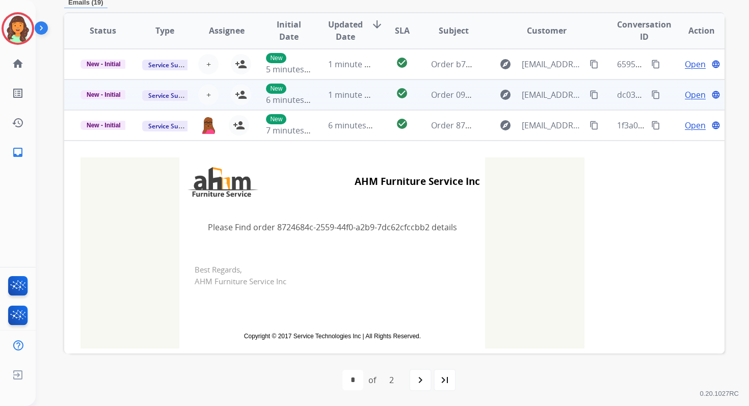
click at [368, 86] on td "1 minute ago" at bounding box center [343, 94] width 62 height 31
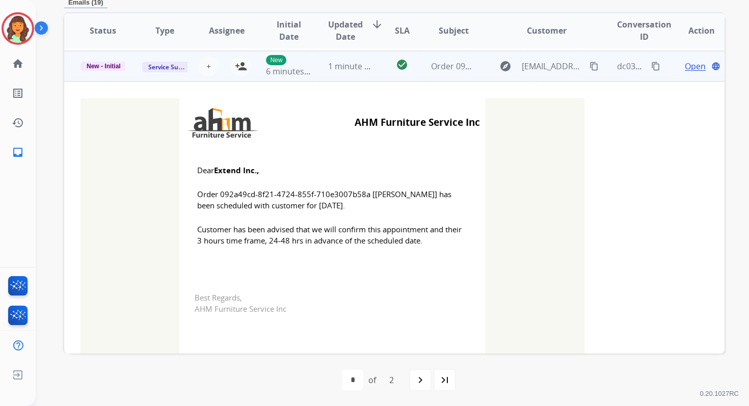
scroll to position [31, 0]
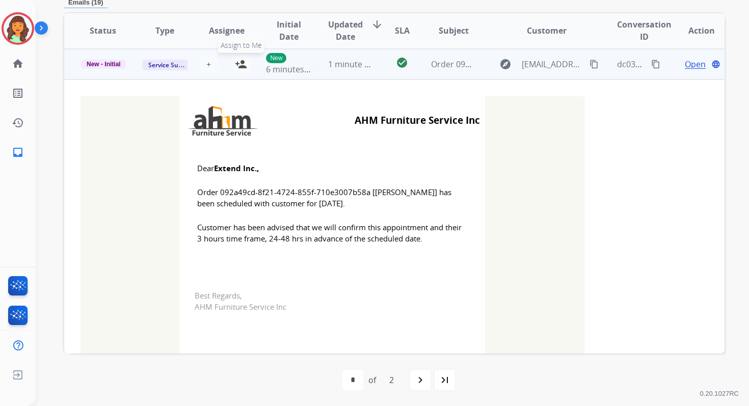
click at [247, 60] on button "person_add Assign to Me" at bounding box center [241, 64] width 20 height 20
click at [101, 62] on span "New - Initial" at bounding box center [103, 64] width 46 height 9
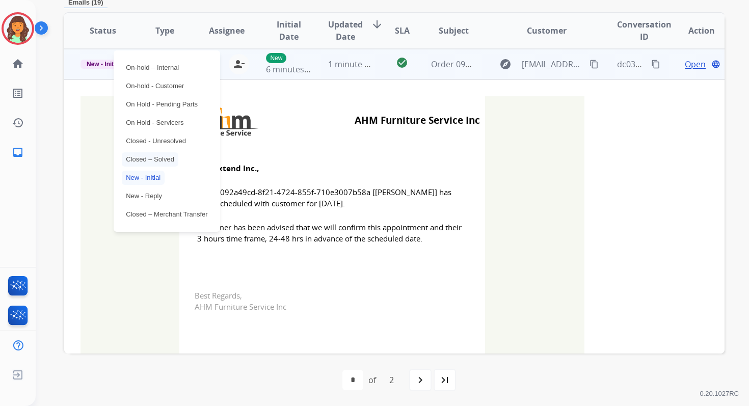
click at [147, 156] on p "Closed – Solved" at bounding box center [150, 159] width 57 height 14
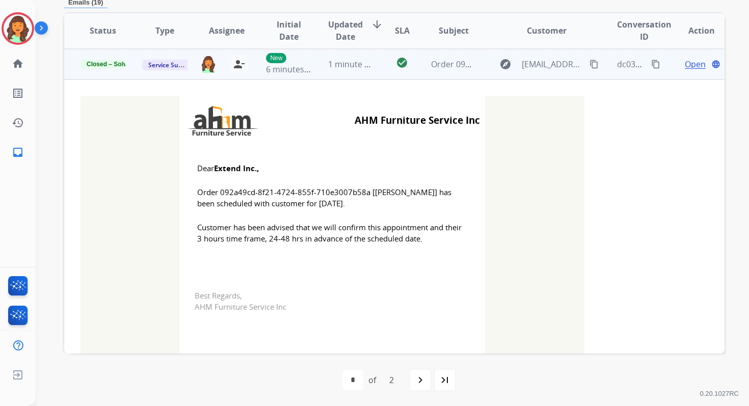
scroll to position [0, 0]
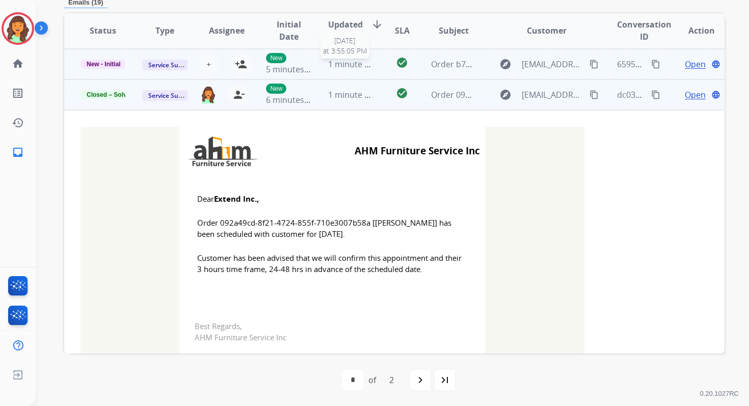
click at [353, 67] on span "1 minute ago" at bounding box center [353, 64] width 50 height 11
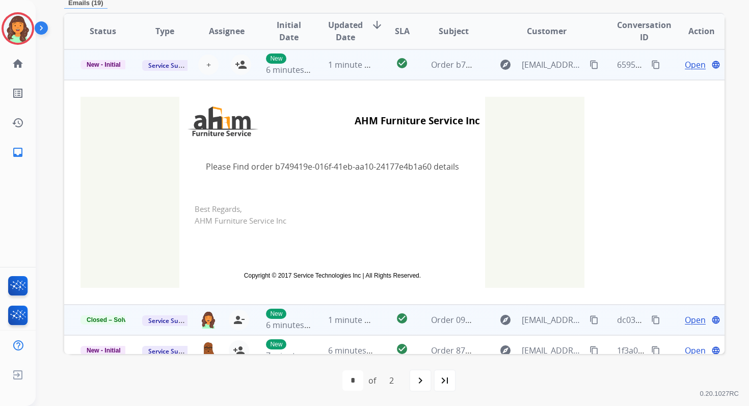
scroll to position [245, 0]
click at [208, 62] on span "+" at bounding box center [208, 64] width 5 height 12
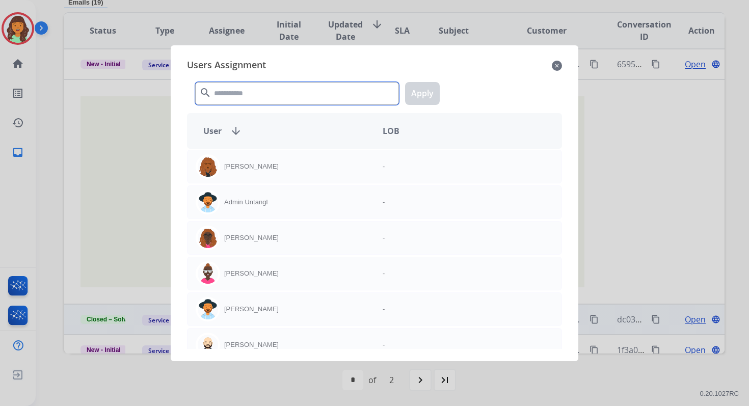
click at [248, 99] on input "text" at bounding box center [297, 93] width 204 height 23
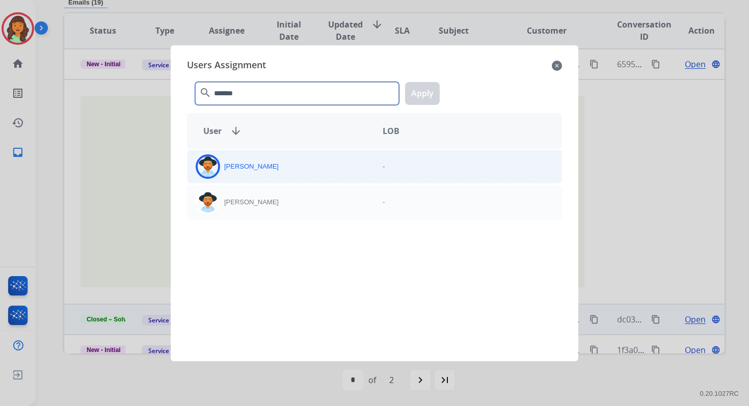
type input "*******"
click at [266, 168] on p "[PERSON_NAME]" at bounding box center [251, 167] width 55 height 10
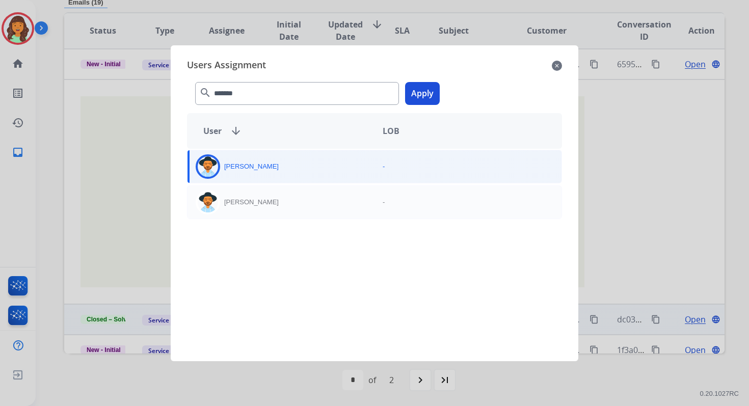
click at [431, 85] on button "Apply" at bounding box center [422, 93] width 35 height 23
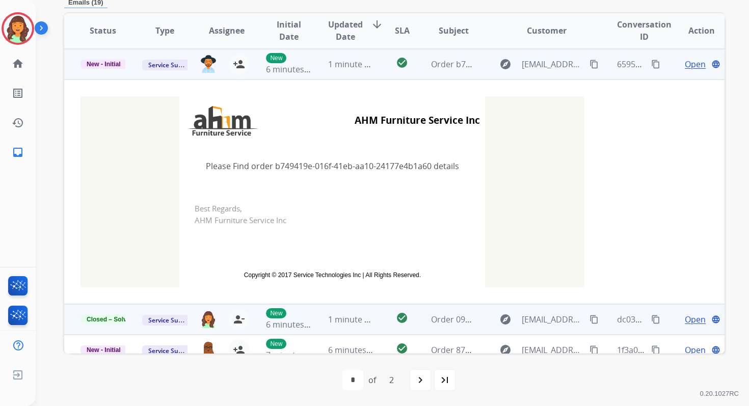
click at [328, 65] on span "1 minute ago" at bounding box center [353, 64] width 50 height 11
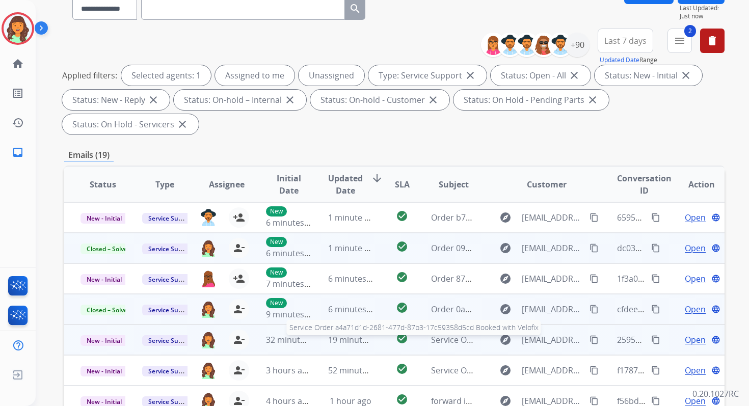
scroll to position [0, 0]
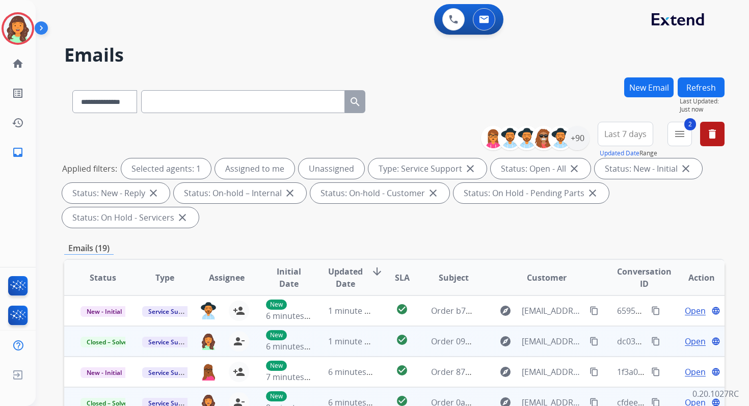
click at [711, 85] on button "Refresh" at bounding box center [701, 87] width 47 height 20
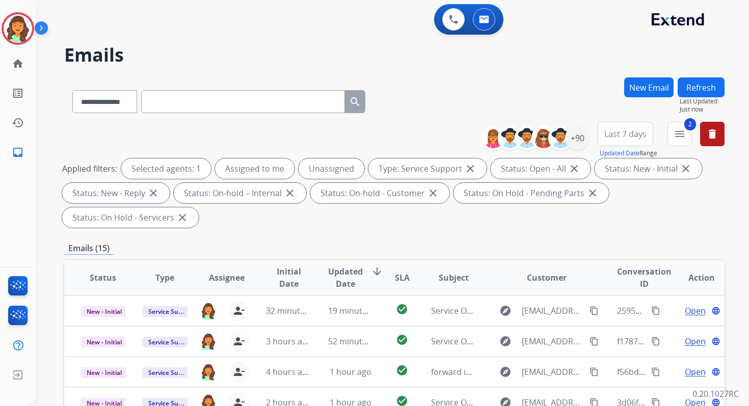
scroll to position [247, 0]
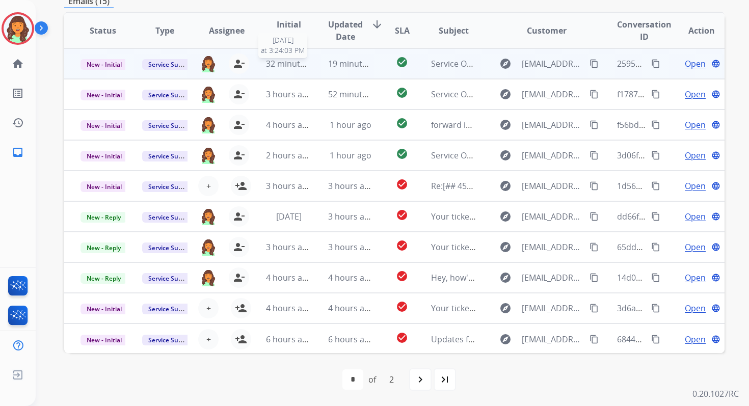
click at [307, 63] on span "32 minutes ago" at bounding box center [295, 63] width 59 height 11
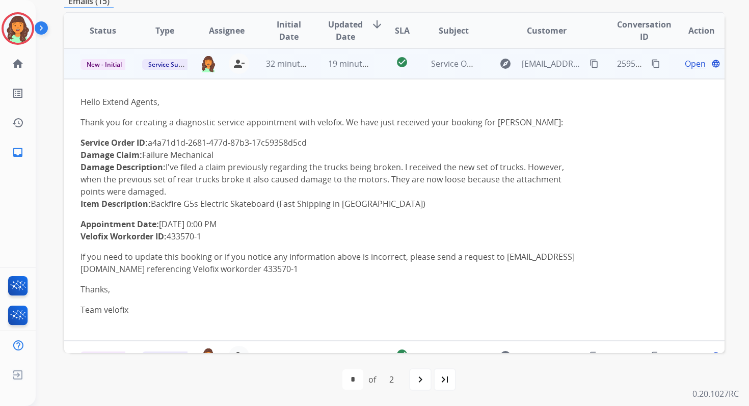
drag, startPoint x: 152, startPoint y: 145, endPoint x: 316, endPoint y: 148, distance: 164.1
click at [316, 148] on p "Service Order ID: a4a71d1d-2681-477d-87b3-17c59358d5cd Damage Claim: Failure Me…" at bounding box center [332, 173] width 504 height 73
copy p "a4a71d1d-2681-477d-87b3-17c59358d5cd"
drag, startPoint x: 79, startPoint y: 226, endPoint x: 250, endPoint y: 225, distance: 170.2
click at [250, 225] on td "Hello Extend Agents, Thank you for creating a diagnostic service appointment wi…" at bounding box center [332, 210] width 536 height 262
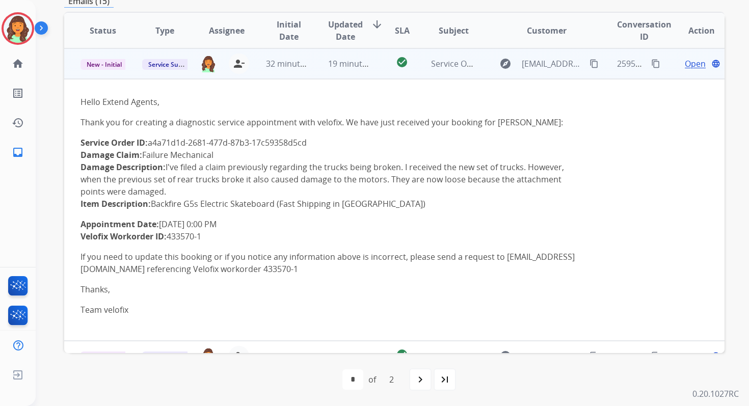
copy p "Appointment Date: [DATE] 0:00 PM"
click at [653, 61] on mat-icon "content_copy" at bounding box center [655, 63] width 9 height 9
click at [110, 66] on span "New - Initial" at bounding box center [103, 64] width 47 height 11
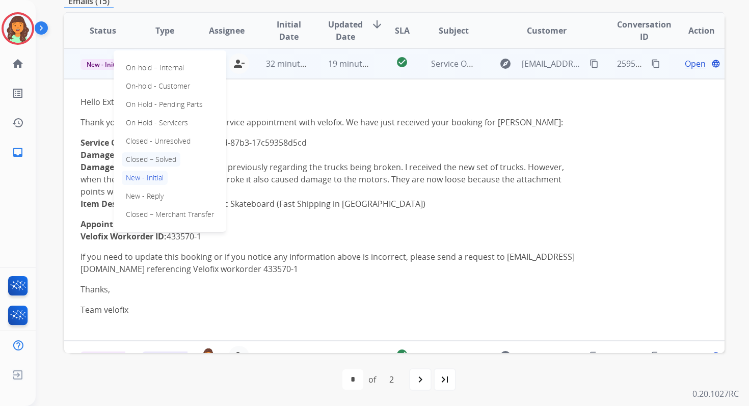
click at [154, 166] on p "Closed – Solved" at bounding box center [151, 159] width 59 height 14
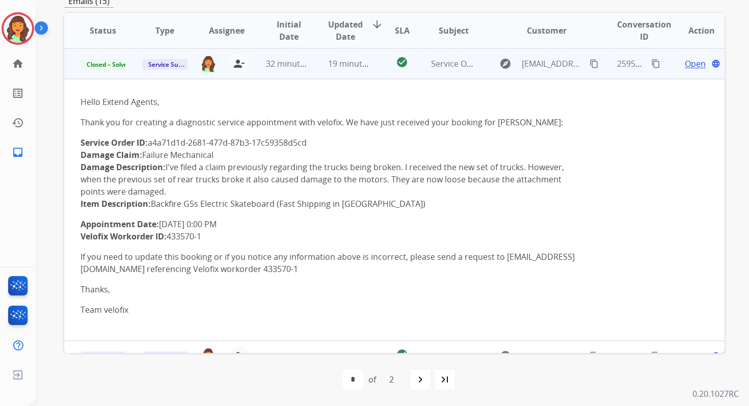
click at [321, 68] on td "19 minutes ago" at bounding box center [343, 63] width 62 height 31
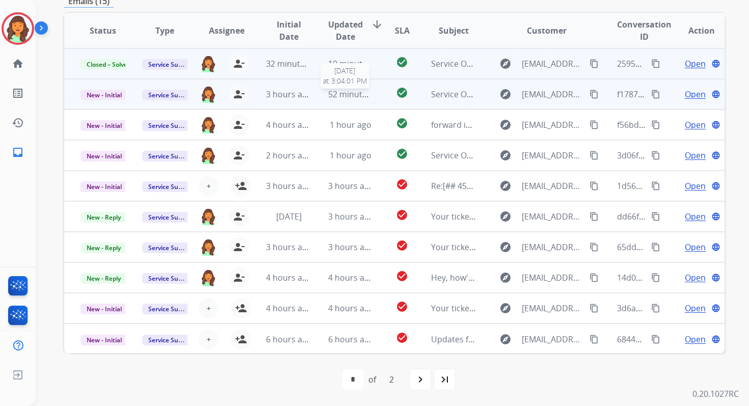
click at [331, 96] on span "52 minutes ago" at bounding box center [357, 94] width 59 height 11
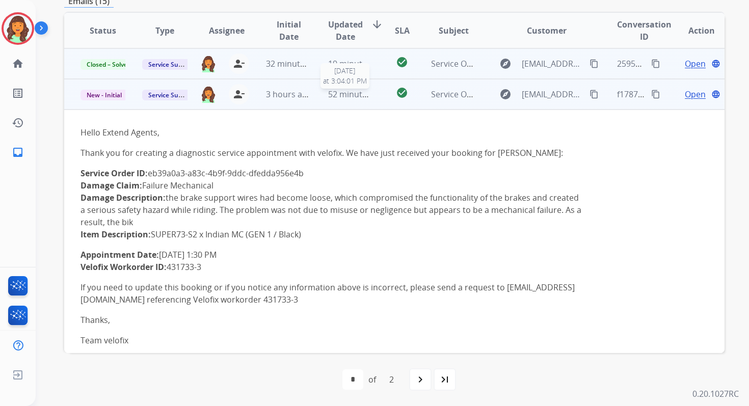
scroll to position [31, 0]
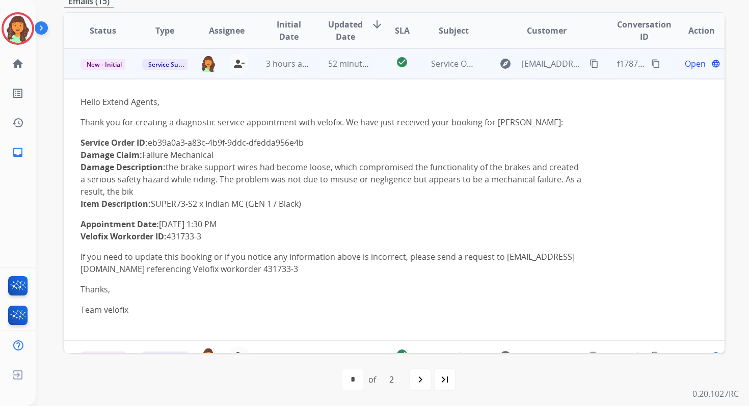
drag, startPoint x: 151, startPoint y: 144, endPoint x: 321, endPoint y: 144, distance: 169.7
click at [320, 144] on p "Service Order ID: eb39a0a3-a83c-4b9f-9ddc-dfedda956e4b Damage Claim: Failure Me…" at bounding box center [332, 173] width 504 height 73
copy p "eb39a0a3-a83c-4b9f-9ddc-dfedda956e4b"
drag, startPoint x: 79, startPoint y: 225, endPoint x: 250, endPoint y: 226, distance: 170.7
click at [250, 226] on td "Hello Extend Agents, Thank you for creating a diagnostic service appointment wi…" at bounding box center [332, 210] width 536 height 262
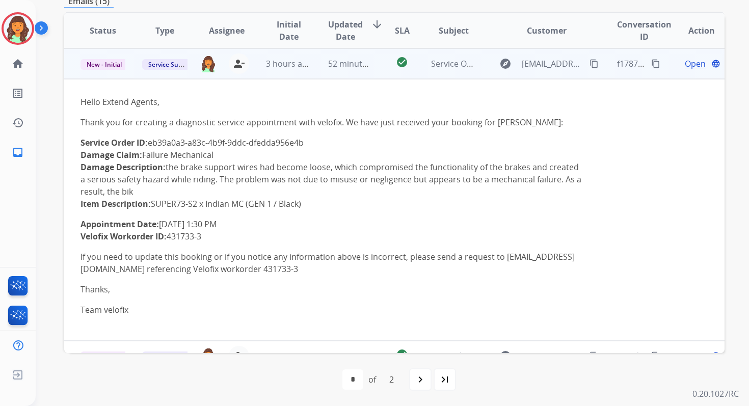
copy p "Appointment Date: [DATE] 1:30 PM"
click at [651, 59] on mat-icon "content_copy" at bounding box center [655, 63] width 9 height 9
click at [111, 63] on span "New - Initial" at bounding box center [103, 64] width 47 height 11
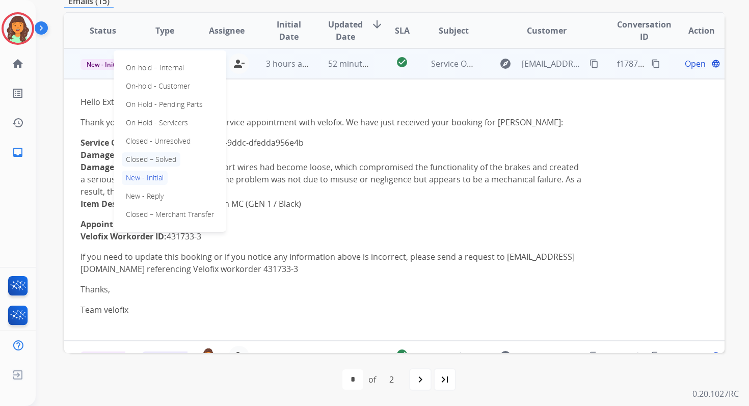
click at [148, 163] on p "Closed – Solved" at bounding box center [151, 159] width 59 height 14
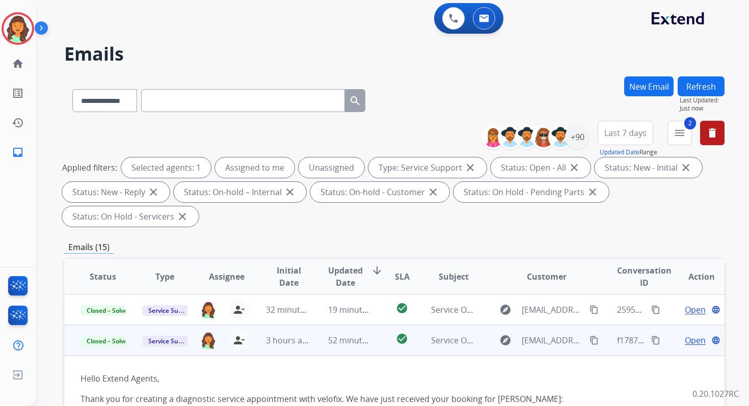
scroll to position [0, 0]
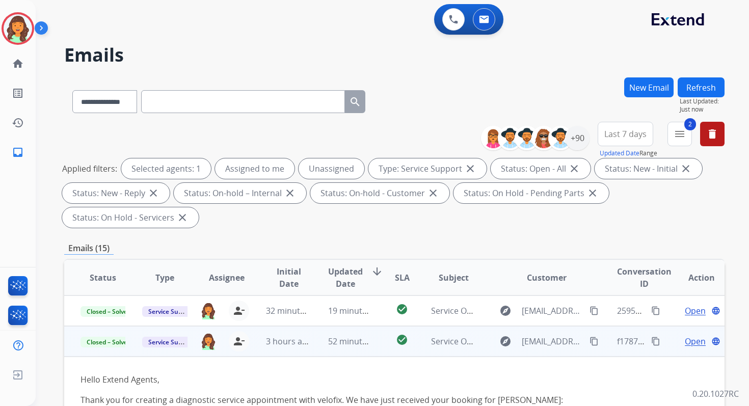
click at [703, 85] on button "Refresh" at bounding box center [701, 87] width 47 height 20
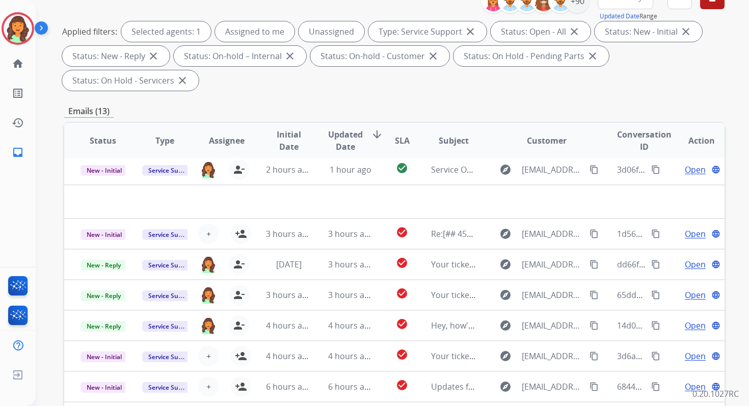
scroll to position [247, 0]
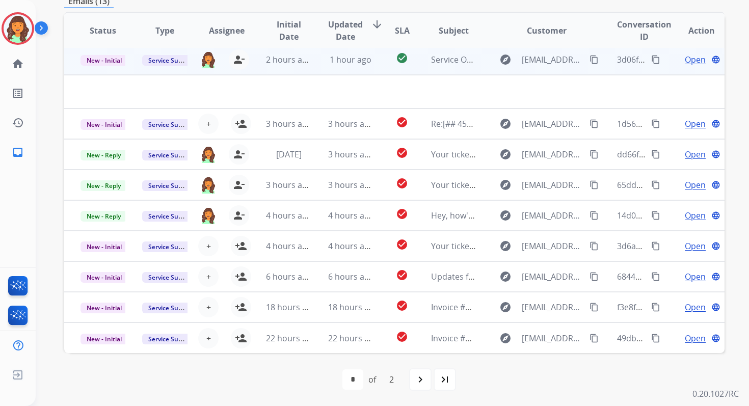
click at [367, 68] on td "1 hour ago" at bounding box center [343, 59] width 62 height 31
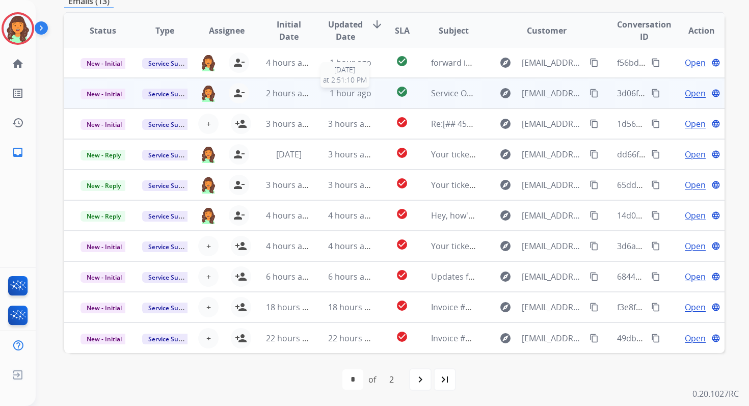
click at [350, 90] on span "1 hour ago" at bounding box center [351, 93] width 42 height 11
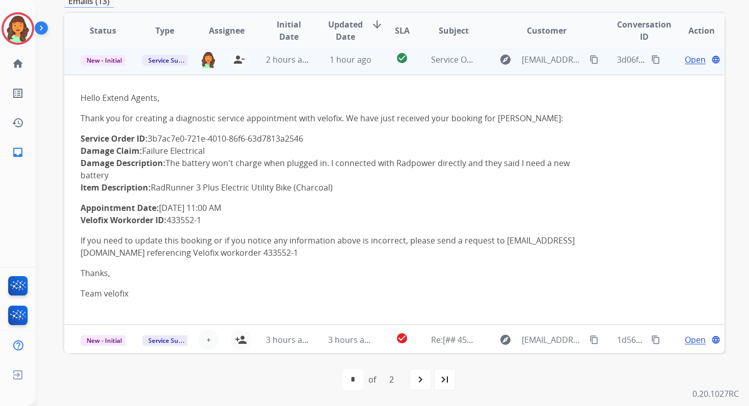
scroll to position [31, 0]
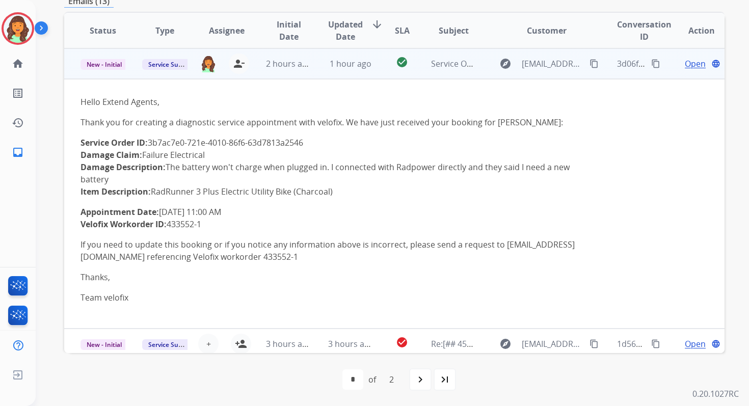
drag, startPoint x: 151, startPoint y: 142, endPoint x: 345, endPoint y: 147, distance: 194.2
click at [345, 147] on p "Service Order ID: 3b7ac7e0-721e-4010-86f6-63d7813a2546 Damage Claim: Failure El…" at bounding box center [332, 167] width 504 height 61
copy p "3b7ac7e0-721e-4010-86f6-63d7813a2546"
drag, startPoint x: 78, startPoint y: 210, endPoint x: 258, endPoint y: 208, distance: 179.9
click at [258, 208] on td "Hello Extend Agents, Thank you for creating a diagnostic service appointment wi…" at bounding box center [332, 204] width 536 height 250
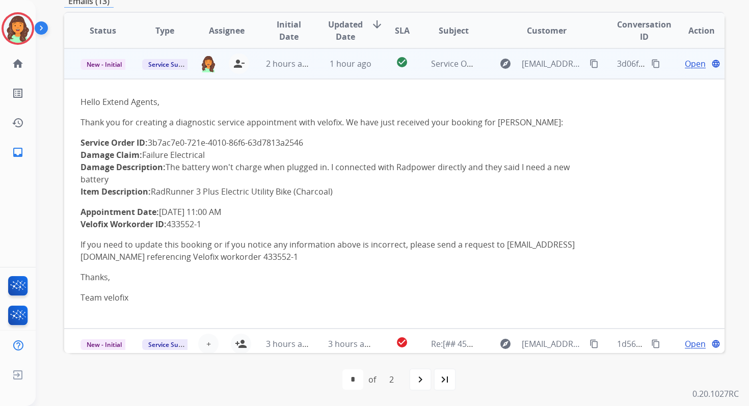
copy p "Appointment Date: [DATE] 11:00 AM"
click at [641, 62] on div "3d06f17e-9d66-4316-8a35-1abdc64547f9 content_copy" at bounding box center [639, 63] width 45 height 29
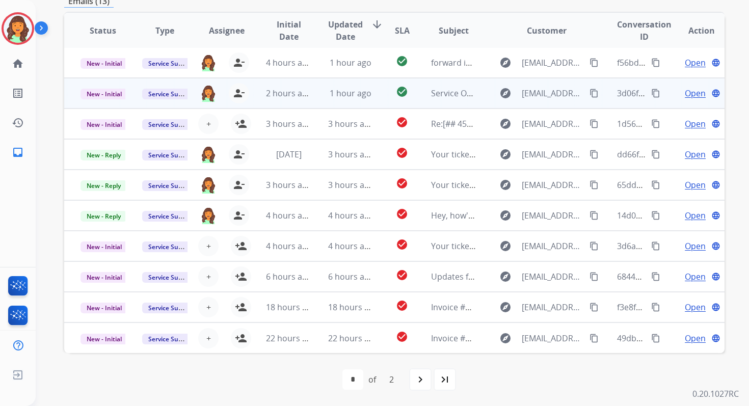
scroll to position [1, 0]
click at [651, 92] on mat-icon "content_copy" at bounding box center [655, 93] width 9 height 9
click at [113, 89] on span "New - Initial" at bounding box center [103, 94] width 47 height 11
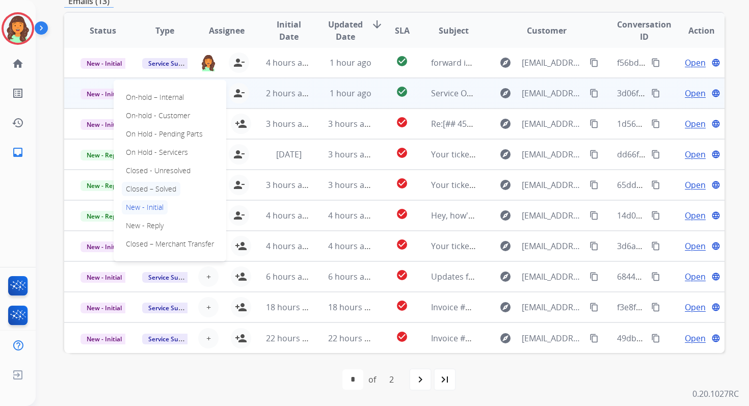
click at [161, 188] on p "Closed – Solved" at bounding box center [151, 189] width 59 height 14
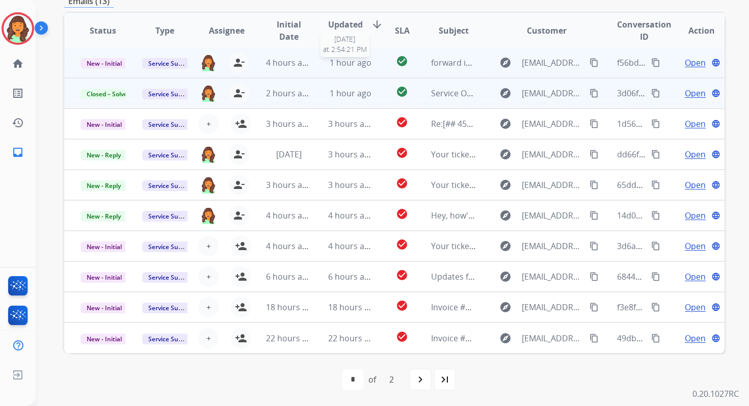
click at [336, 65] on span "1 hour ago" at bounding box center [351, 62] width 42 height 11
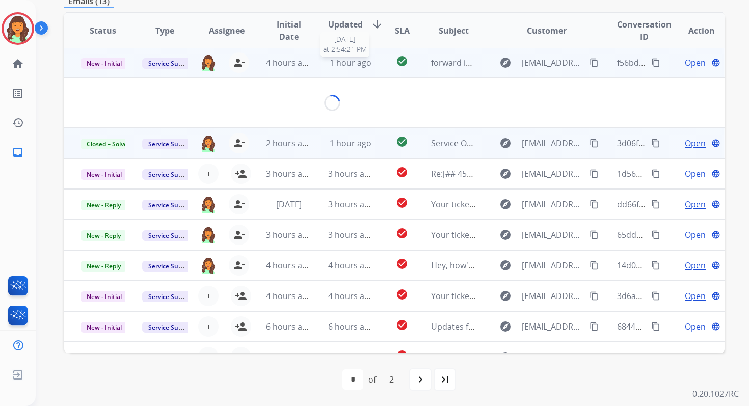
scroll to position [0, 0]
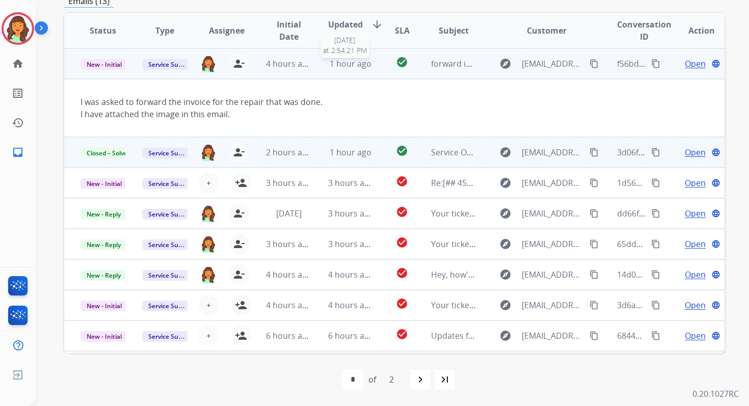
click at [336, 65] on span "1 hour ago" at bounding box center [351, 63] width 42 height 11
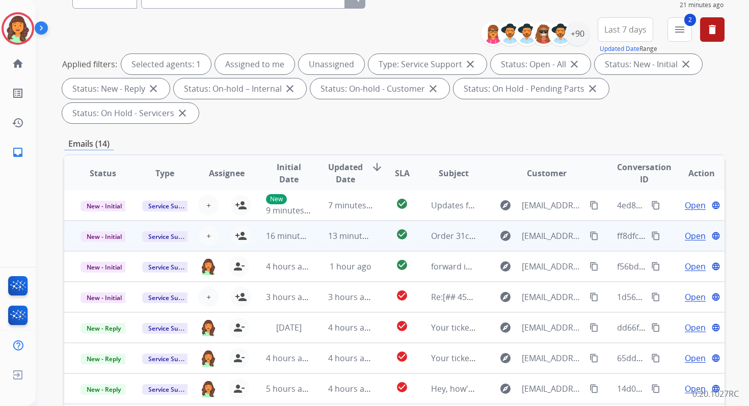
scroll to position [247, 0]
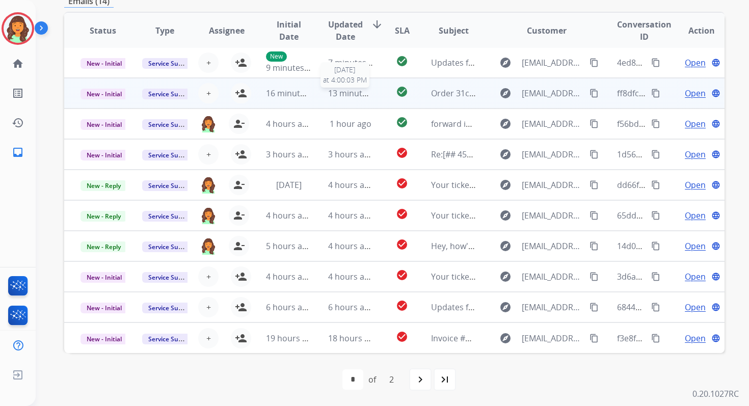
click at [355, 98] on span "13 minutes ago" at bounding box center [357, 93] width 59 height 11
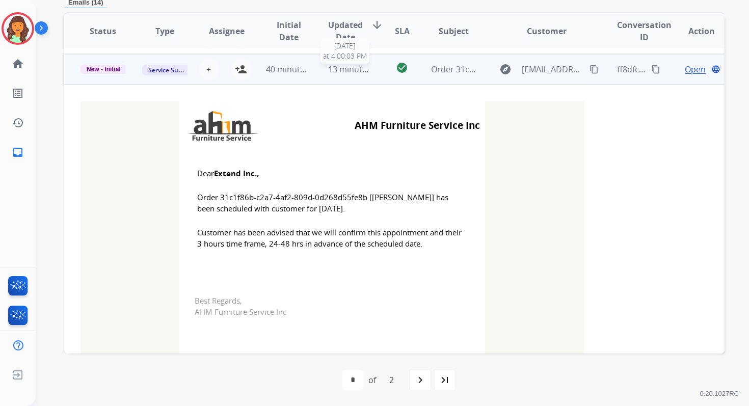
scroll to position [31, 0]
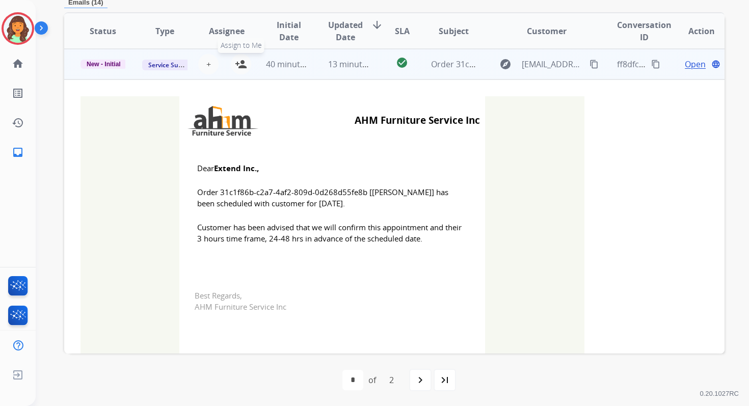
click at [240, 66] on mat-icon "person_add" at bounding box center [241, 64] width 12 height 12
click at [112, 66] on span "New - Initial" at bounding box center [103, 64] width 46 height 9
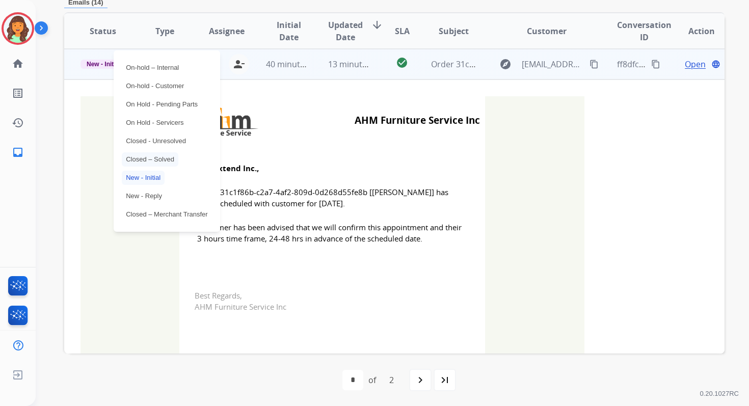
click at [144, 159] on p "Closed – Solved" at bounding box center [150, 159] width 57 height 14
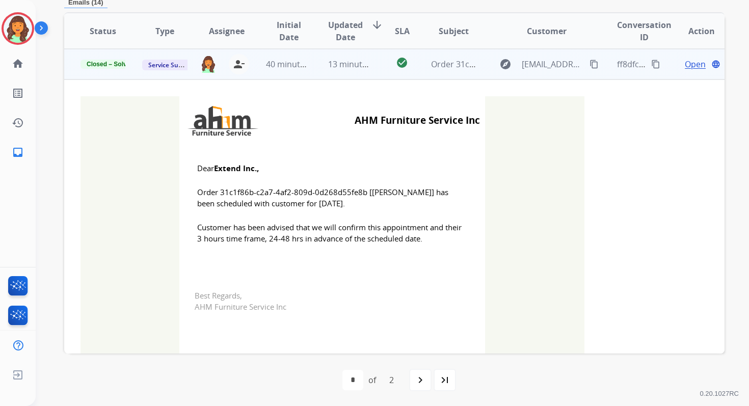
scroll to position [0, 0]
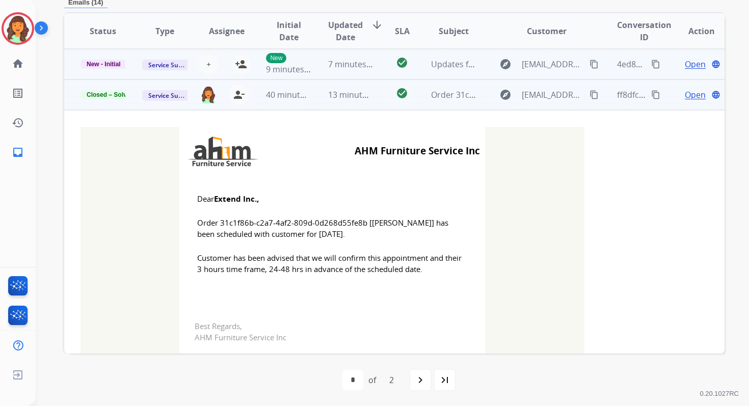
click at [316, 60] on td "7 minutes ago" at bounding box center [343, 64] width 62 height 31
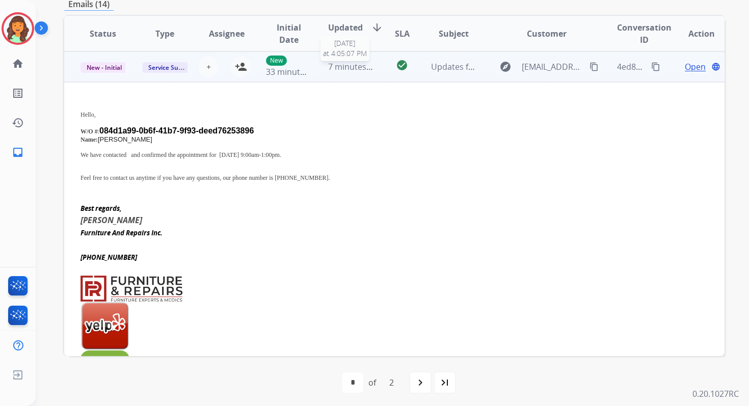
click at [356, 63] on span "7 minutes ago" at bounding box center [355, 66] width 55 height 11
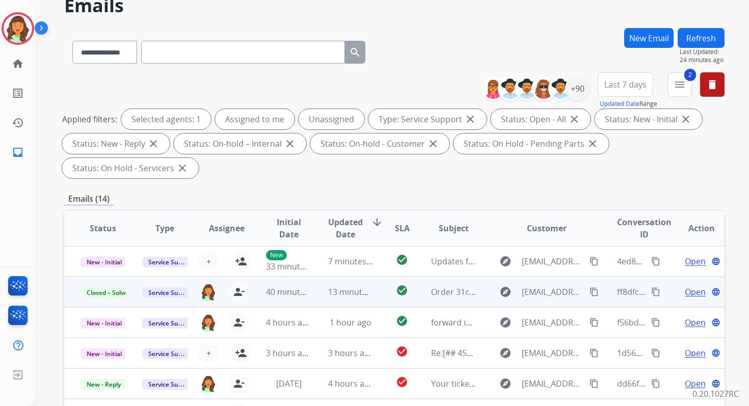
scroll to position [15, 0]
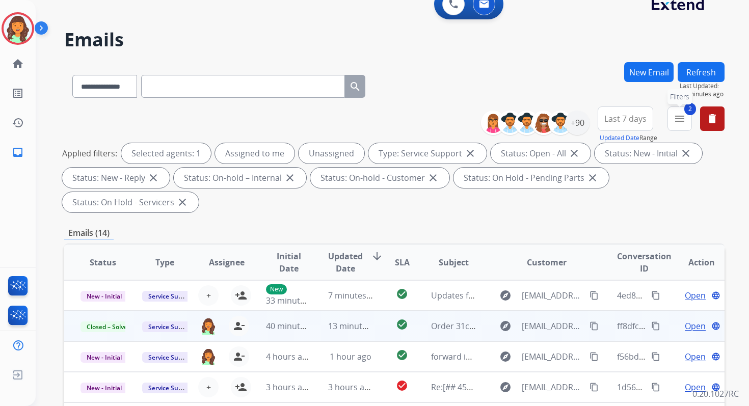
click at [674, 125] on button "2 menu Filters" at bounding box center [679, 118] width 24 height 24
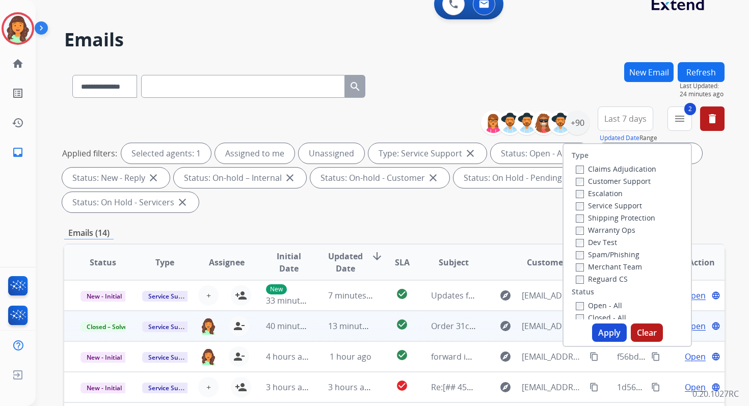
click at [576, 313] on label "Closed - All" at bounding box center [601, 318] width 50 height 10
click at [606, 333] on button "Apply" at bounding box center [609, 333] width 35 height 18
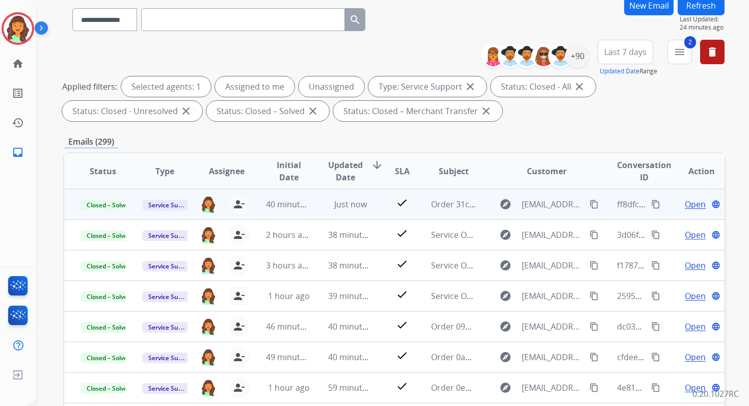
scroll to position [223, 0]
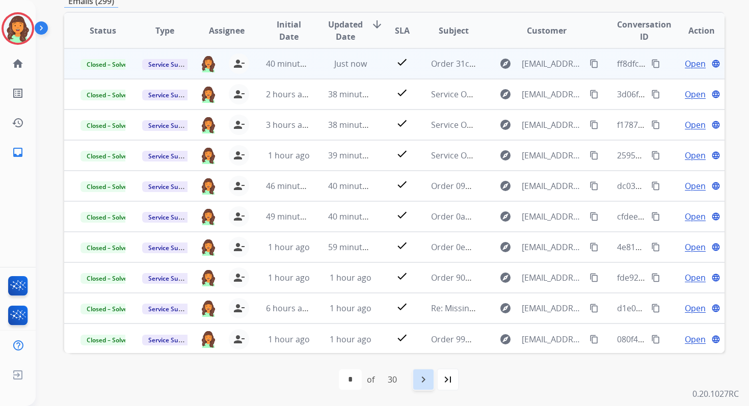
click at [427, 383] on mat-icon "navigate_next" at bounding box center [423, 379] width 12 height 12
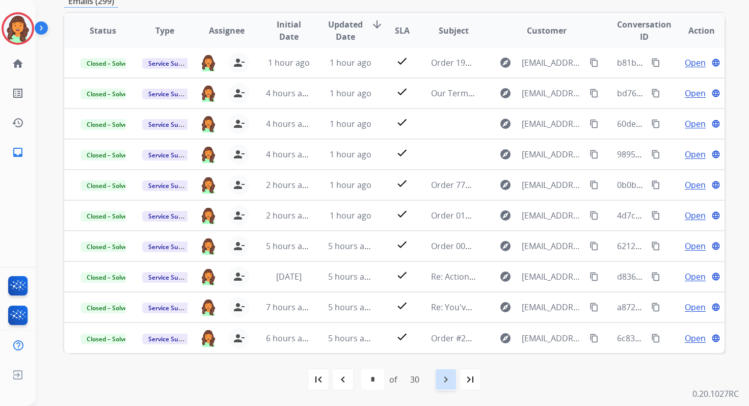
click at [449, 376] on mat-icon "navigate_next" at bounding box center [446, 379] width 12 height 12
click at [452, 378] on mat-icon "navigate_next" at bounding box center [446, 379] width 12 height 12
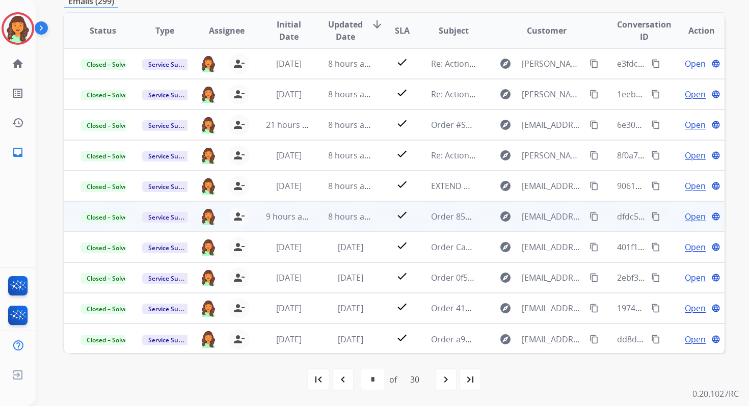
scroll to position [0, 0]
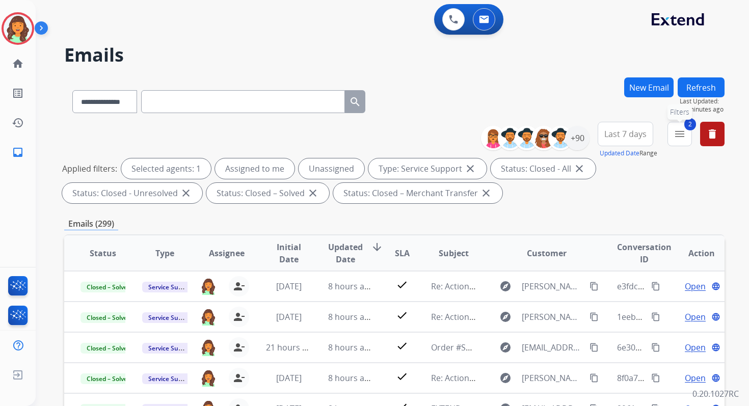
click at [682, 137] on mat-icon "menu" at bounding box center [680, 134] width 12 height 12
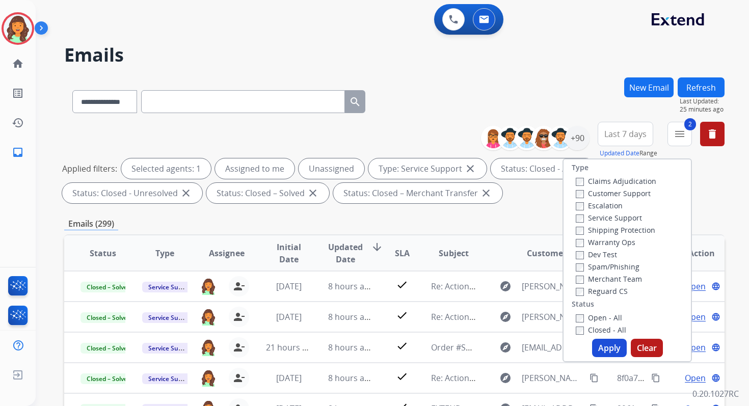
click at [599, 349] on button "Apply" at bounding box center [609, 348] width 35 height 18
select select "*"
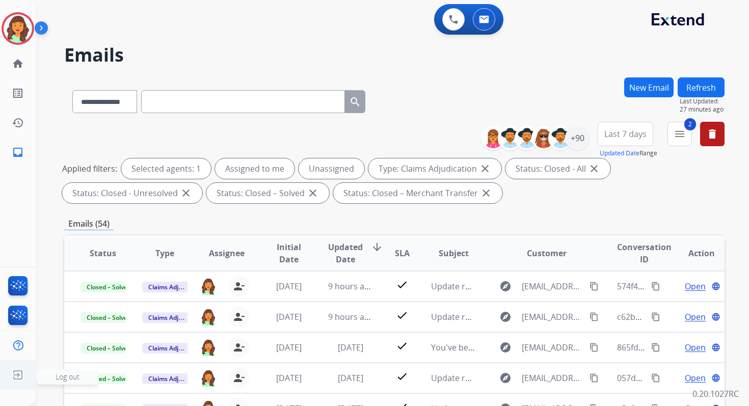
click at [17, 375] on img at bounding box center [18, 374] width 18 height 19
